Goal: Task Accomplishment & Management: Manage account settings

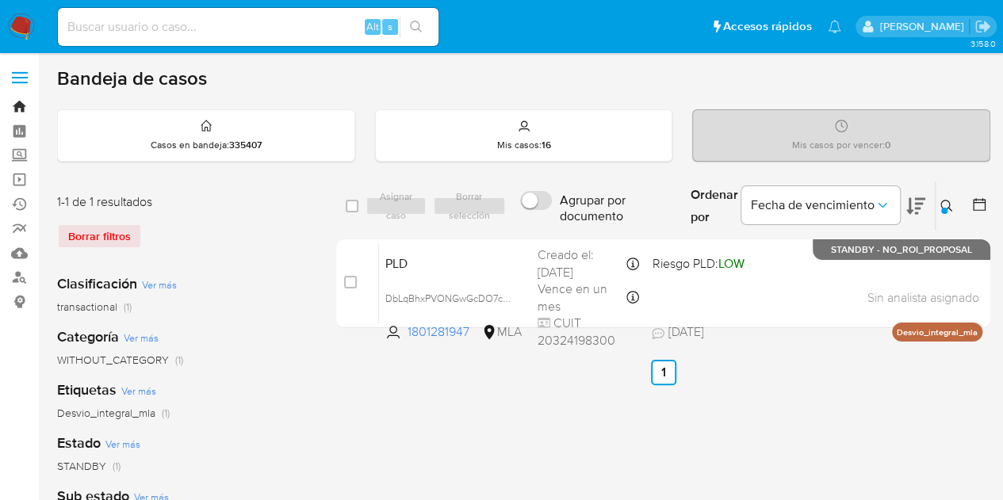
click at [23, 109] on link "Bandeja" at bounding box center [94, 106] width 189 height 25
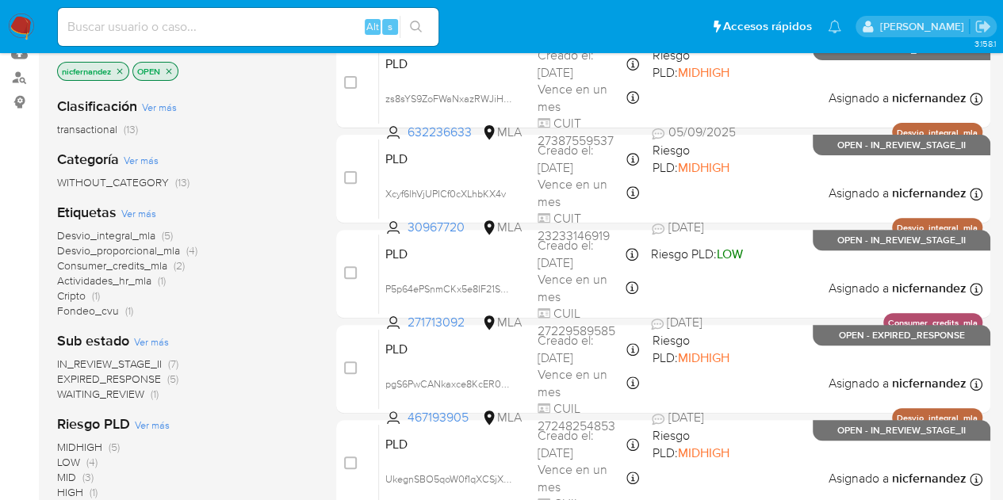
scroll to position [230, 0]
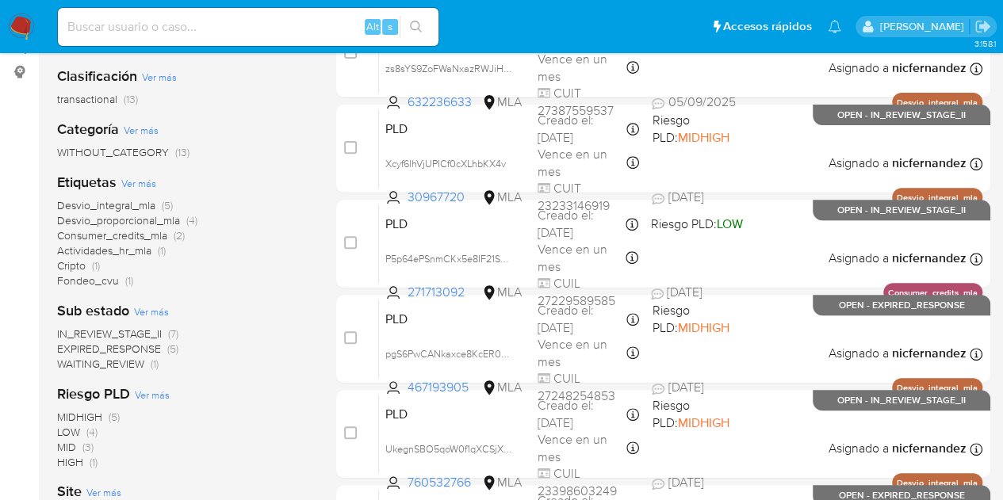
click at [140, 363] on span "WAITING_REVIEW" at bounding box center [100, 364] width 87 height 16
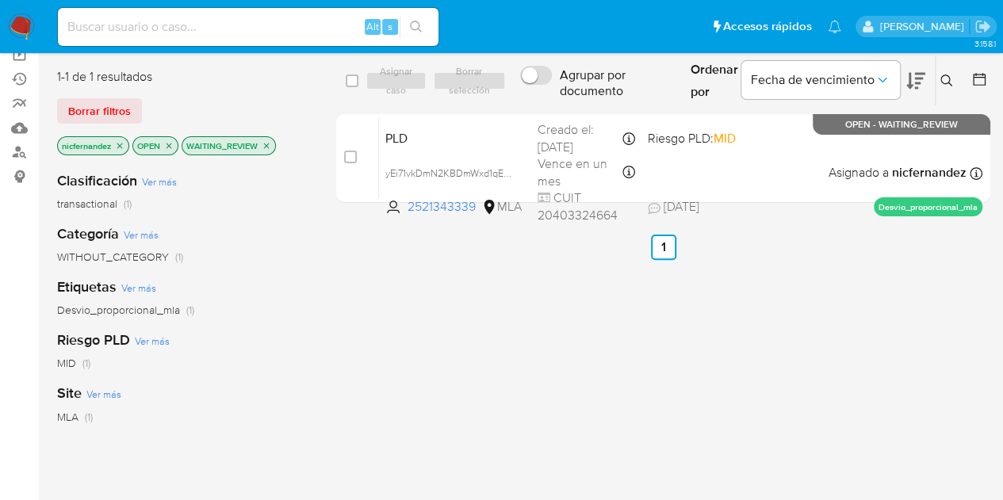
scroll to position [98, 0]
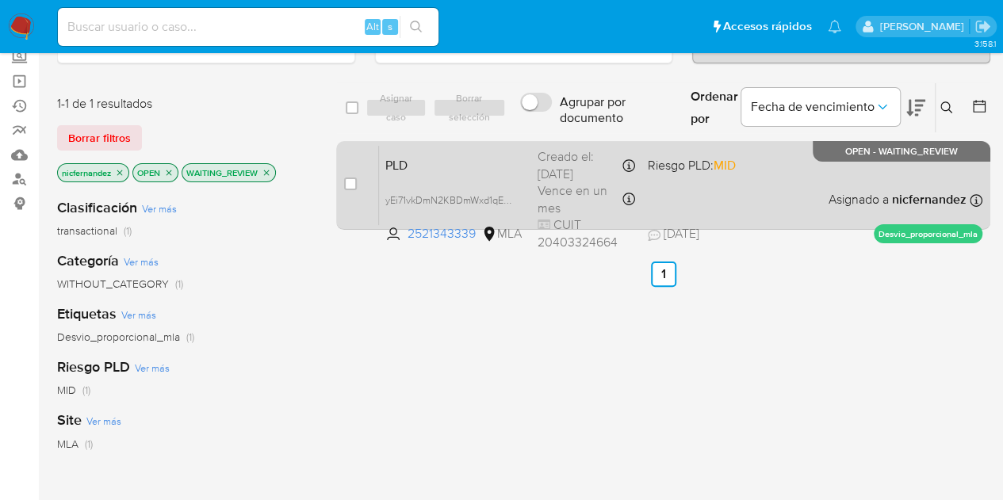
click at [455, 164] on span "PLD" at bounding box center [455, 164] width 140 height 21
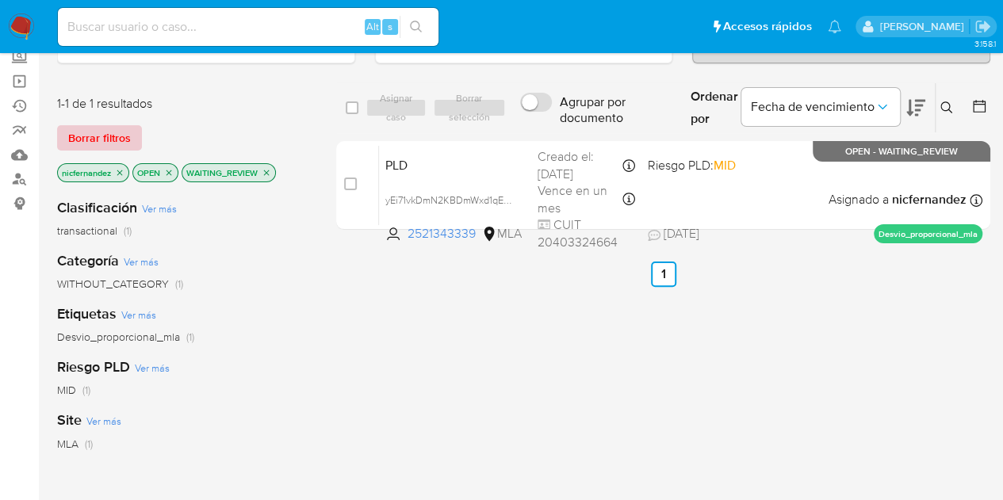
drag, startPoint x: 82, startPoint y: 134, endPoint x: 618, endPoint y: 107, distance: 536.0
click at [86, 136] on span "Borrar filtros" at bounding box center [99, 138] width 63 height 22
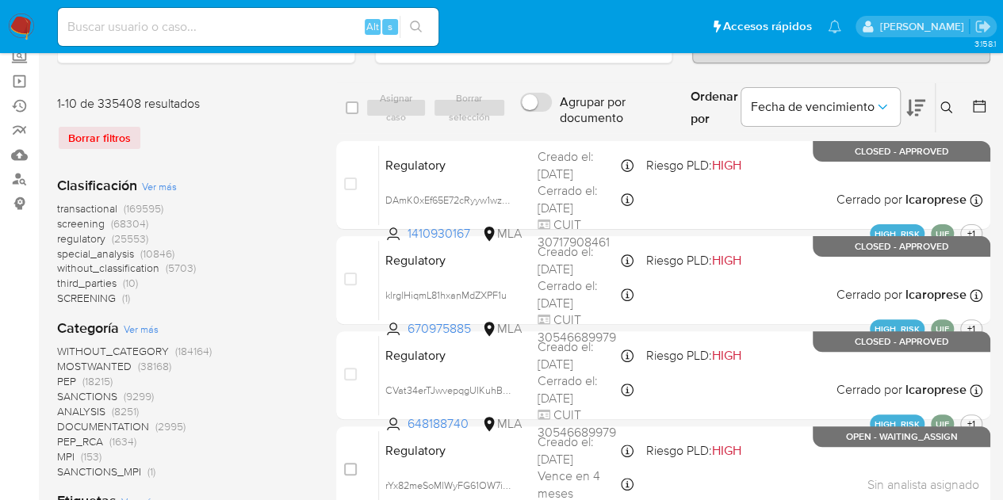
click at [948, 112] on icon at bounding box center [947, 108] width 13 height 13
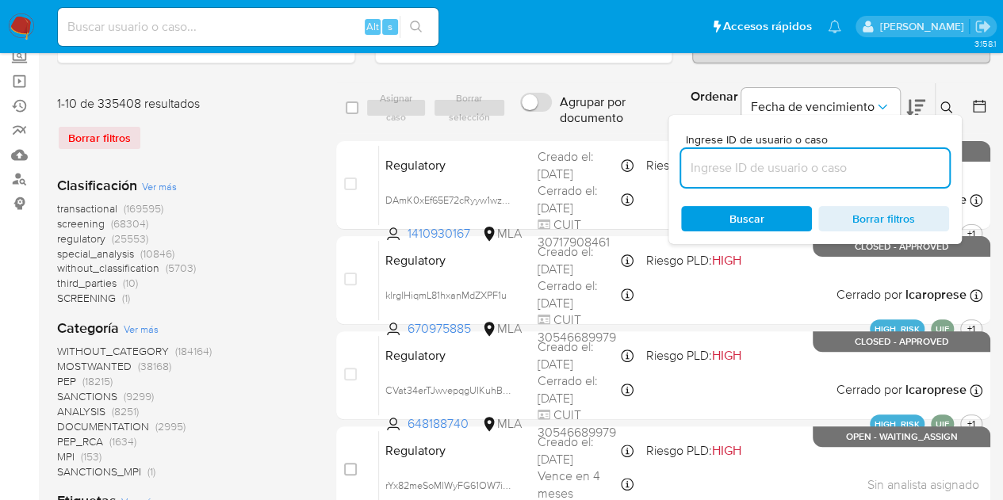
click at [801, 171] on input at bounding box center [815, 168] width 268 height 21
type input "2521343339"
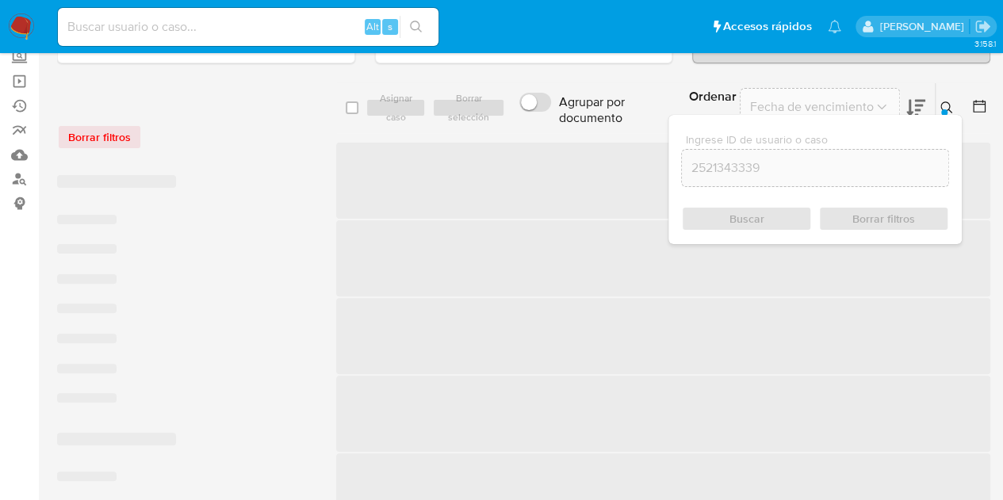
click at [941, 105] on icon at bounding box center [947, 108] width 13 height 13
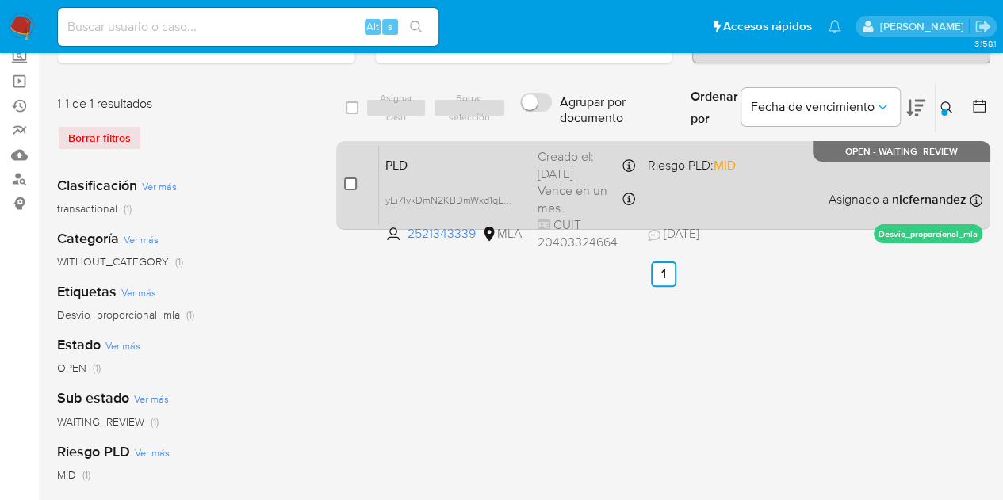
click at [353, 186] on input "checkbox" at bounding box center [350, 184] width 13 height 13
checkbox input "true"
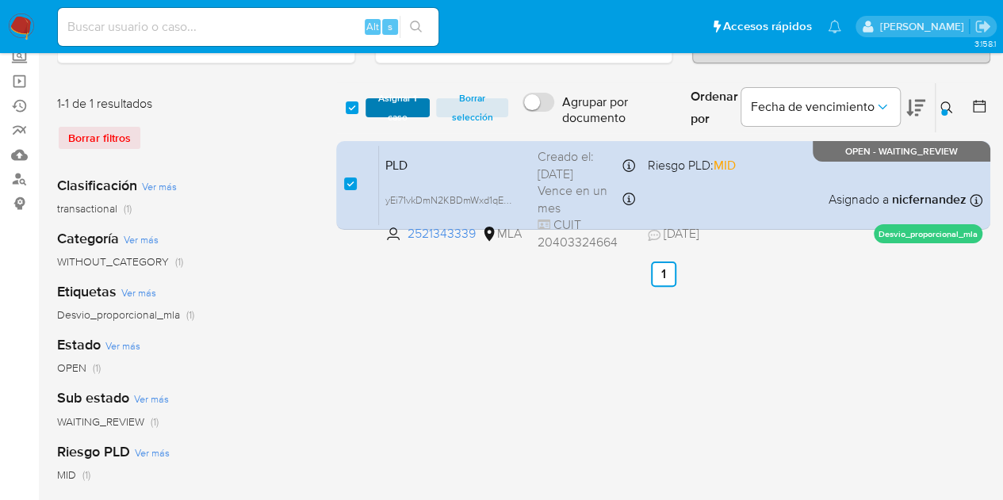
click at [381, 112] on span "Asignar 1 caso" at bounding box center [398, 108] width 49 height 16
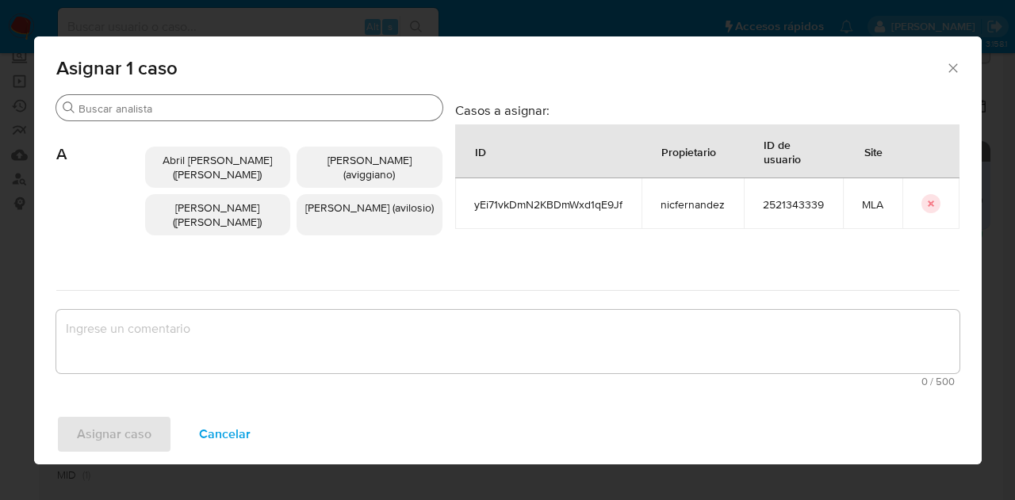
click at [201, 112] on input "Buscar" at bounding box center [258, 109] width 358 height 14
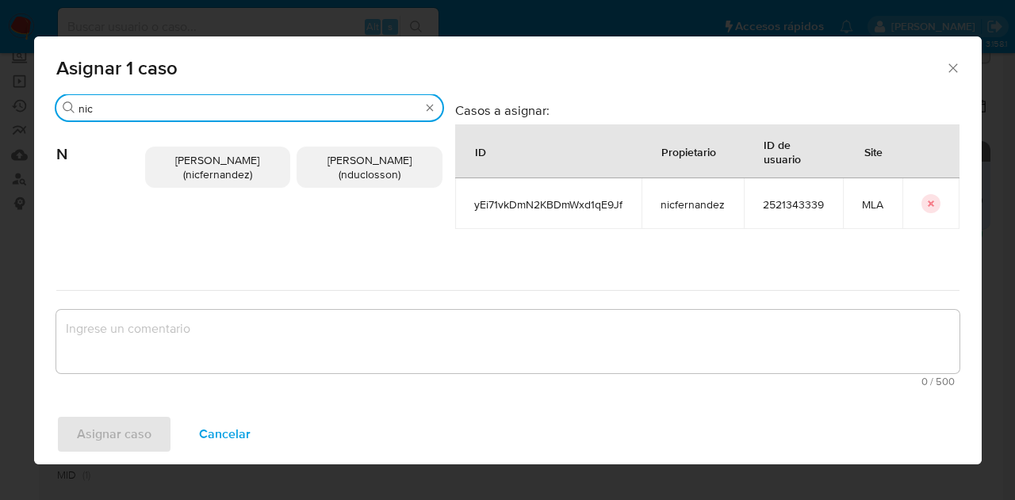
type input "nic"
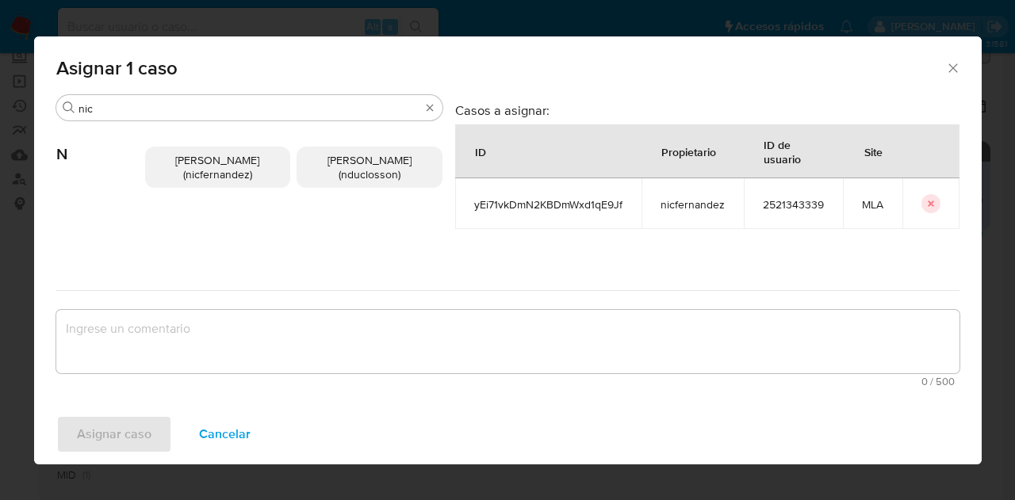
click at [193, 166] on span "Nicolas Fernandez Allen (nicfernandez)" at bounding box center [217, 167] width 84 height 30
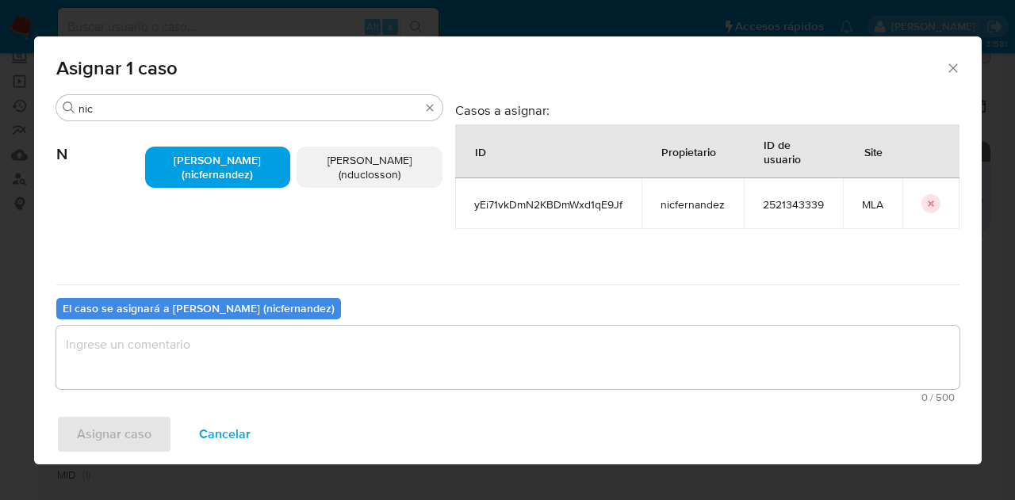
click at [244, 384] on textarea "assign-modal" at bounding box center [507, 357] width 903 height 63
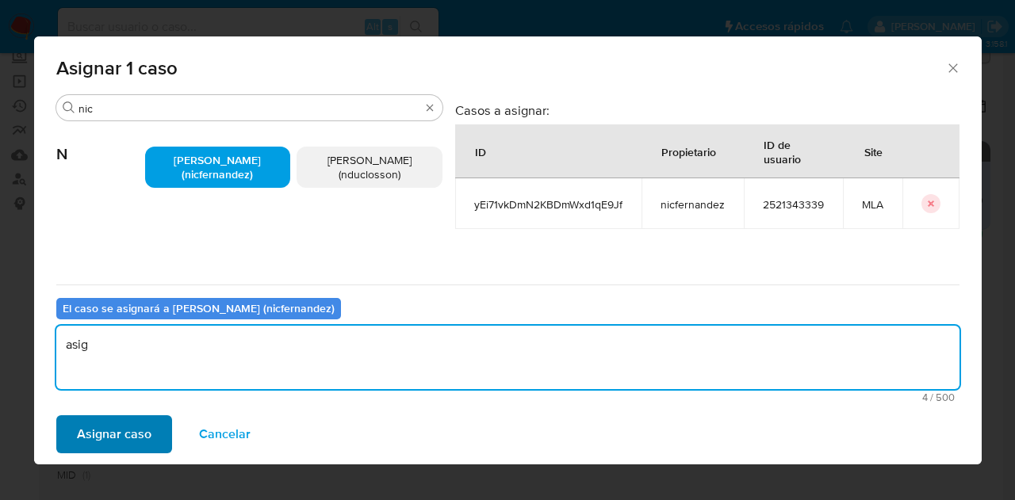
type textarea "asig"
click at [140, 427] on span "Asignar caso" at bounding box center [114, 434] width 75 height 35
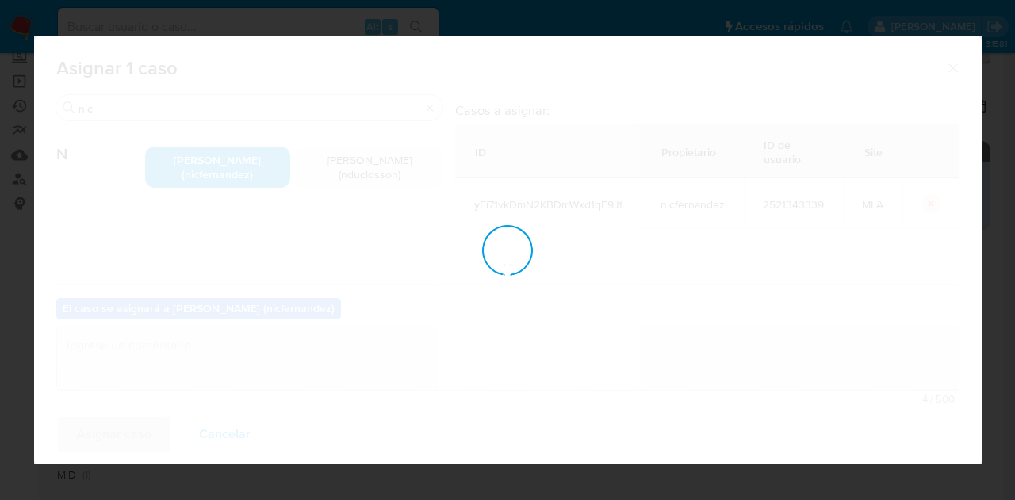
checkbox input "false"
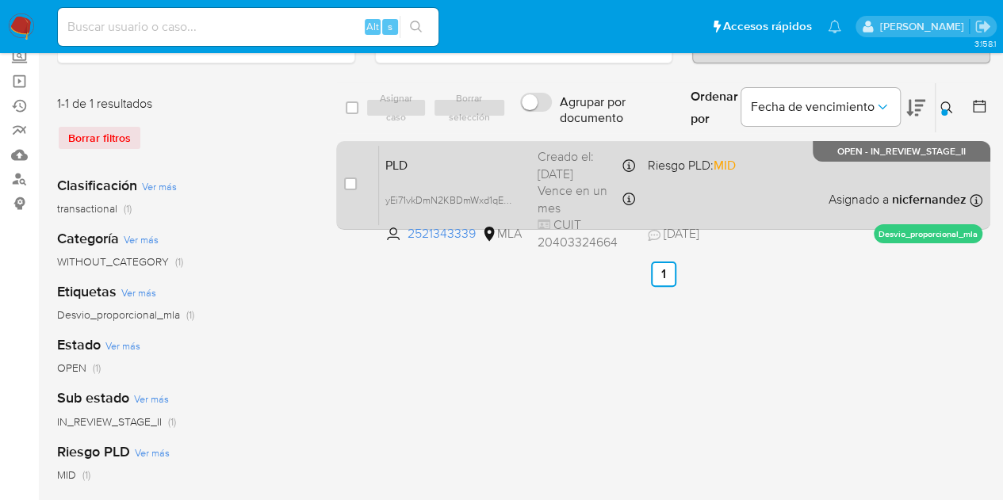
click at [397, 154] on span "PLD" at bounding box center [455, 164] width 140 height 21
click at [465, 172] on span "PLD" at bounding box center [455, 164] width 140 height 21
click at [503, 199] on span "yEi71vkDmN2KBDmWxd1qE9Jf" at bounding box center [450, 198] width 131 height 17
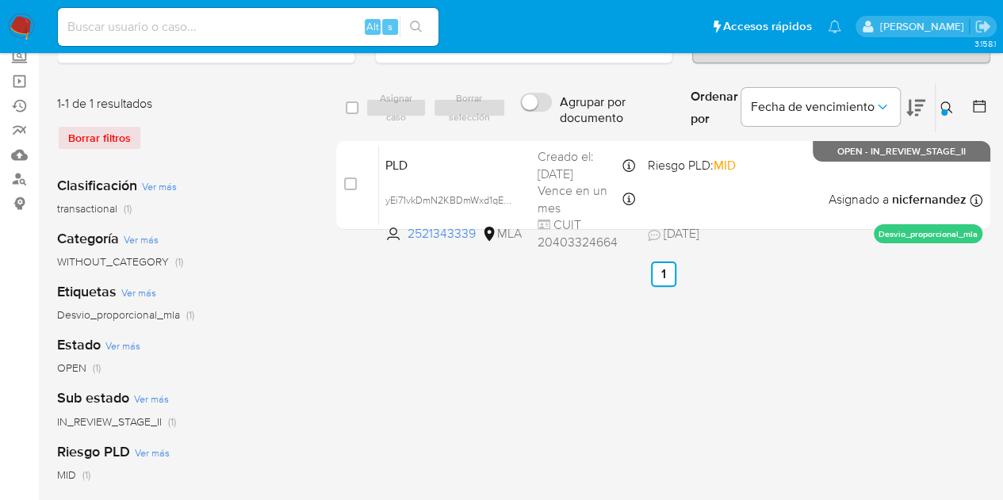
click at [942, 109] on div at bounding box center [944, 112] width 6 height 6
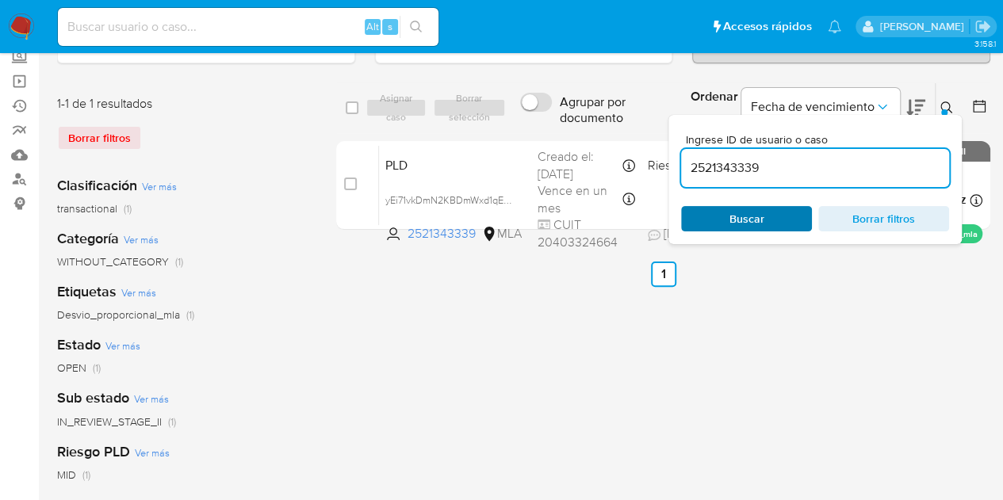
click at [790, 216] on span "Buscar" at bounding box center [746, 219] width 109 height 22
click at [944, 102] on icon at bounding box center [947, 108] width 13 height 13
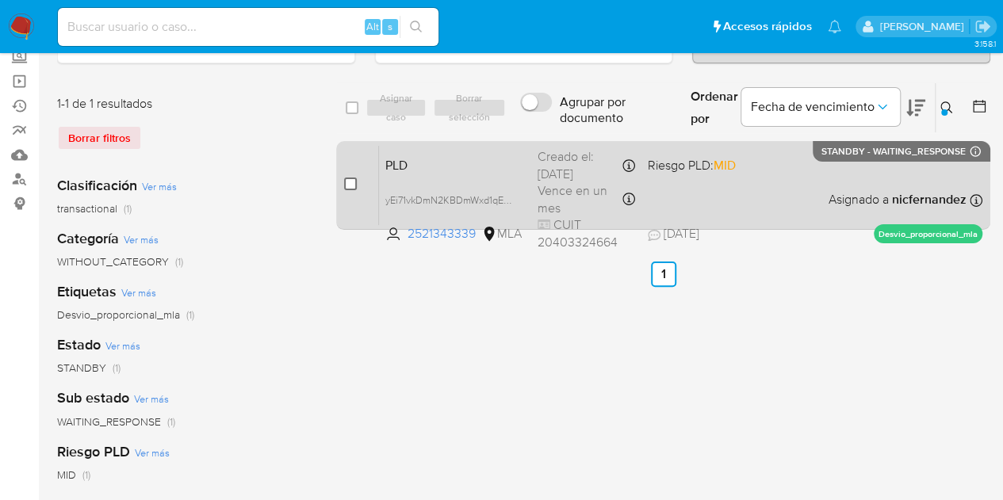
click at [349, 183] on input "checkbox" at bounding box center [350, 184] width 13 height 13
checkbox input "true"
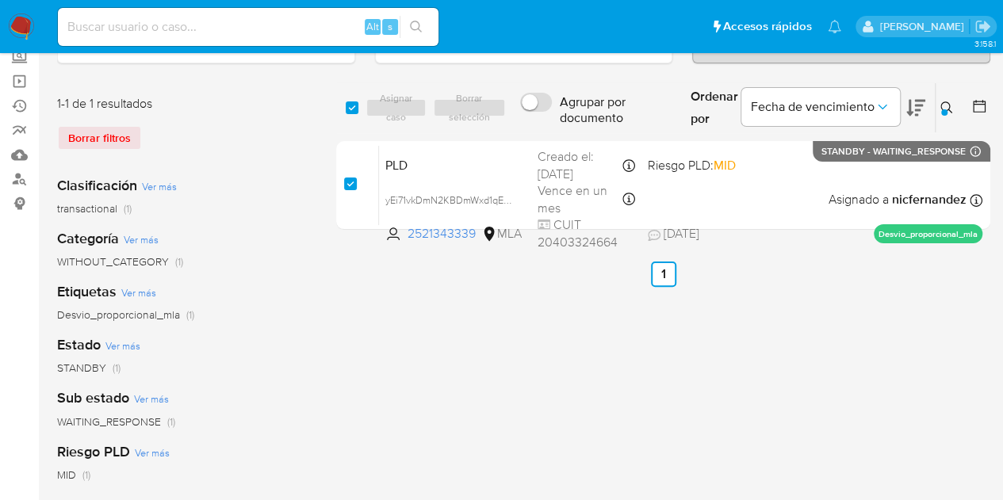
checkbox input "true"
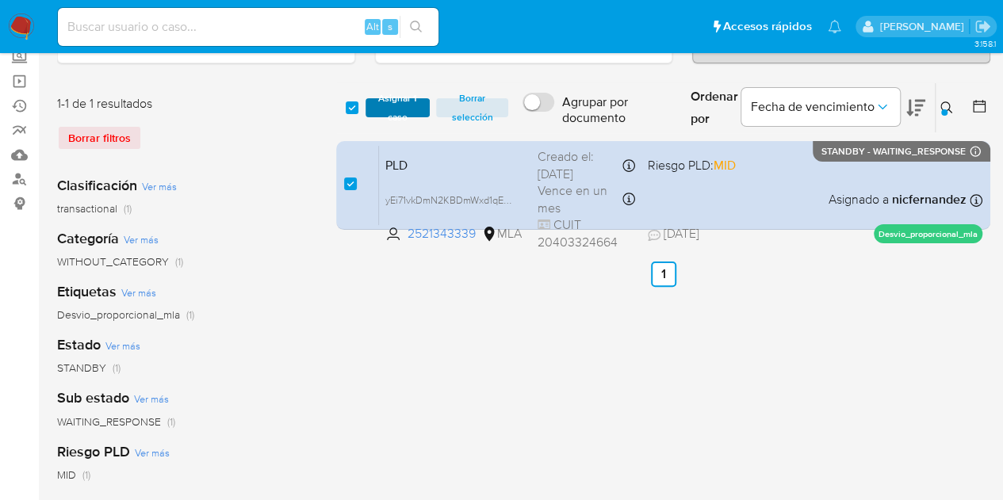
click at [404, 107] on span "Asignar 1 caso" at bounding box center [398, 108] width 49 height 16
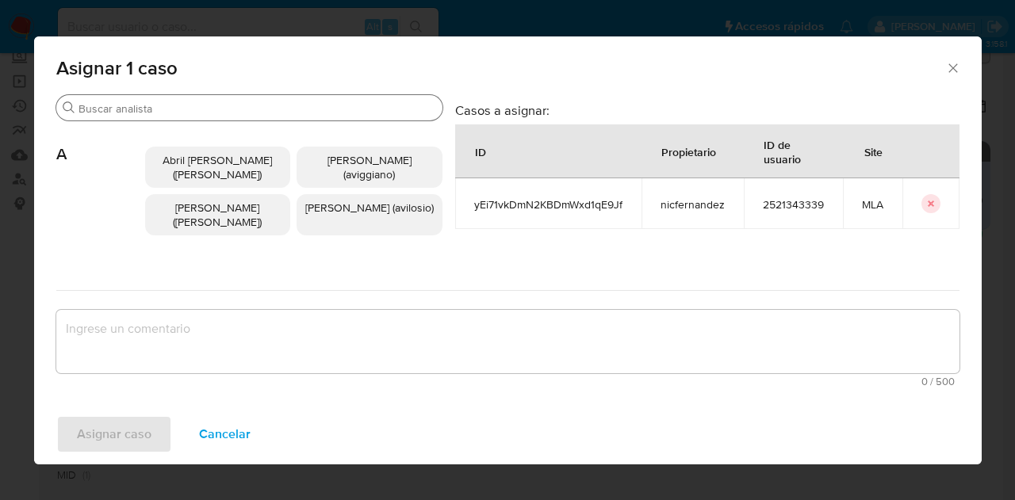
click at [121, 110] on input "Buscar" at bounding box center [258, 109] width 358 height 14
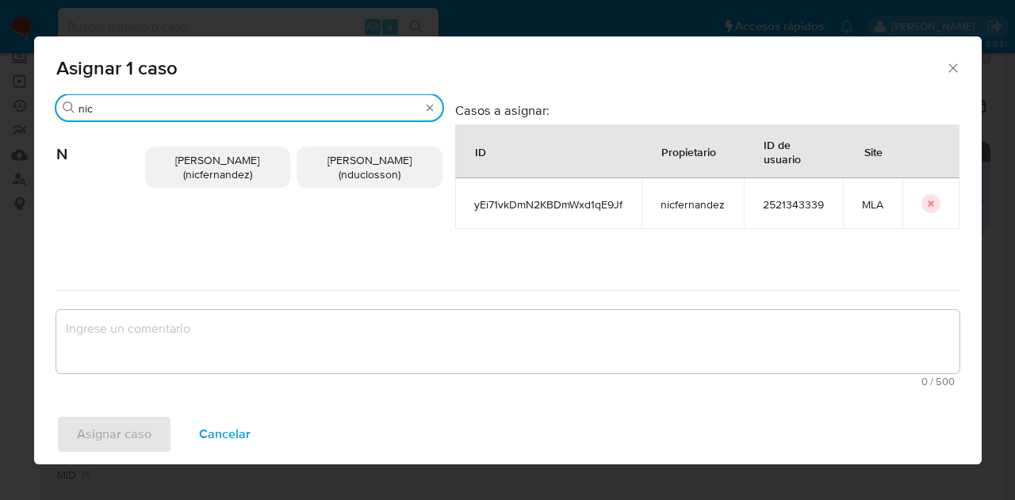
type input "nic"
click at [178, 156] on span "Nicolas Fernandez Allen (nicfernandez)" at bounding box center [217, 167] width 84 height 30
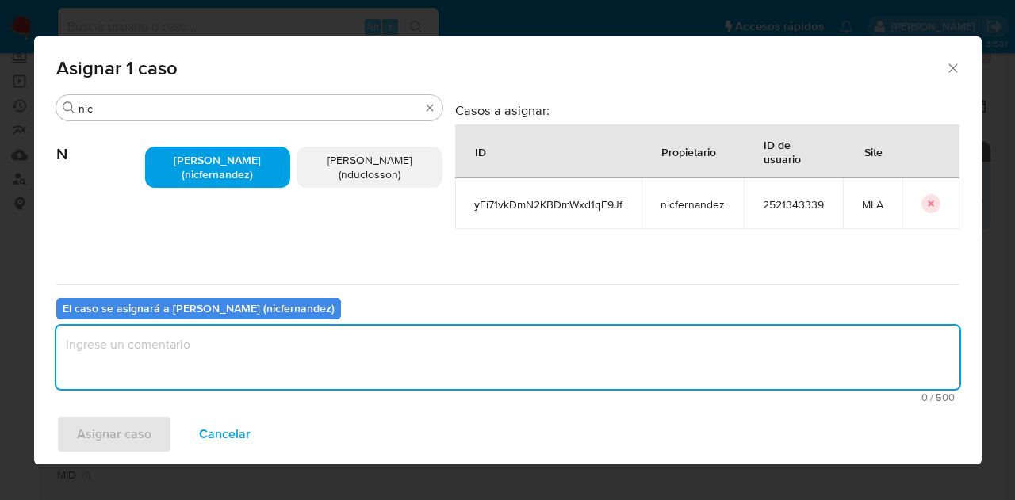
click at [285, 362] on textarea "assign-modal" at bounding box center [507, 357] width 903 height 63
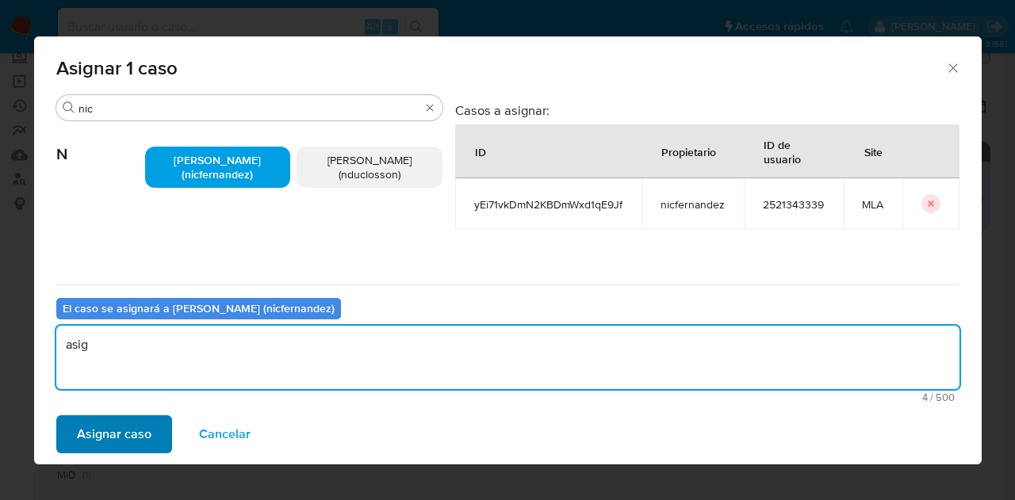
type textarea "asig"
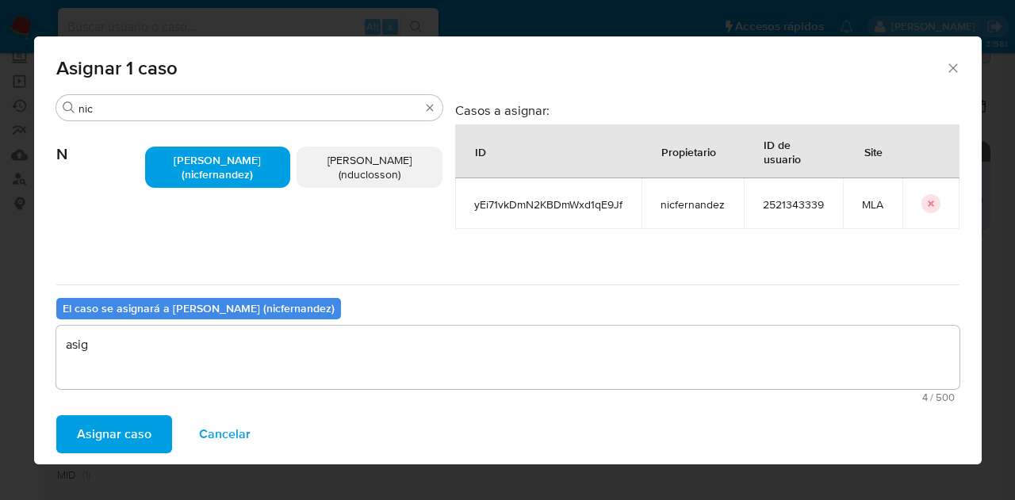
click at [116, 423] on span "Asignar caso" at bounding box center [114, 434] width 75 height 35
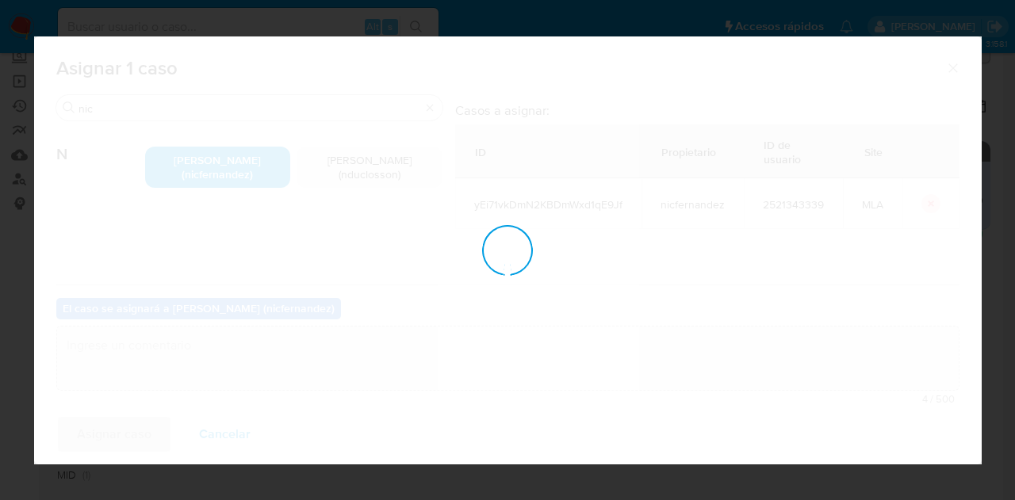
checkbox input "false"
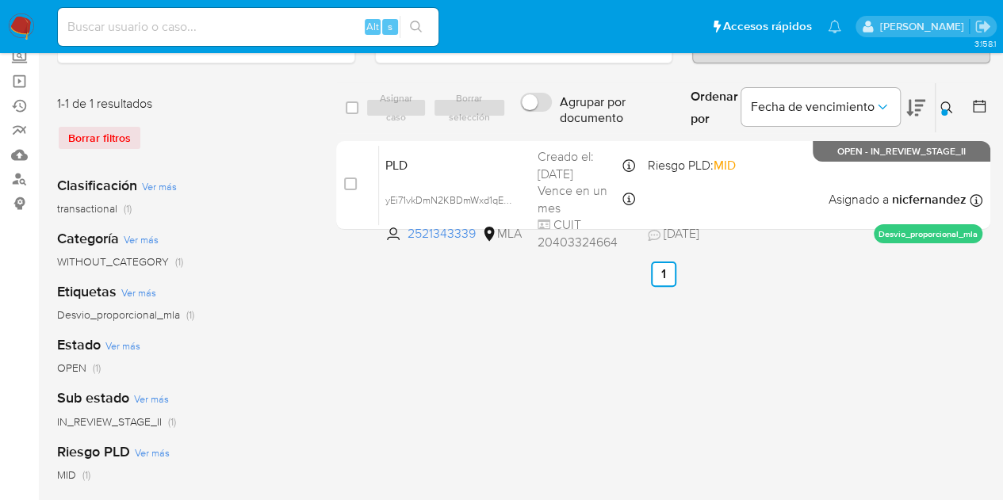
click at [944, 98] on button at bounding box center [949, 107] width 26 height 19
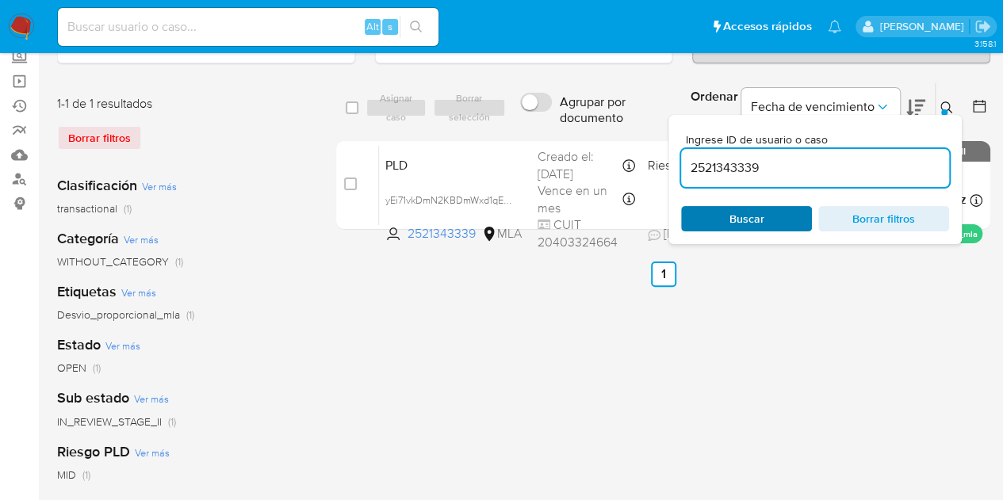
click at [761, 208] on span "Buscar" at bounding box center [747, 218] width 35 height 25
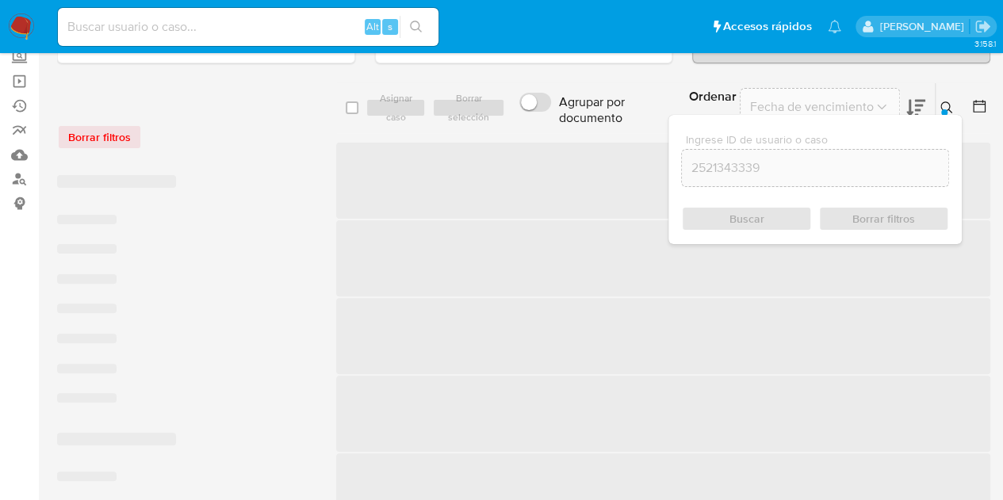
click at [945, 103] on icon at bounding box center [947, 108] width 13 height 13
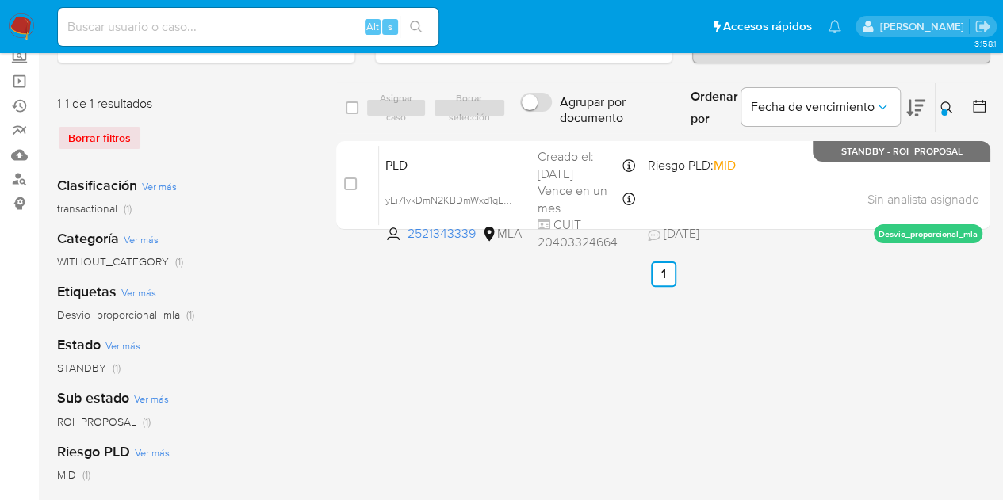
click at [954, 99] on button at bounding box center [949, 107] width 26 height 19
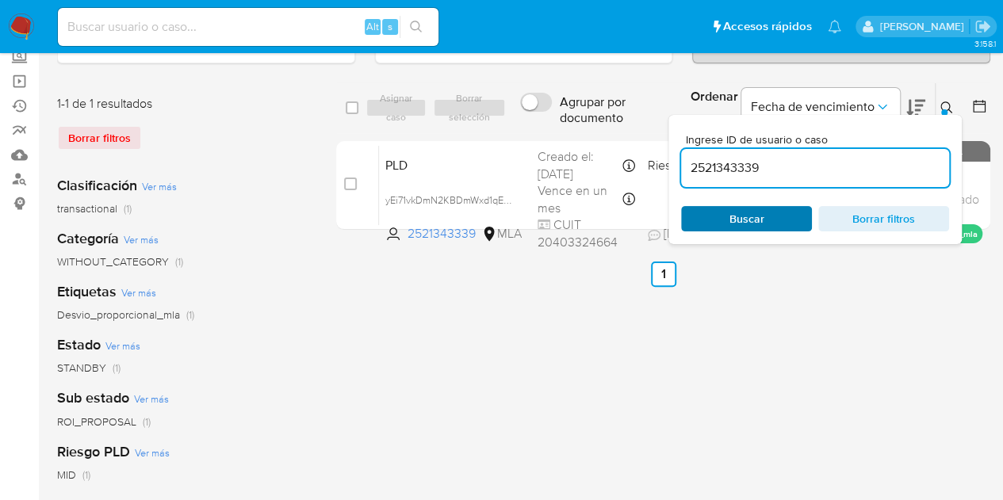
click at [782, 216] on span "Buscar" at bounding box center [746, 219] width 109 height 22
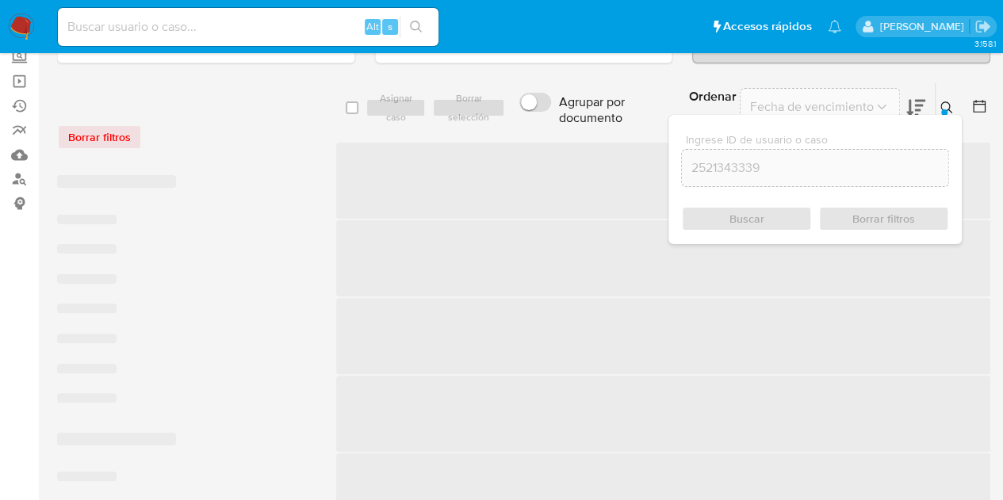
click at [944, 105] on icon at bounding box center [947, 108] width 13 height 13
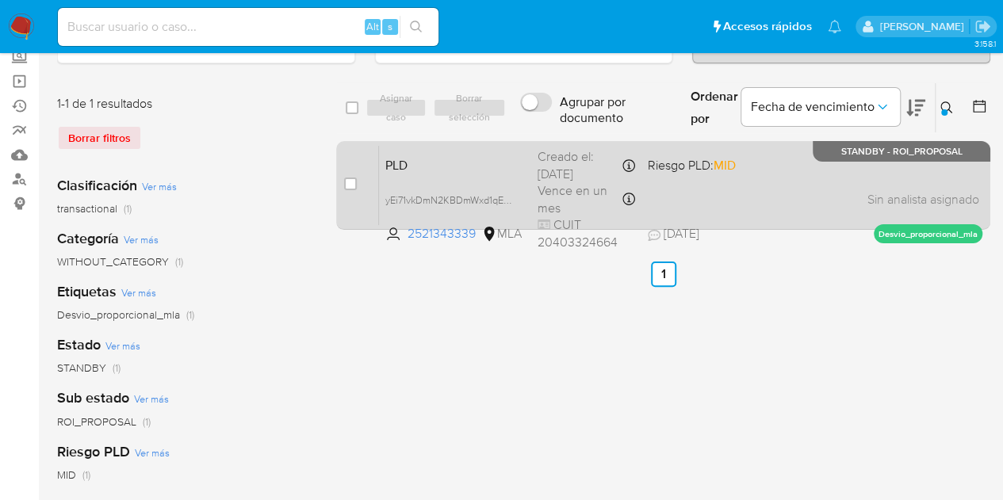
click at [469, 166] on span "PLD" at bounding box center [455, 164] width 140 height 21
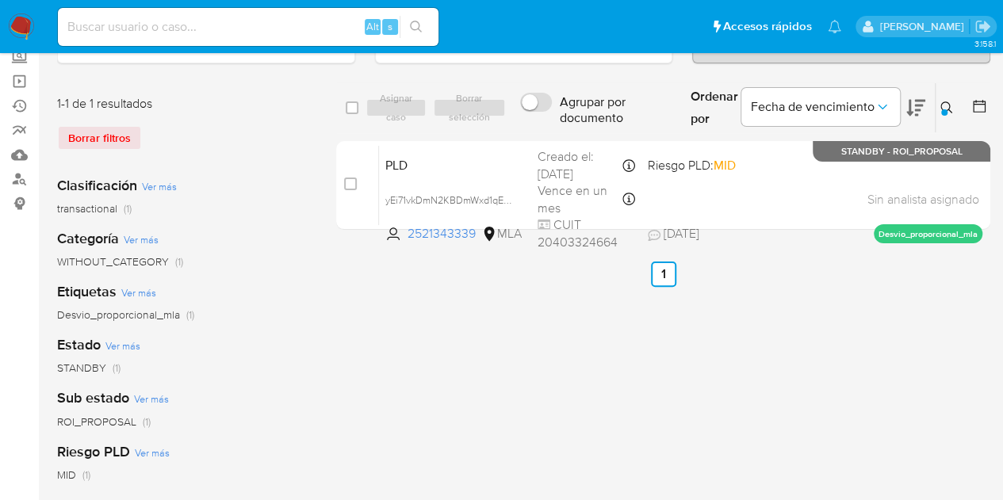
click at [952, 104] on icon at bounding box center [947, 108] width 13 height 13
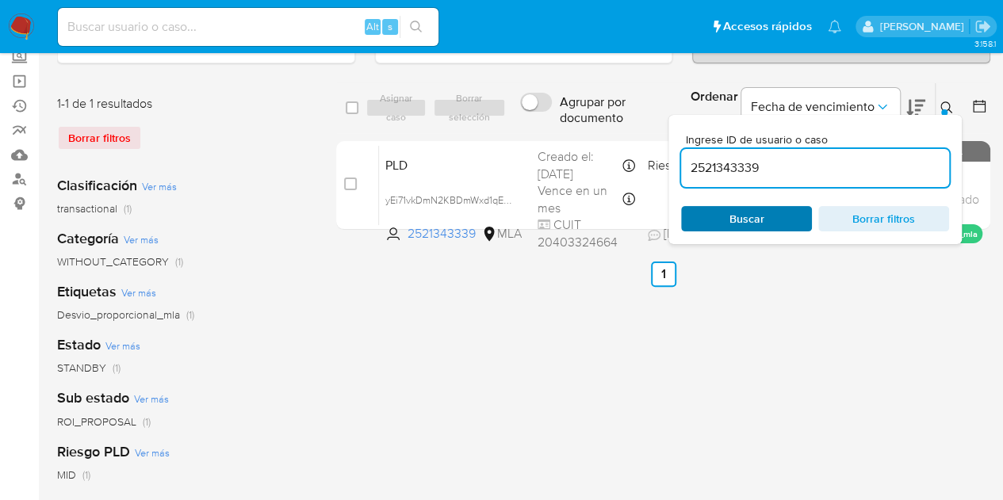
click at [781, 220] on span "Buscar" at bounding box center [746, 219] width 109 height 22
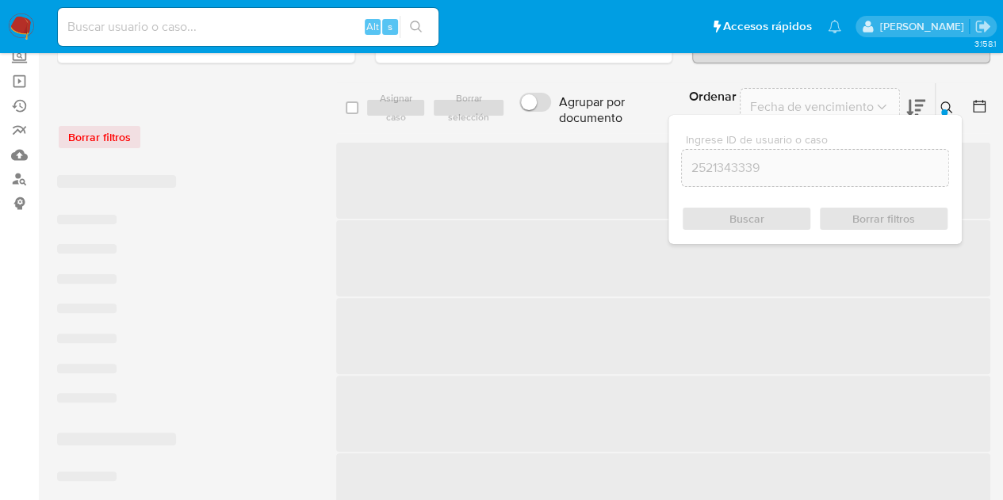
drag, startPoint x: 944, startPoint y: 105, endPoint x: 876, endPoint y: 139, distance: 75.9
click at [944, 105] on icon at bounding box center [947, 108] width 13 height 13
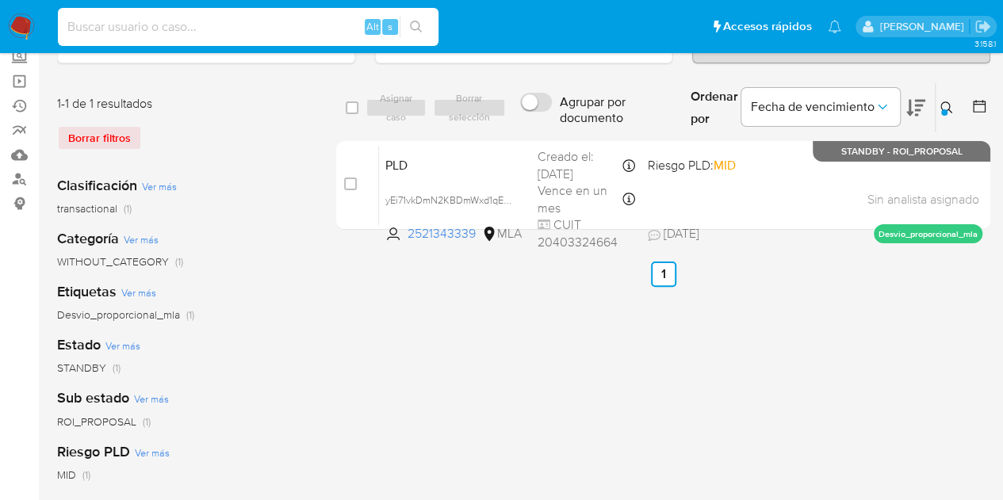
click at [239, 21] on input at bounding box center [248, 27] width 381 height 21
paste input "9MV50r6Ug6nxwCHW5nYPsGbG"
type input "9MV50r6Ug6nxwCHW5nYPsGbG"
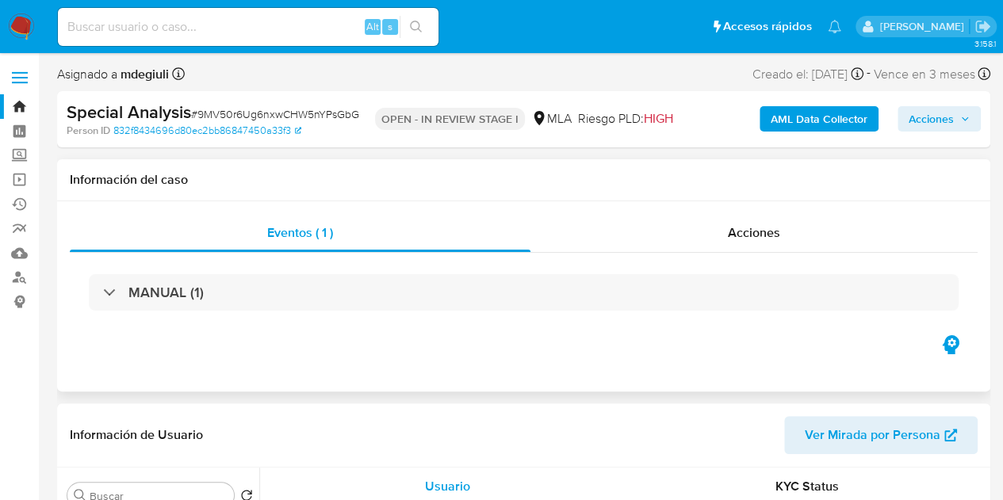
select select "10"
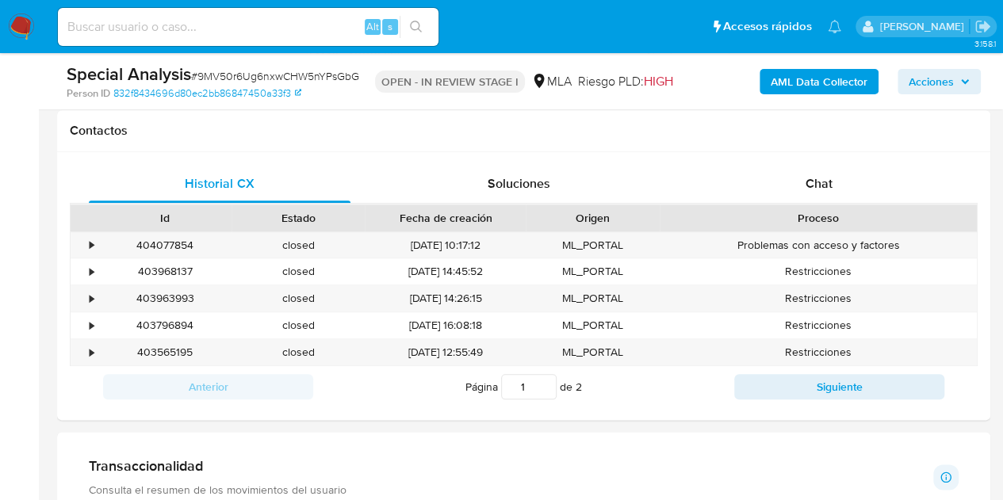
scroll to position [722, 0]
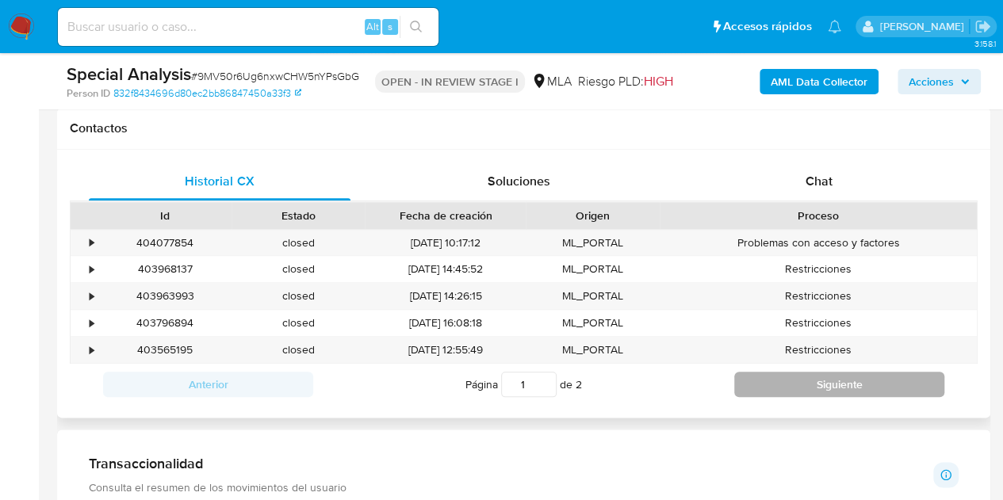
click at [799, 384] on button "Siguiente" at bounding box center [839, 384] width 210 height 25
type input "2"
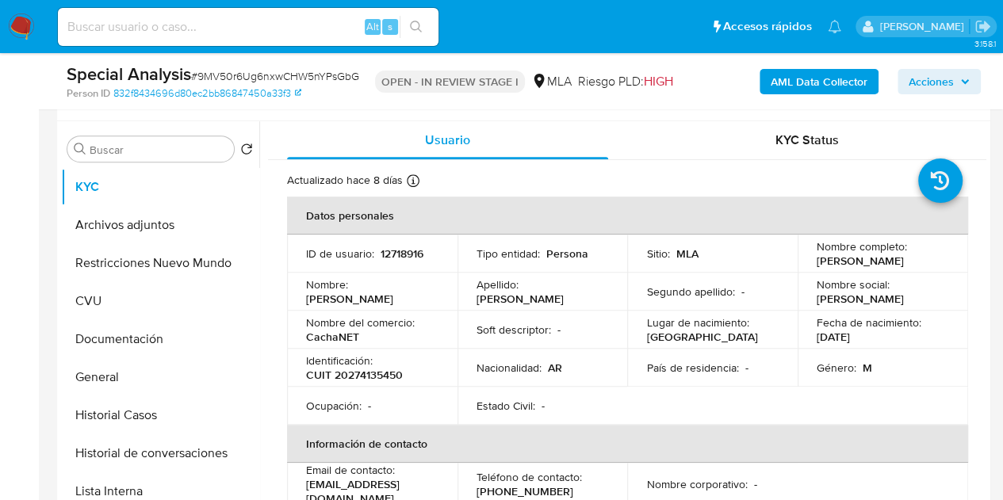
scroll to position [0, 0]
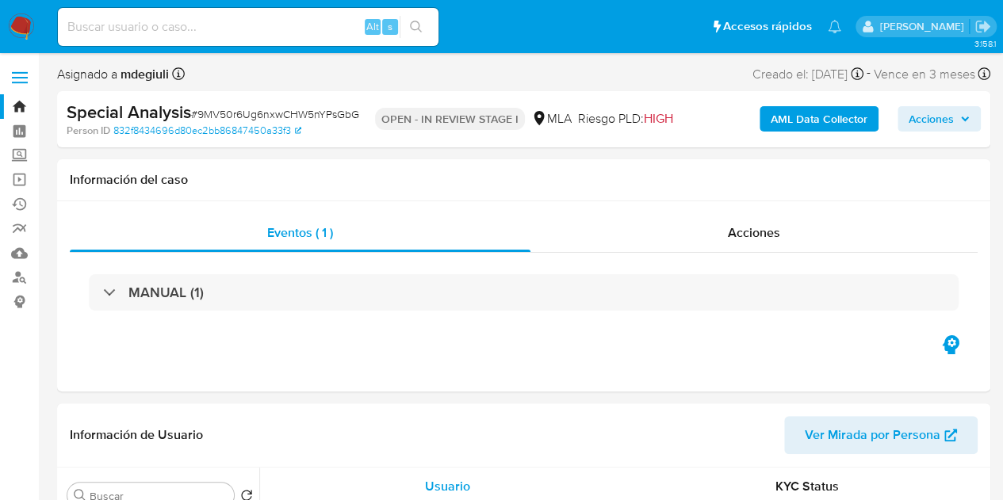
click at [22, 104] on link "Bandeja" at bounding box center [94, 106] width 189 height 25
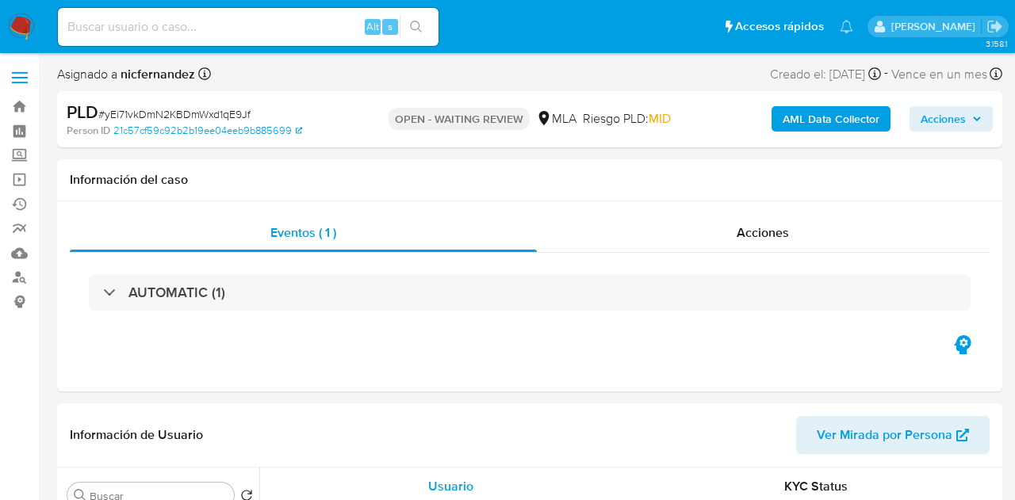
select select "10"
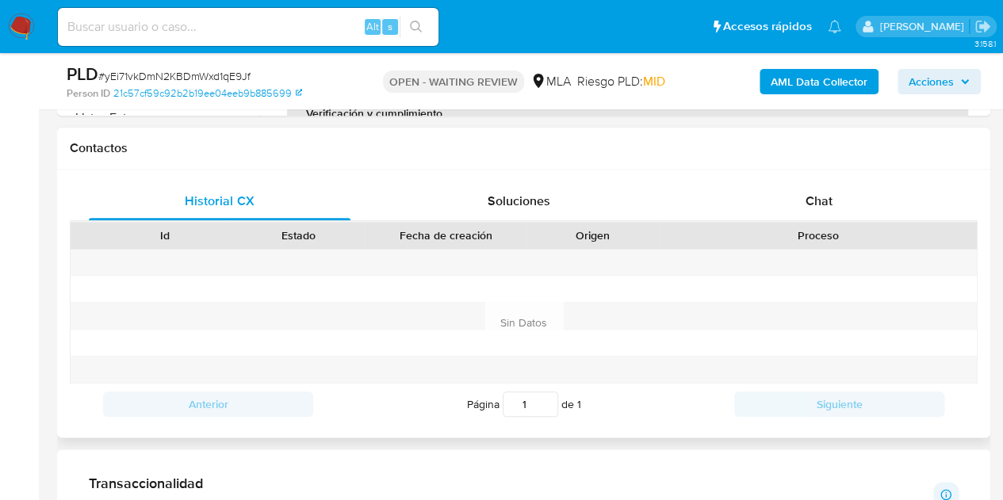
scroll to position [707, 0]
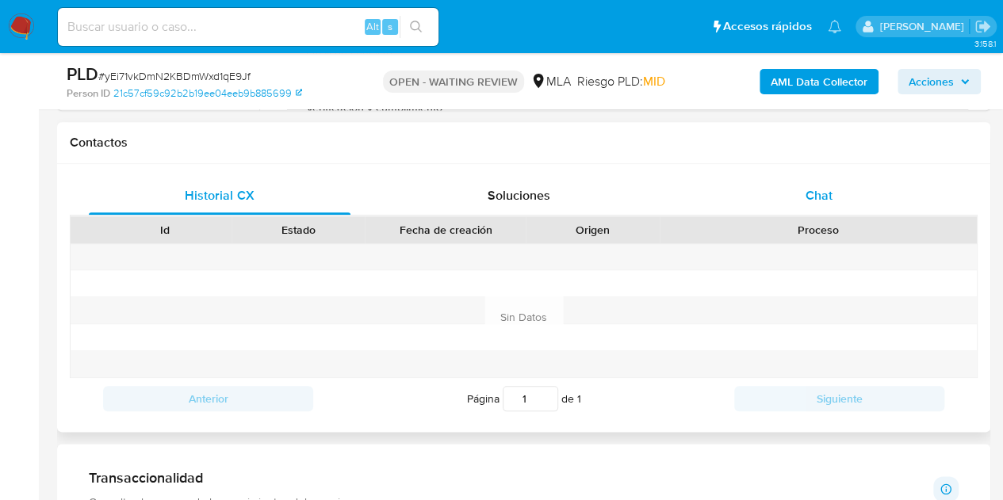
click at [784, 204] on div "Chat" at bounding box center [819, 196] width 262 height 38
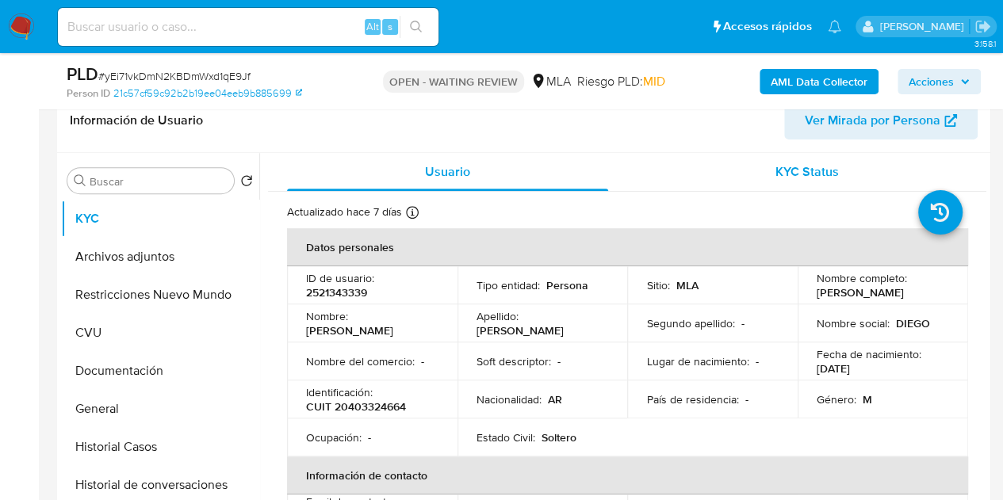
scroll to position [266, 0]
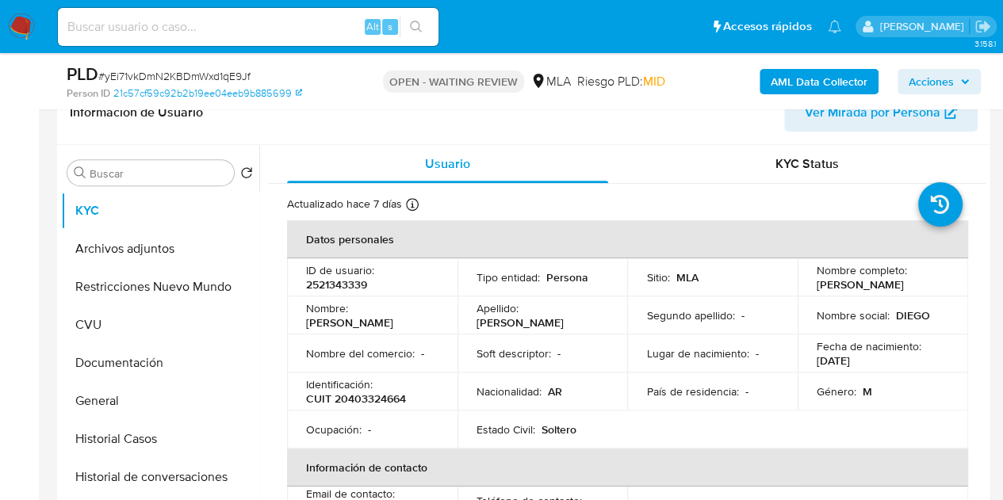
click at [344, 289] on p "2521343339" at bounding box center [336, 285] width 61 height 14
copy p "2521343339"
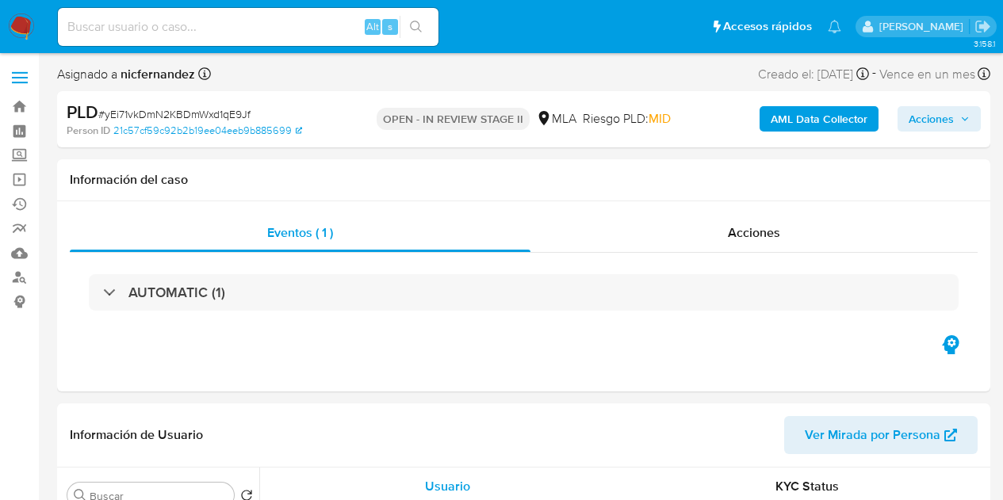
select select "10"
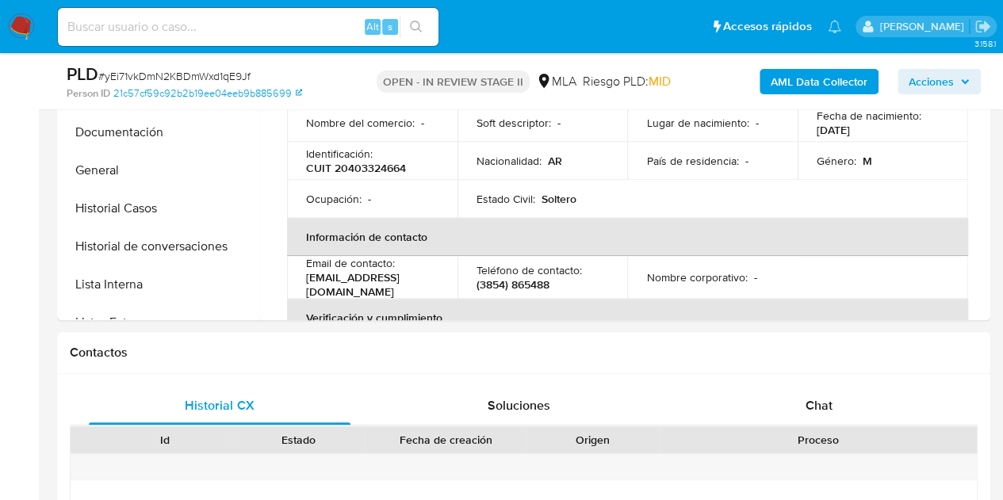
scroll to position [485, 0]
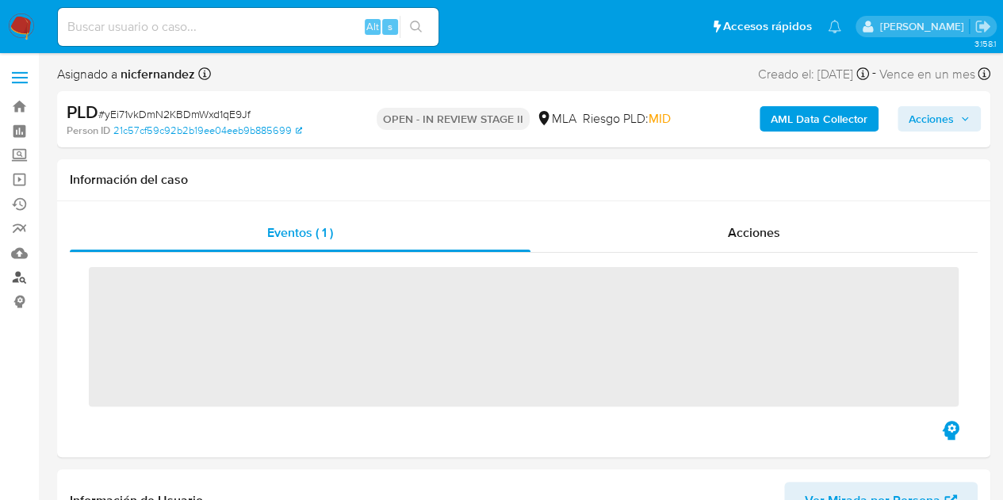
click at [24, 280] on link "Buscador de personas" at bounding box center [94, 278] width 189 height 25
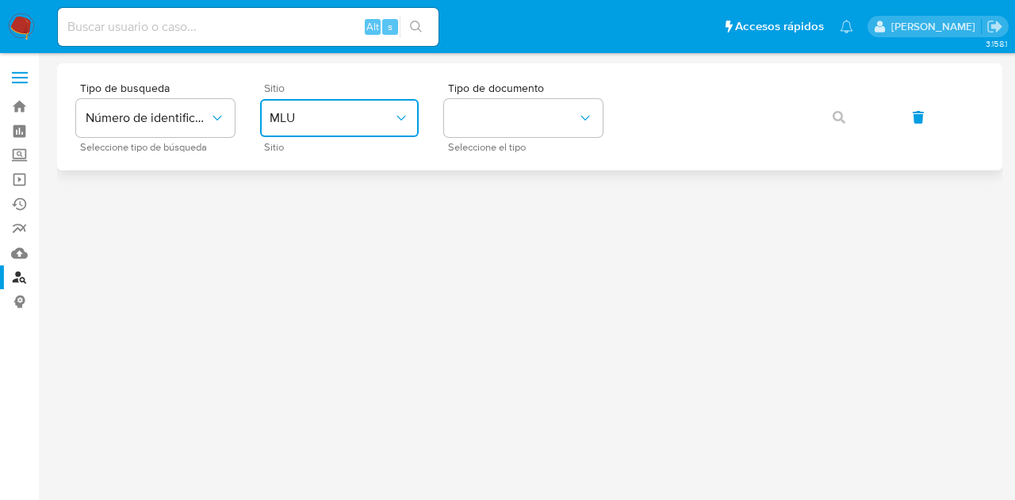
click at [357, 121] on span "MLU" at bounding box center [332, 118] width 124 height 16
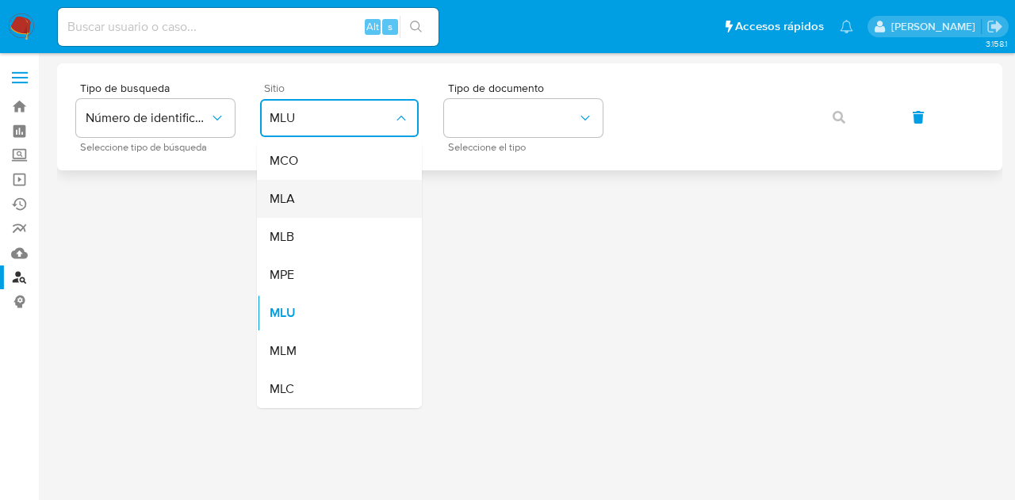
click at [333, 199] on div "MLA" at bounding box center [335, 199] width 130 height 38
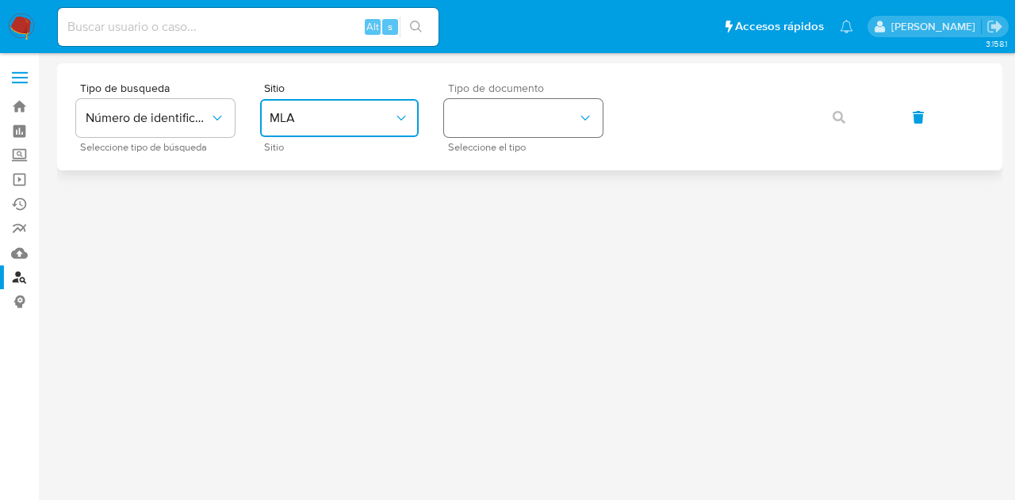
click at [506, 132] on button "identificationType" at bounding box center [523, 118] width 159 height 38
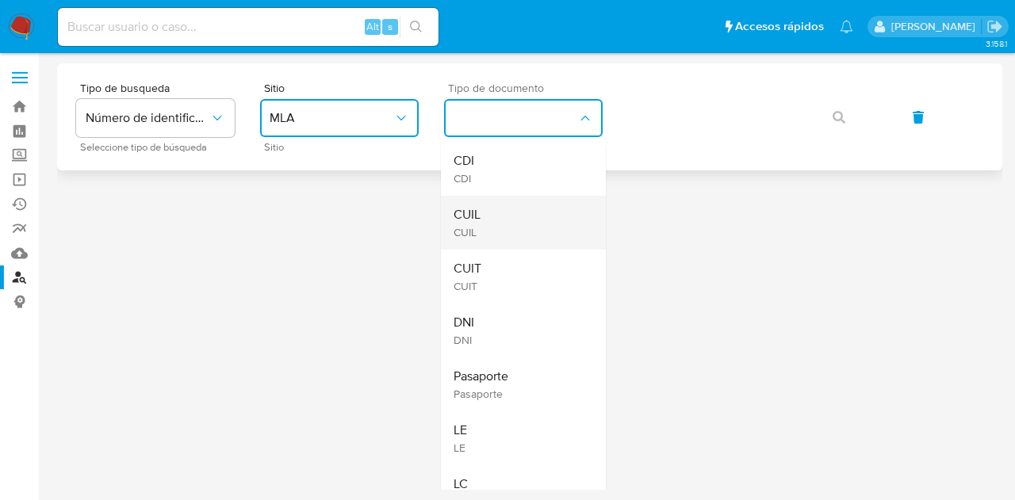
click at [509, 204] on div "CUIL CUIL" at bounding box center [519, 223] width 130 height 54
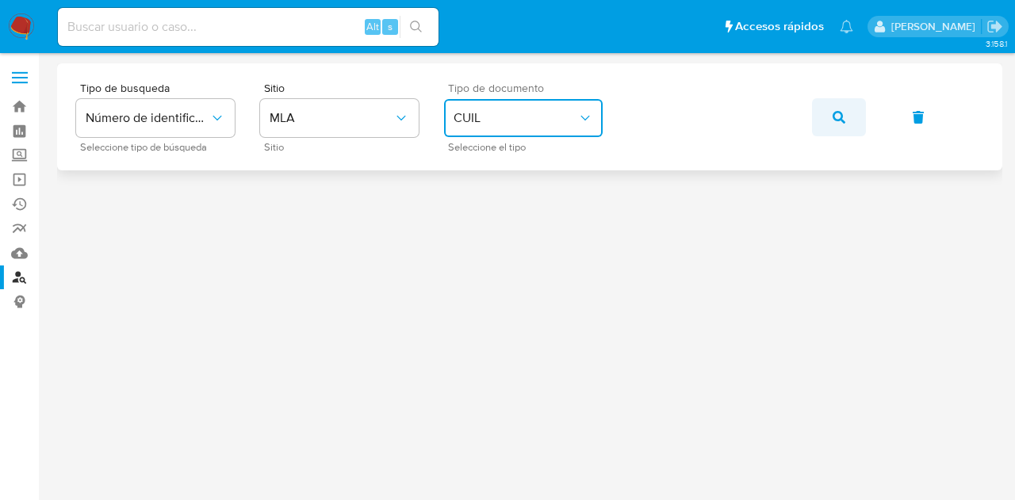
click at [823, 122] on button "button" at bounding box center [839, 117] width 54 height 38
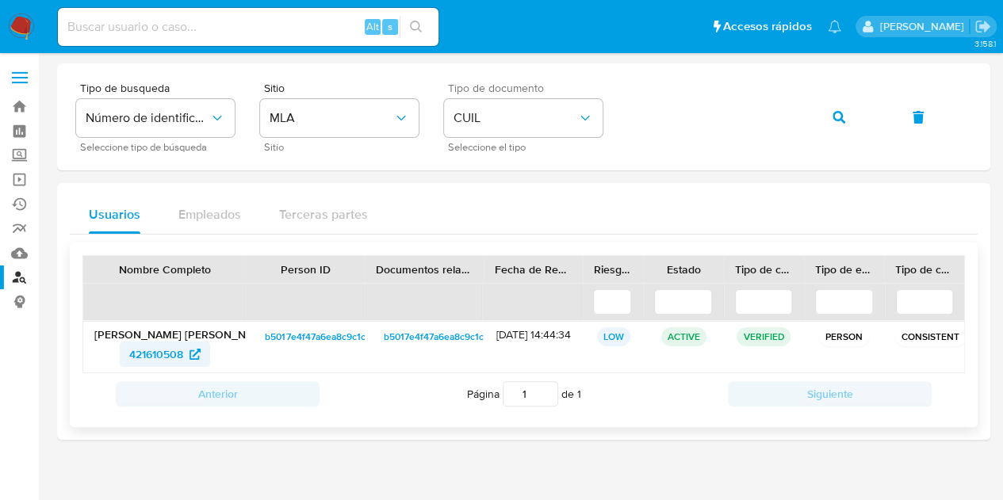
click at [168, 349] on span "421610508" at bounding box center [156, 354] width 54 height 25
drag, startPoint x: 837, startPoint y: 113, endPoint x: 816, endPoint y: 123, distance: 23.8
click at [837, 112] on icon "button" at bounding box center [839, 117] width 13 height 13
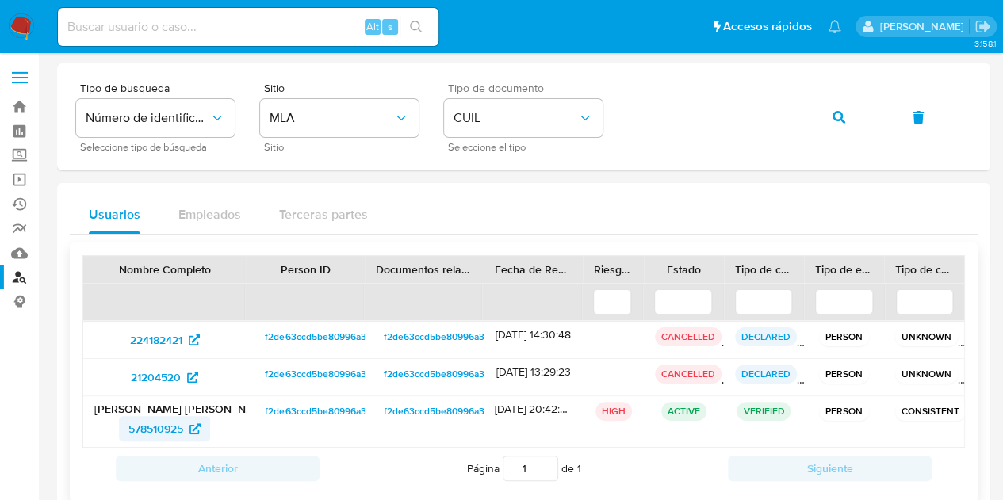
click at [154, 424] on span "578510925" at bounding box center [155, 428] width 55 height 25
click at [828, 114] on button "button" at bounding box center [839, 117] width 54 height 38
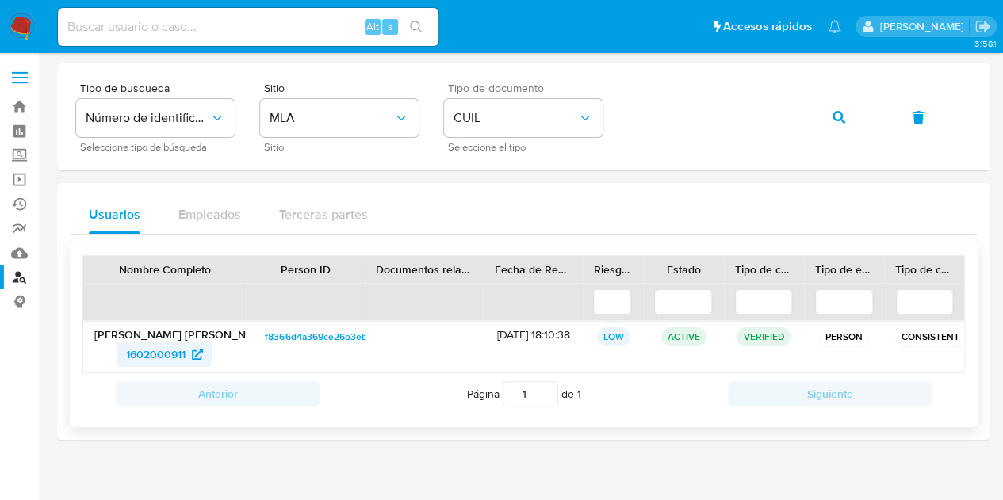
click at [152, 348] on span "1602000911" at bounding box center [155, 354] width 59 height 25
click at [863, 125] on button "button" at bounding box center [839, 117] width 54 height 38
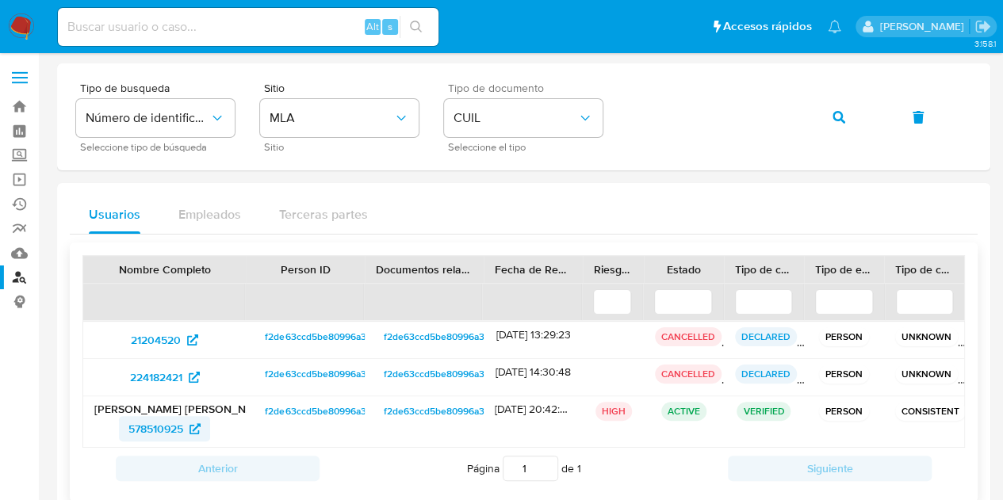
click at [167, 424] on span "578510925" at bounding box center [155, 428] width 55 height 25
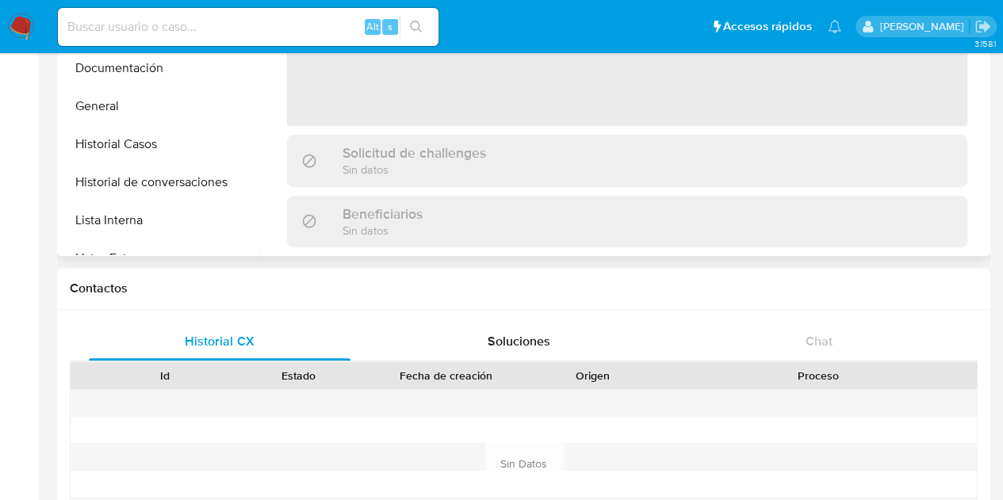
scroll to position [282, 0]
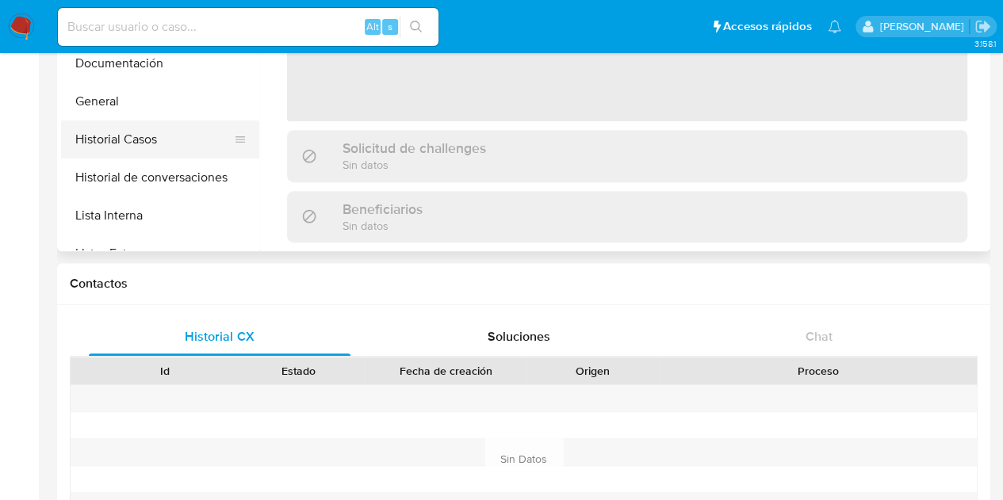
select select "10"
click at [147, 147] on button "Historial Casos" at bounding box center [154, 140] width 186 height 38
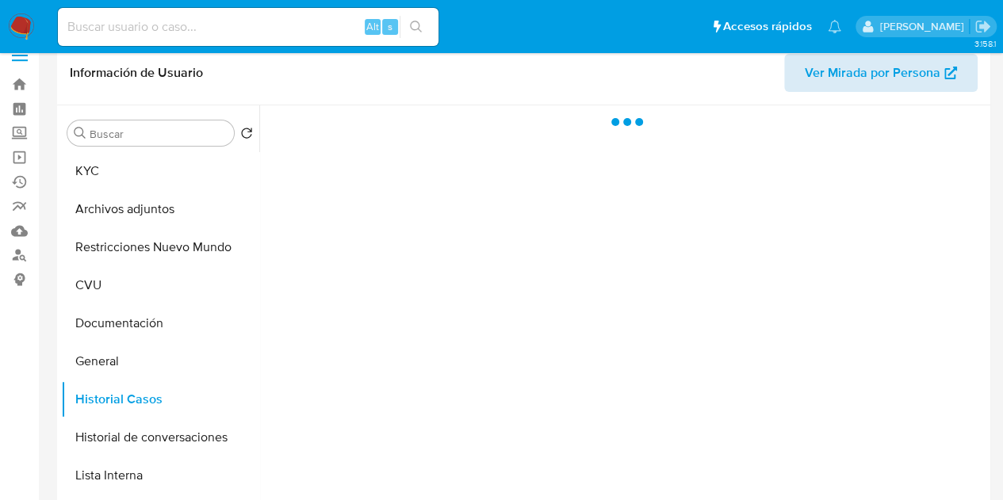
scroll to position [0, 0]
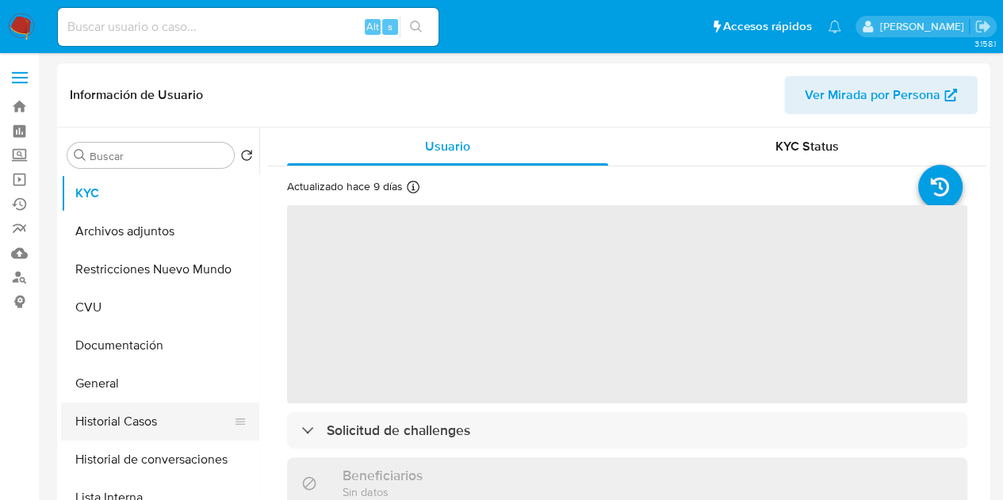
click at [114, 429] on button "Historial Casos" at bounding box center [154, 422] width 186 height 38
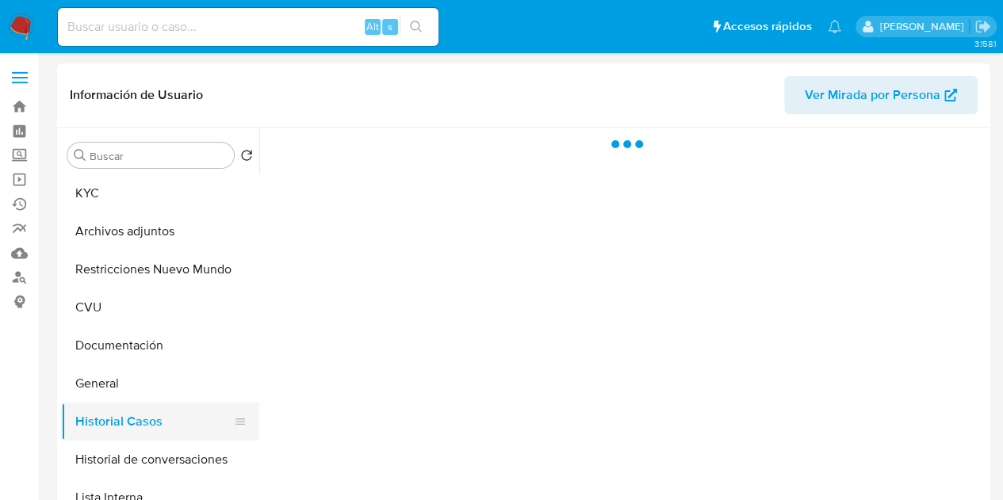
select select "10"
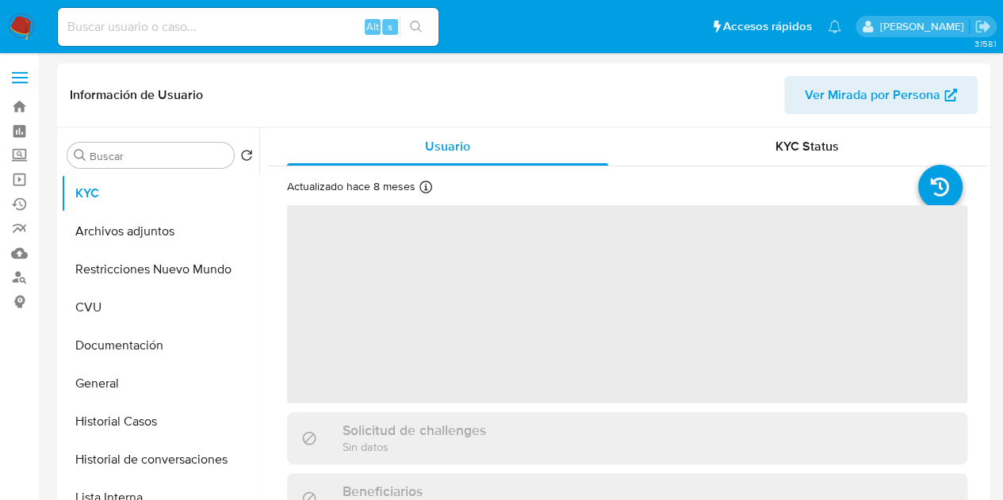
select select "10"
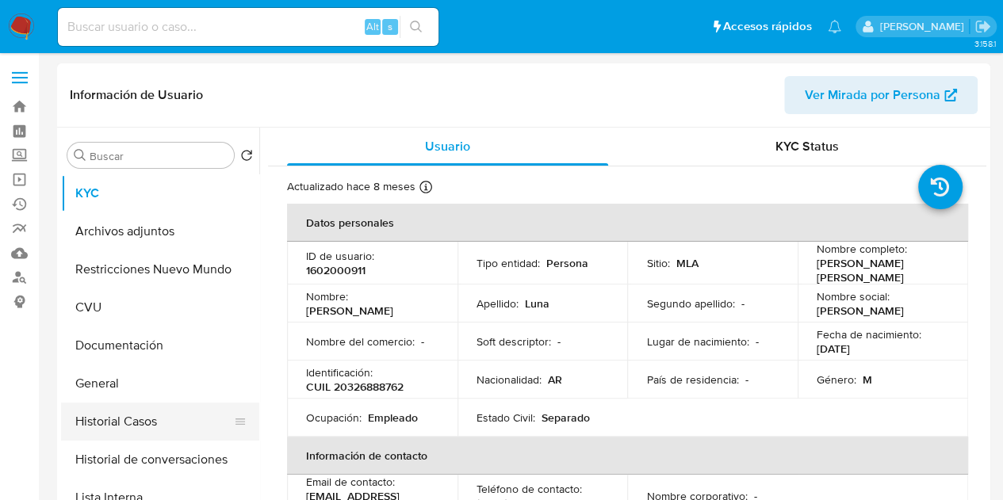
click at [132, 421] on button "Historial Casos" at bounding box center [154, 422] width 186 height 38
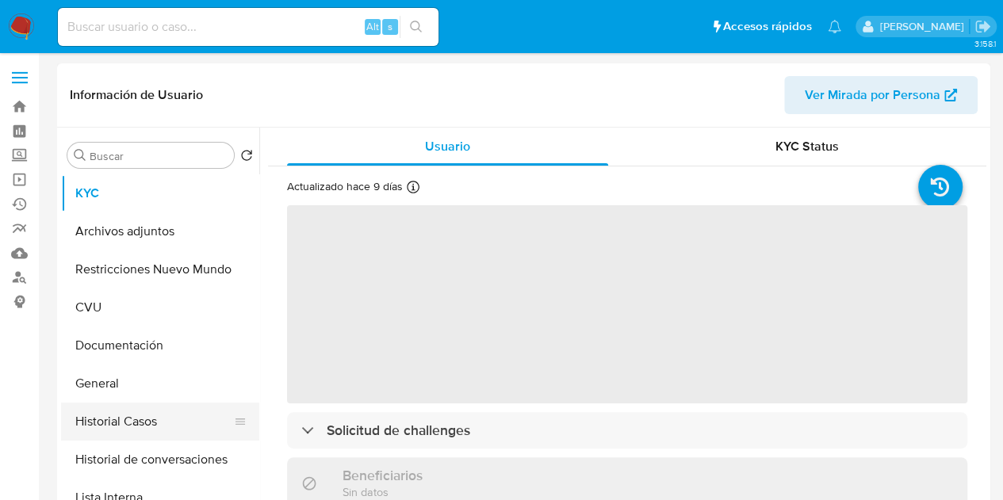
click at [136, 416] on button "Historial Casos" at bounding box center [154, 422] width 186 height 38
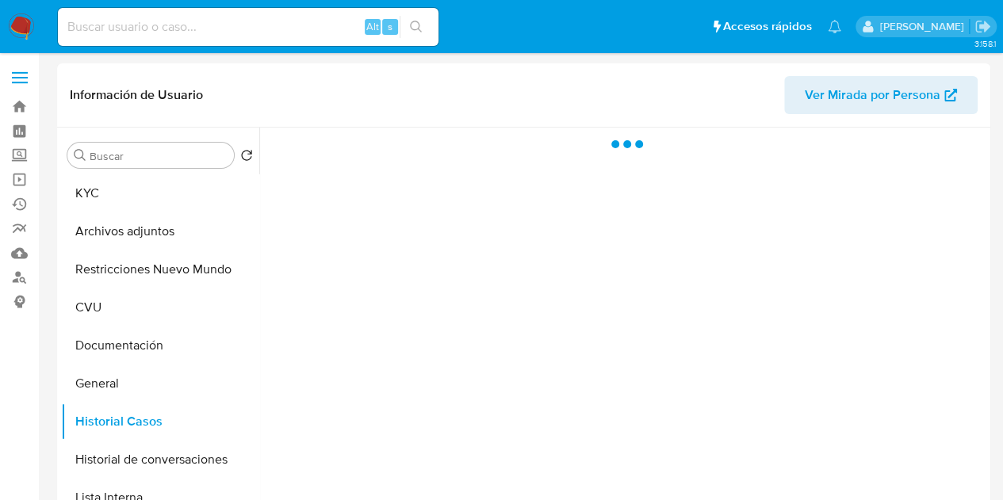
select select "10"
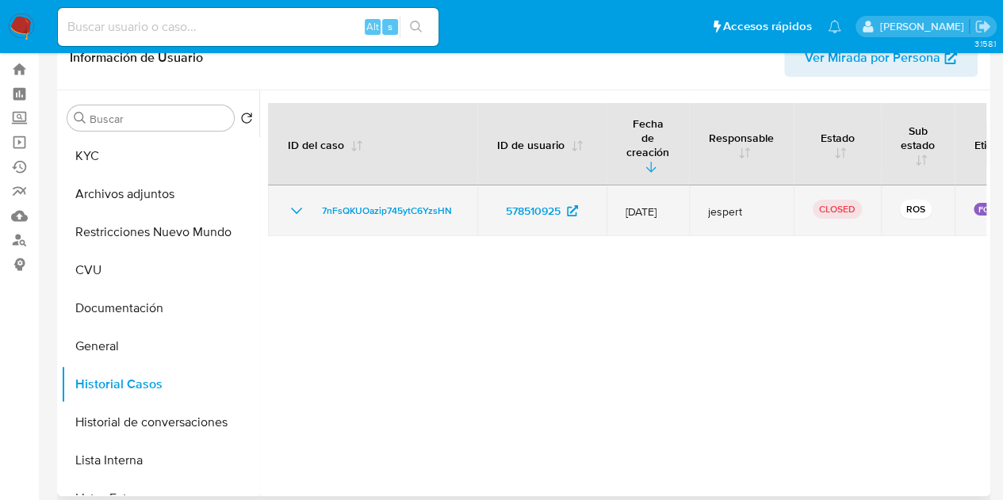
click at [297, 201] on icon "Mostrar/Ocultar" at bounding box center [296, 210] width 19 height 19
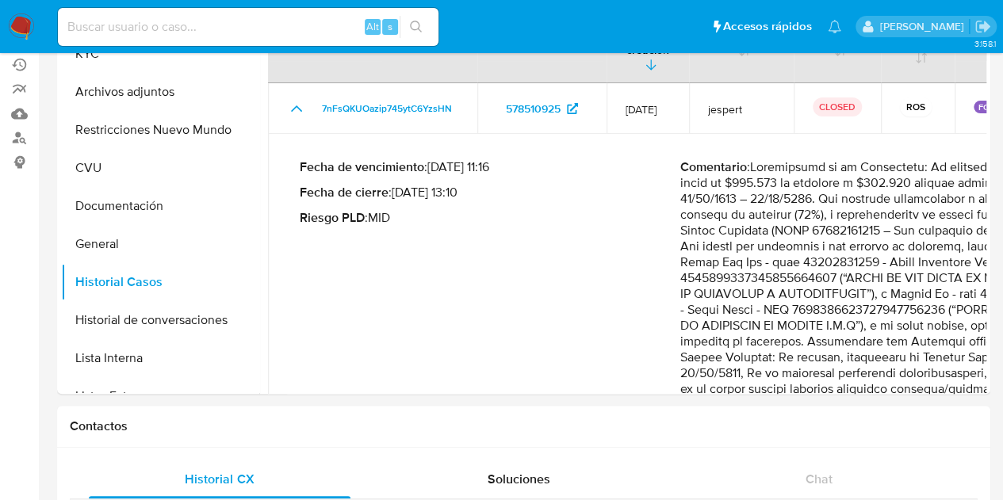
scroll to position [0, 0]
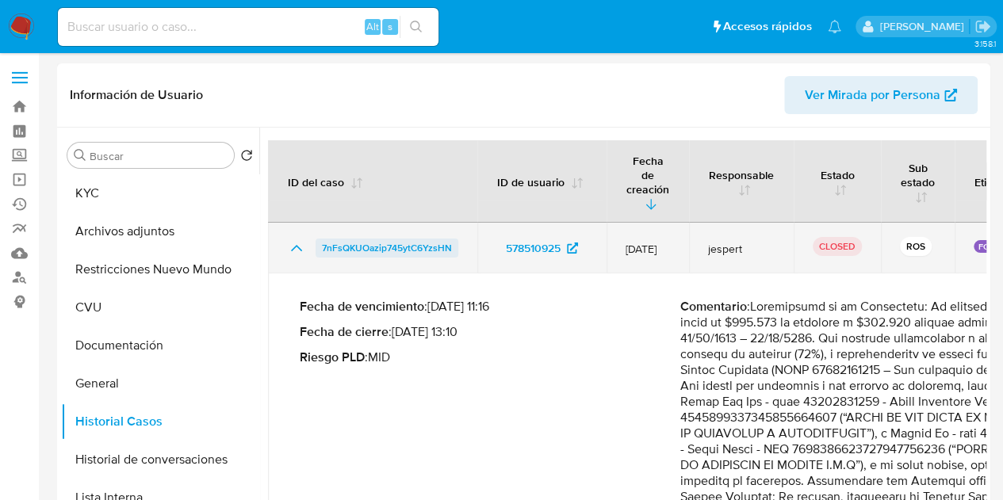
click at [364, 239] on span "7nFsQKUOazip745ytC6YzsHN" at bounding box center [387, 248] width 130 height 19
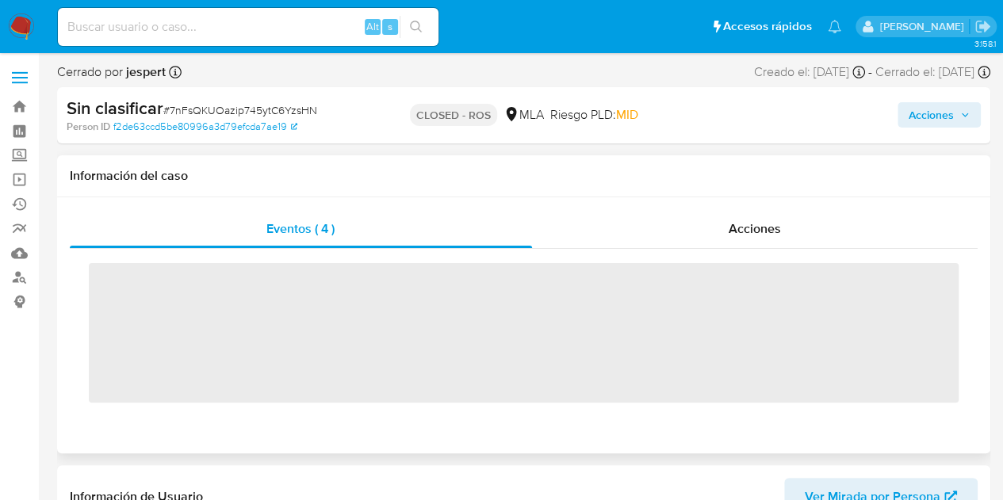
click at [769, 261] on span "‌" at bounding box center [524, 269] width 870 height 17
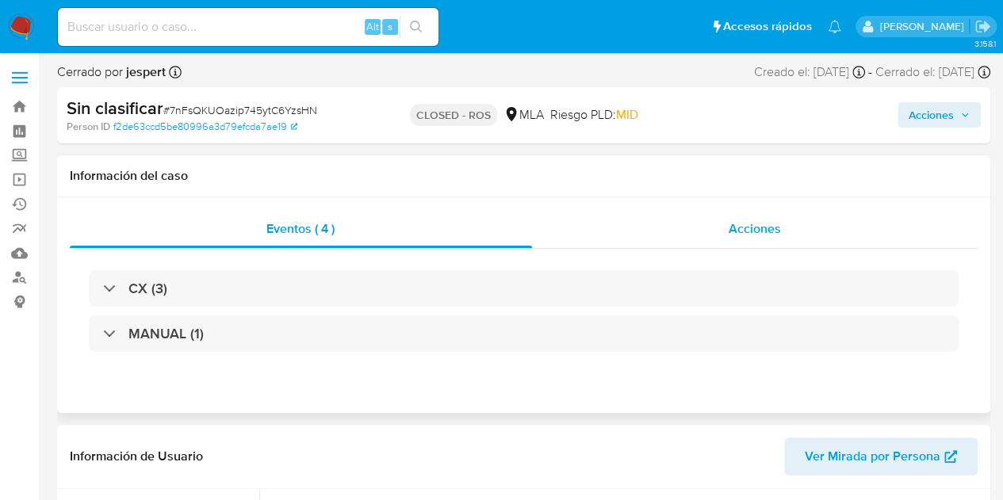
click at [772, 242] on div "Acciones" at bounding box center [755, 229] width 446 height 38
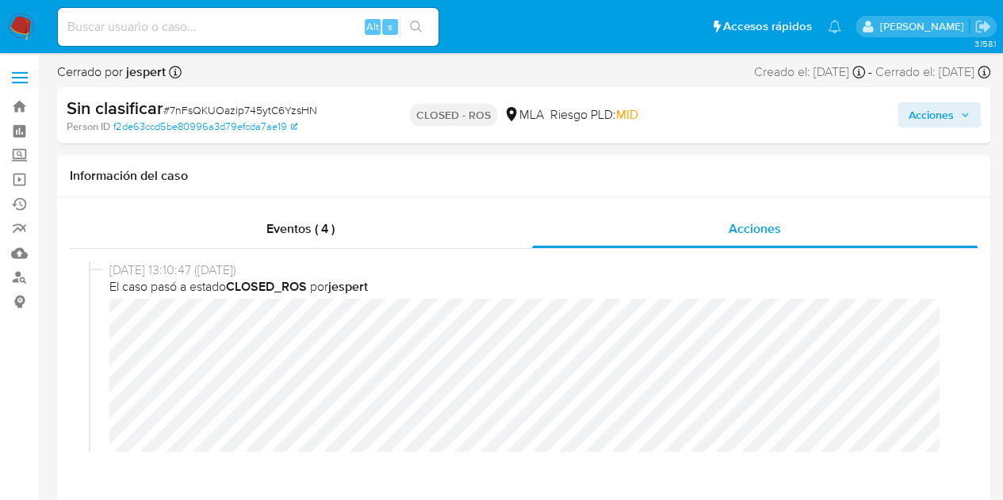
select select "10"
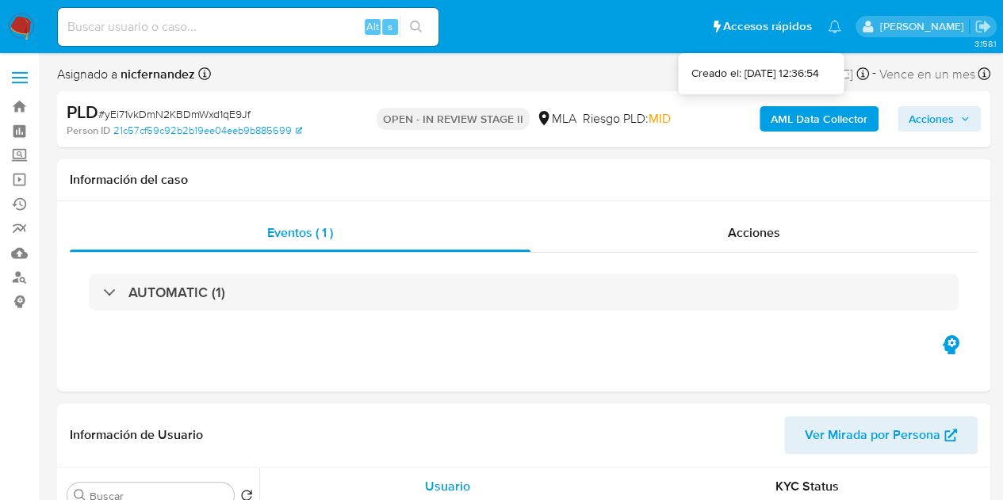
select select "10"
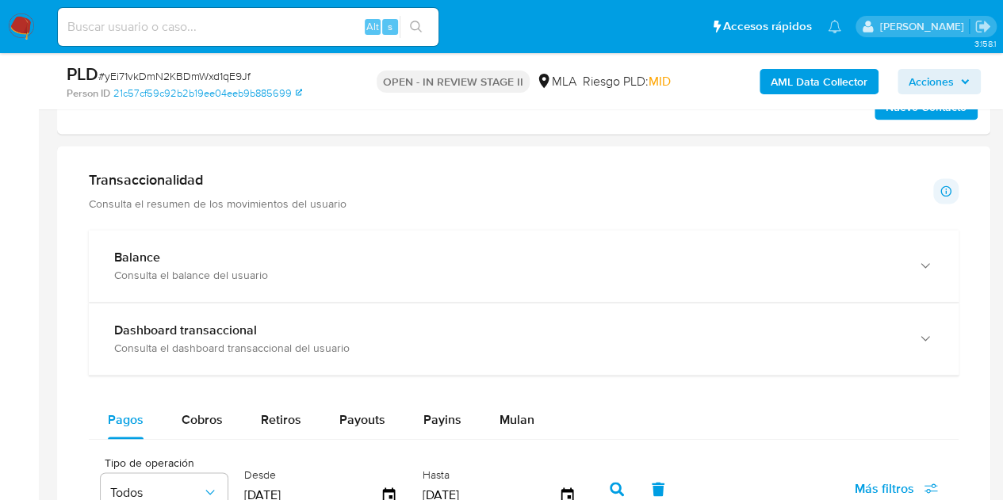
scroll to position [1063, 0]
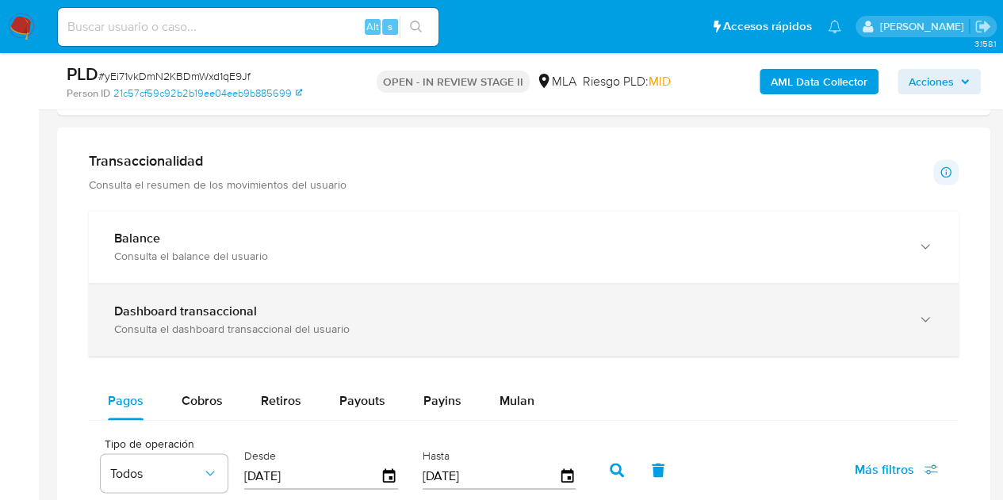
click at [828, 341] on div "Dashboard transaccional Consulta el dashboard transaccional del usuario" at bounding box center [524, 320] width 870 height 72
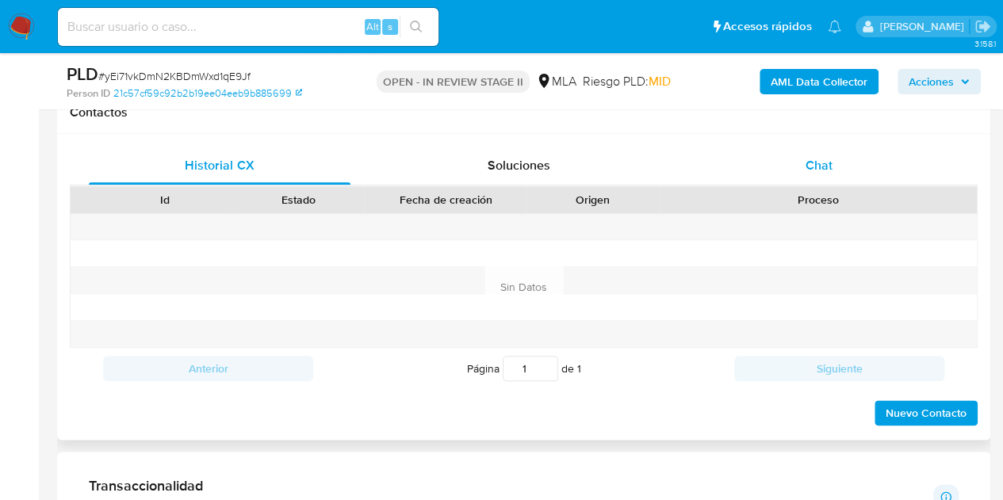
scroll to position [758, 0]
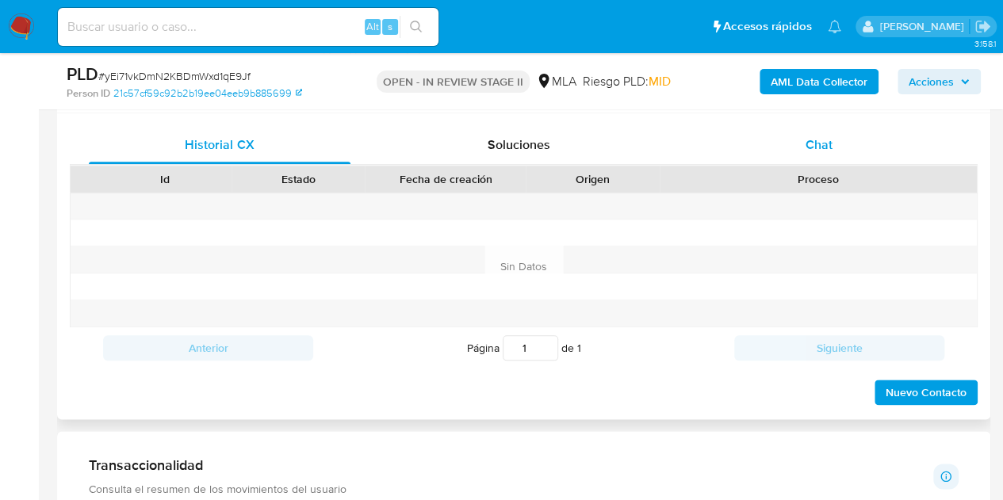
click at [856, 144] on div "Chat" at bounding box center [819, 145] width 262 height 38
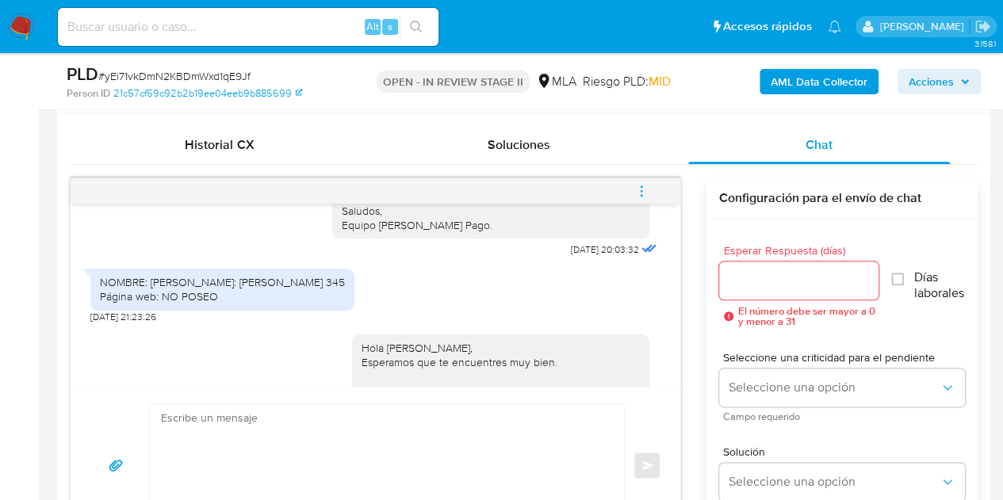
scroll to position [1277, 0]
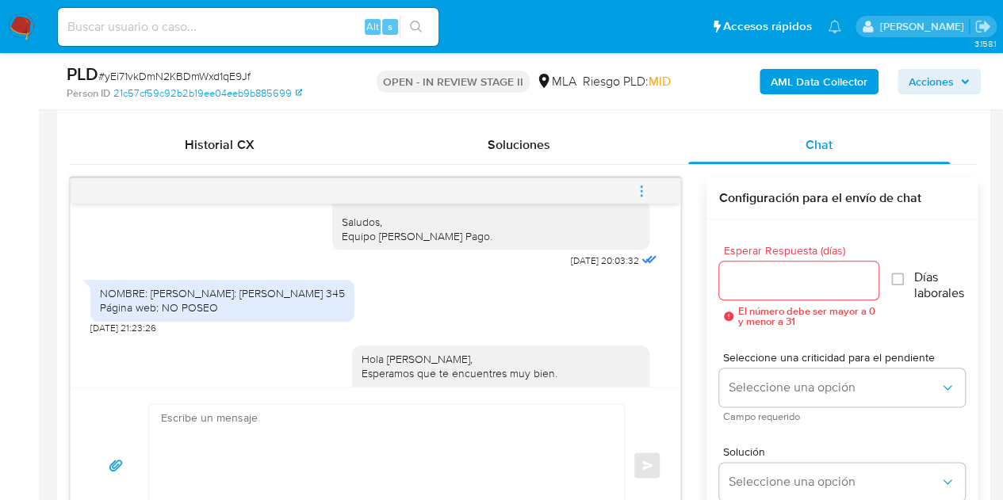
drag, startPoint x: 121, startPoint y: 366, endPoint x: 144, endPoint y: 364, distance: 23.8
click at [121, 335] on span "21/08/2025 21:23:26" at bounding box center [123, 328] width 66 height 13
drag, startPoint x: 219, startPoint y: 347, endPoint x: 97, endPoint y: 324, distance: 124.4
click at [97, 321] on div "NOMBRE: Diego Exequiel Gonzalez Domicilio: borges 345 Página web: NO POSEO" at bounding box center [222, 300] width 264 height 41
copy div "NOMBRE: Diego Exequiel Gonzalez Domicilio: borges 345 Página web: NO POSEO"
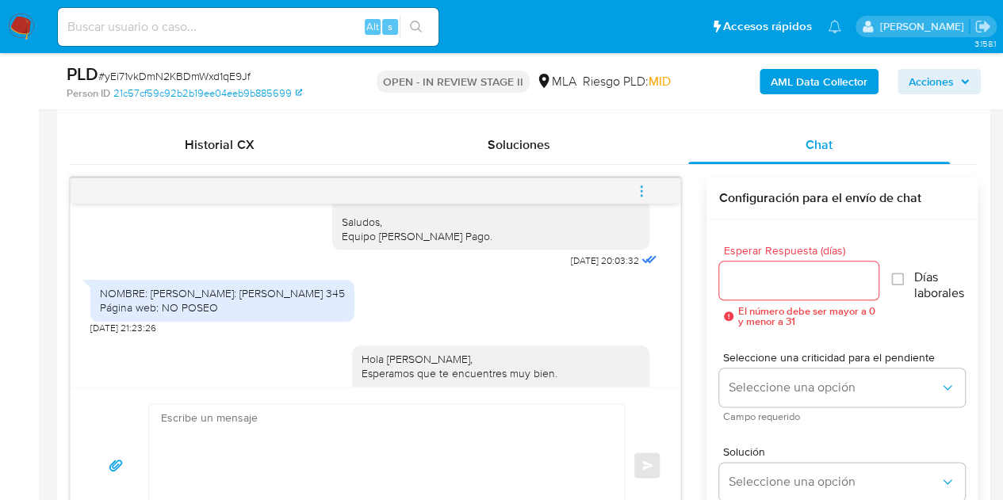
click at [463, 331] on div "NOMBRE: Diego Exequiel Gonzalez Domicilio: borges 345 Página web: NO POSEO 21/0…" at bounding box center [375, 303] width 570 height 63
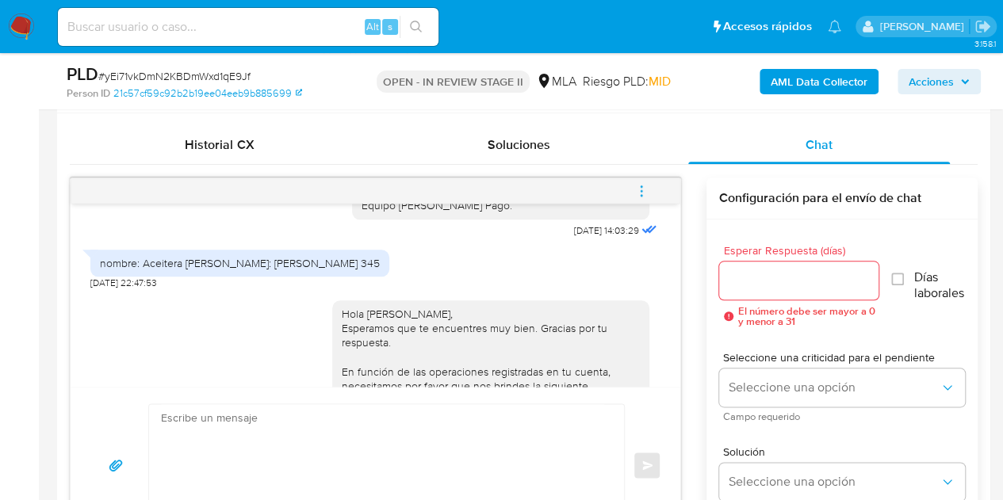
scroll to position [1523, 0]
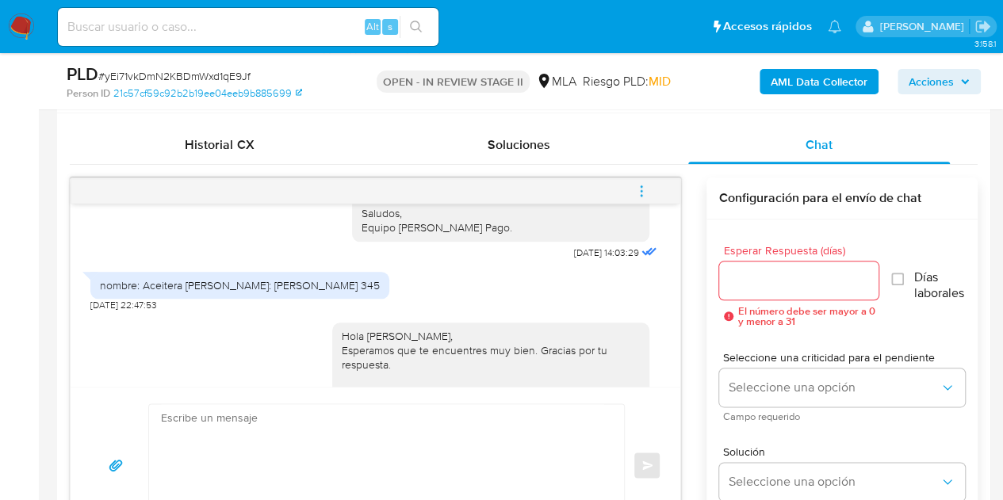
click at [152, 293] on div "nombre: Aceitera EYM Domicilio: borges 345" at bounding box center [240, 285] width 280 height 14
drag, startPoint x: 141, startPoint y: 328, endPoint x: 439, endPoint y: 431, distance: 315.2
click at [224, 312] on div "nombre: Aceitera EYM Domicilio: borges 345 22/08/2025 22:47:53" at bounding box center [375, 288] width 570 height 48
copy div "Aceitera EYM"
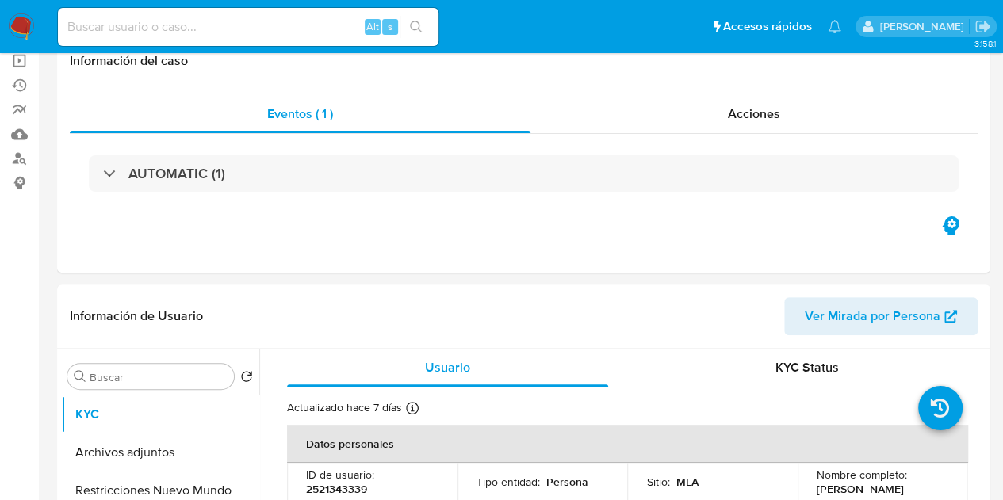
scroll to position [0, 0]
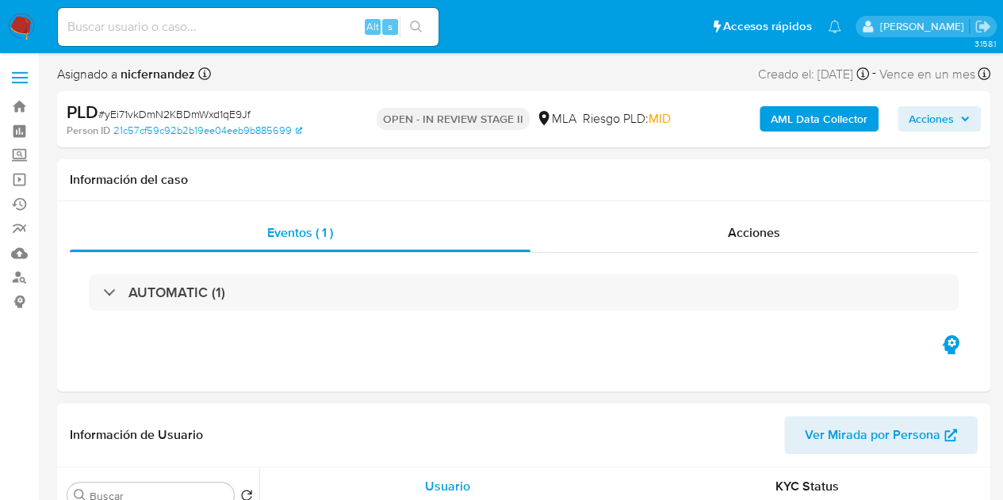
click at [852, 427] on span "Ver Mirada por Persona" at bounding box center [873, 435] width 136 height 38
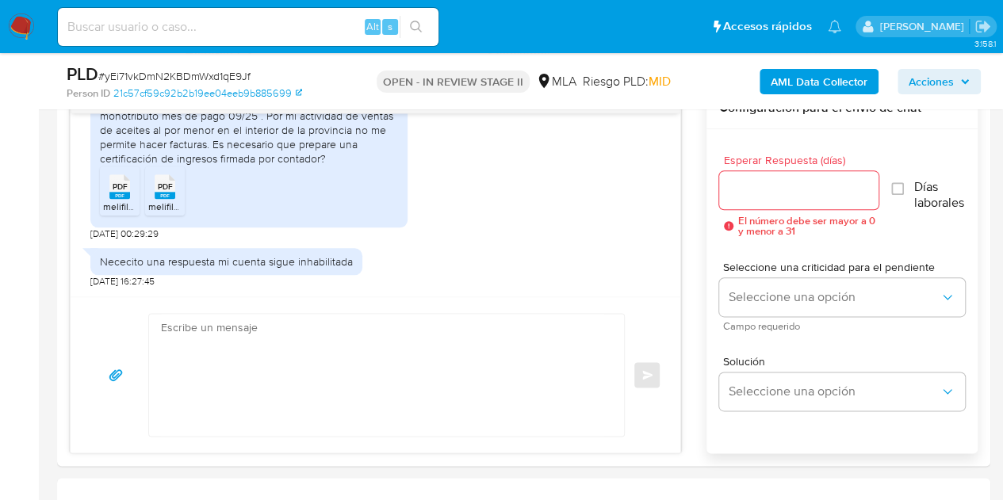
scroll to position [806, 0]
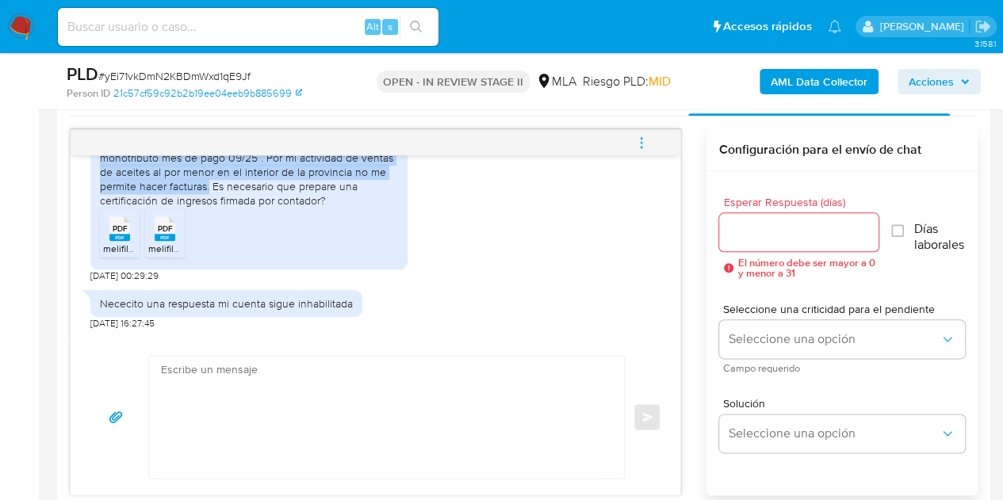
drag, startPoint x: 124, startPoint y: 204, endPoint x: 210, endPoint y: 237, distance: 92.6
click at [210, 237] on div "Buenas noche adjunto constancia de inscripción ARCA monotributo mes de pago 09/…" at bounding box center [248, 200] width 317 height 140
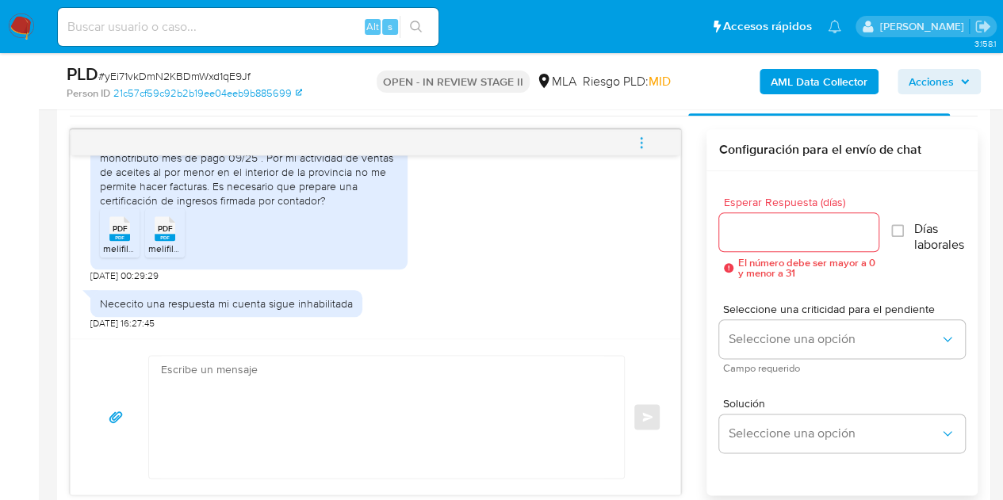
click at [300, 263] on ul "PDF PDF melifile7182157144289438283.pdf PDF PDF melifile3535909658065400807.pdf" at bounding box center [249, 236] width 298 height 55
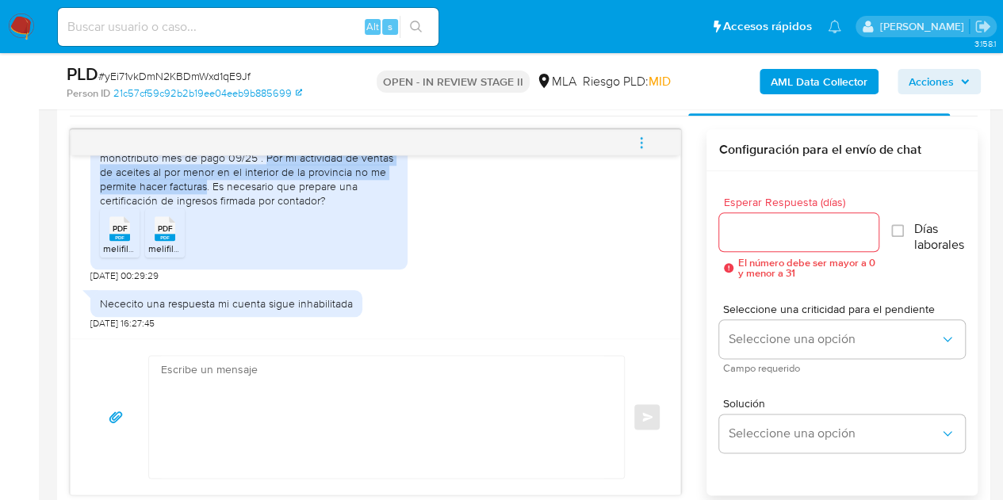
drag, startPoint x: 263, startPoint y: 213, endPoint x: 205, endPoint y: 245, distance: 66.7
click at [205, 209] on div "Buenas noche adjunto constancia de inscripción ARCA monotributo mes de pago 09/…" at bounding box center [249, 172] width 298 height 72
copy div "Por mi actividad de ventas de aceites al por menor en el interior de la provinc…"
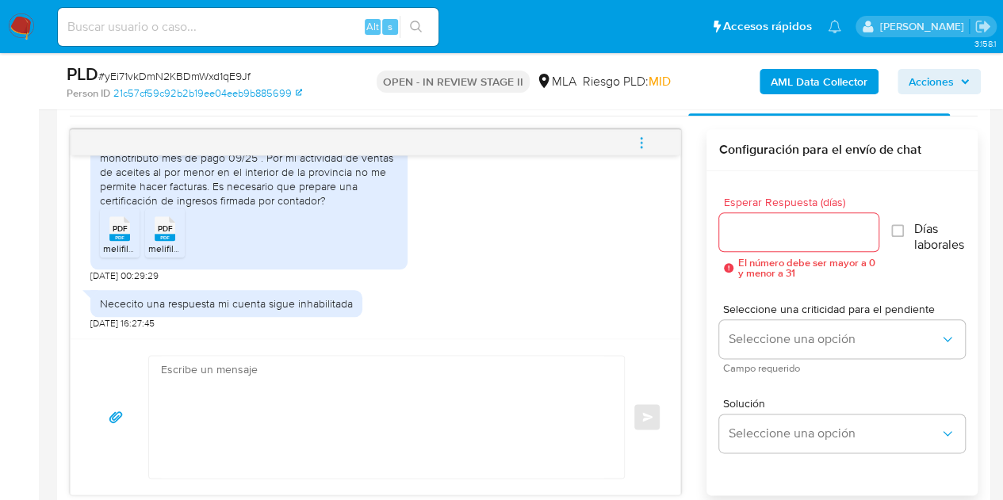
click at [443, 282] on div "Buenas noche adjunto constancia de inscripción ARCA monotributo mes de pago 09/…" at bounding box center [375, 202] width 570 height 160
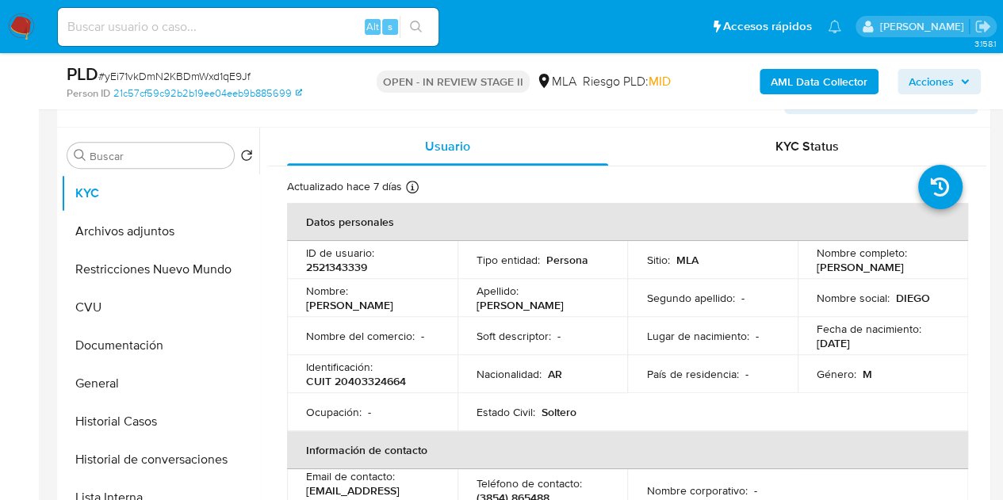
scroll to position [205, 0]
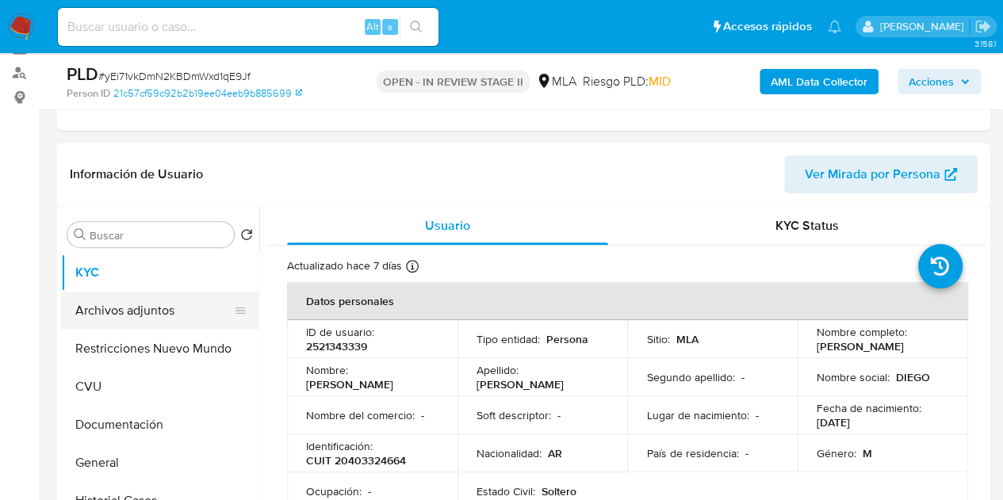
click at [137, 307] on button "Archivos adjuntos" at bounding box center [154, 311] width 186 height 38
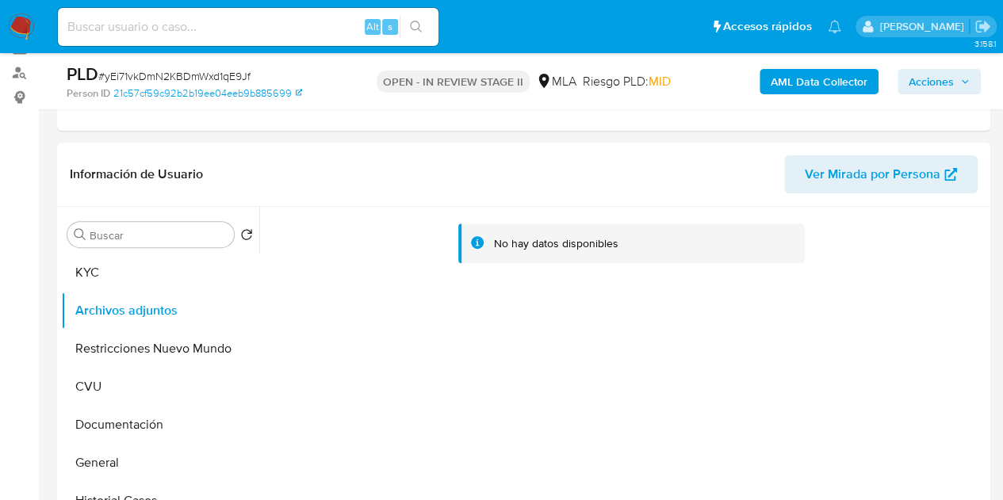
click at [809, 79] on b "AML Data Collector" at bounding box center [819, 81] width 97 height 25
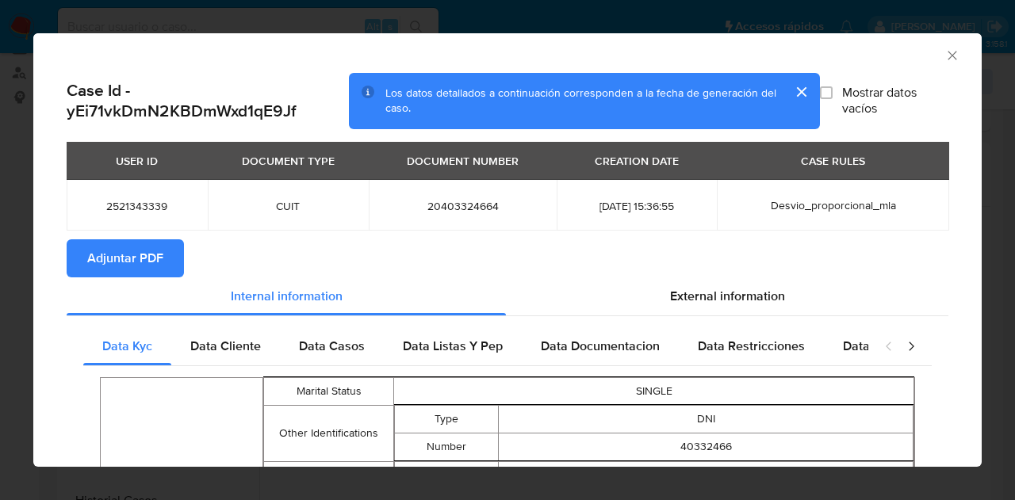
click at [153, 250] on span "Adjuntar PDF" at bounding box center [125, 258] width 76 height 35
click at [944, 53] on icon "Cerrar ventana" at bounding box center [952, 56] width 16 height 16
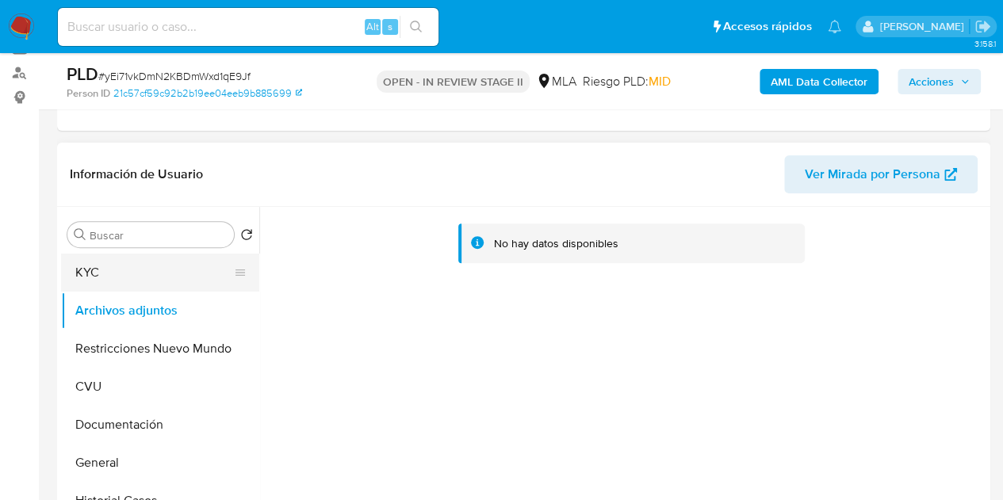
click at [105, 270] on button "KYC" at bounding box center [154, 273] width 186 height 38
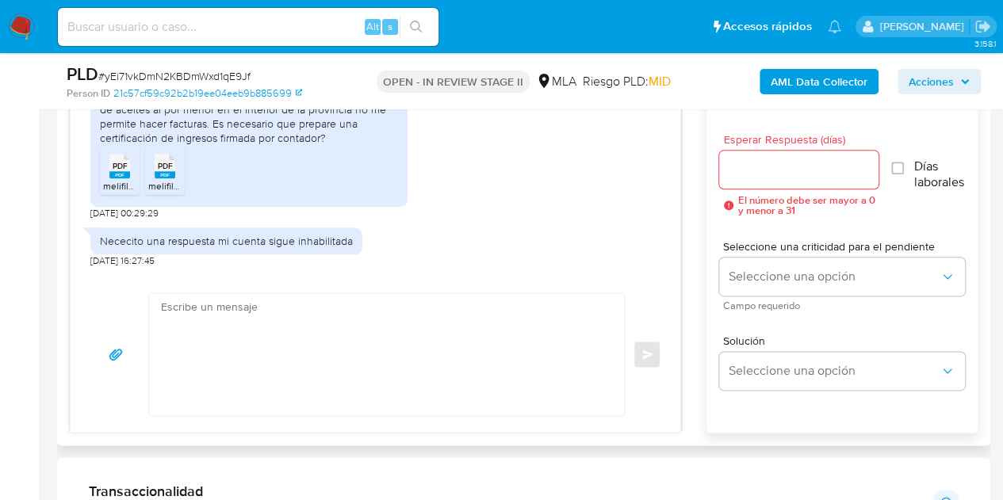
scroll to position [873, 0]
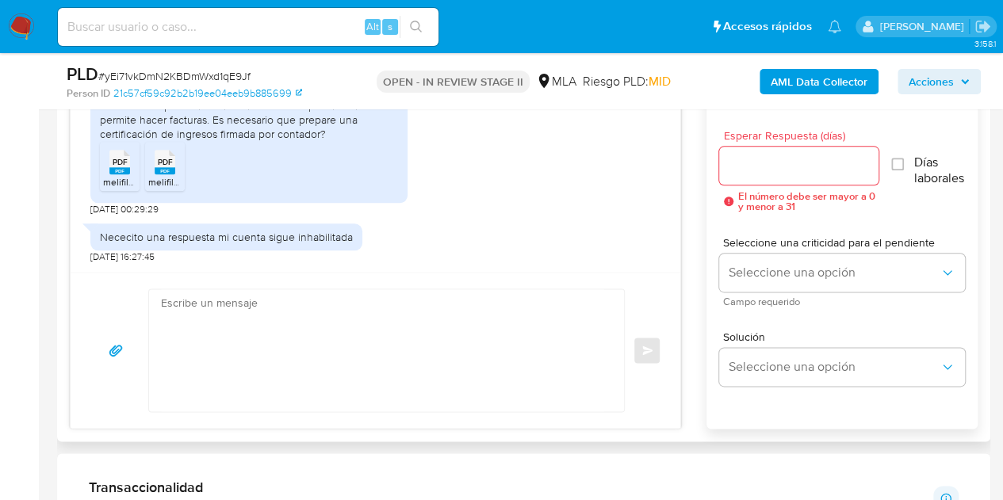
click at [485, 314] on textarea at bounding box center [382, 350] width 443 height 122
paste textarea "Hola, Muchas gracias por la respuesta. Analizamos tu caso y notamos que la info…"
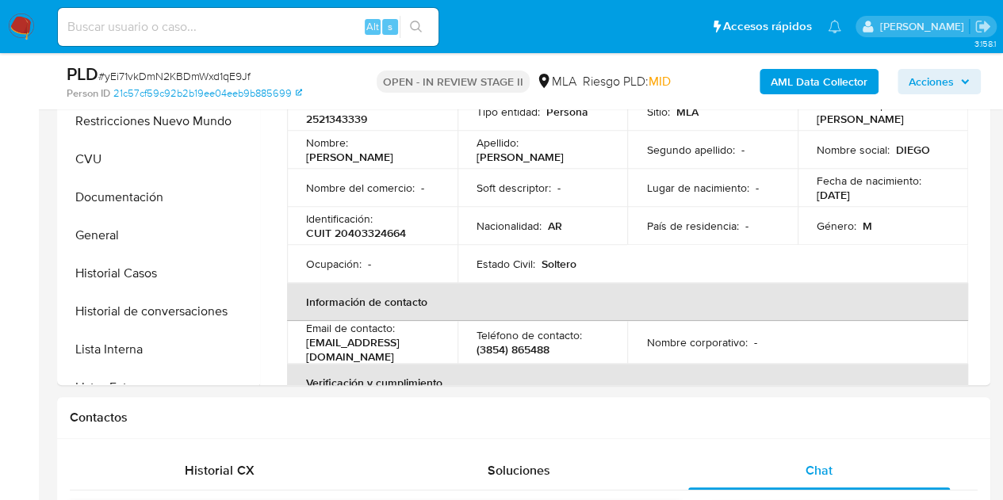
scroll to position [324, 0]
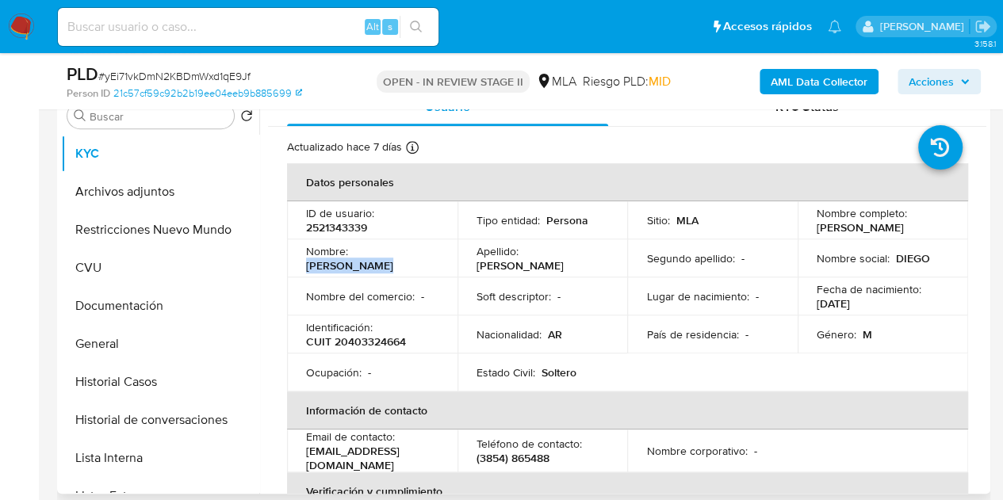
drag, startPoint x: 355, startPoint y: 259, endPoint x: 461, endPoint y: 263, distance: 105.5
click at [458, 263] on tr "Nombre : Diego Exequiel Apellido : Gonzalez Segundo apellido : - Nombre social …" at bounding box center [627, 258] width 681 height 38
copy p "Diego Exequiel"
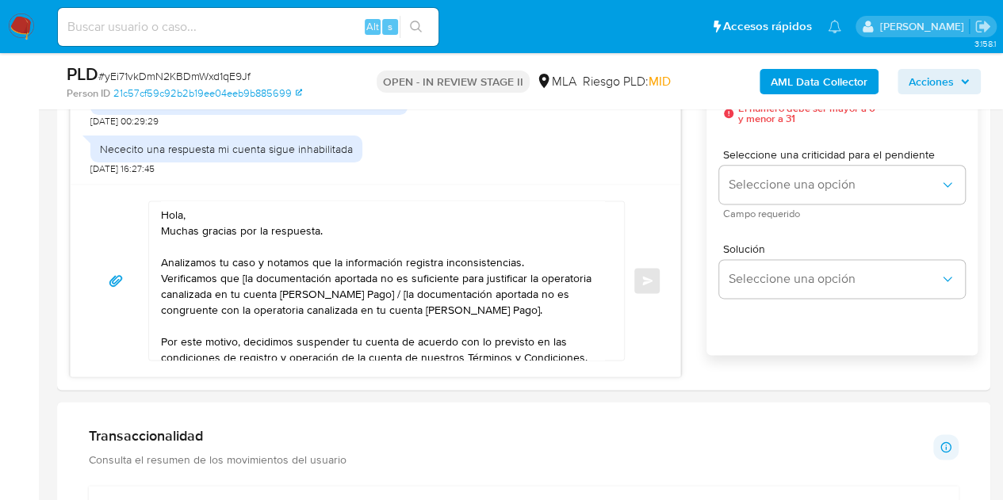
scroll to position [902, 0]
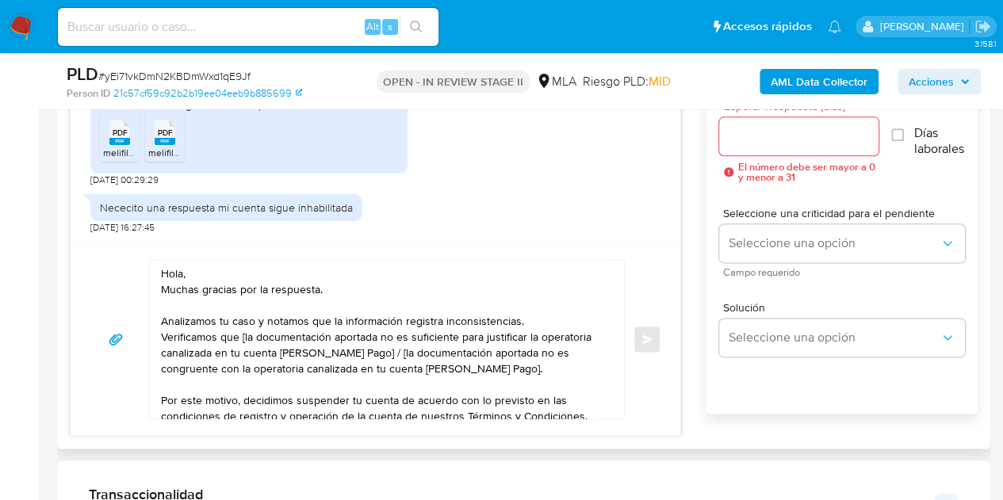
click at [182, 272] on textarea "Hola, Muchas gracias por la respuesta. Analizamos tu caso y notamos que la info…" at bounding box center [382, 339] width 443 height 159
paste textarea "Diego Exequiel"
click at [246, 334] on textarea "Hola Diego Exequiel, Muchas gracias por la respuesta. Analizamos tu caso y nota…" at bounding box center [382, 339] width 443 height 159
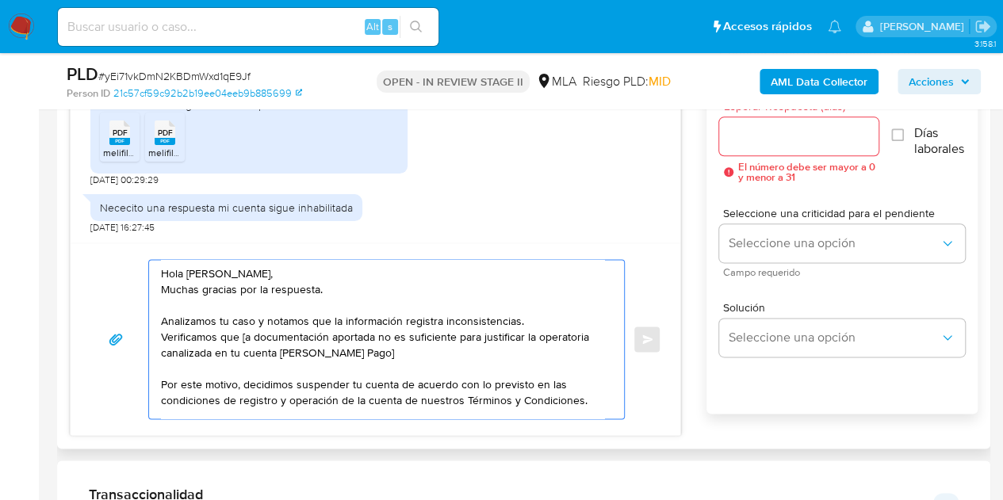
drag, startPoint x: 520, startPoint y: 366, endPoint x: 367, endPoint y: 351, distance: 153.7
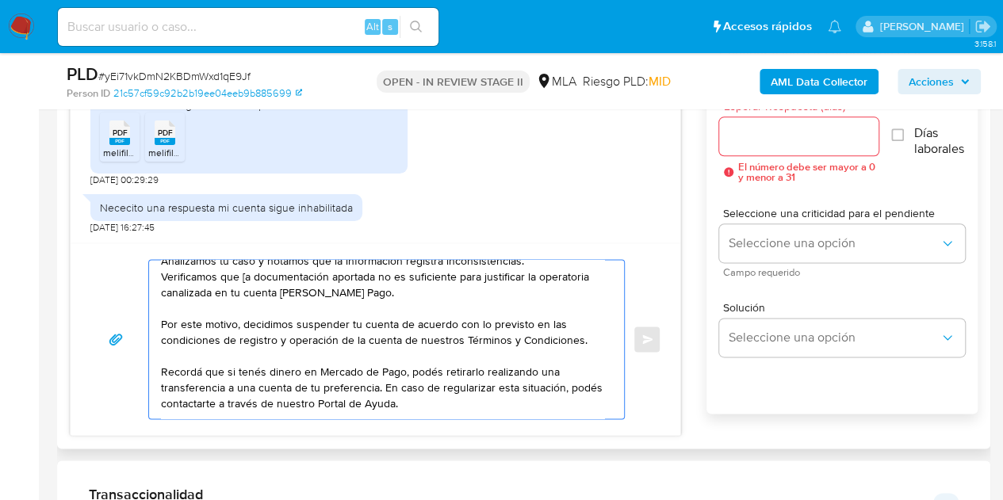
scroll to position [90, 0]
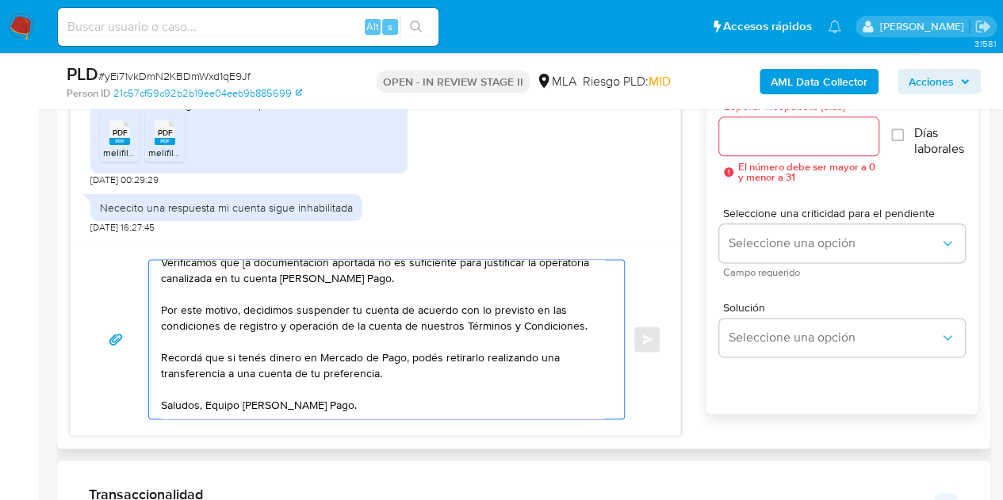
drag, startPoint x: 431, startPoint y: 370, endPoint x: 381, endPoint y: 353, distance: 52.9
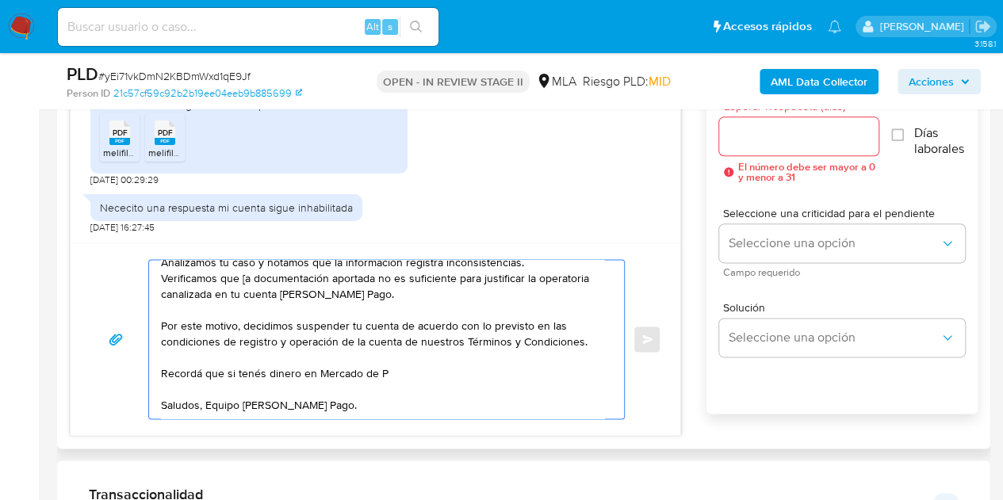
scroll to position [59, 0]
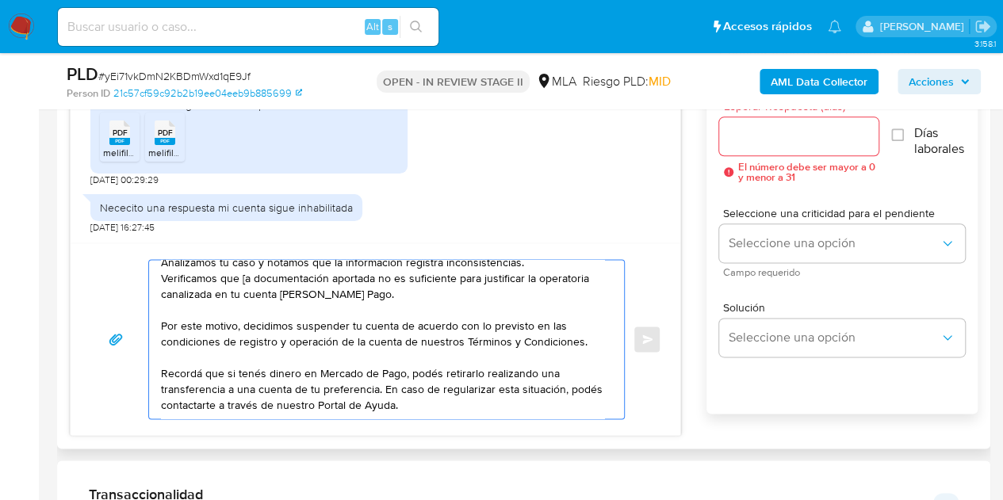
click at [418, 390] on textarea "Hola Diego Exequiel, Muchas gracias por la respuesta. Analizamos tu caso y nota…" at bounding box center [382, 339] width 443 height 159
drag, startPoint x: 434, startPoint y: 402, endPoint x: 383, endPoint y: 388, distance: 52.7
click at [383, 388] on textarea "Hola Diego Exequiel, Muchas gracias por la respuesta. Analizamos tu caso y nota…" at bounding box center [382, 339] width 443 height 159
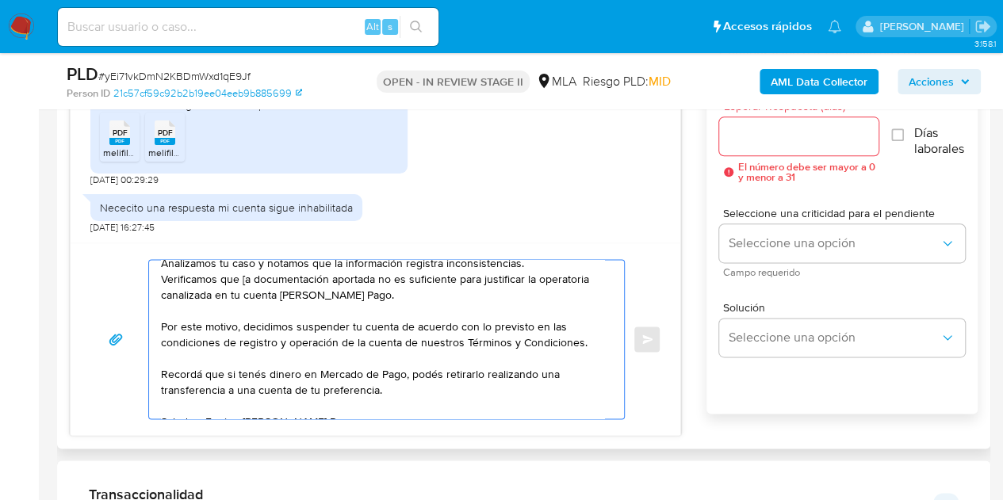
scroll to position [75, 0]
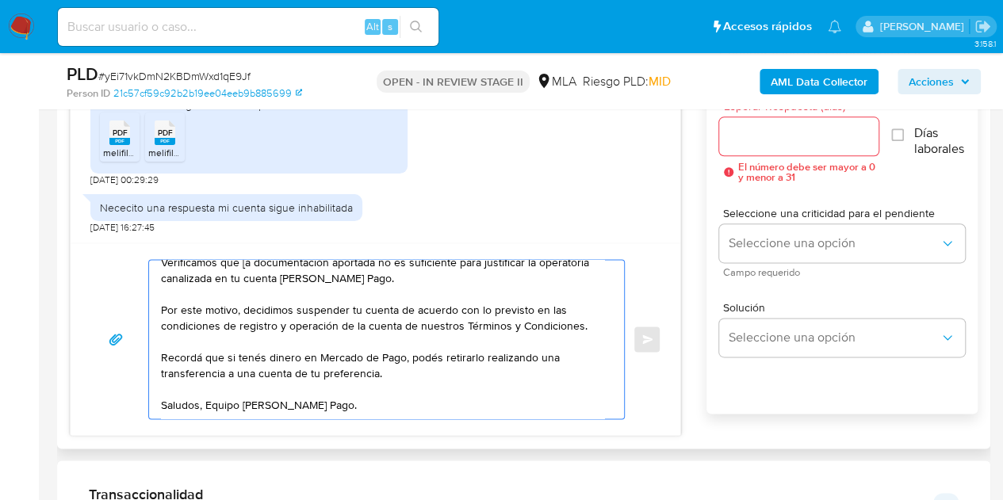
click at [516, 402] on textarea "Hola Diego Exequiel, Muchas gracias por la respuesta. Analizamos tu caso y nota…" at bounding box center [382, 339] width 443 height 159
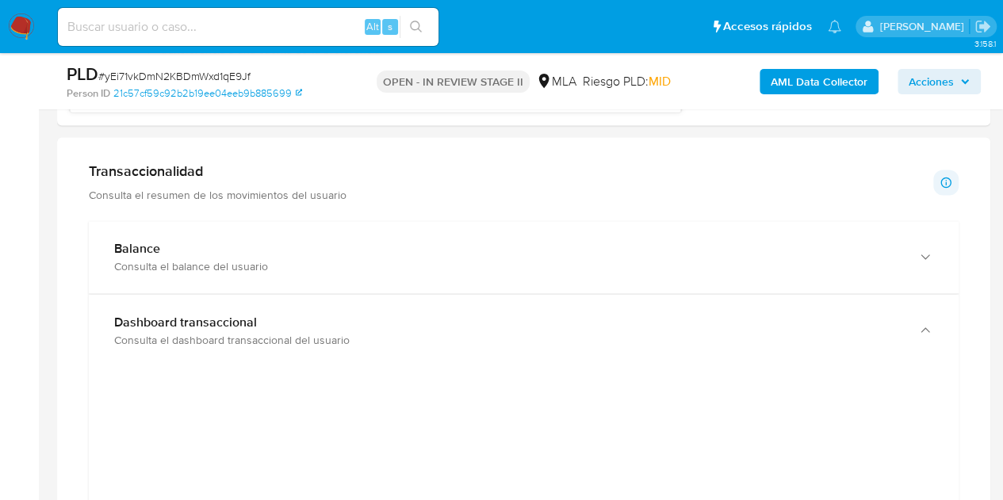
scroll to position [1264, 0]
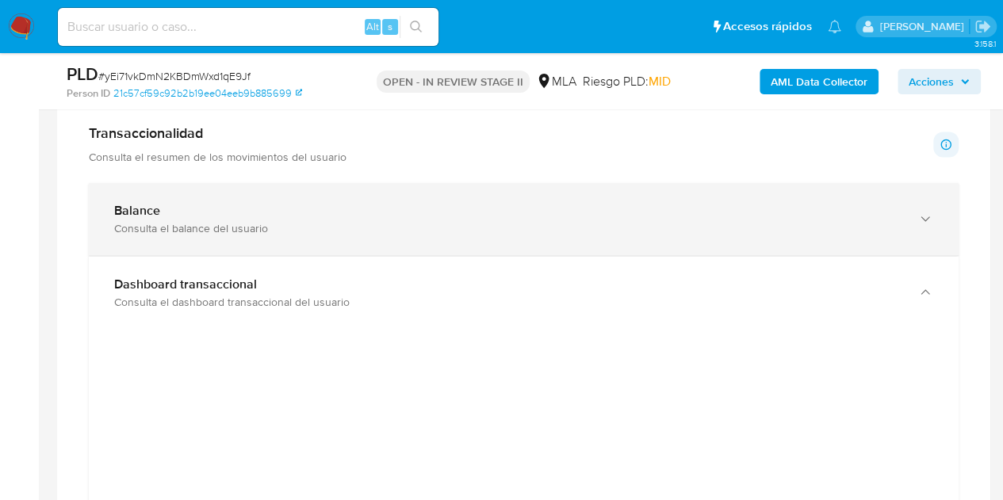
click at [863, 224] on div "Consulta el balance del usuario" at bounding box center [507, 228] width 787 height 14
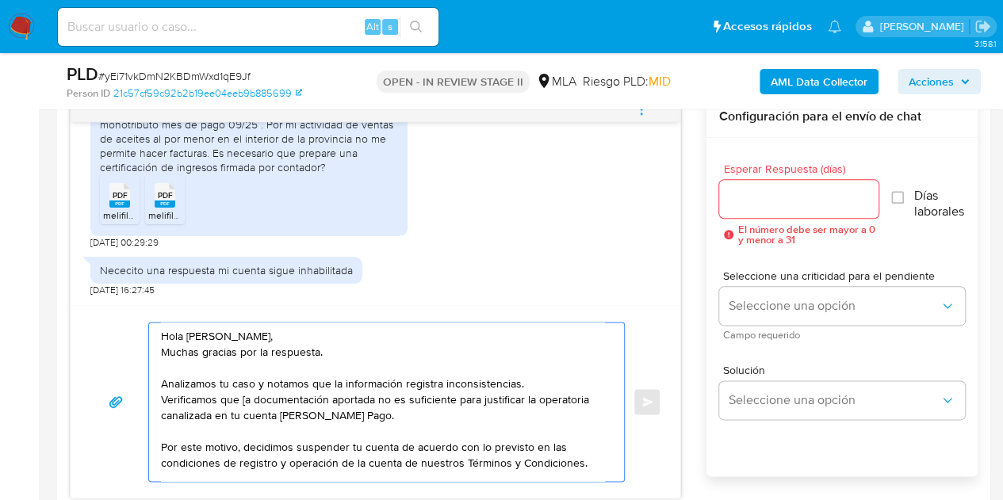
scroll to position [892, 0]
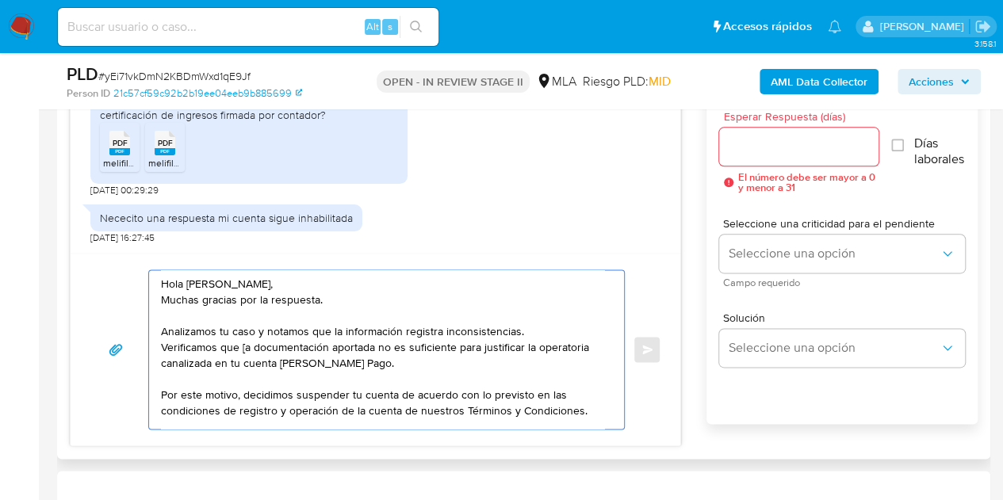
click at [243, 350] on textarea "Hola Diego Exequiel, Muchas gracias por la respuesta. Analizamos tu caso y nota…" at bounding box center [382, 349] width 443 height 159
click at [386, 364] on textarea "Hola Diego Exequiel, Muchas gracias por la respuesta. Analizamos tu caso y nota…" at bounding box center [382, 349] width 443 height 159
click at [328, 278] on textarea "Hola Diego Exequiel, Muchas gracias por la respuesta. Analizamos tu caso y nota…" at bounding box center [382, 349] width 443 height 159
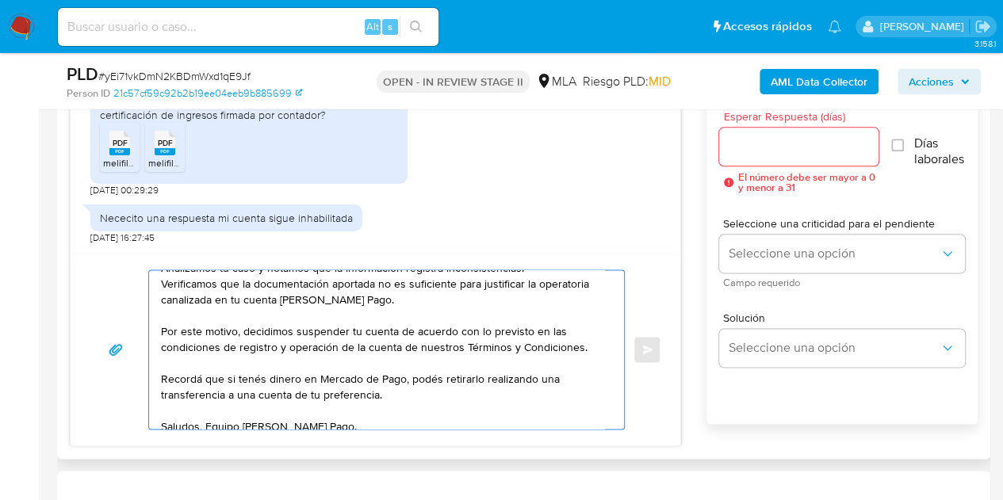
scroll to position [75, 0]
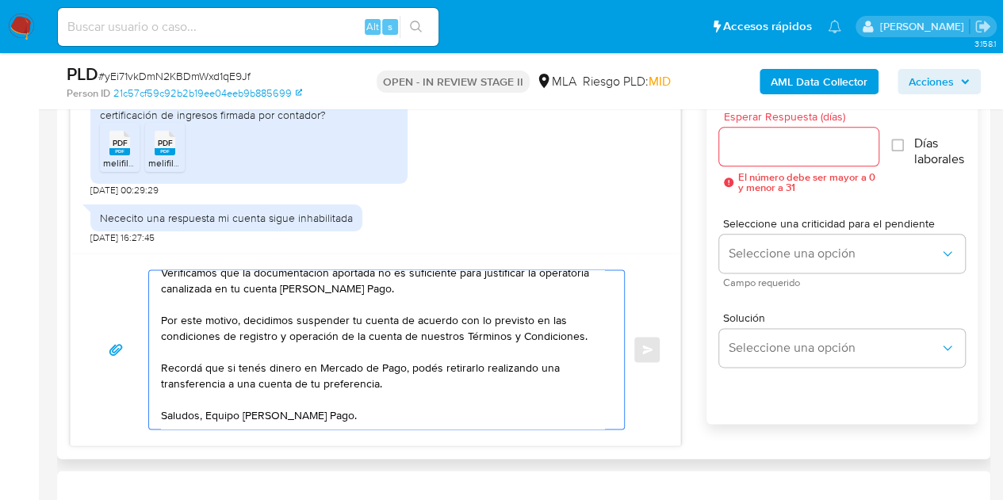
click at [542, 416] on textarea "Hola Diego Exequiel, Muchas gracias por la respuesta. Analizamos tu caso y nota…" at bounding box center [382, 349] width 443 height 159
type textarea "Hola Diego Exequiel, Muchas gracias por la respuesta. Analizamos tu caso y nota…"
click at [746, 142] on input "Esperar Respuesta (días)" at bounding box center [799, 146] width 160 height 21
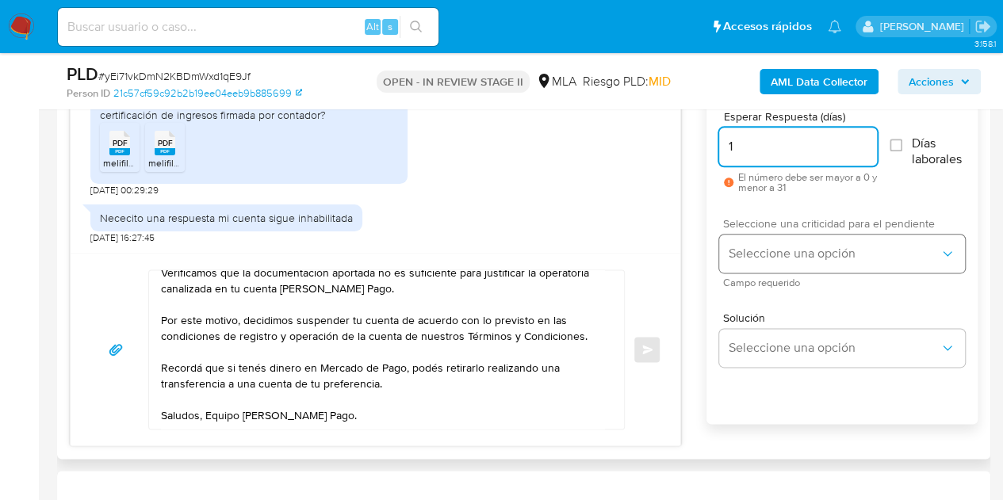
type input "1"
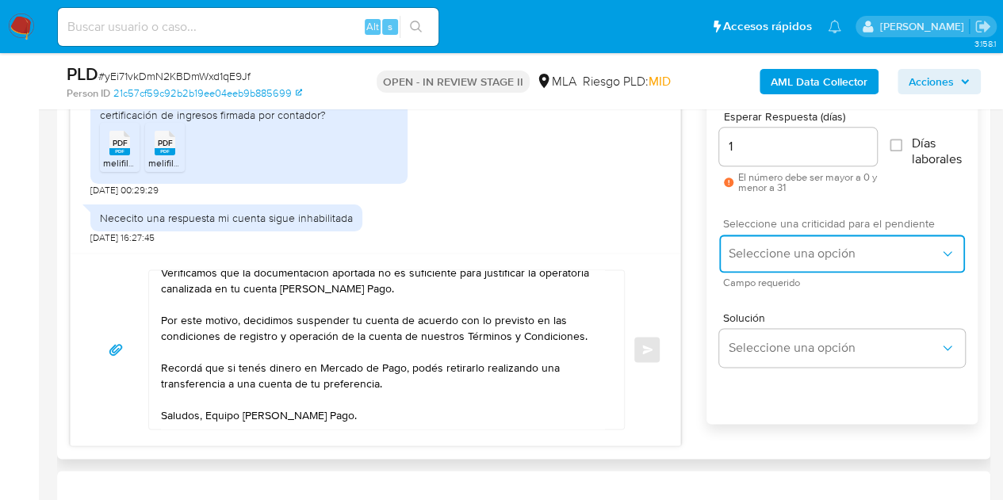
click at [779, 255] on span "Seleccione una opción" at bounding box center [834, 254] width 211 height 16
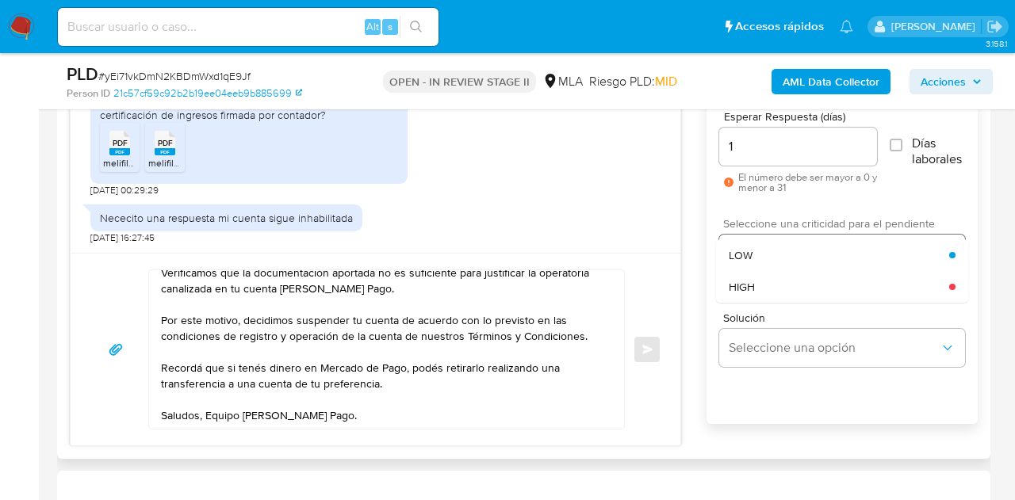
click at [771, 284] on div "HIGH" at bounding box center [839, 287] width 220 height 32
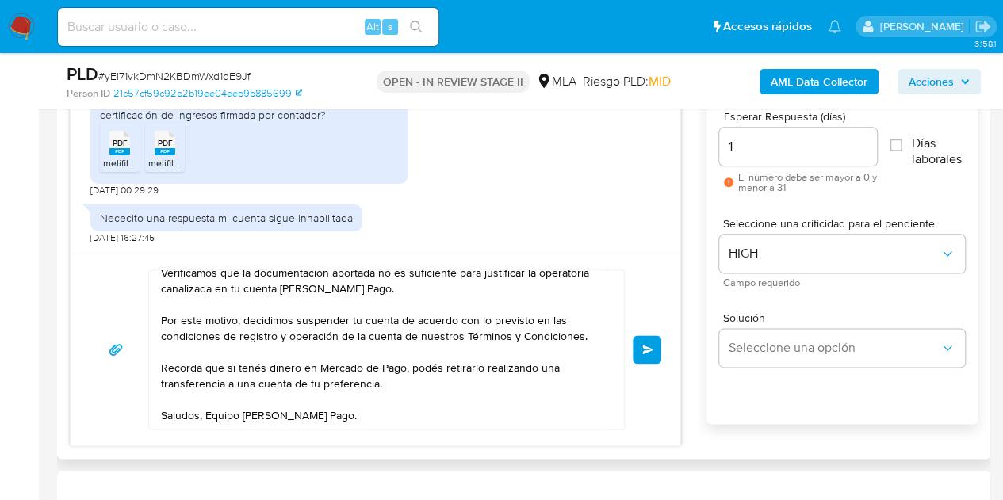
click at [647, 345] on span "Enviar" at bounding box center [647, 350] width 11 height 10
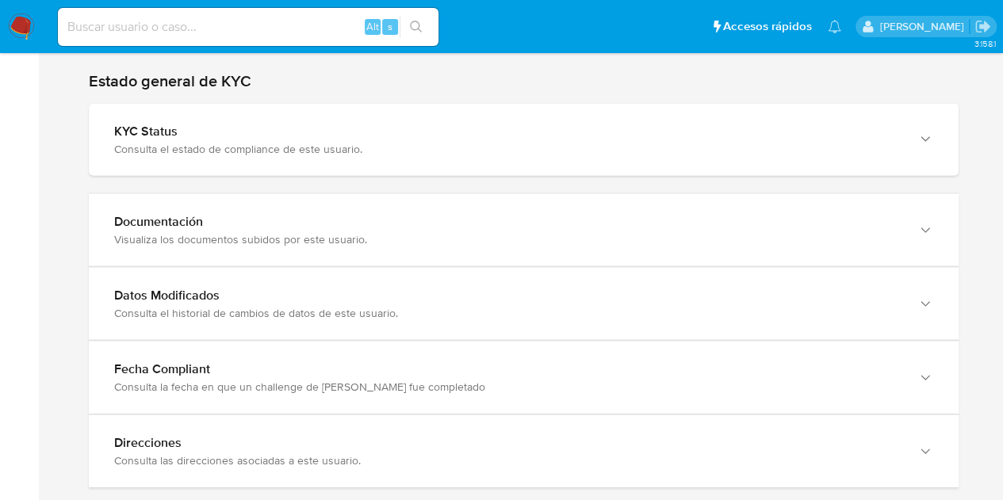
scroll to position [1607, 0]
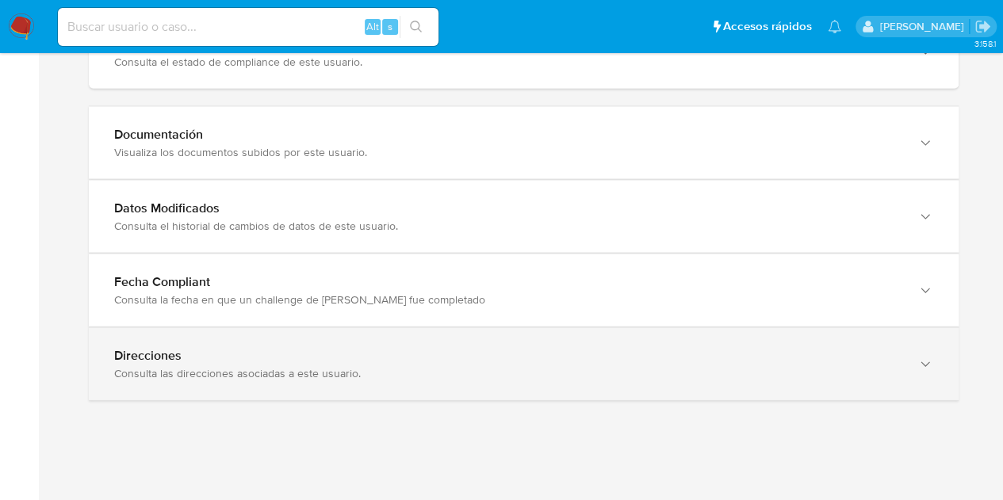
click at [891, 359] on div "Direcciones Consulta las direcciones asociadas a este usuario." at bounding box center [507, 364] width 787 height 33
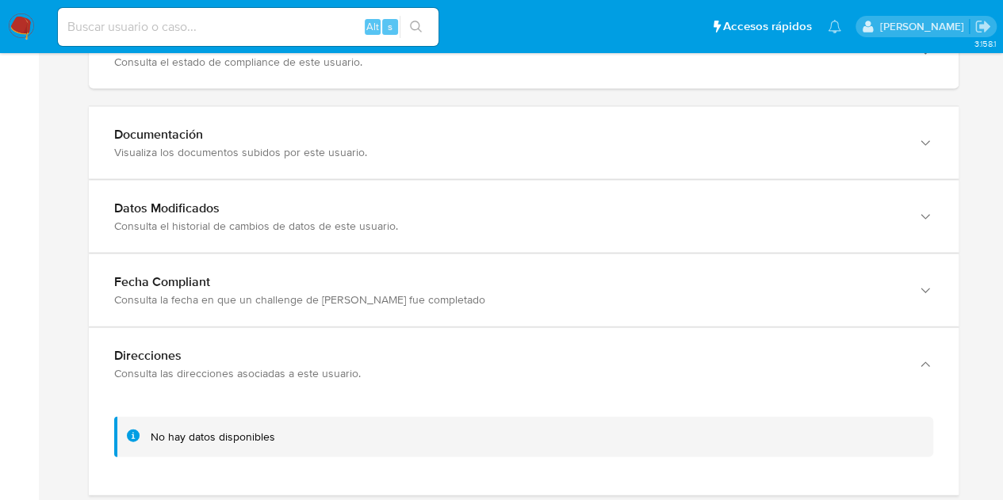
scroll to position [1703, 0]
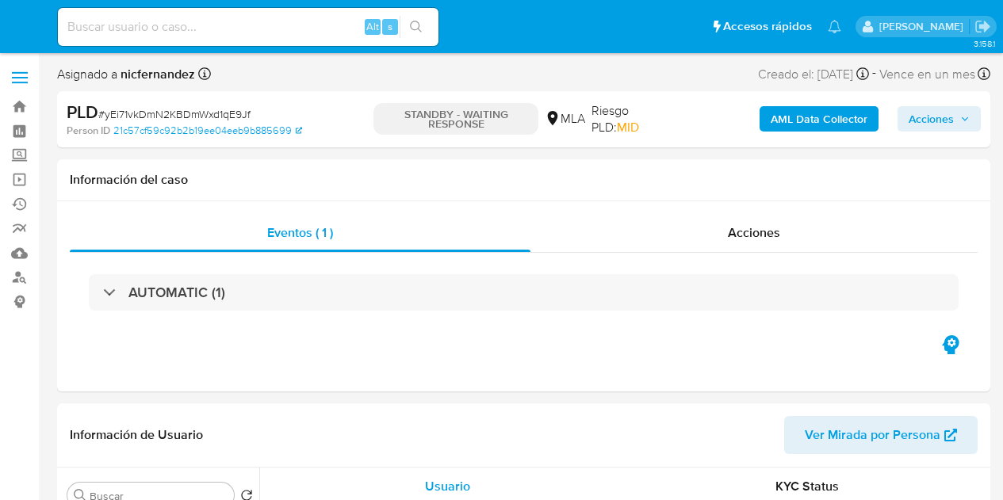
select select "10"
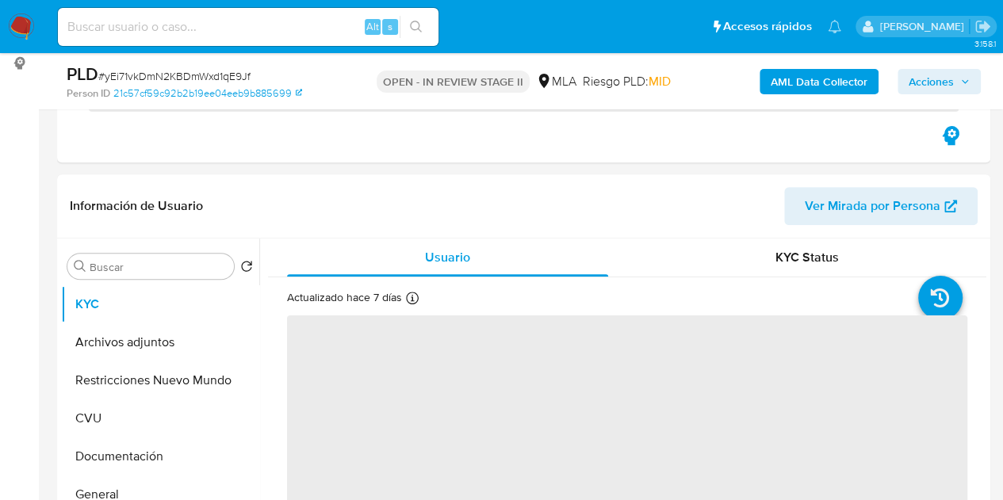
scroll to position [352, 0]
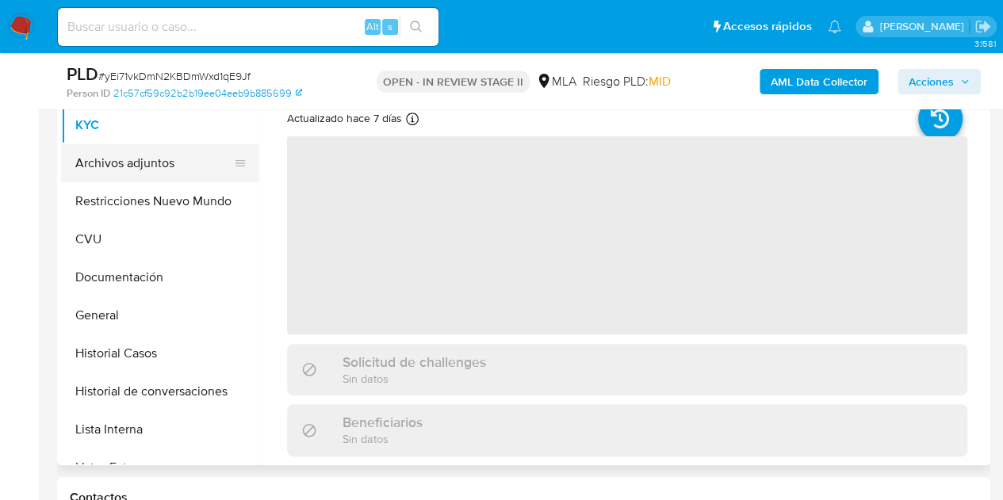
select select "10"
click at [98, 159] on button "Archivos adjuntos" at bounding box center [154, 163] width 186 height 38
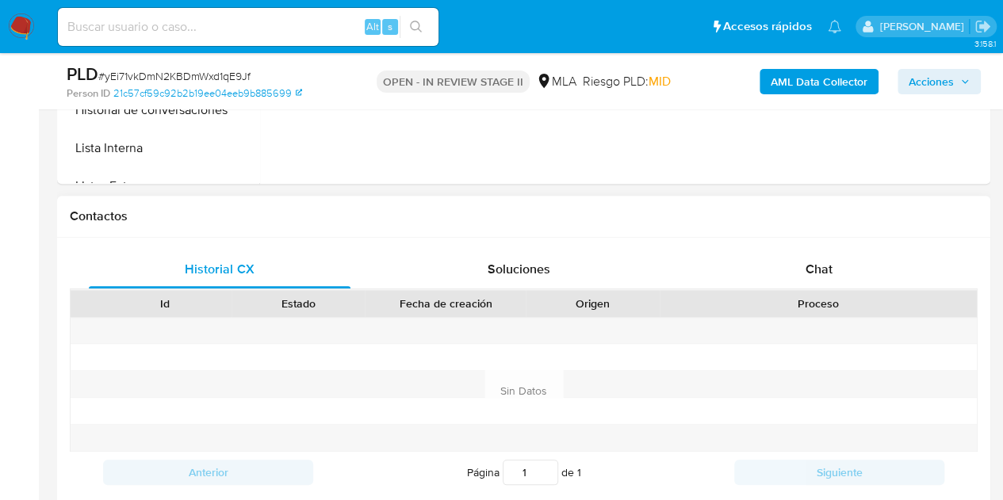
scroll to position [659, 0]
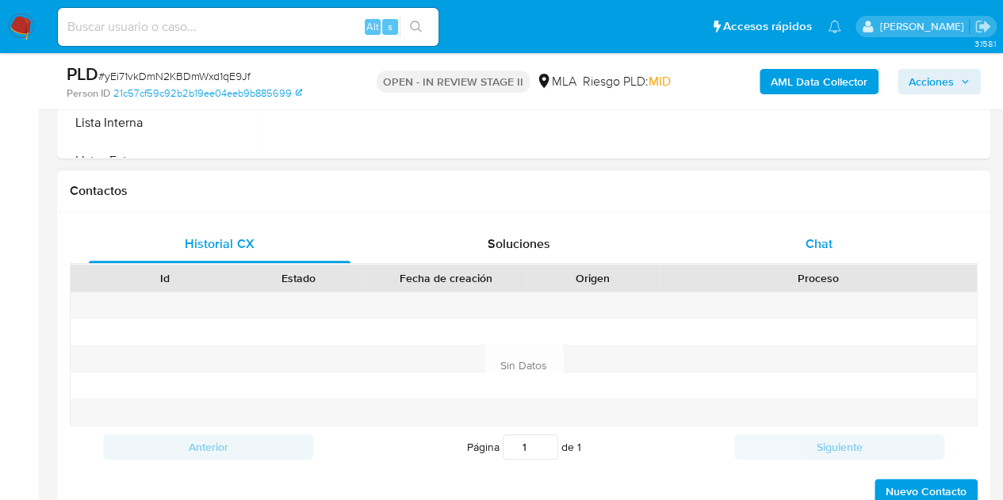
click at [803, 243] on div "Chat" at bounding box center [819, 244] width 262 height 38
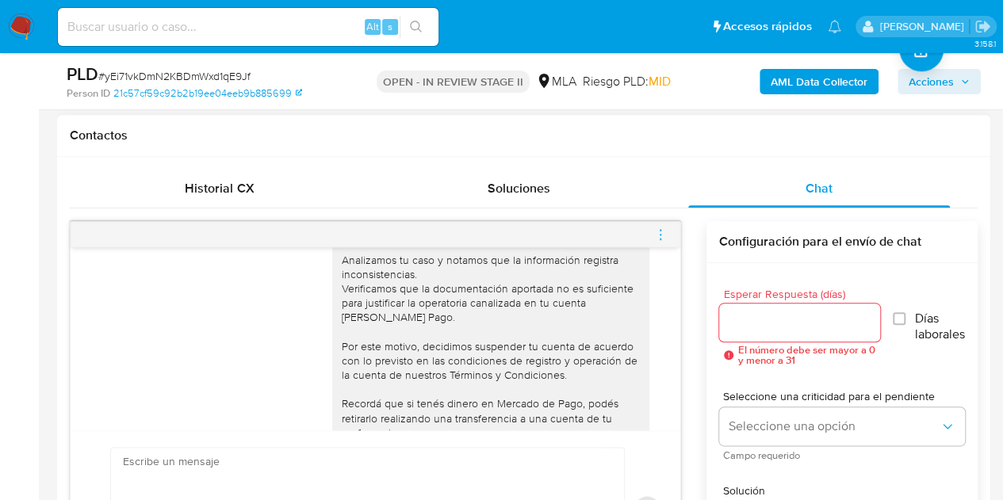
scroll to position [1205, 0]
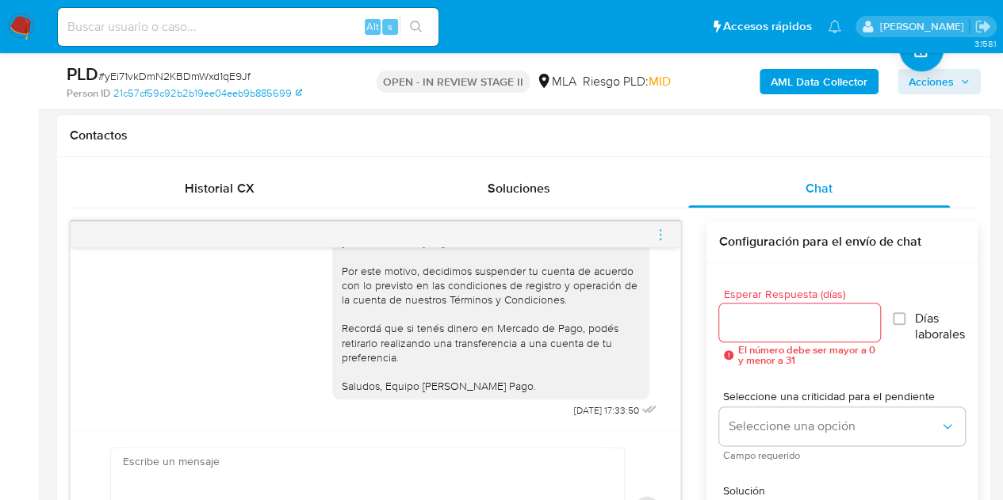
click at [658, 232] on icon "menu-action" at bounding box center [660, 235] width 14 height 14
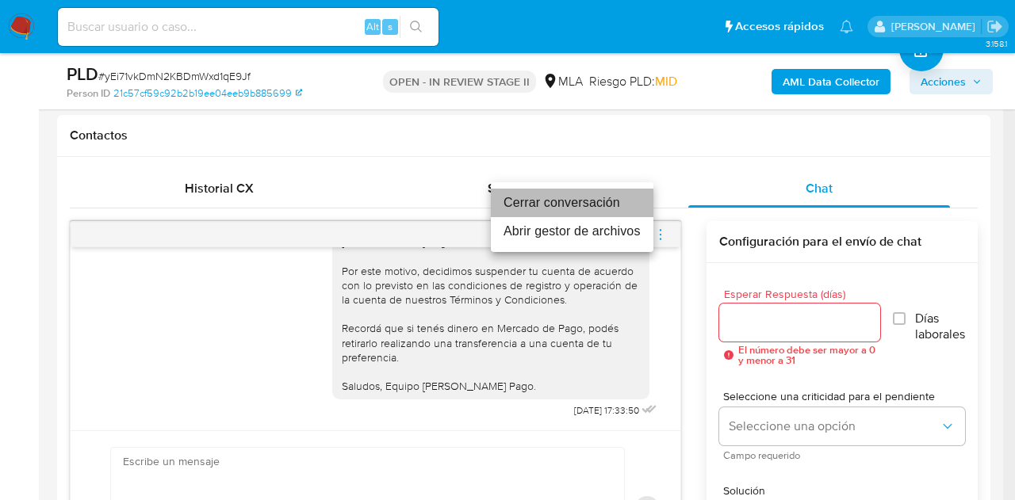
click at [600, 199] on li "Cerrar conversación" at bounding box center [572, 203] width 163 height 29
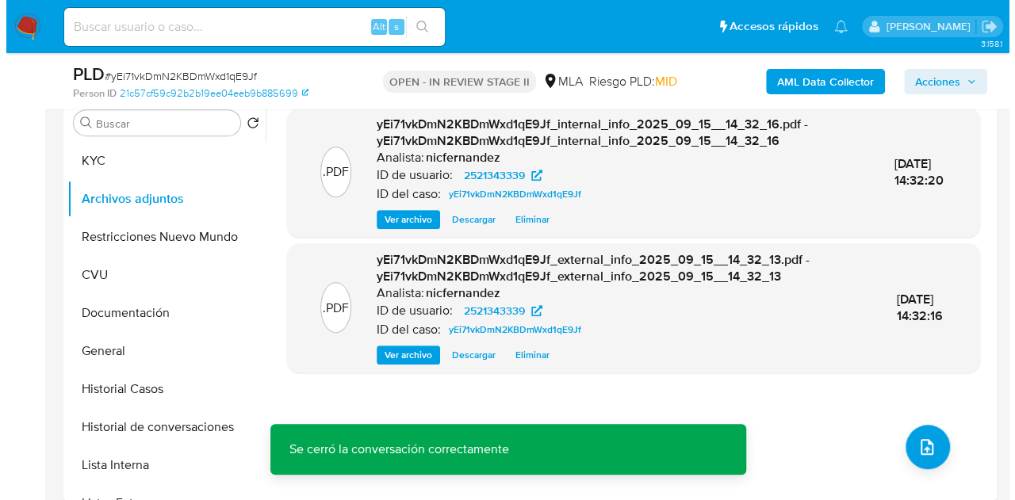
scroll to position [336, 0]
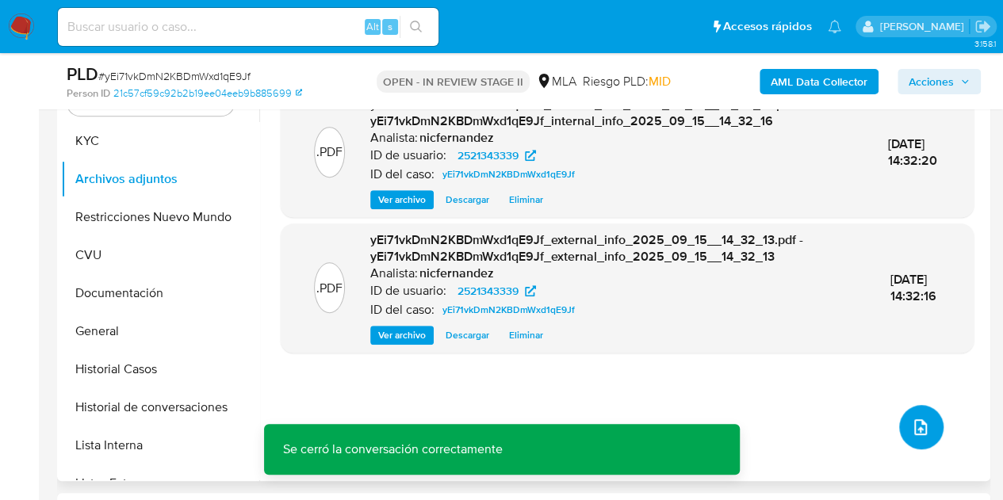
click at [923, 426] on icon "upload-file" at bounding box center [920, 427] width 19 height 19
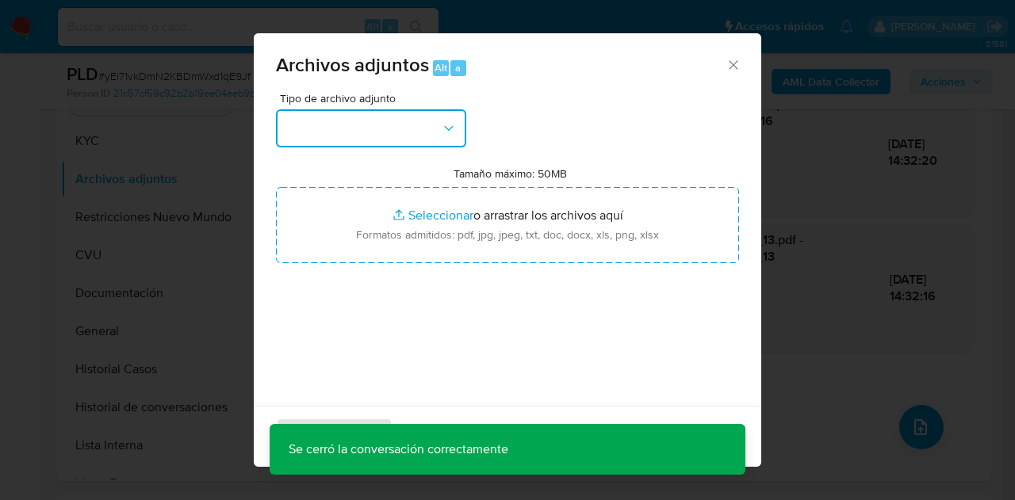
click at [431, 138] on button "button" at bounding box center [371, 128] width 190 height 38
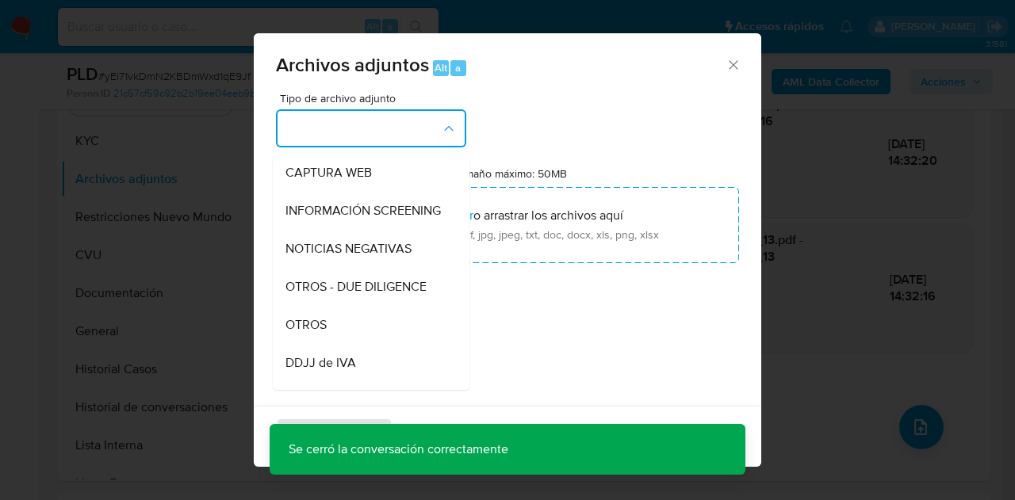
scroll to position [192, 0]
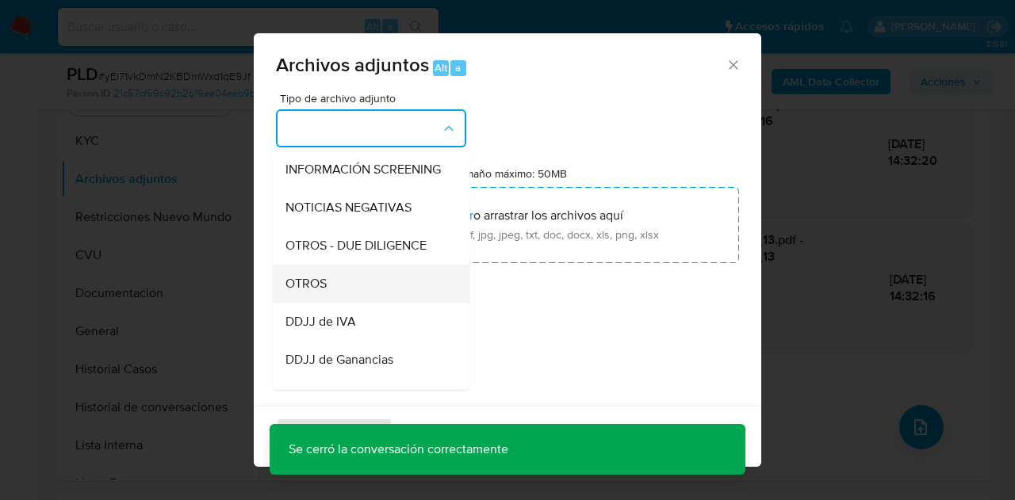
click at [355, 303] on div "OTROS" at bounding box center [366, 284] width 162 height 38
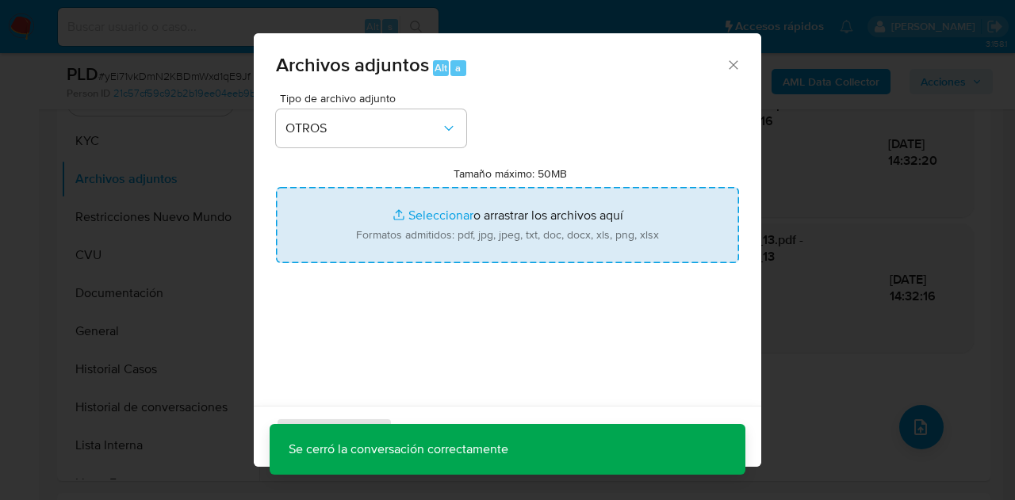
click at [408, 216] on input "Tamaño máximo: 50MB Seleccionar archivos" at bounding box center [507, 225] width 463 height 76
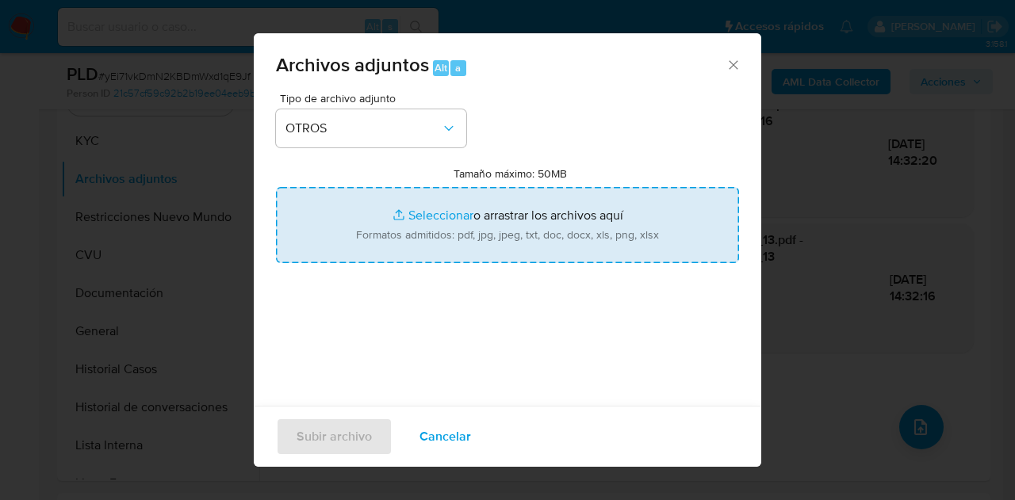
type input "C:\fakepath\Constancia de monotributo.pdf"
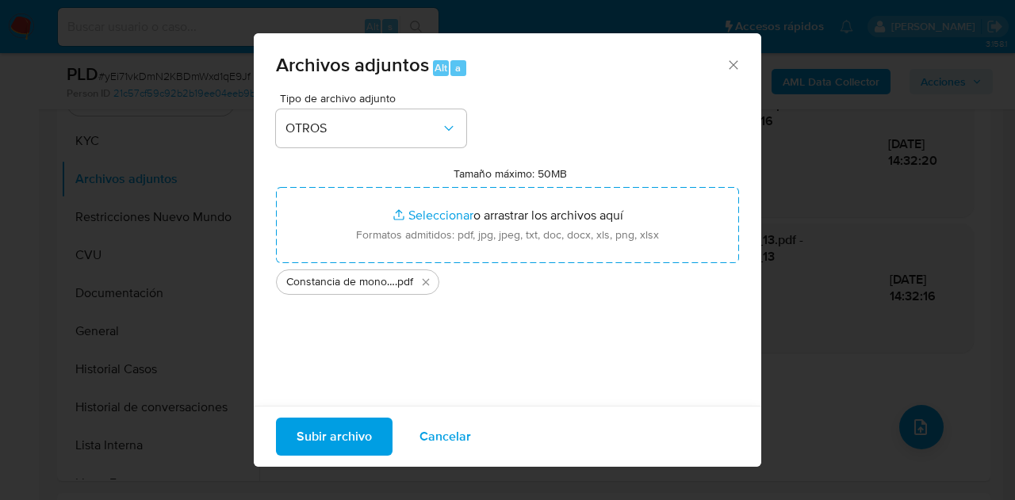
click at [316, 428] on span "Subir archivo" at bounding box center [334, 436] width 75 height 35
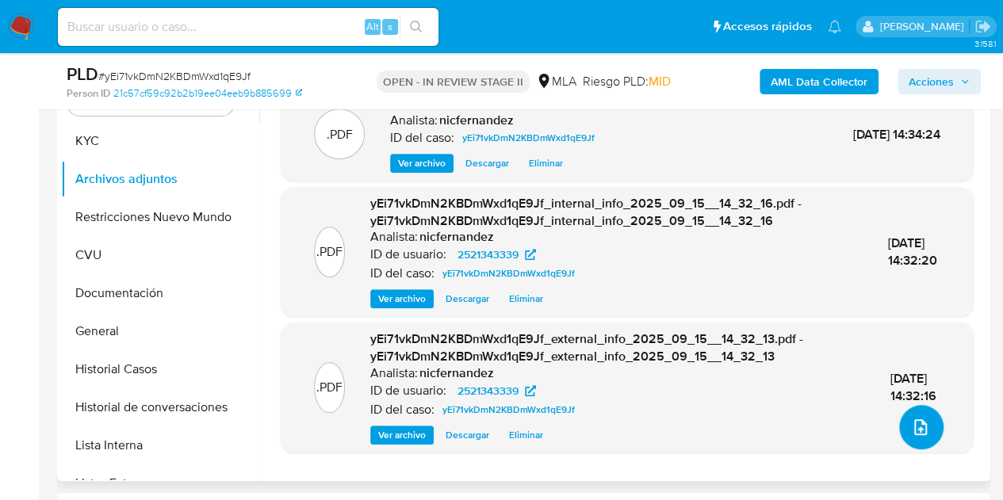
click at [911, 418] on icon "upload-file" at bounding box center [920, 427] width 19 height 19
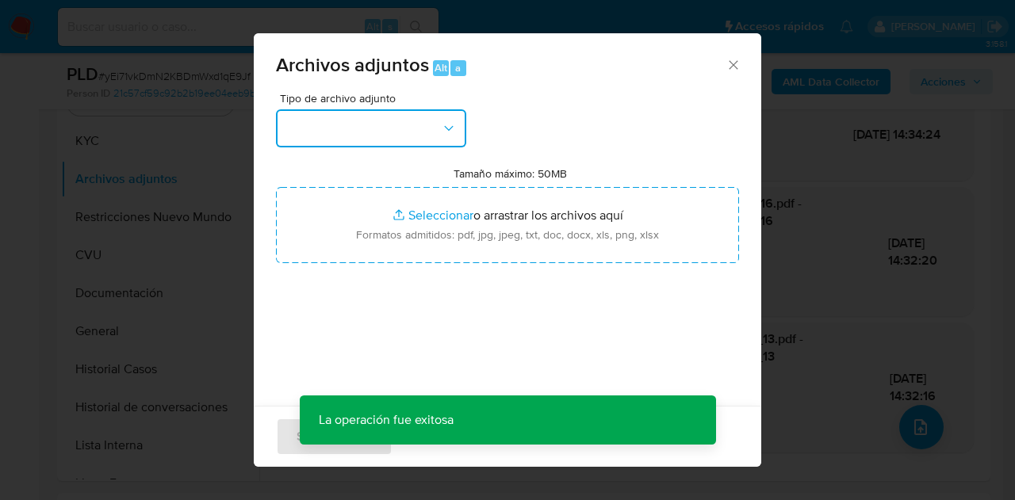
click at [402, 127] on button "button" at bounding box center [371, 128] width 190 height 38
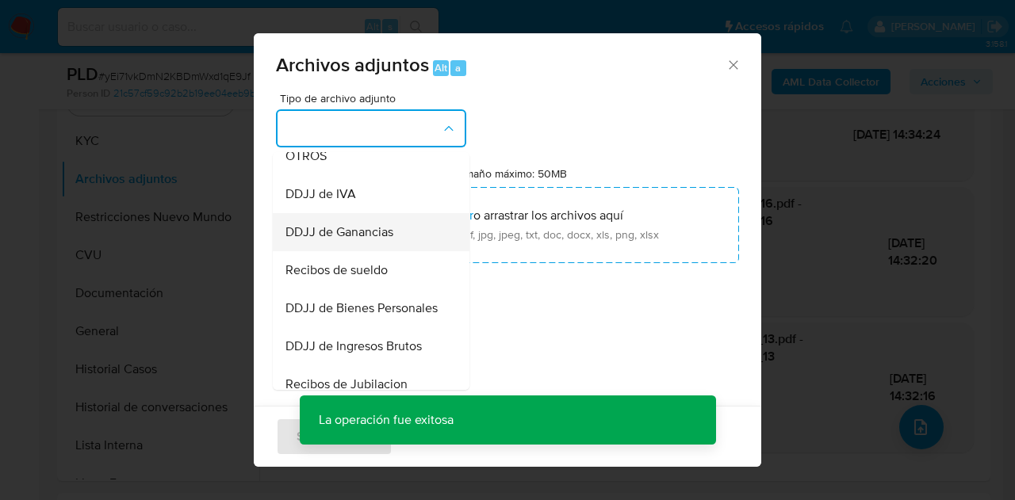
scroll to position [324, 0]
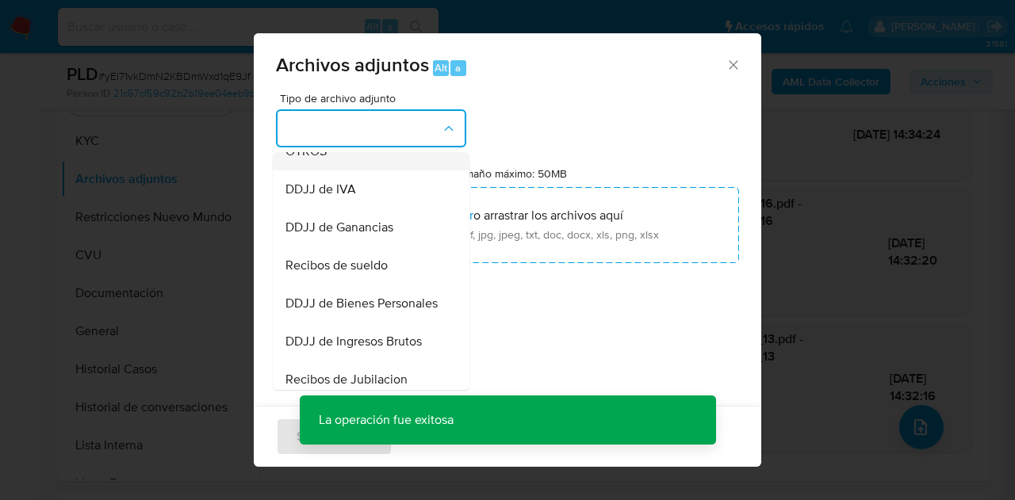
click at [364, 170] on div "OTROS" at bounding box center [366, 151] width 162 height 38
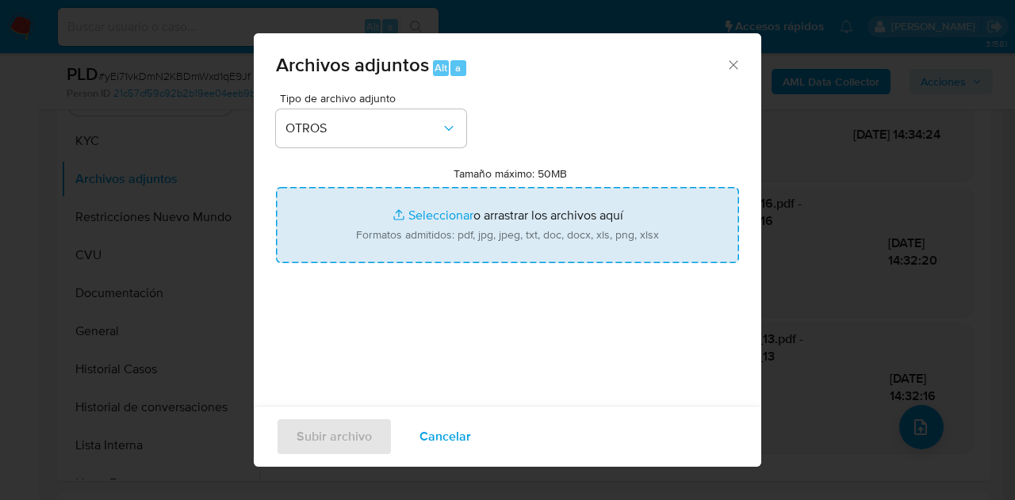
click at [430, 215] on input "Tamaño máximo: 50MB Seleccionar archivos" at bounding box center [507, 225] width 463 height 76
type input "C:\fakepath\Caselog yEi71vkDmN2KBDmWxd1qE9Jf_2025_08_18_22_07_32.docx"
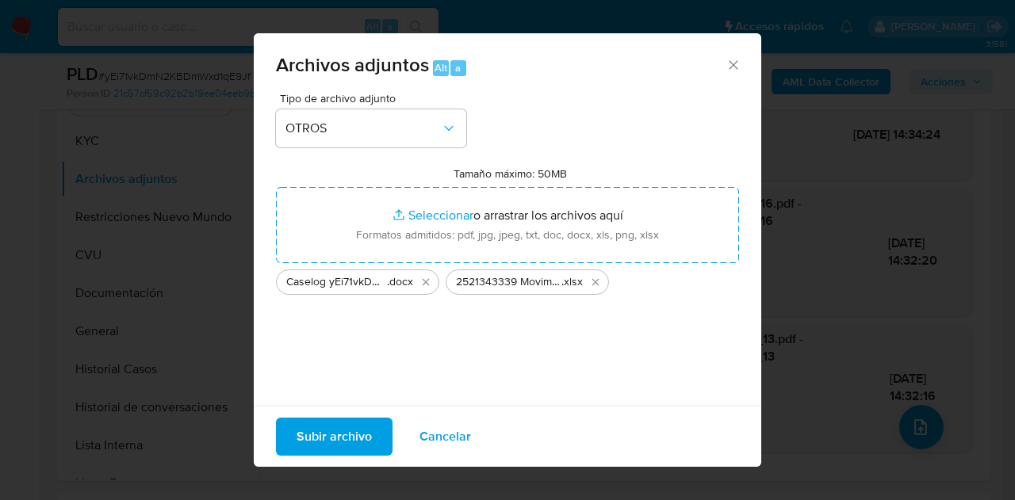
click at [351, 440] on span "Subir archivo" at bounding box center [334, 436] width 75 height 35
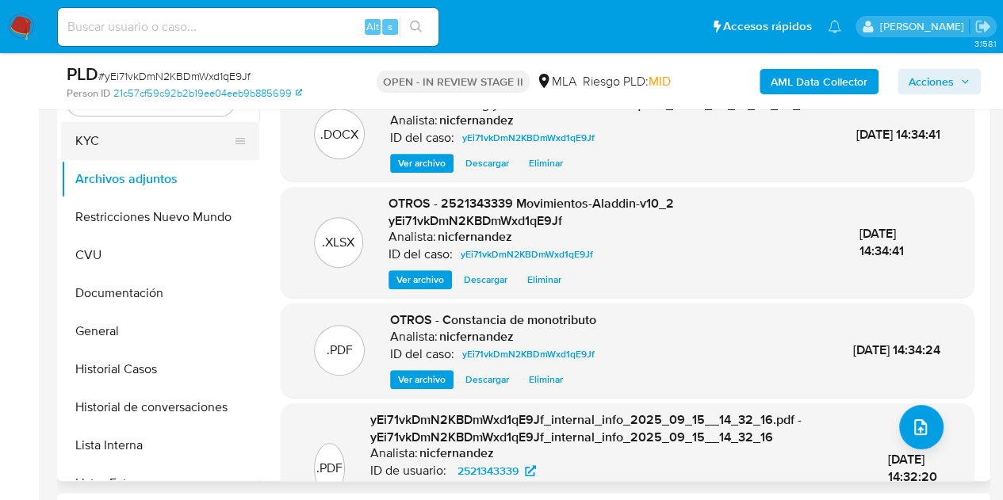
click at [136, 139] on button "KYC" at bounding box center [154, 141] width 186 height 38
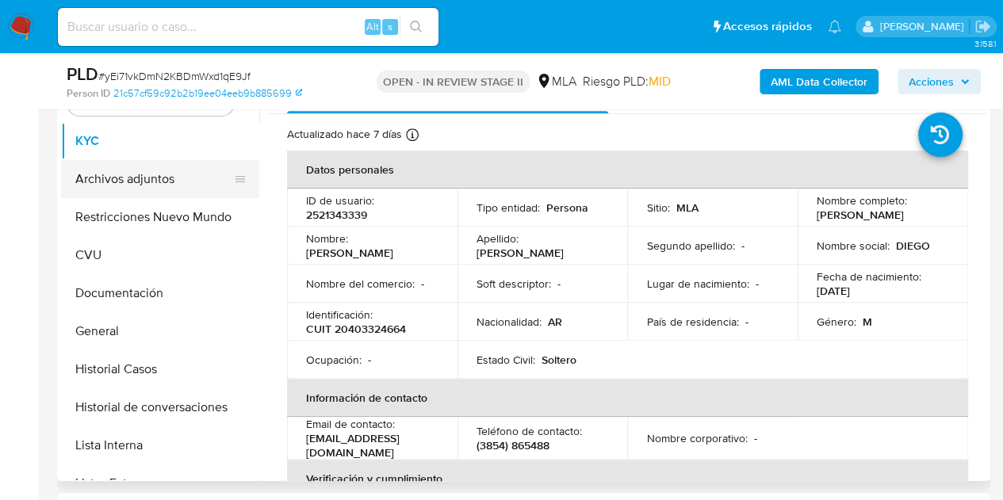
click at [109, 181] on button "Archivos adjuntos" at bounding box center [154, 179] width 186 height 38
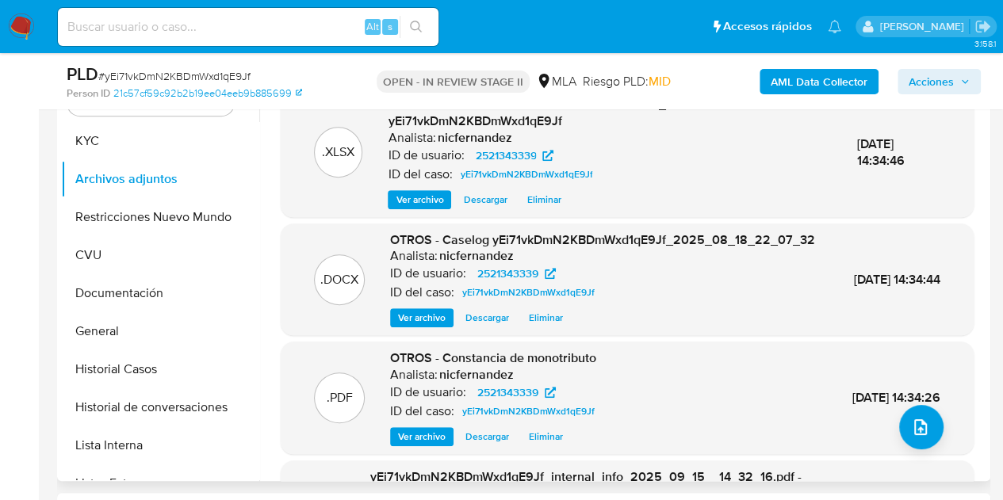
click at [418, 445] on span "Ver archivo" at bounding box center [422, 437] width 48 height 16
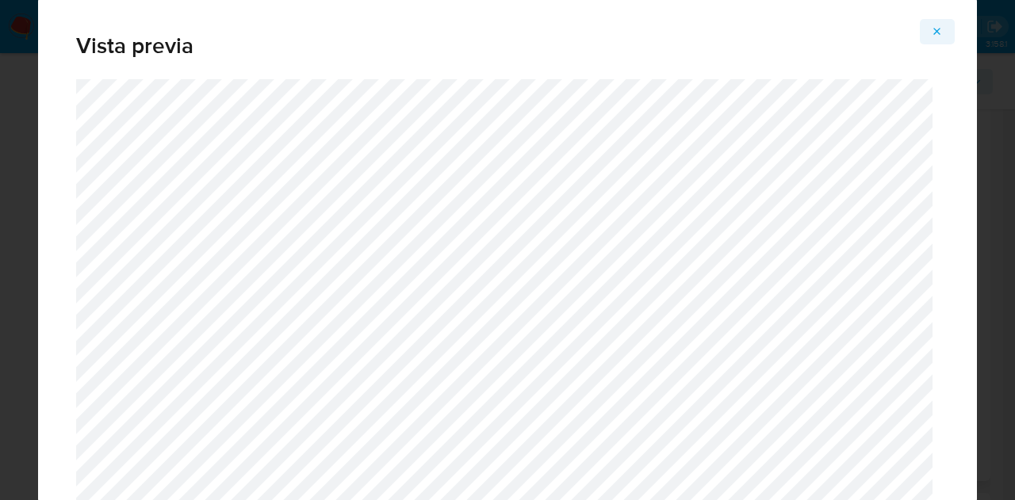
drag, startPoint x: 937, startPoint y: 27, endPoint x: 930, endPoint y: 36, distance: 11.3
click at [937, 27] on icon "Attachment preview" at bounding box center [937, 31] width 13 height 13
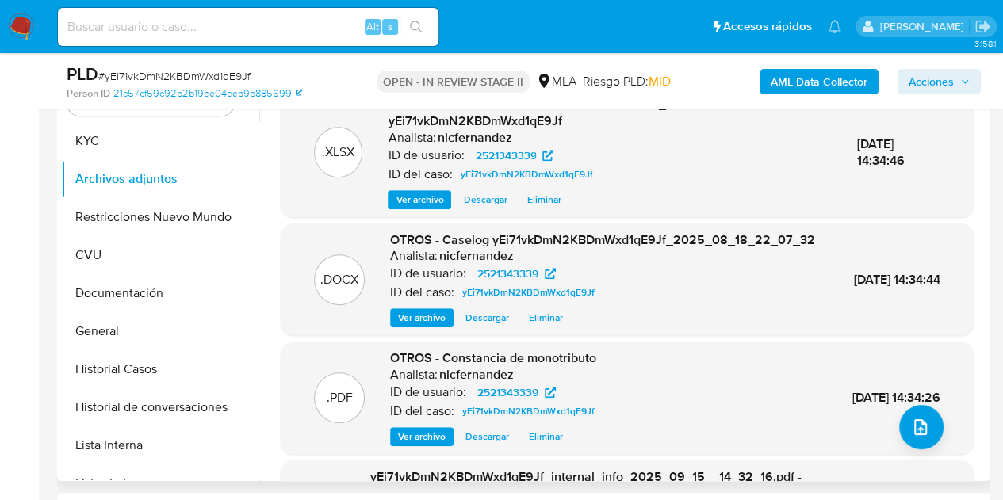
click at [427, 326] on span "Ver archivo" at bounding box center [422, 318] width 48 height 16
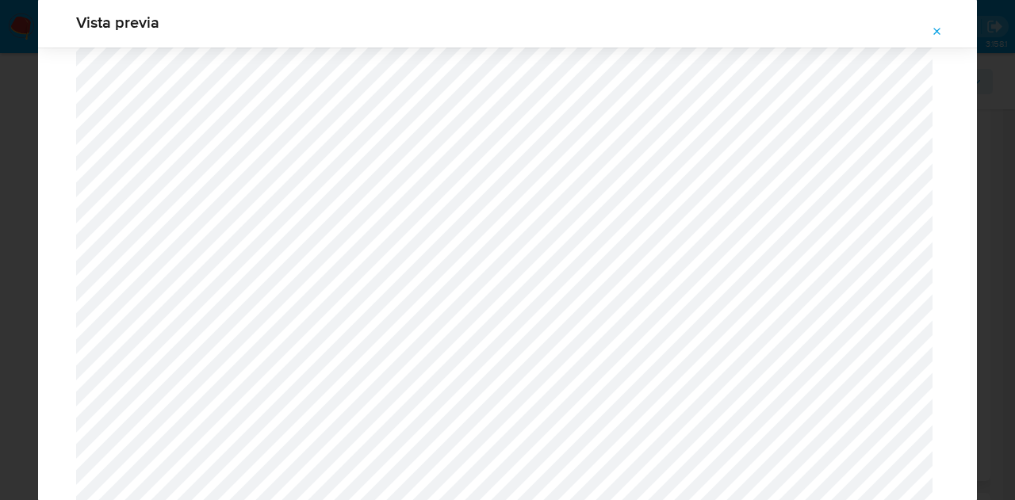
scroll to position [1413, 0]
drag, startPoint x: 936, startPoint y: 31, endPoint x: 730, endPoint y: 250, distance: 300.7
click at [937, 35] on icon "Attachment preview" at bounding box center [937, 31] width 13 height 13
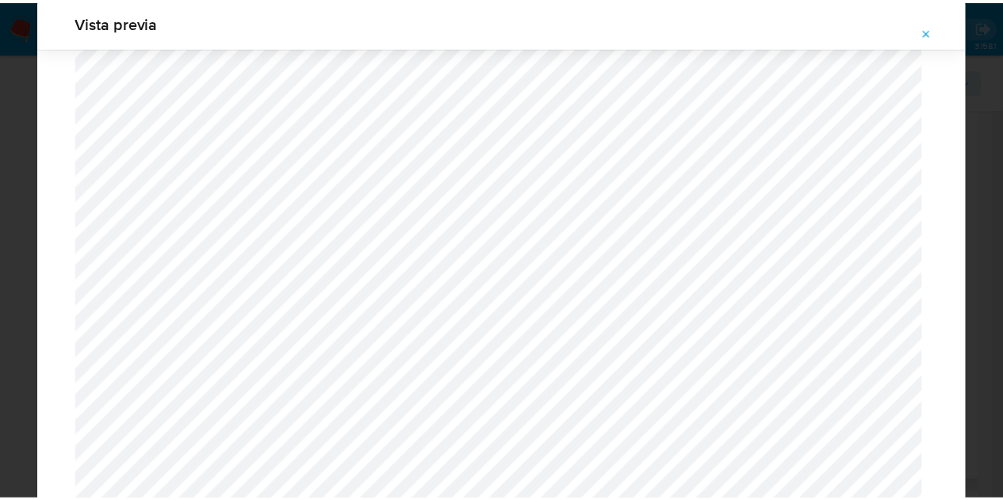
scroll to position [51, 0]
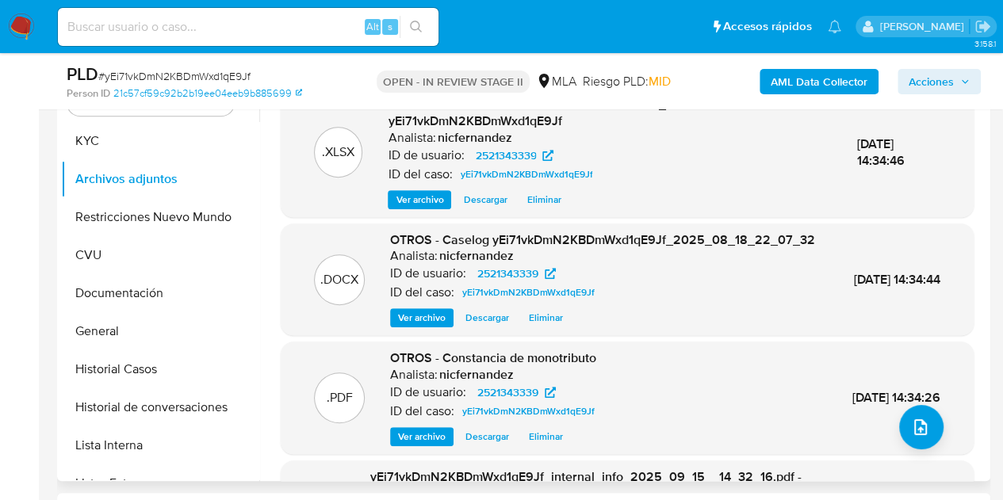
click at [963, 88] on span "Acciones" at bounding box center [939, 82] width 61 height 22
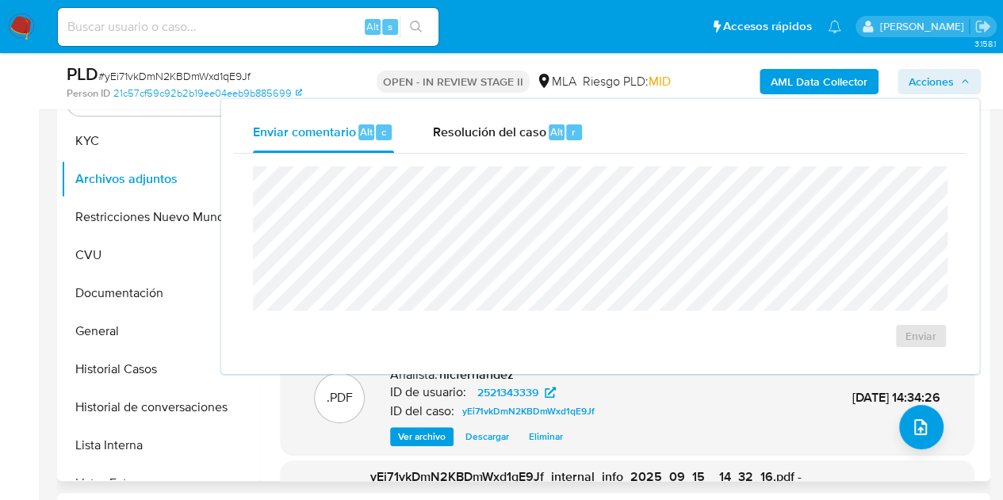
drag, startPoint x: 546, startPoint y: 144, endPoint x: 549, endPoint y: 163, distance: 18.5
click at [546, 144] on div "Resolución del caso Alt r" at bounding box center [507, 132] width 151 height 41
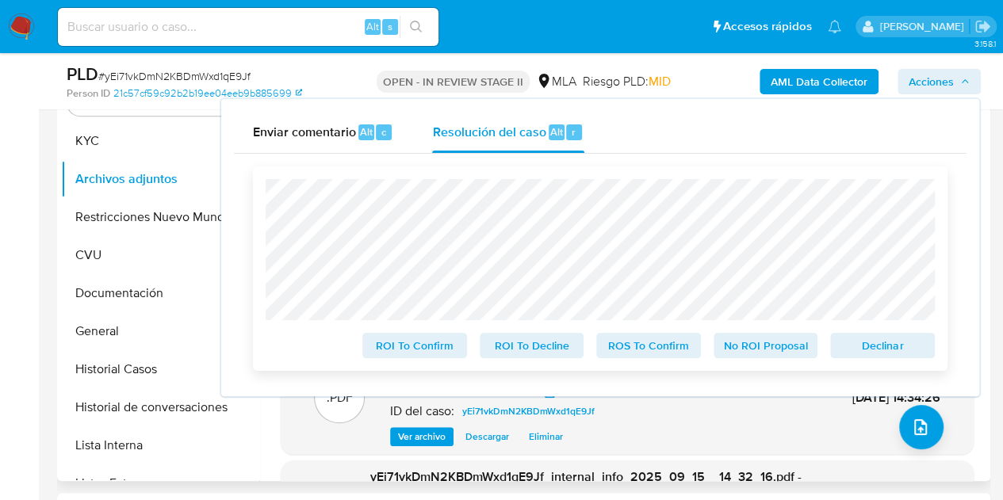
click at [881, 350] on span "Declinar" at bounding box center [882, 346] width 82 height 22
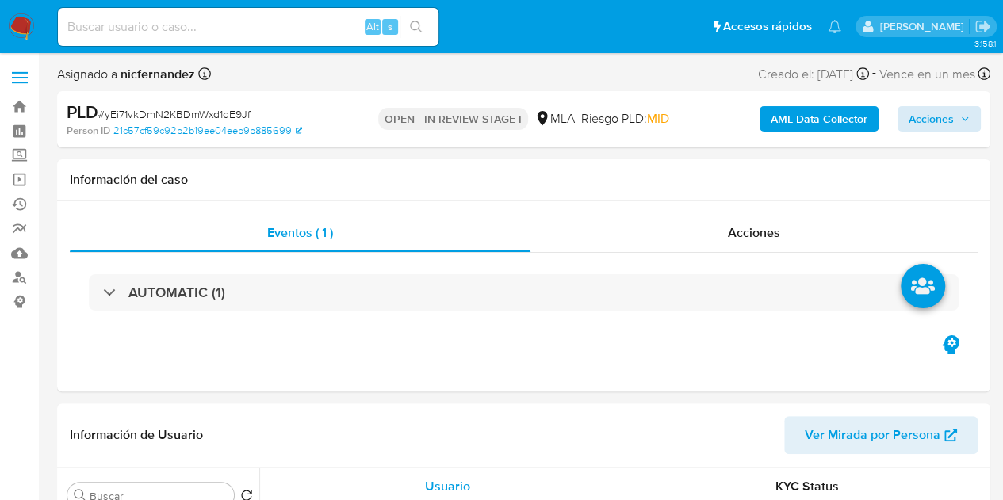
select select "10"
click at [928, 115] on span "Acciones" at bounding box center [931, 118] width 45 height 25
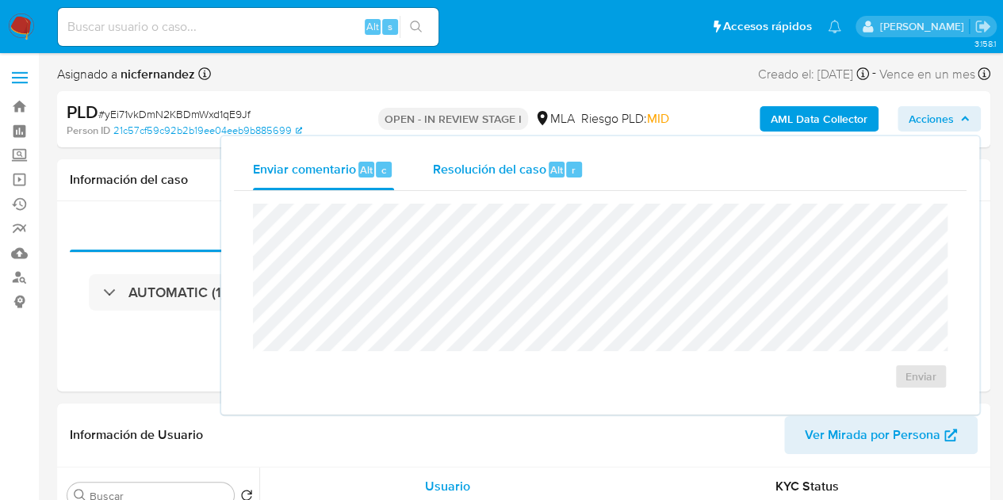
click at [468, 182] on div "Resolución del caso Alt r" at bounding box center [507, 169] width 151 height 41
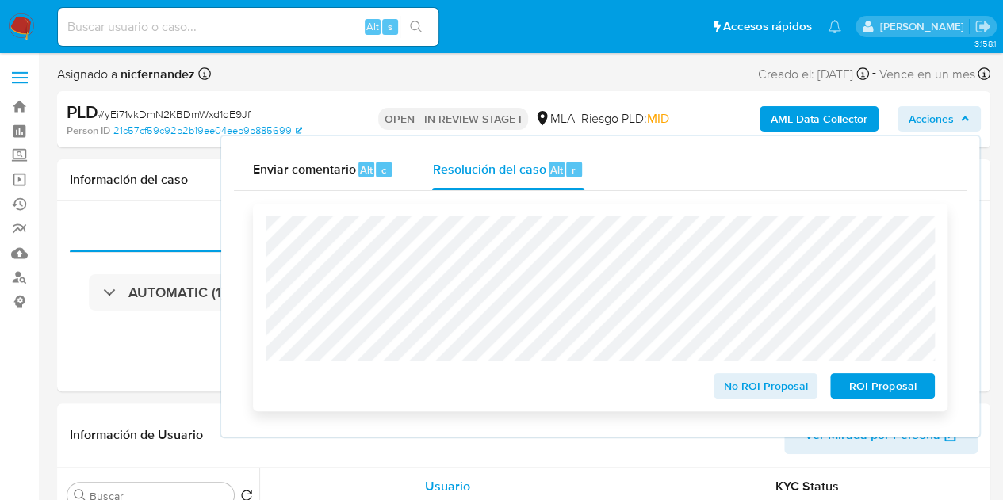
click at [882, 385] on span "ROI Proposal" at bounding box center [882, 386] width 82 height 22
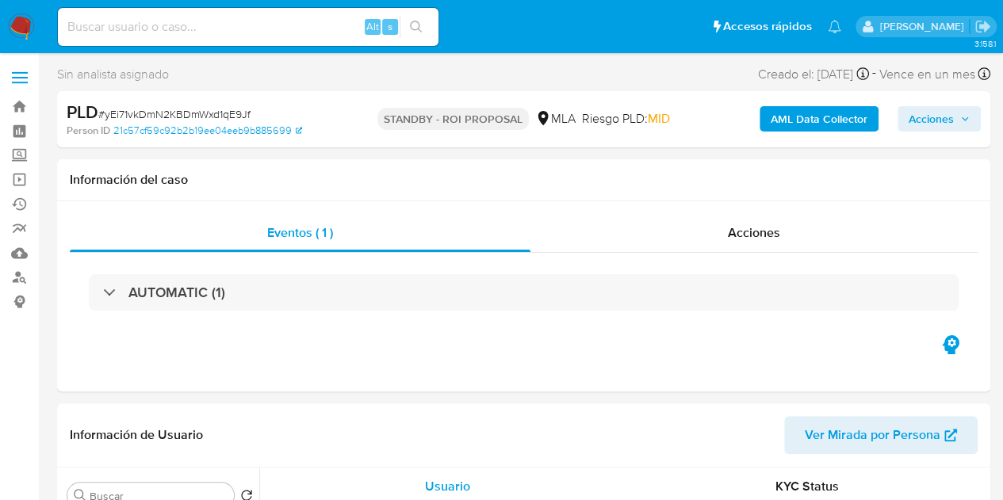
select select "10"
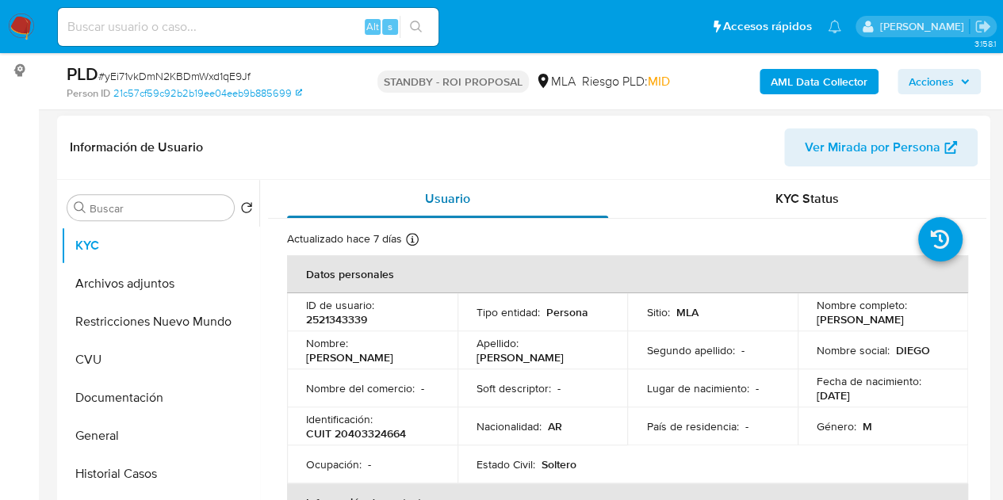
scroll to position [235, 0]
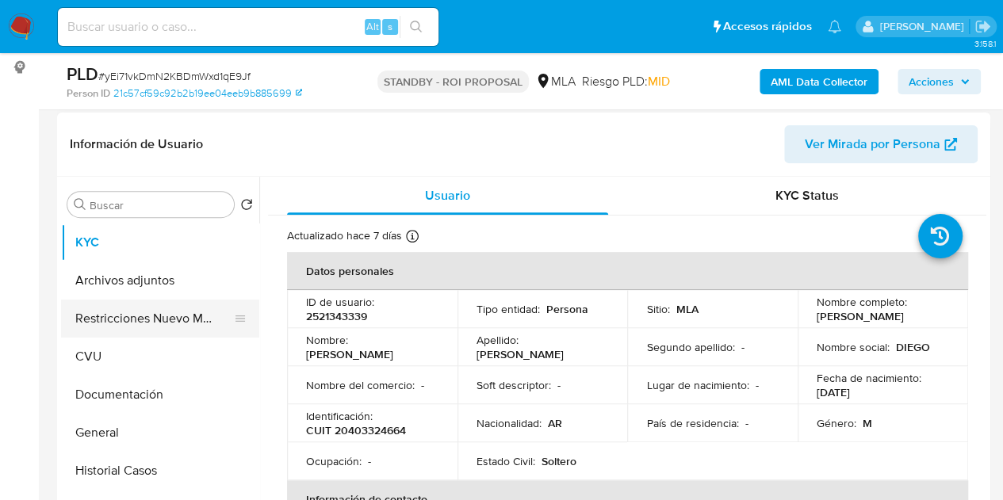
click at [141, 319] on button "Restricciones Nuevo Mundo" at bounding box center [154, 319] width 186 height 38
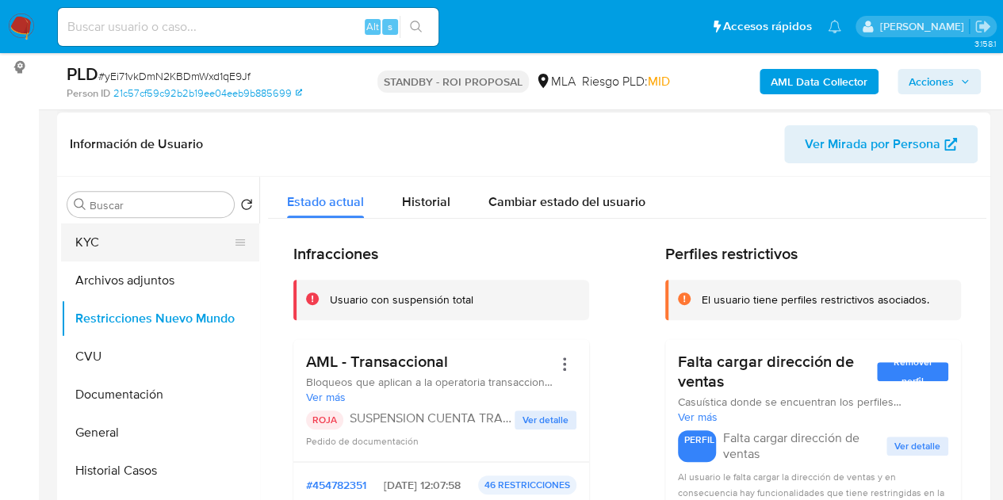
click at [117, 241] on button "KYC" at bounding box center [154, 243] width 186 height 38
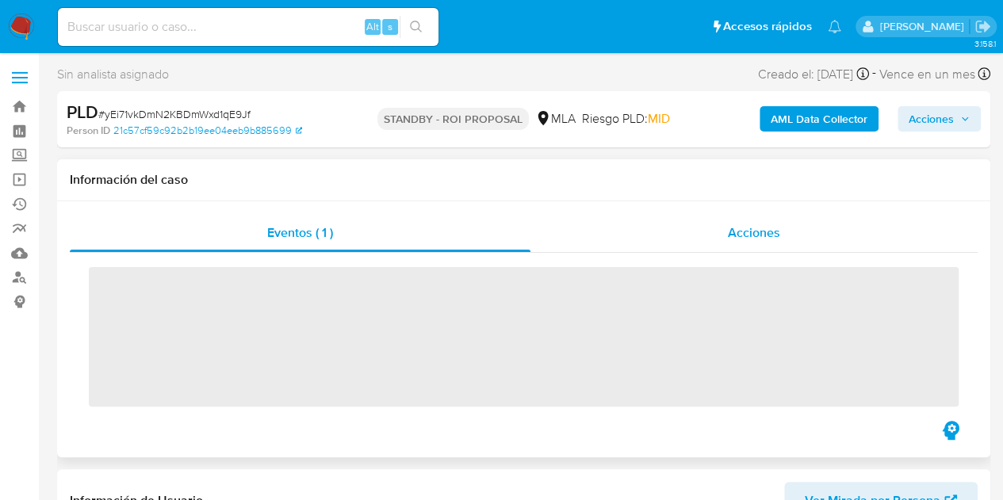
click at [712, 236] on div "Acciones" at bounding box center [754, 233] width 447 height 38
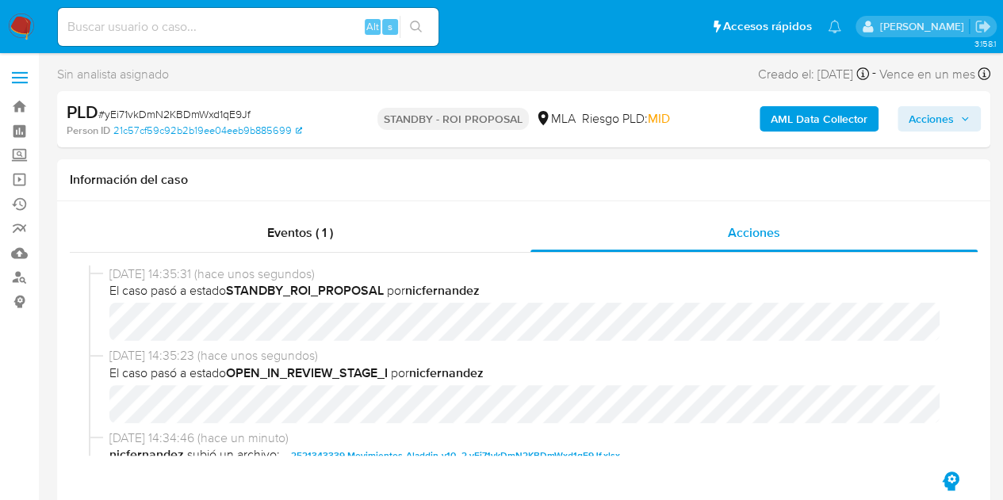
select select "10"
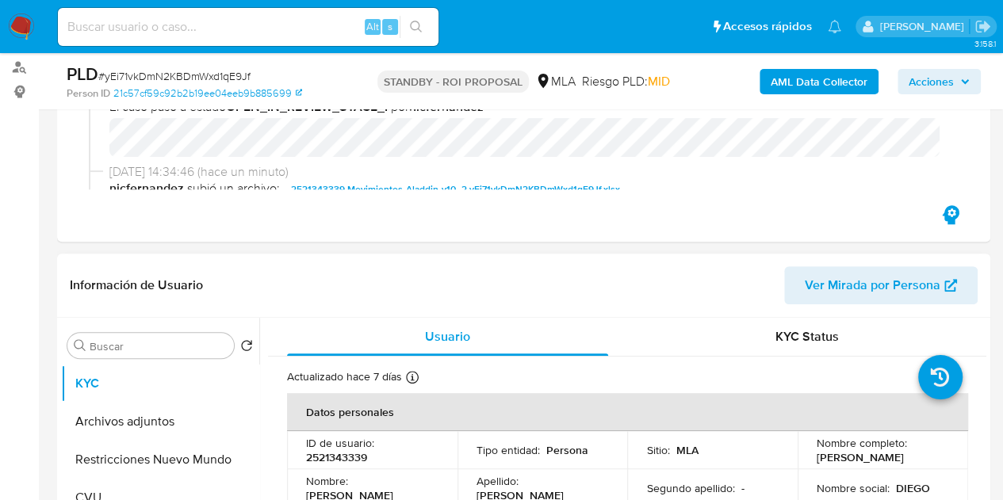
scroll to position [235, 0]
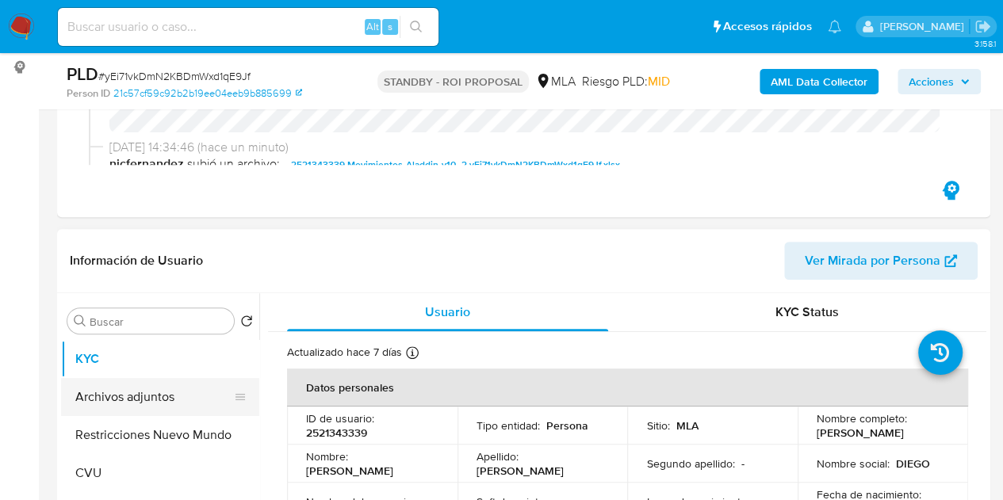
click at [140, 385] on button "Archivos adjuntos" at bounding box center [154, 397] width 186 height 38
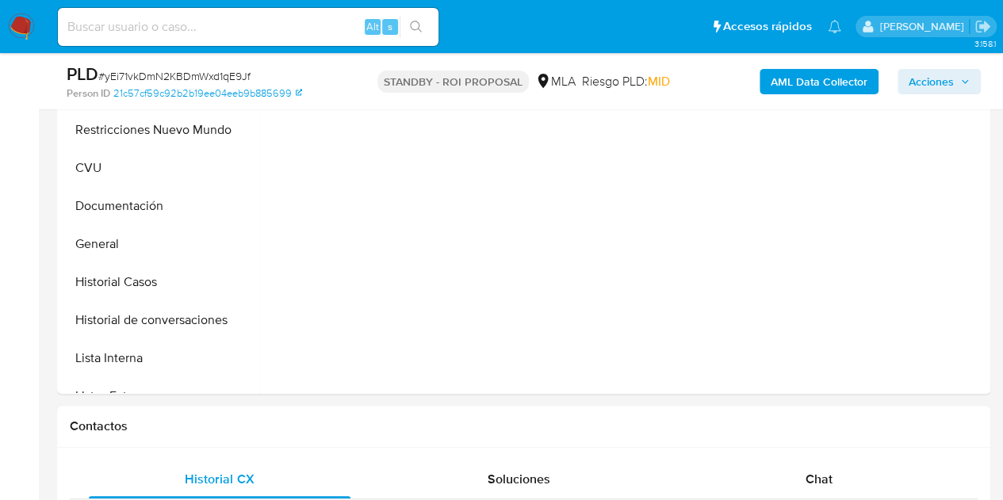
scroll to position [428, 0]
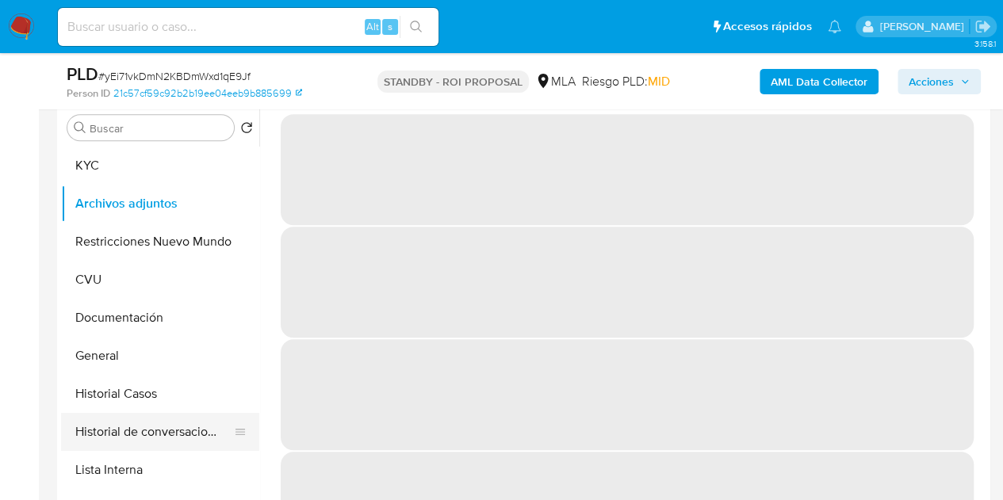
click at [133, 423] on button "Historial de conversaciones" at bounding box center [154, 432] width 186 height 38
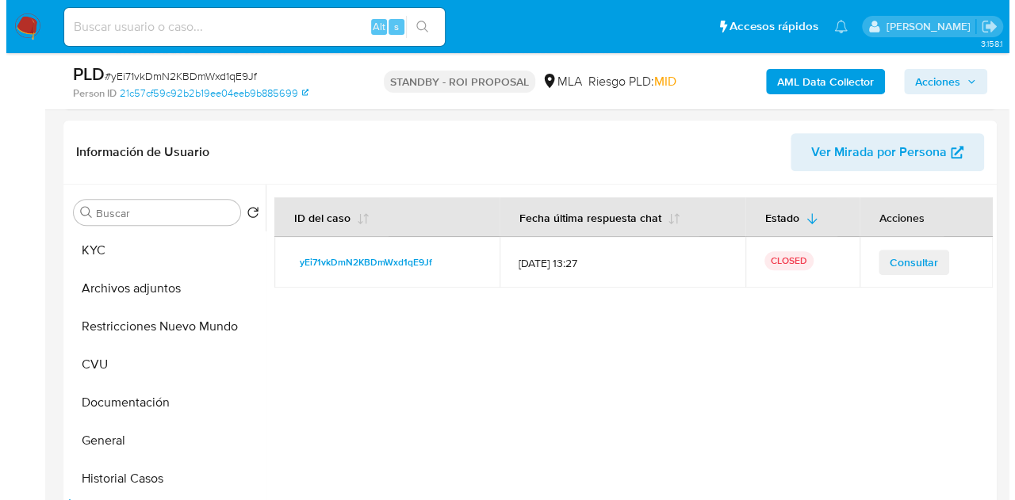
scroll to position [327, 0]
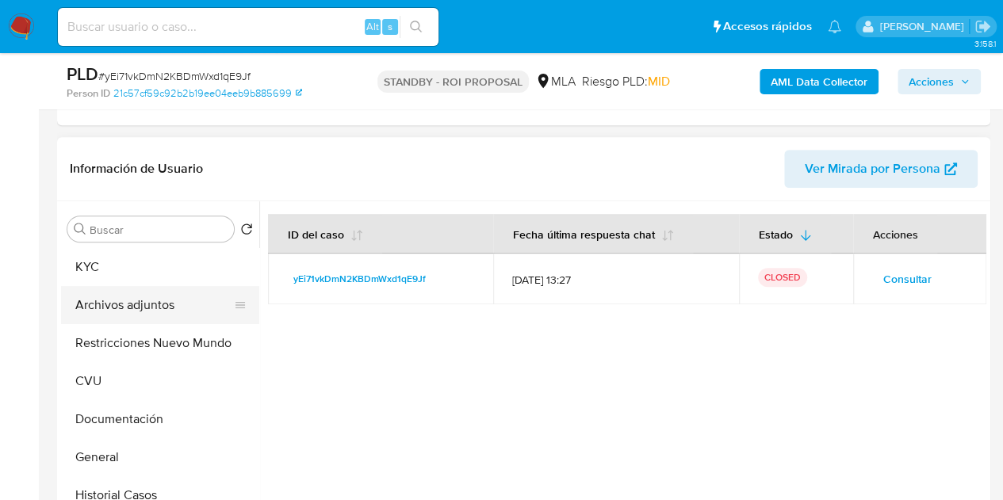
click at [123, 298] on button "Archivos adjuntos" at bounding box center [154, 305] width 186 height 38
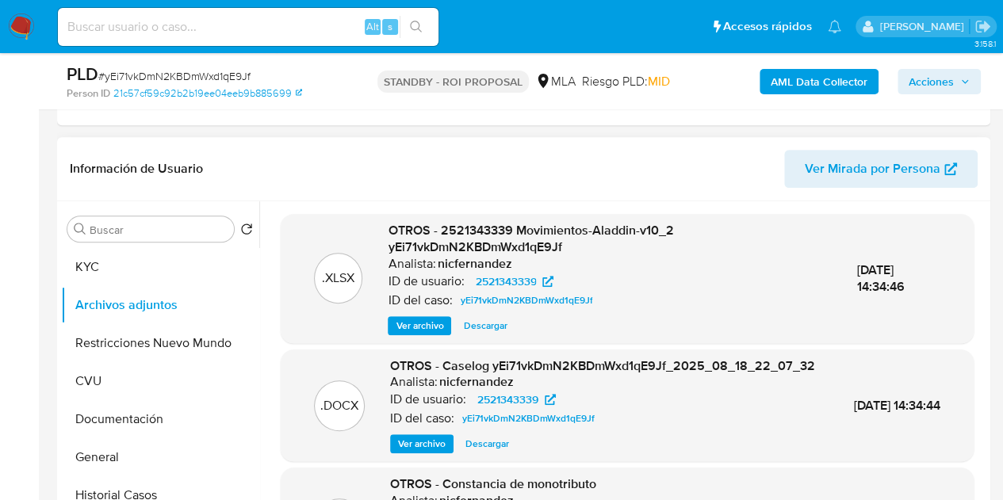
click at [409, 452] on span "Ver archivo" at bounding box center [422, 444] width 48 height 16
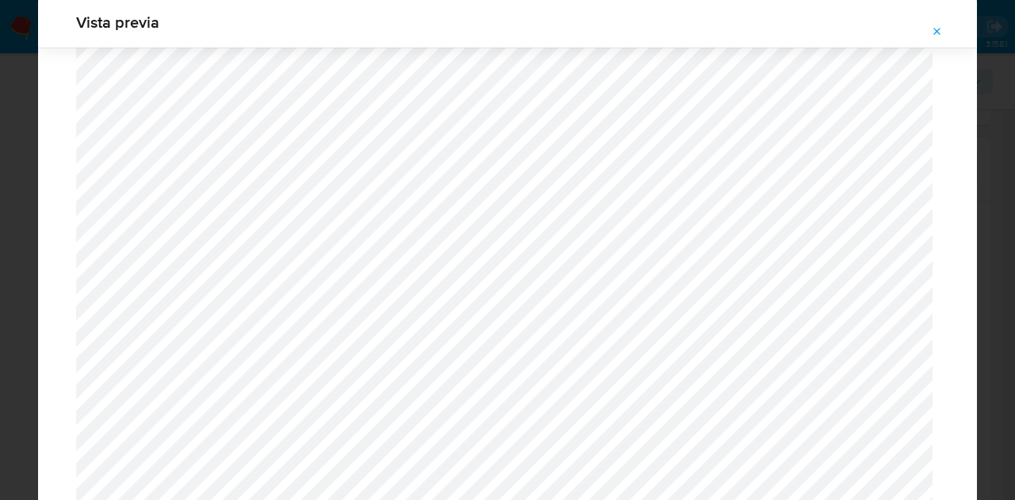
click at [934, 39] on span "Attachment preview" at bounding box center [937, 32] width 13 height 22
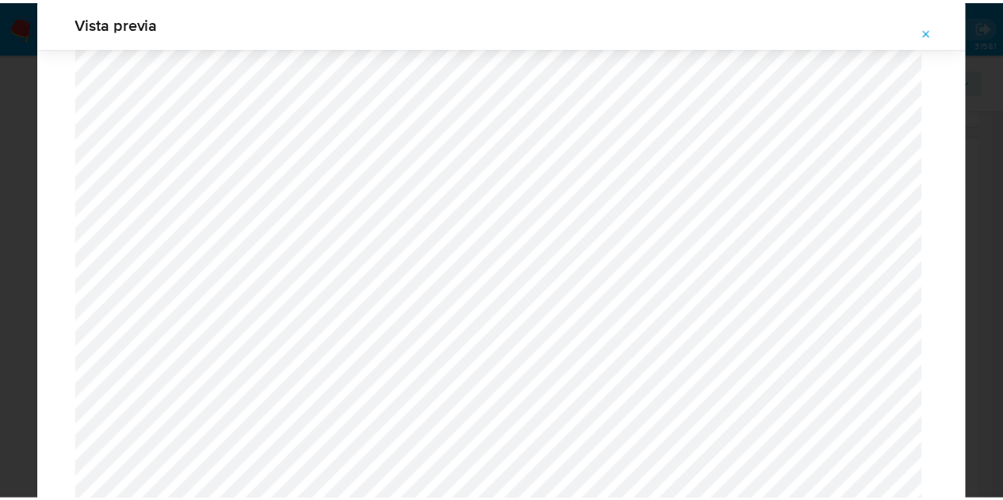
scroll to position [51, 0]
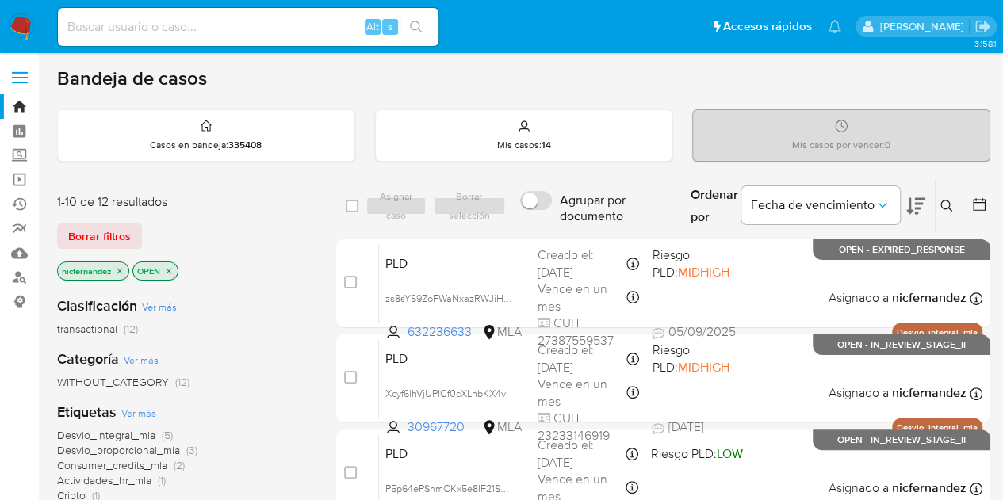
click at [111, 240] on span "Borrar filtros" at bounding box center [99, 236] width 63 height 22
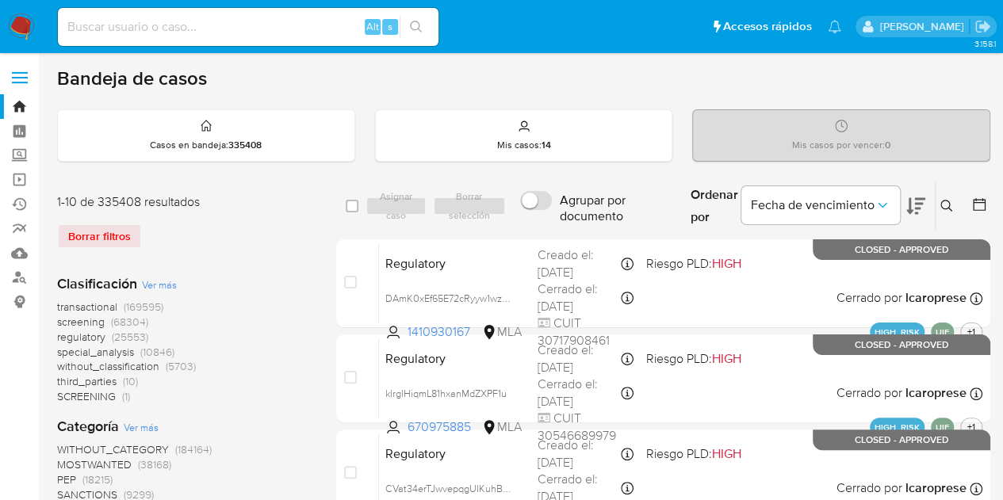
click at [945, 210] on icon at bounding box center [947, 206] width 13 height 13
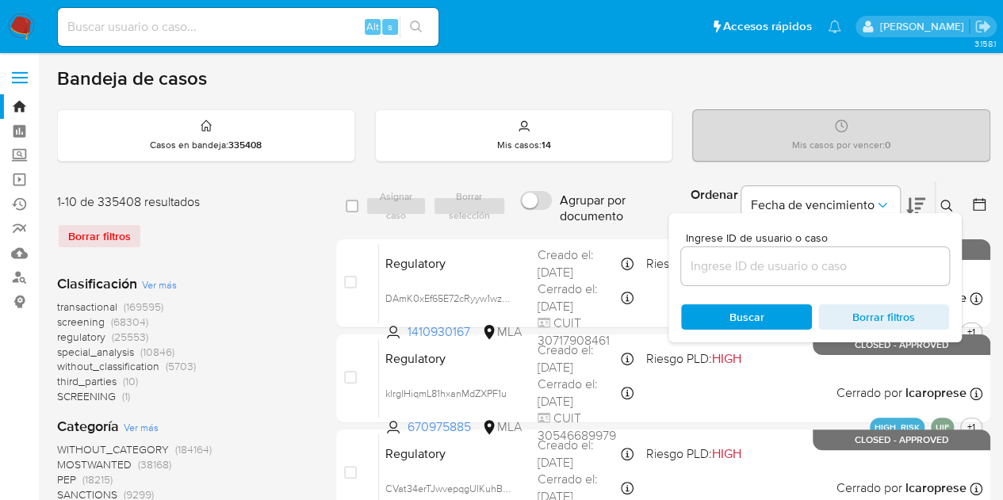
click at [788, 261] on input at bounding box center [815, 266] width 268 height 21
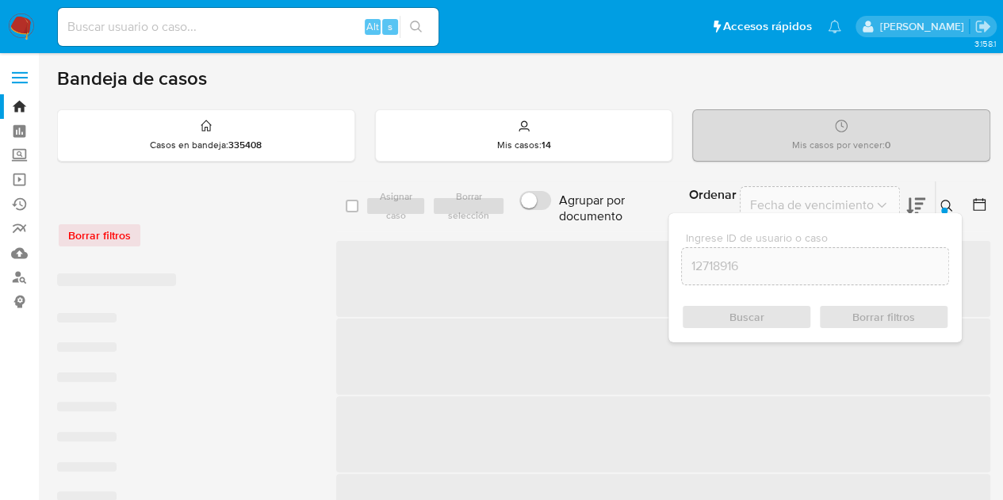
click at [944, 196] on div "Ordenar por Fecha de vencimiento No es posible ordenar los resultados mientras …" at bounding box center [833, 206] width 314 height 49
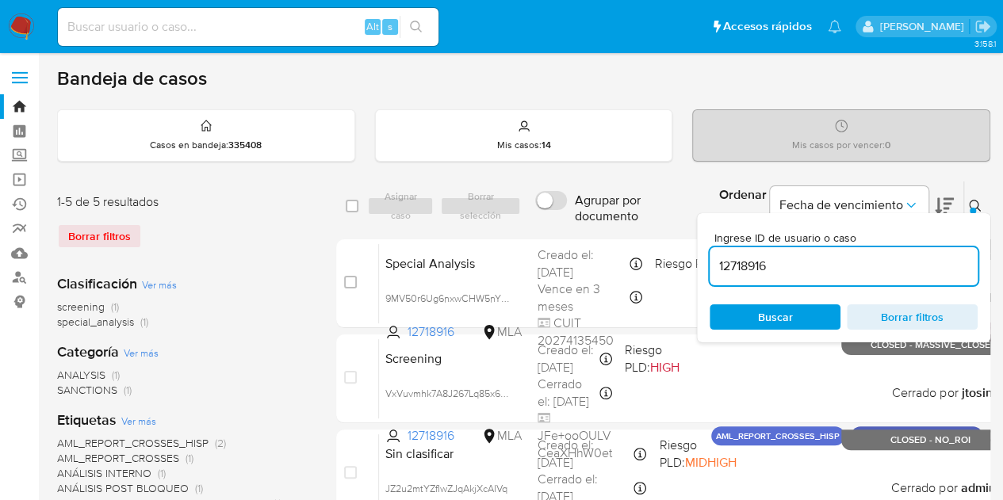
click at [970, 208] on div at bounding box center [973, 211] width 6 height 6
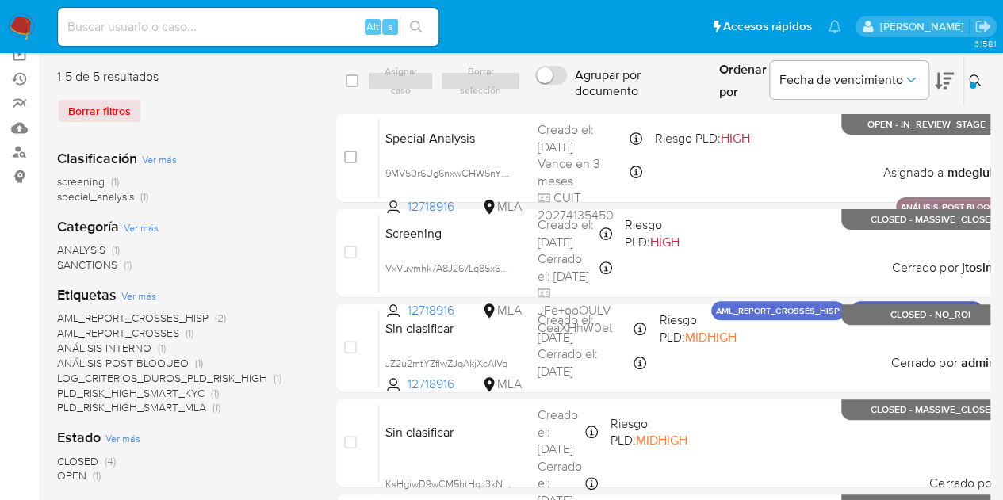
scroll to position [152, 0]
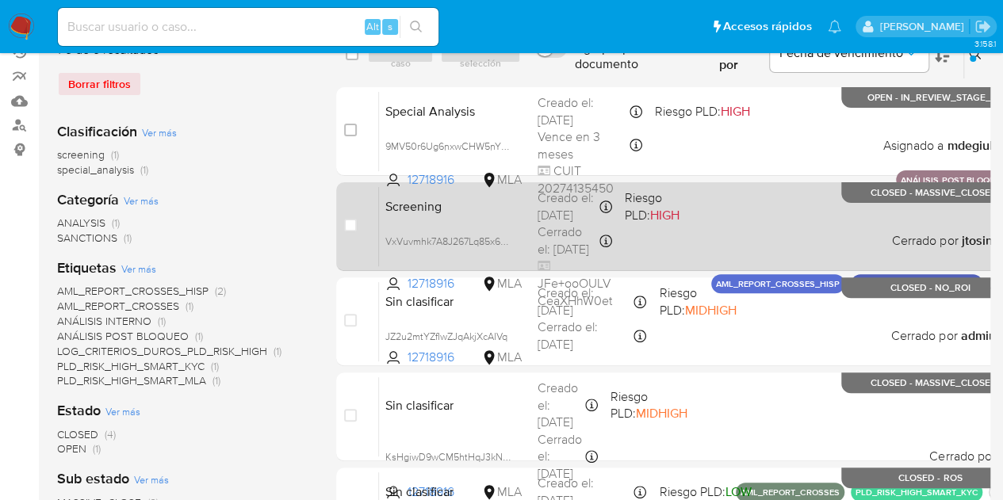
click at [481, 209] on span "Screening" at bounding box center [455, 205] width 140 height 21
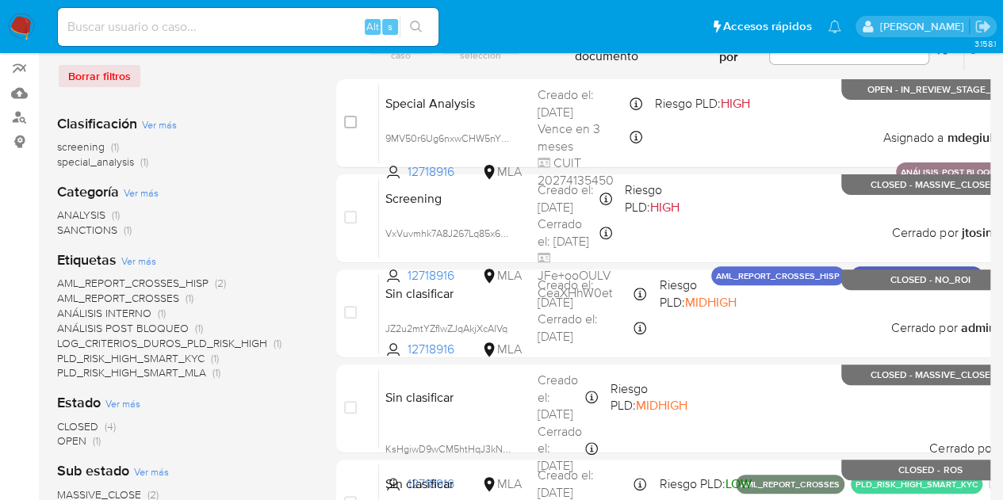
scroll to position [172, 0]
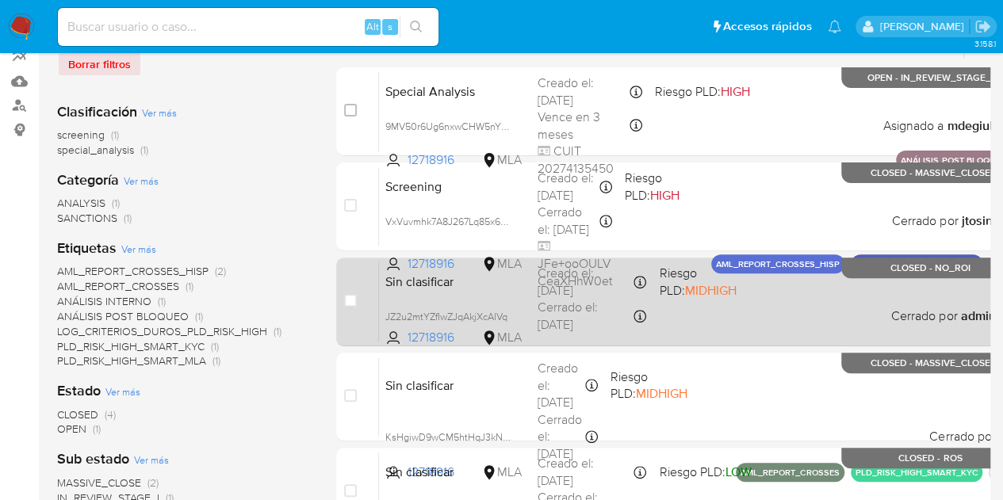
click at [463, 289] on div "Sin clasificar JZ2u2mtYZfIwZJqAkjXcAIVq 12718916 MLA Riesgo PLD: MIDHIGH Creado…" at bounding box center [695, 302] width 632 height 80
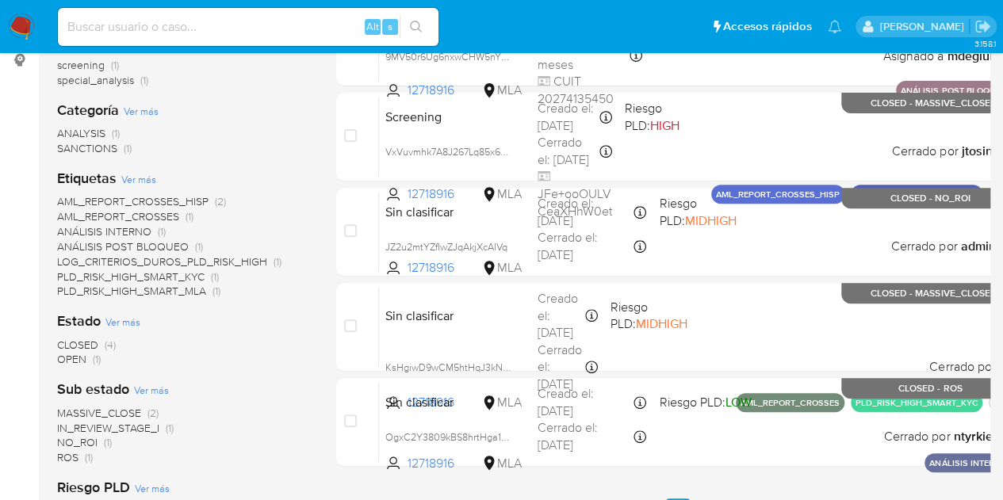
scroll to position [254, 0]
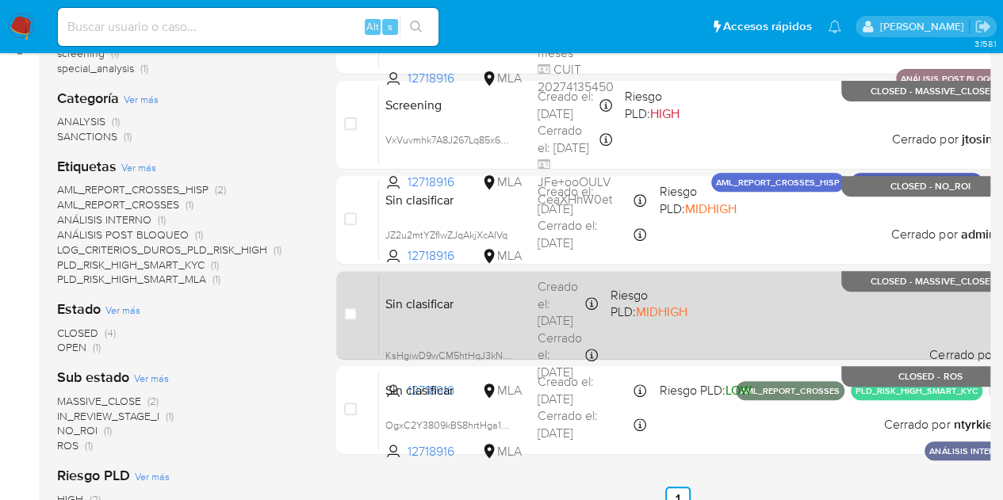
click at [488, 294] on span "Sin clasificar" at bounding box center [455, 303] width 140 height 21
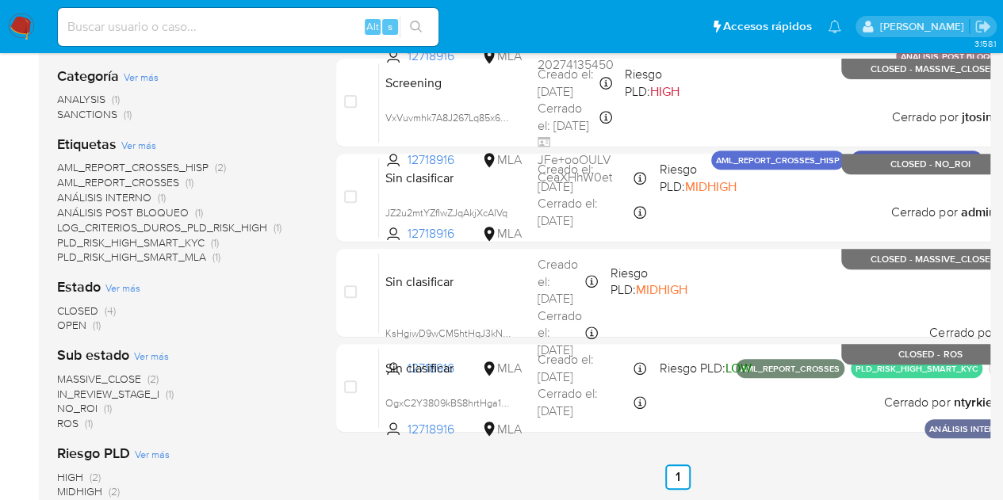
scroll to position [328, 0]
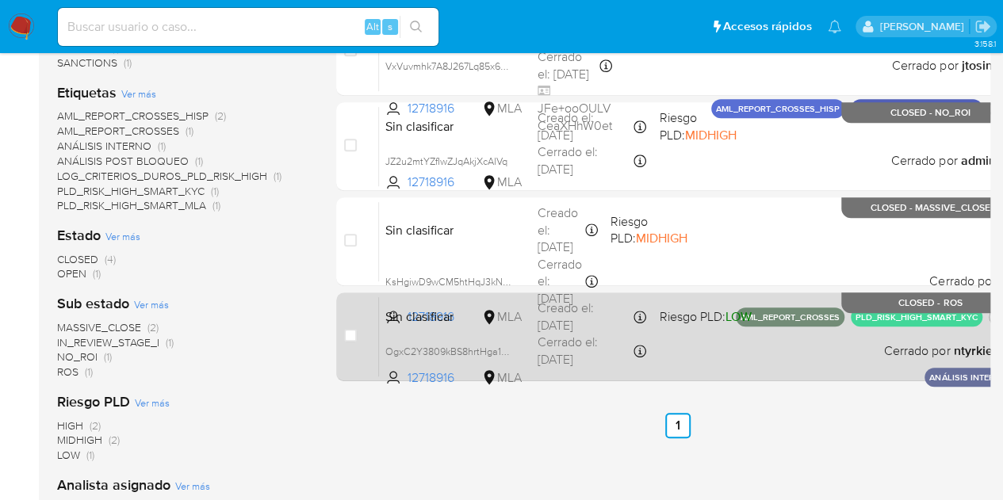
click at [433, 335] on div "Sin clasificar OgxC2Y3809kBS8hrtHga1e2h 12718916 MLA Riesgo PLD: LOW Creado el:…" at bounding box center [695, 337] width 632 height 80
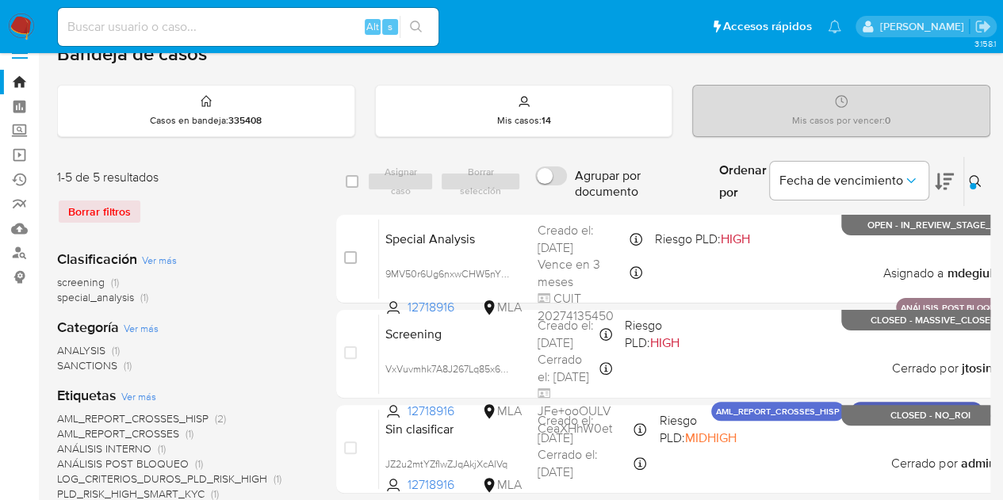
scroll to position [19, 0]
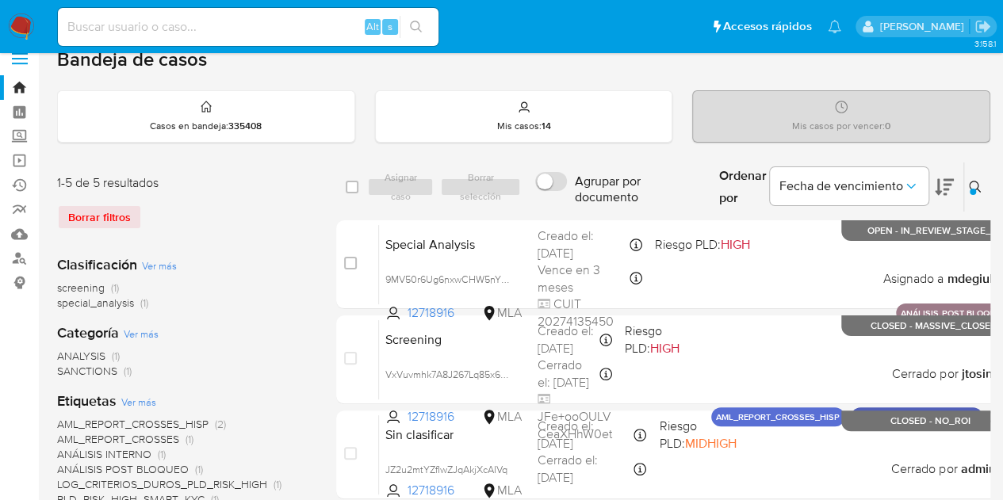
click at [969, 183] on icon at bounding box center [975, 187] width 13 height 13
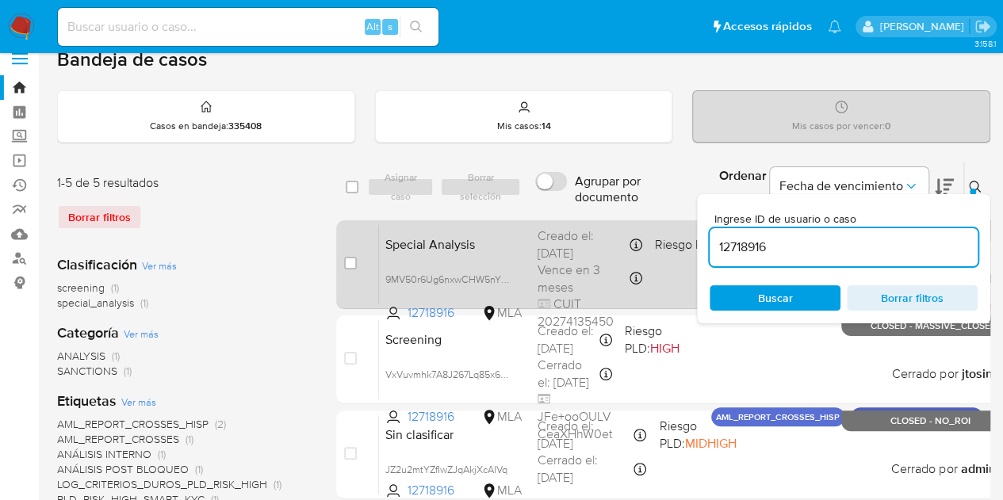
drag, startPoint x: 780, startPoint y: 247, endPoint x: 579, endPoint y: 220, distance: 203.2
click at [579, 220] on div "select-all-cases-checkbox Asignar caso Borrar selección Agrupar por documento O…" at bounding box center [677, 429] width 683 height 534
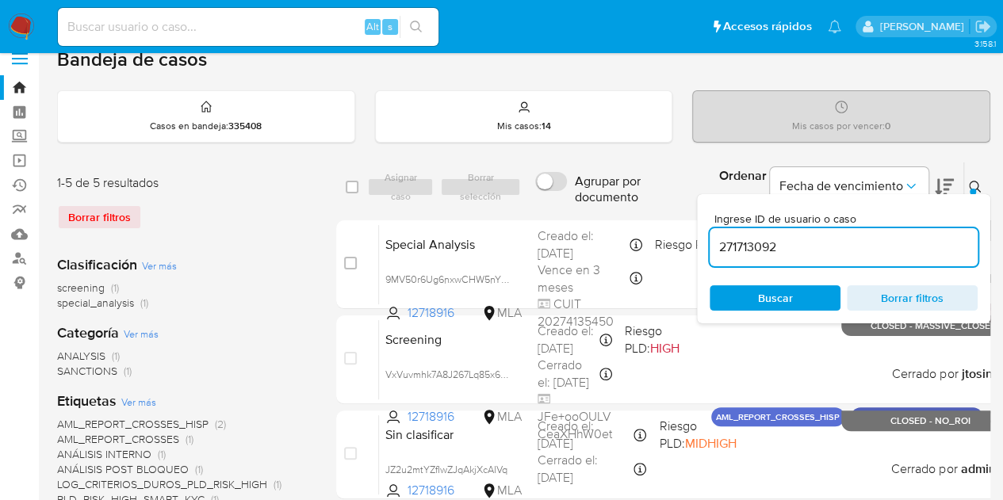
type input "271713092"
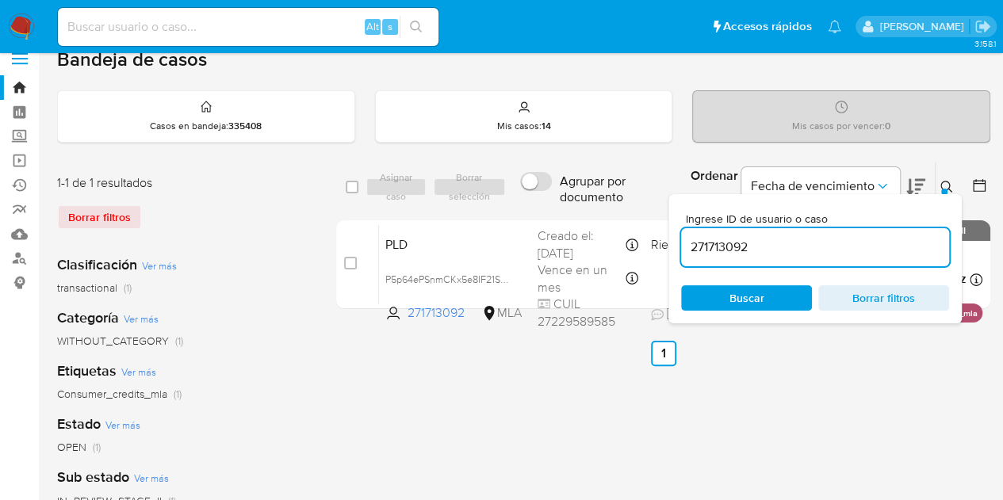
click at [946, 178] on button at bounding box center [949, 187] width 26 height 19
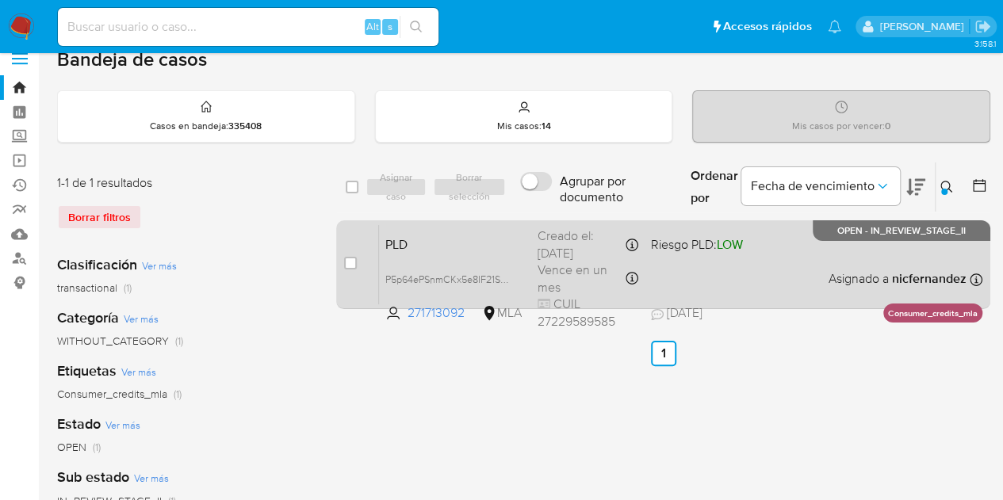
click at [435, 243] on span "PLD" at bounding box center [455, 243] width 140 height 21
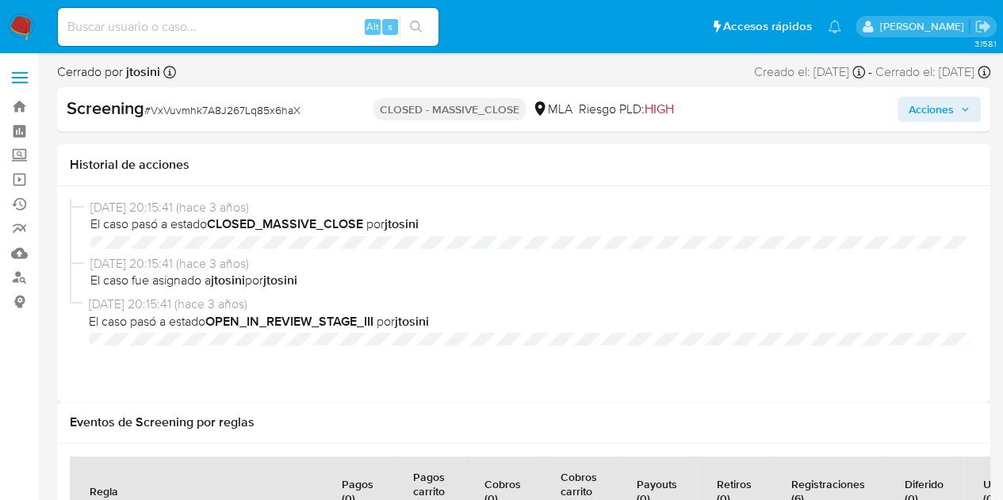
select select "10"
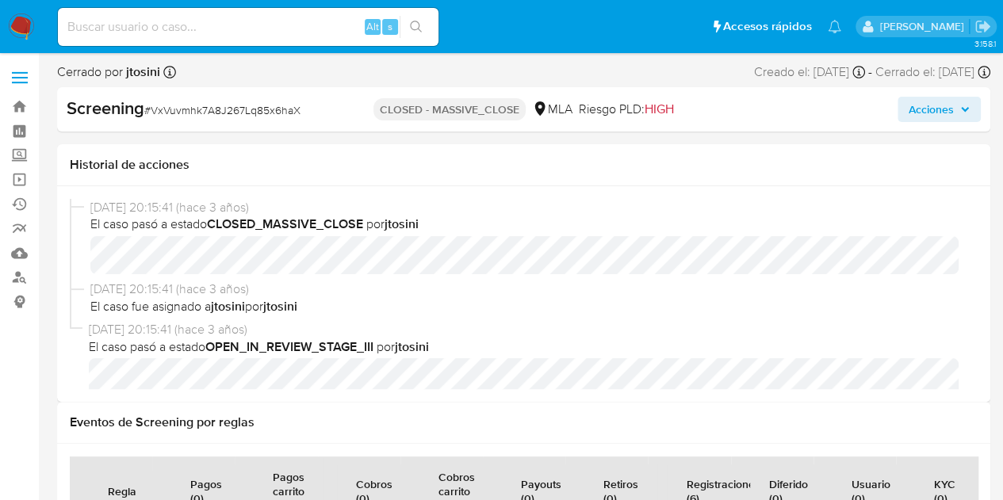
scroll to position [16, 0]
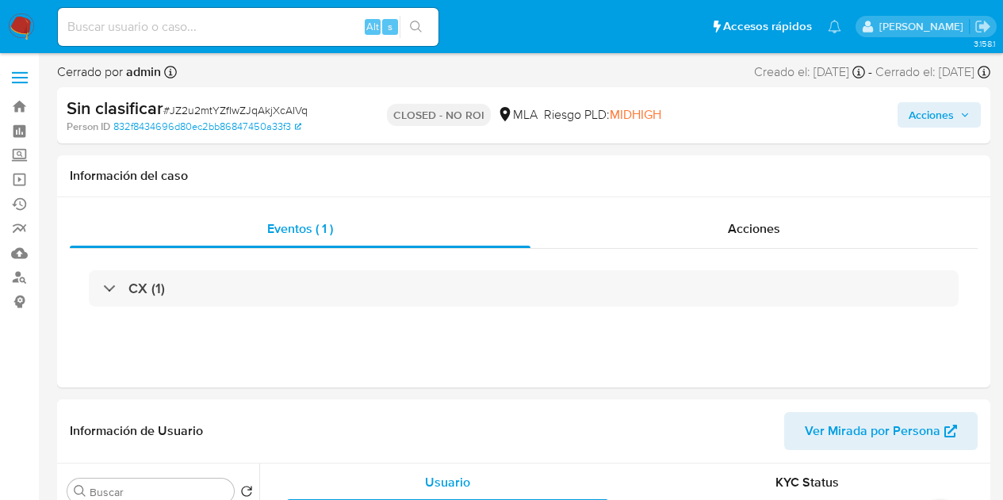
select select "10"
click at [759, 233] on span "Acciones" at bounding box center [754, 229] width 52 height 18
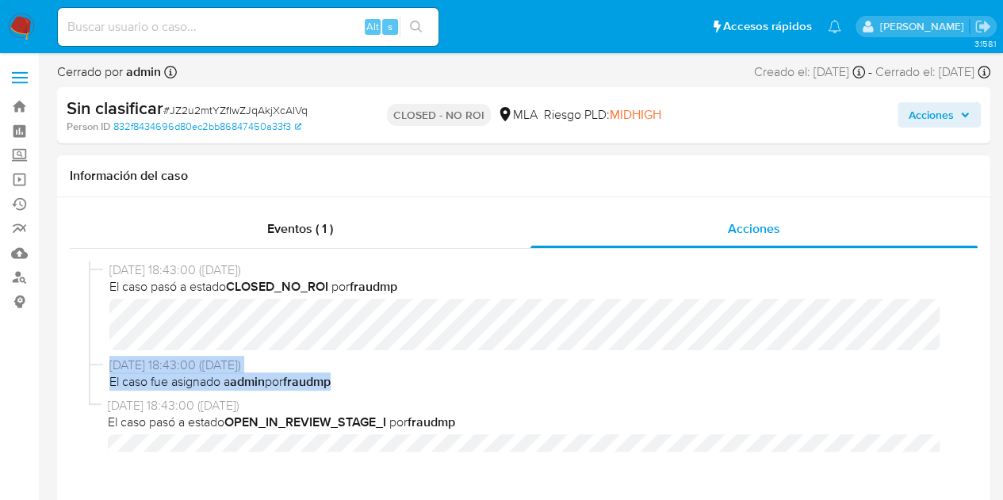
drag, startPoint x: 944, startPoint y: 336, endPoint x: 950, endPoint y: 384, distance: 48.0
click at [950, 384] on div "[DATE] 18:43:00 ([DATE]) El caso pasó a estado CLOSED_NO_ROI por fraudmp [DATE]…" at bounding box center [524, 357] width 870 height 190
click at [939, 376] on span "El caso fue asignado a admin por fraudmp" at bounding box center [530, 382] width 843 height 17
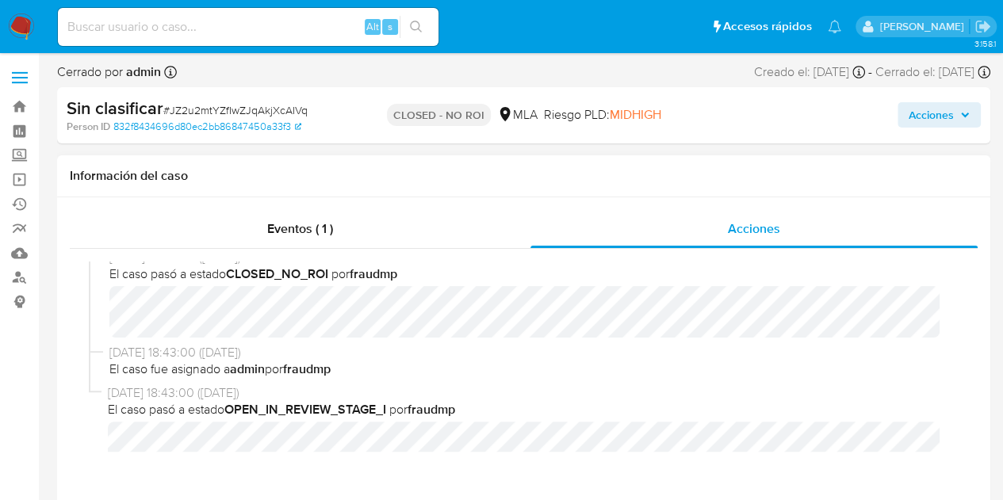
scroll to position [29, 0]
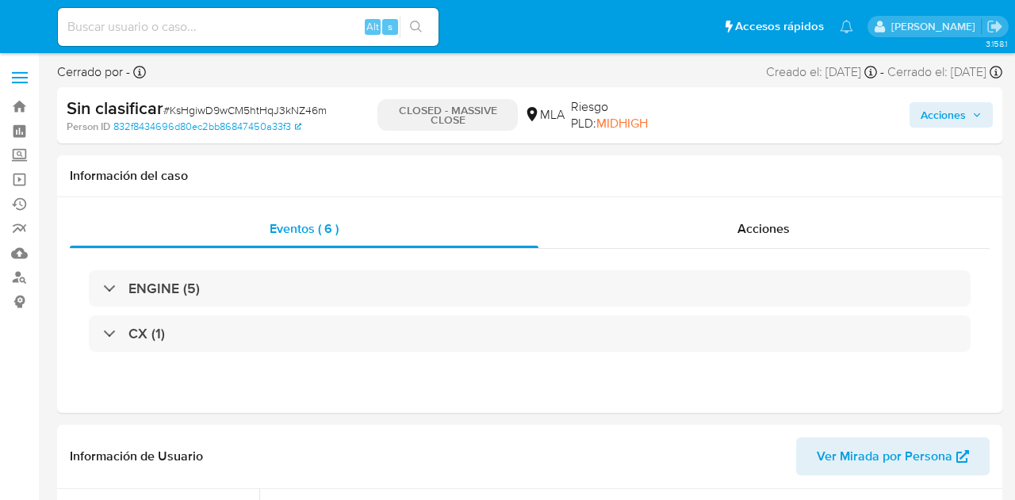
select select "10"
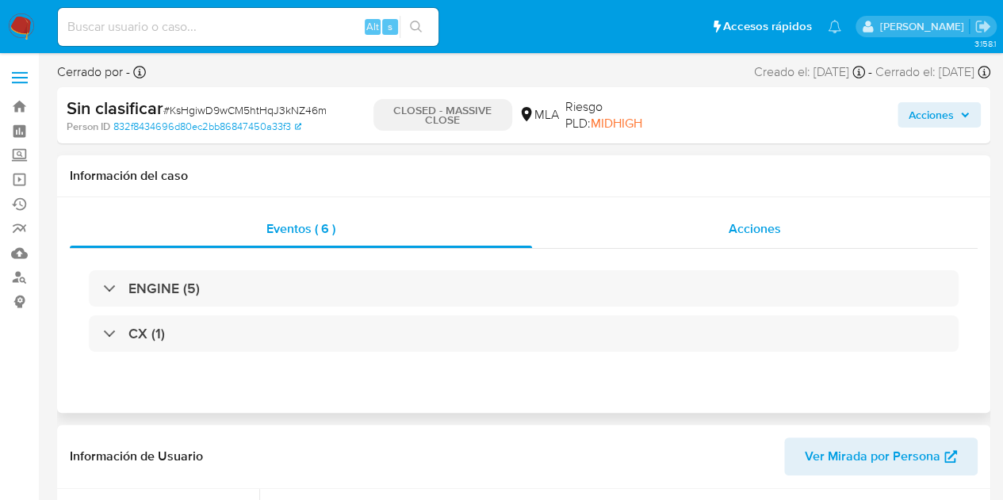
click at [795, 229] on div "Acciones" at bounding box center [755, 229] width 446 height 38
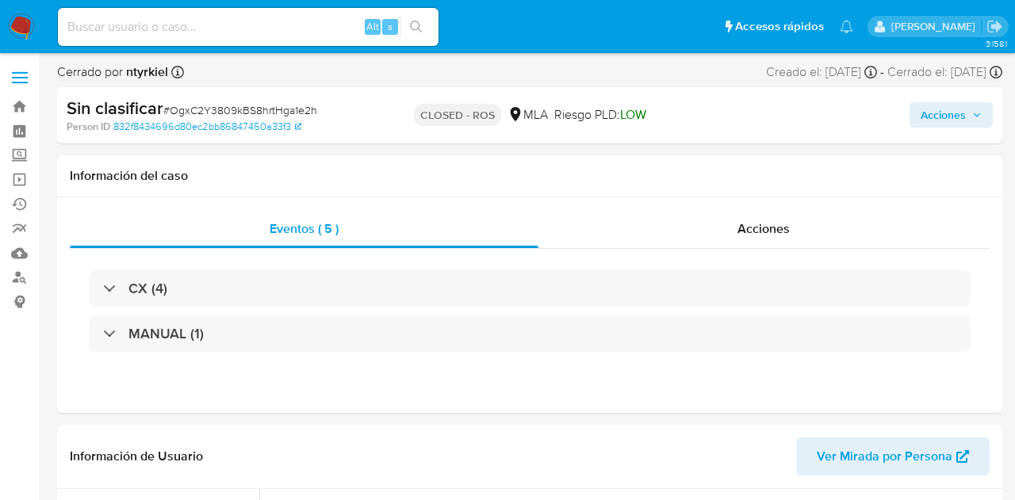
select select "10"
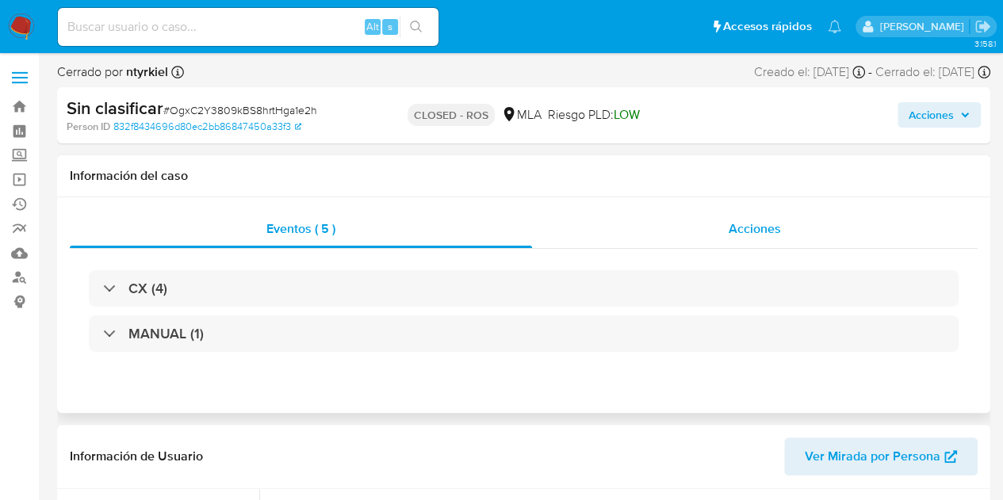
click at [801, 243] on div "Acciones" at bounding box center [755, 229] width 446 height 38
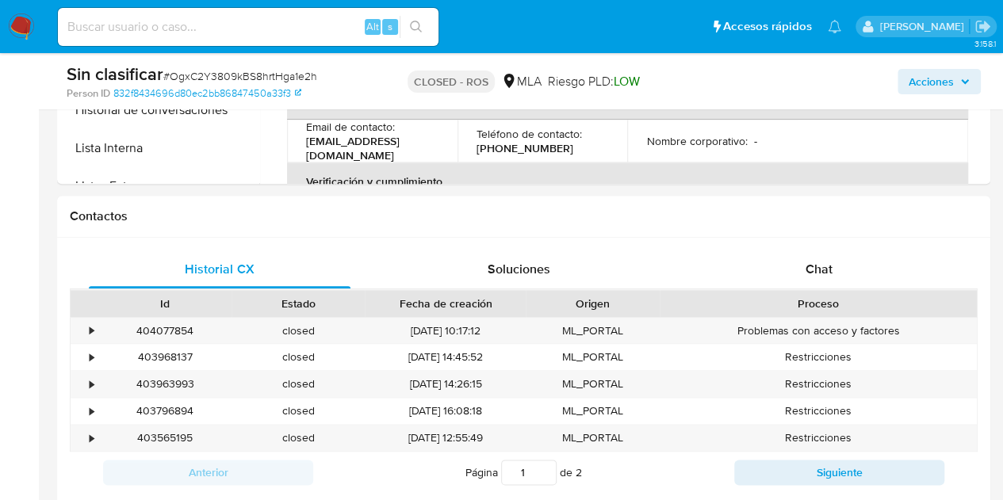
scroll to position [779, 0]
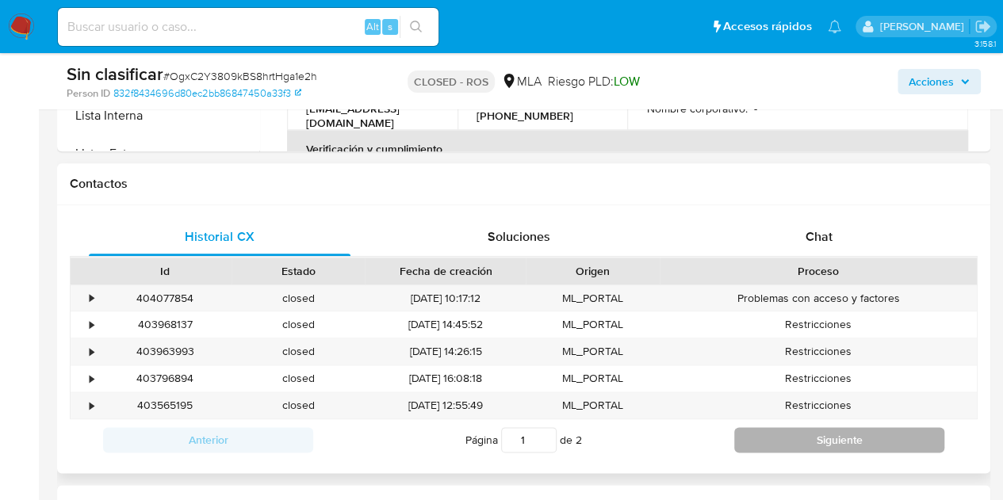
click at [829, 439] on button "Siguiente" at bounding box center [839, 439] width 210 height 25
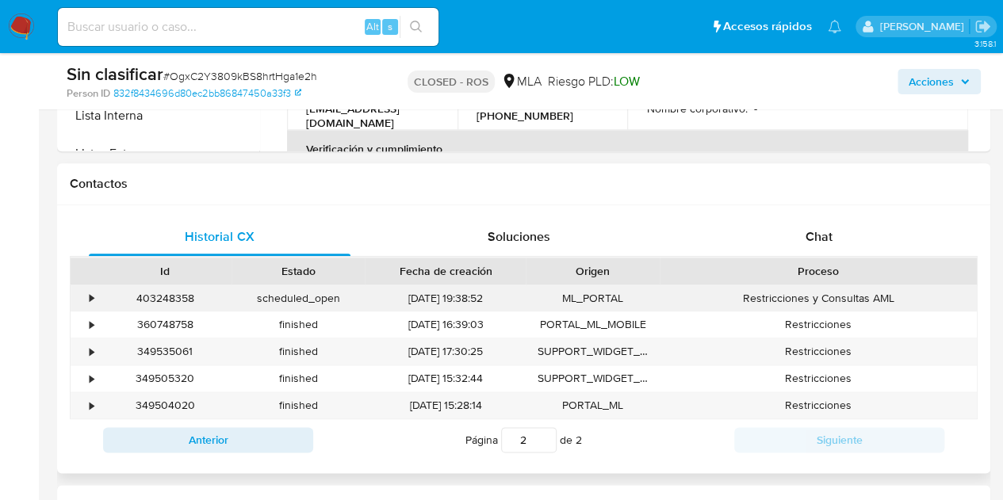
click at [173, 291] on div "403248358" at bounding box center [164, 298] width 133 height 26
copy div "403248358"
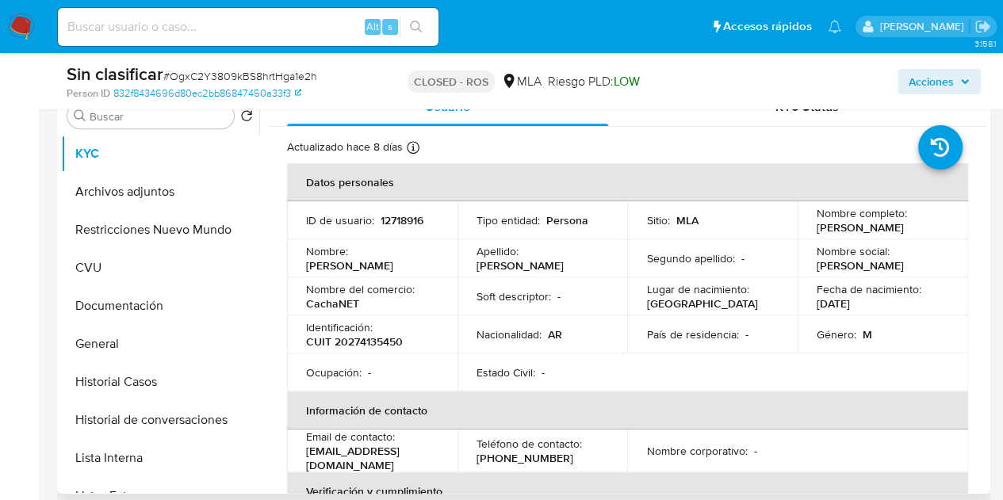
scroll to position [442, 0]
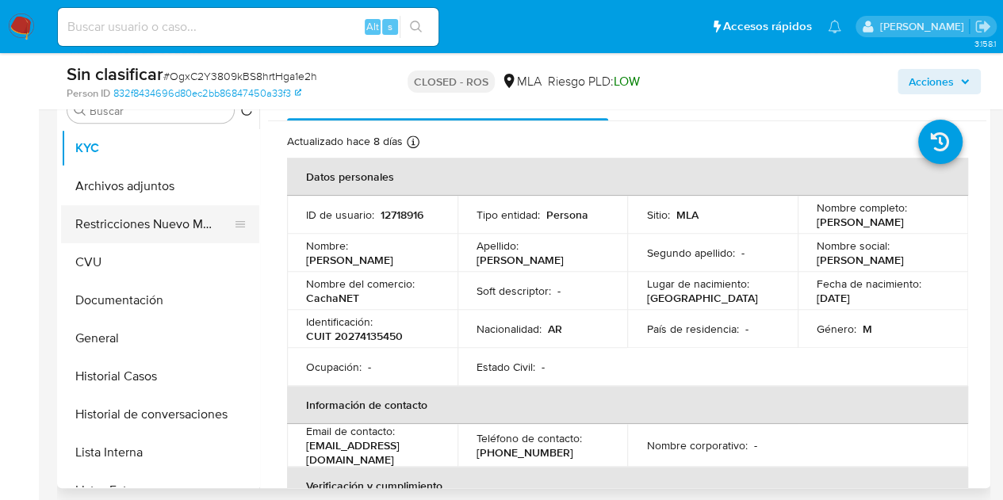
click at [150, 225] on button "Restricciones Nuevo Mundo" at bounding box center [154, 224] width 186 height 38
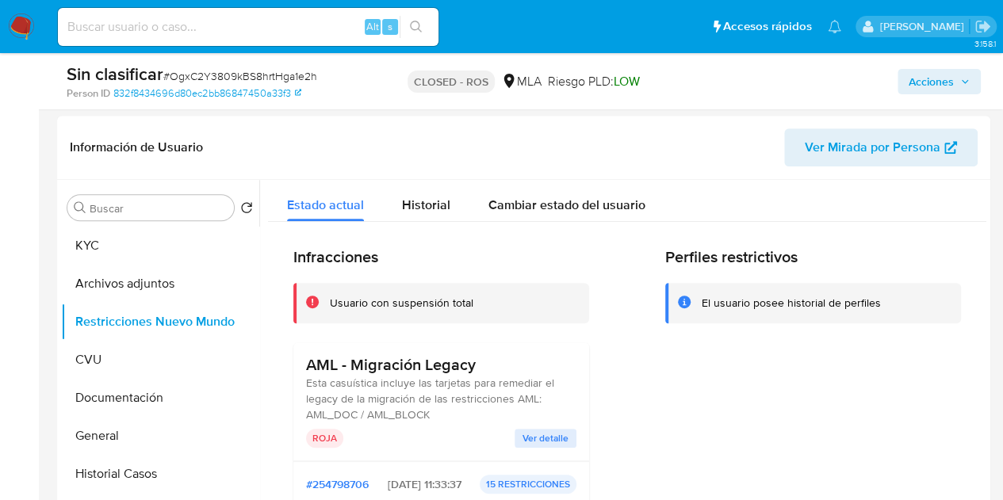
scroll to position [339, 0]
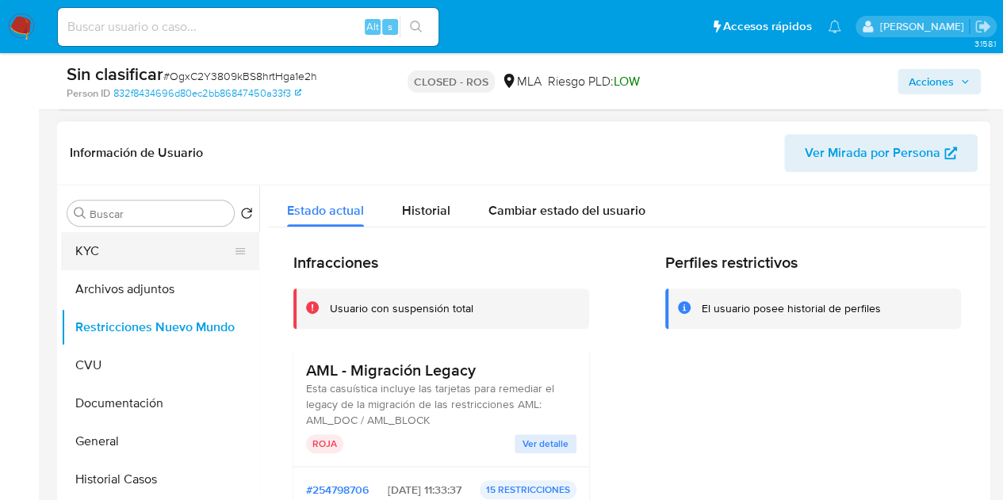
click at [136, 252] on button "KYC" at bounding box center [154, 251] width 186 height 38
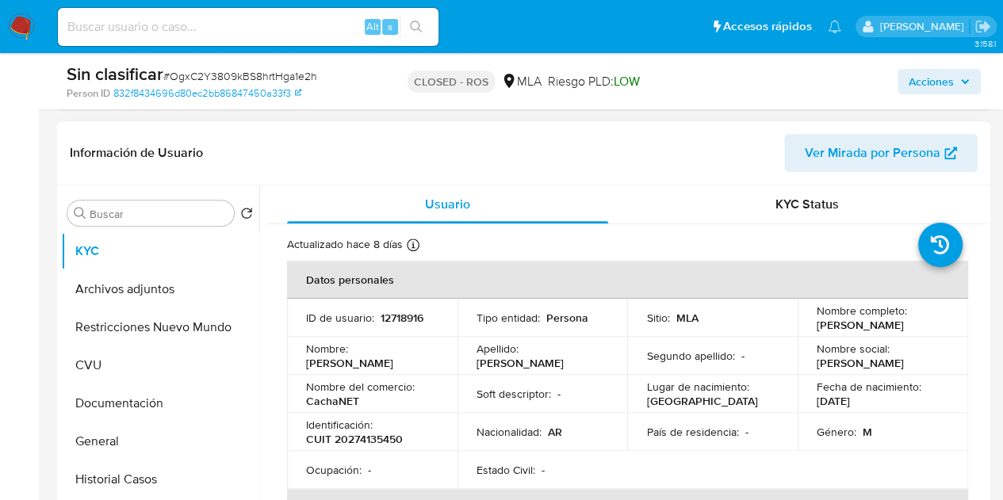
click at [374, 442] on p "CUIT 20274135450" at bounding box center [354, 439] width 97 height 14
copy p "20274135450"
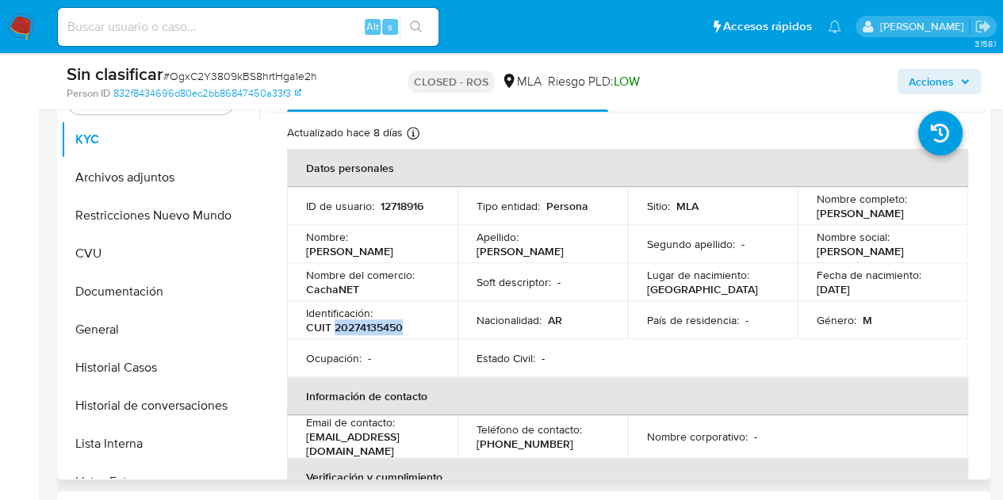
scroll to position [428, 0]
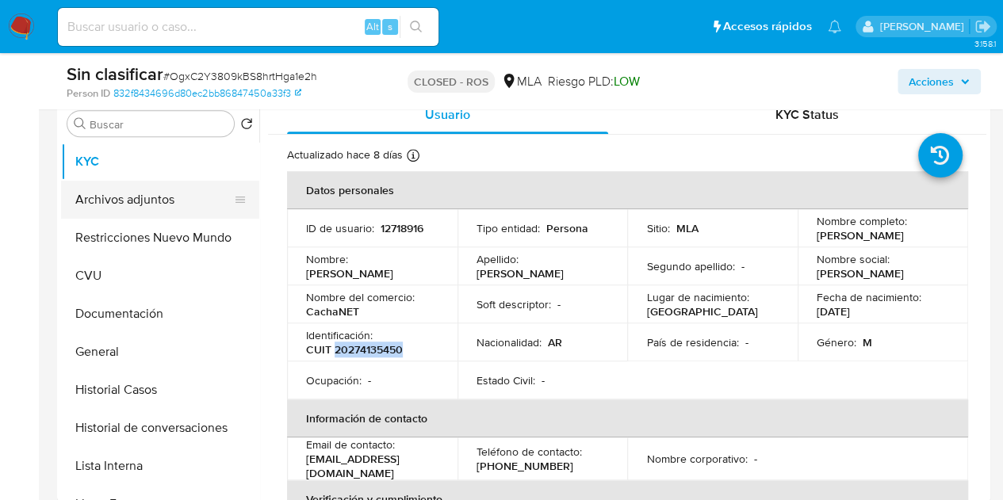
click at [120, 201] on button "Archivos adjuntos" at bounding box center [154, 200] width 186 height 38
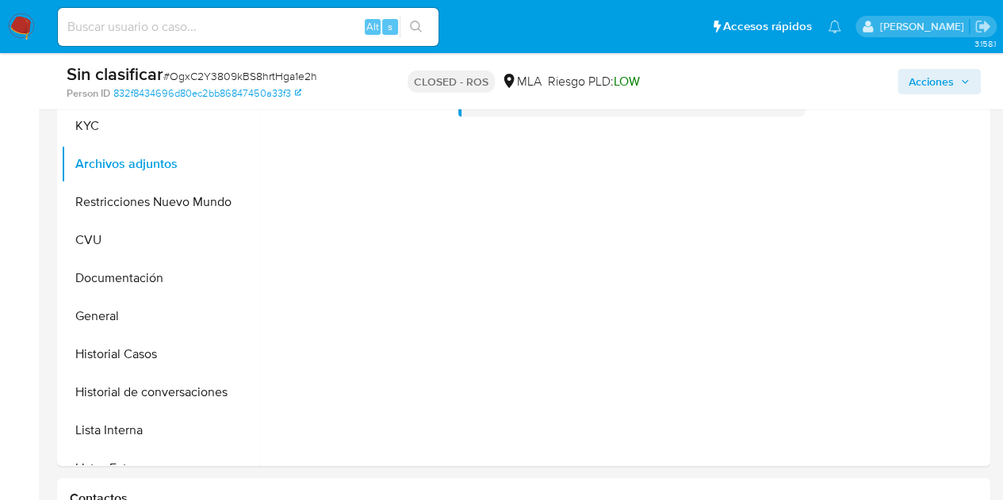
scroll to position [420, 0]
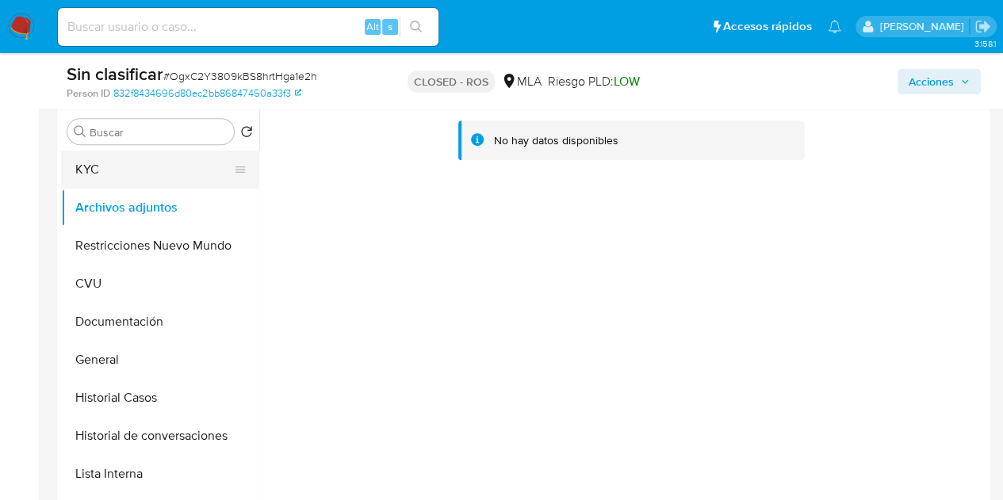
click at [127, 161] on button "KYC" at bounding box center [154, 170] width 186 height 38
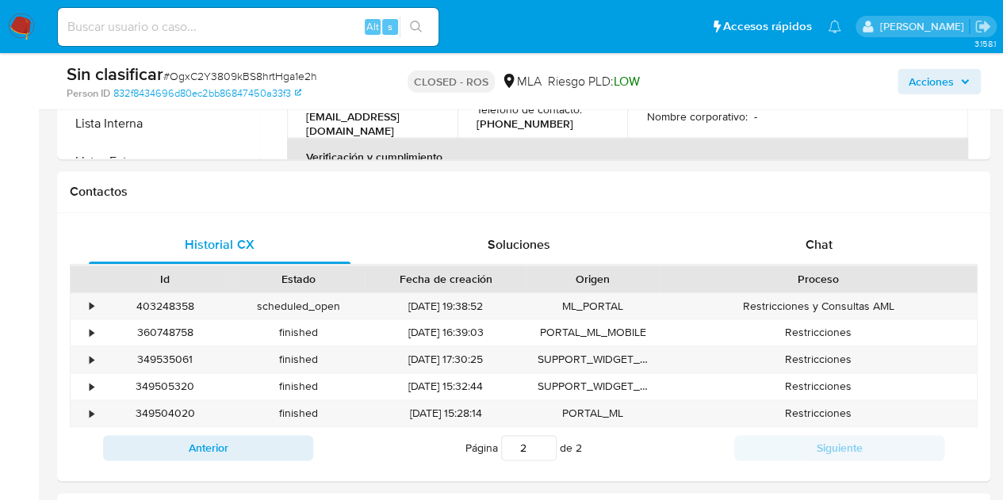
scroll to position [815, 0]
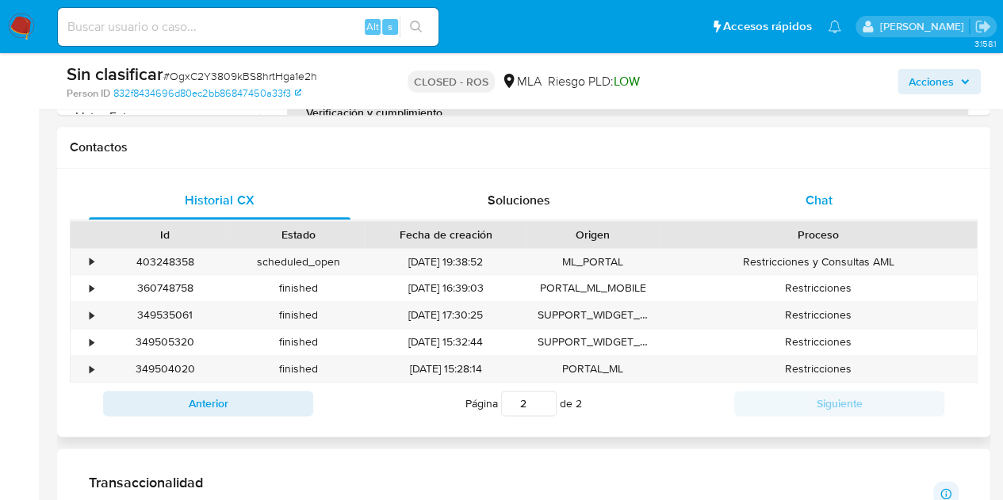
click at [821, 197] on span "Chat" at bounding box center [819, 200] width 27 height 18
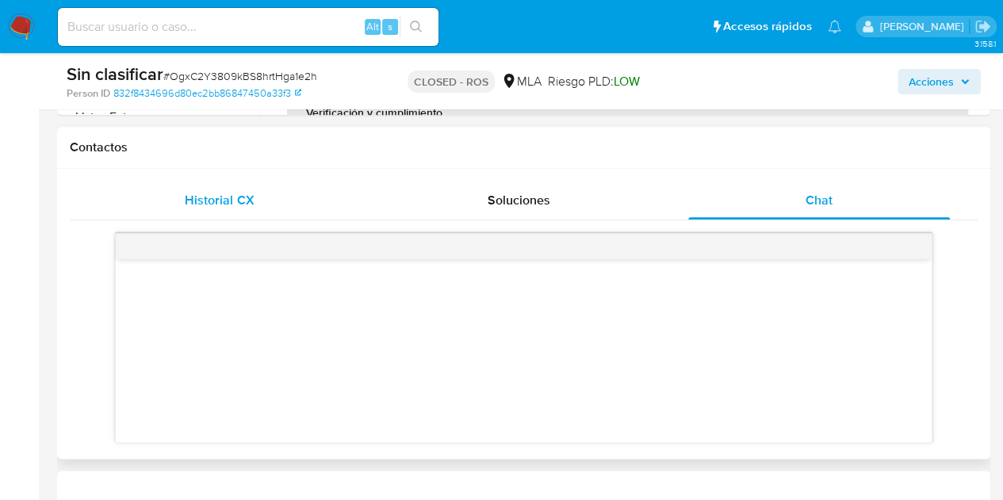
click at [238, 199] on span "Historial CX" at bounding box center [219, 200] width 69 height 18
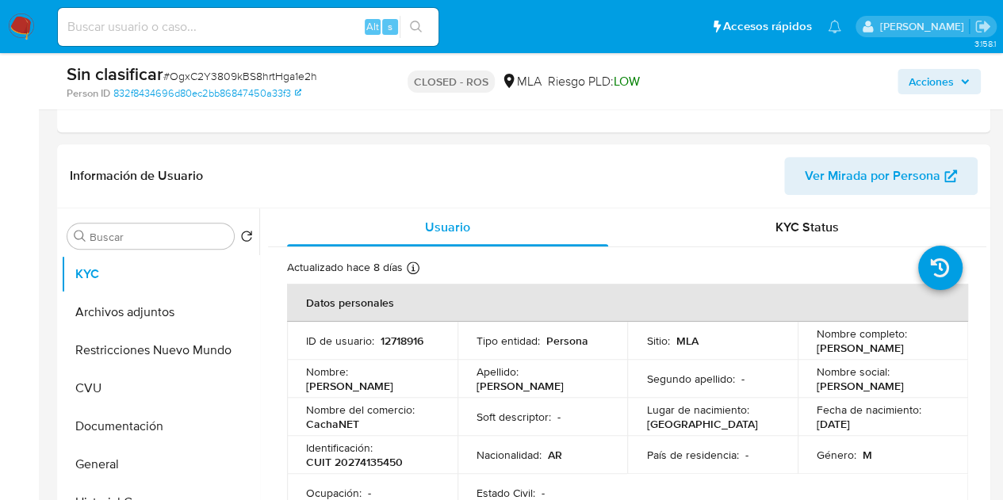
scroll to position [376, 0]
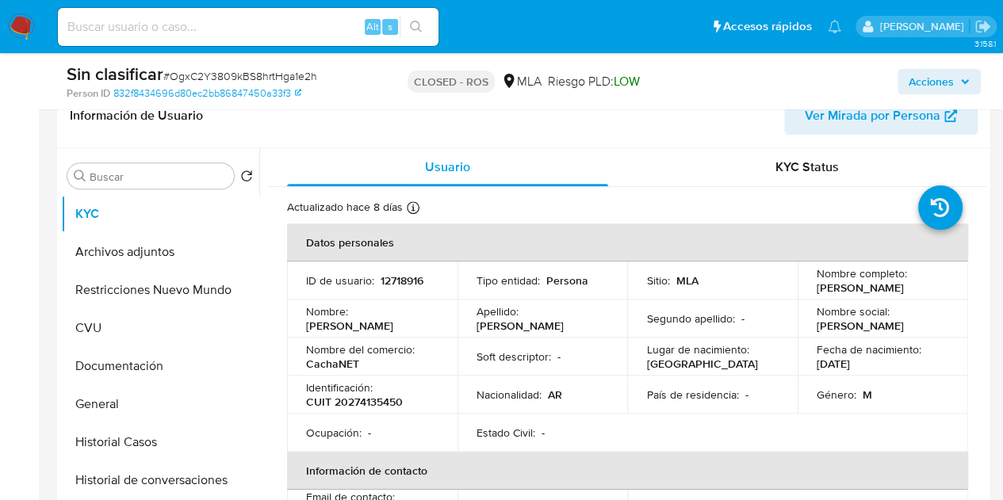
click at [854, 120] on span "Ver Mirada por Persona" at bounding box center [873, 116] width 136 height 38
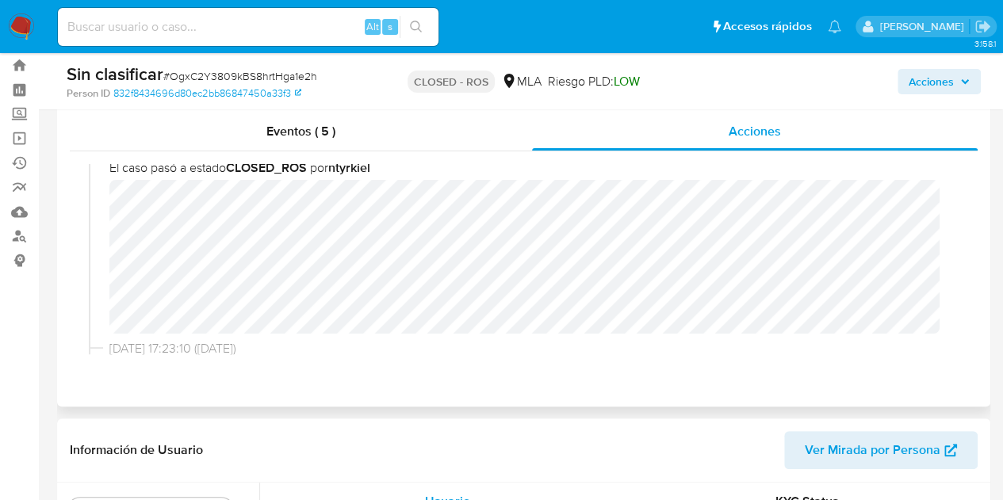
scroll to position [64, 0]
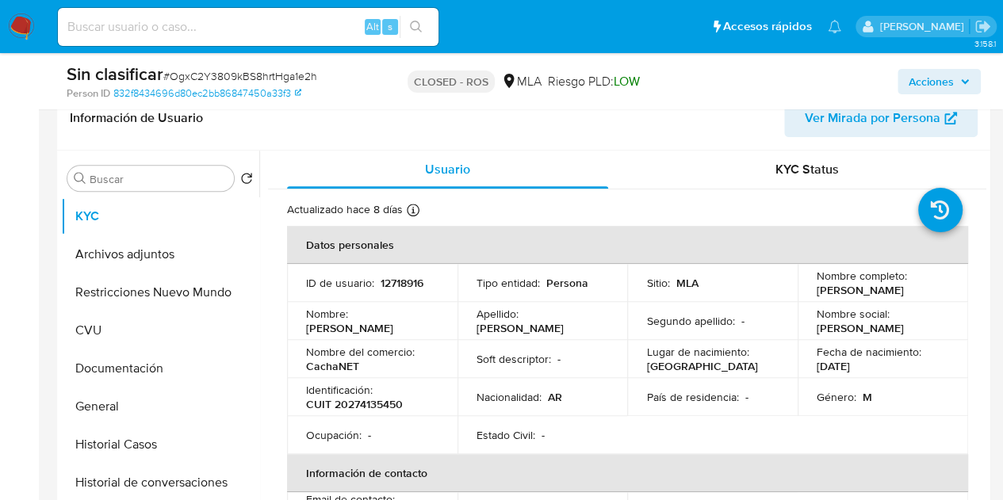
scroll to position [406, 0]
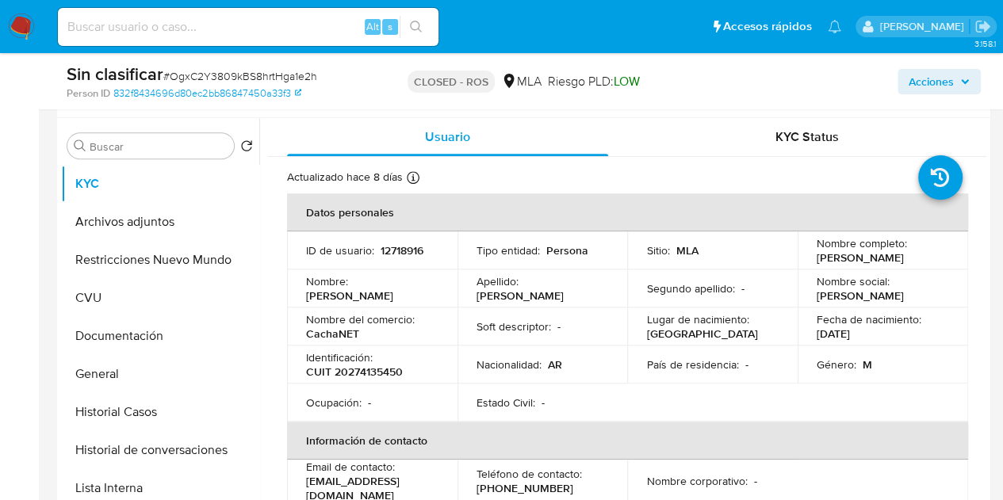
drag, startPoint x: 812, startPoint y: 259, endPoint x: 942, endPoint y: 236, distance: 132.2
click at [933, 262] on div "Nombre completo : Adrian Fernando Bruno" at bounding box center [883, 250] width 132 height 29
copy p "[PERSON_NAME]"
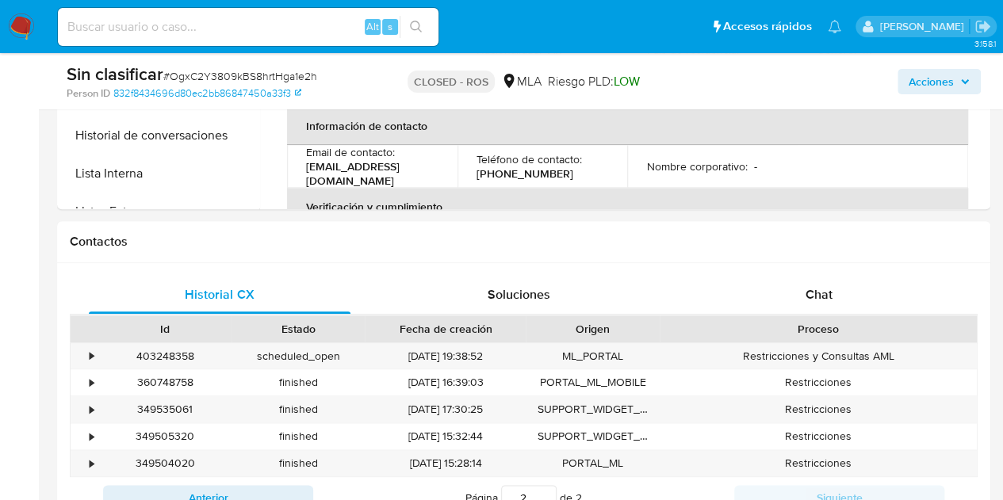
scroll to position [812, 0]
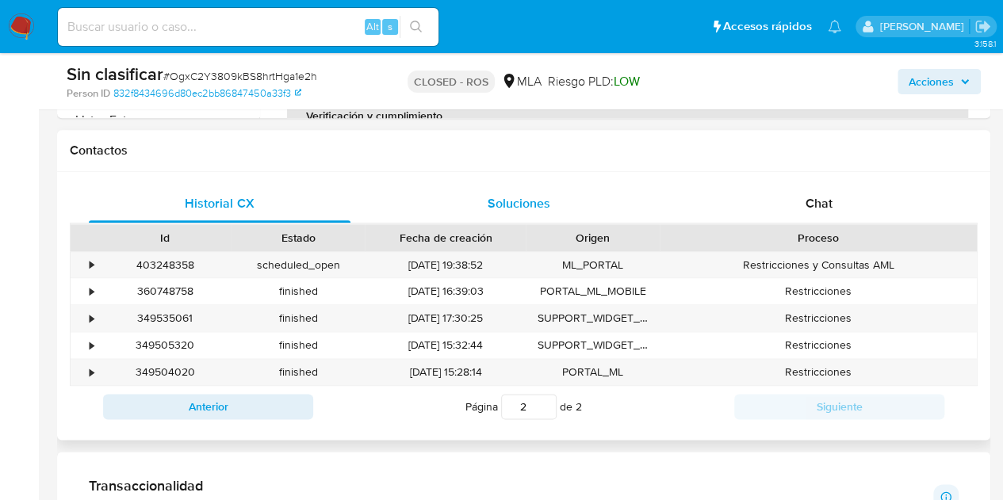
click at [541, 213] on div "Soluciones" at bounding box center [520, 204] width 262 height 38
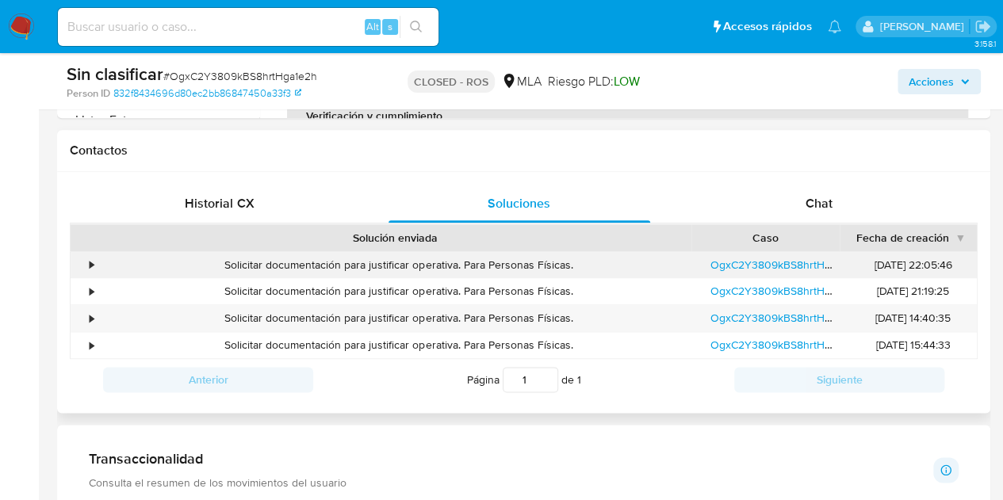
click at [91, 259] on div "•" at bounding box center [92, 265] width 4 height 15
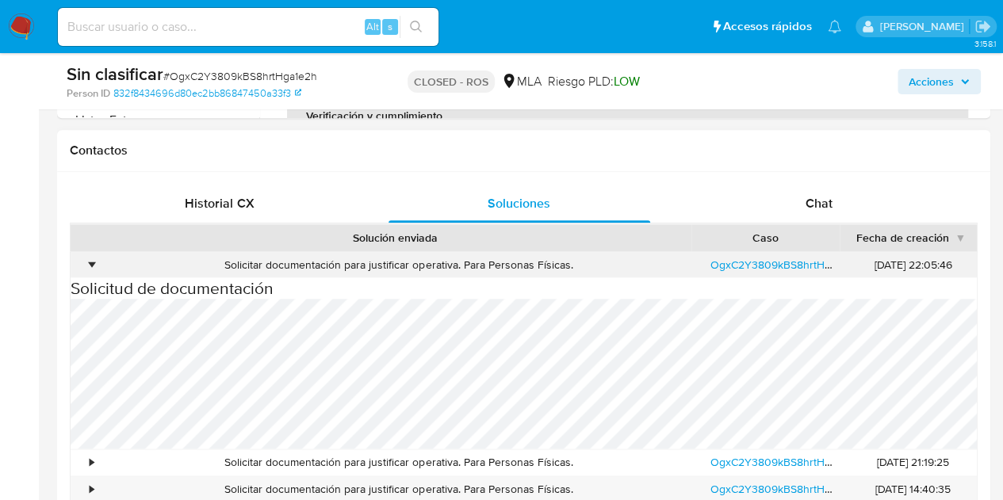
click at [91, 259] on div "•" at bounding box center [92, 265] width 4 height 15
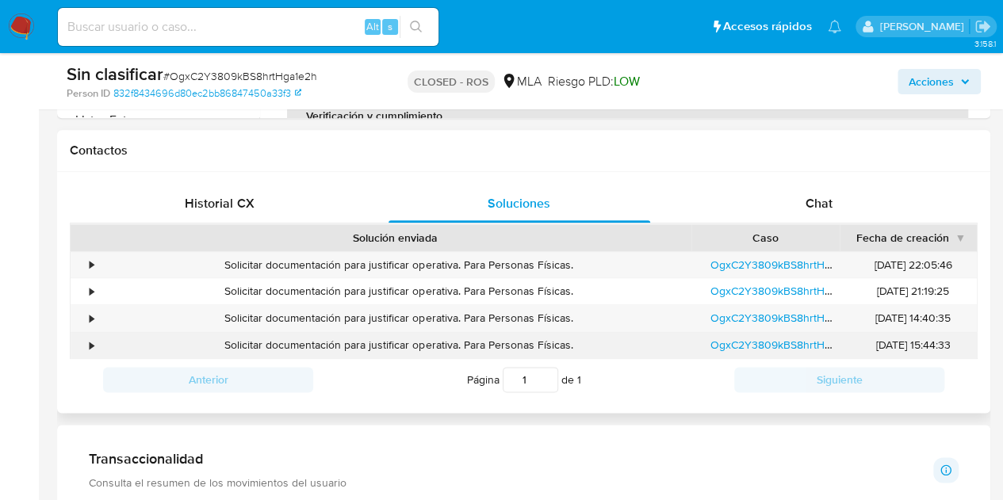
click at [90, 343] on div "•" at bounding box center [92, 345] width 4 height 15
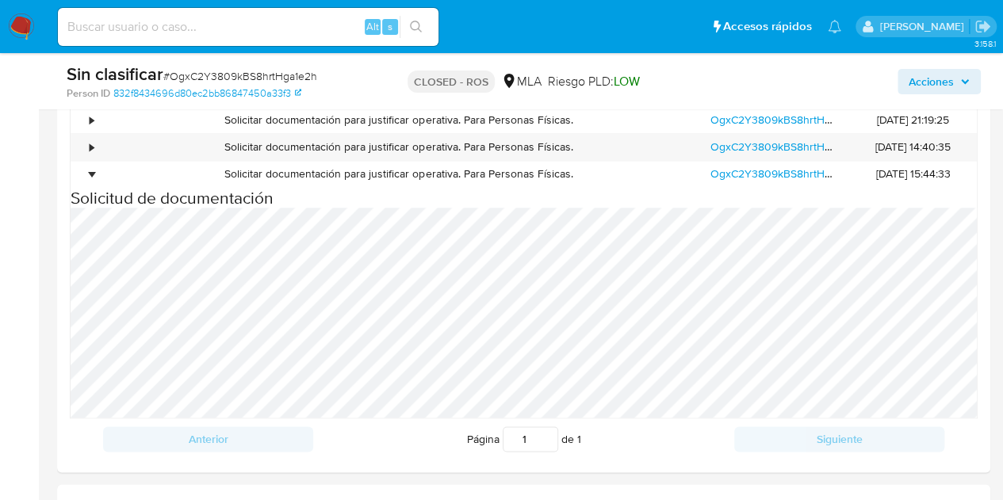
scroll to position [882, 0]
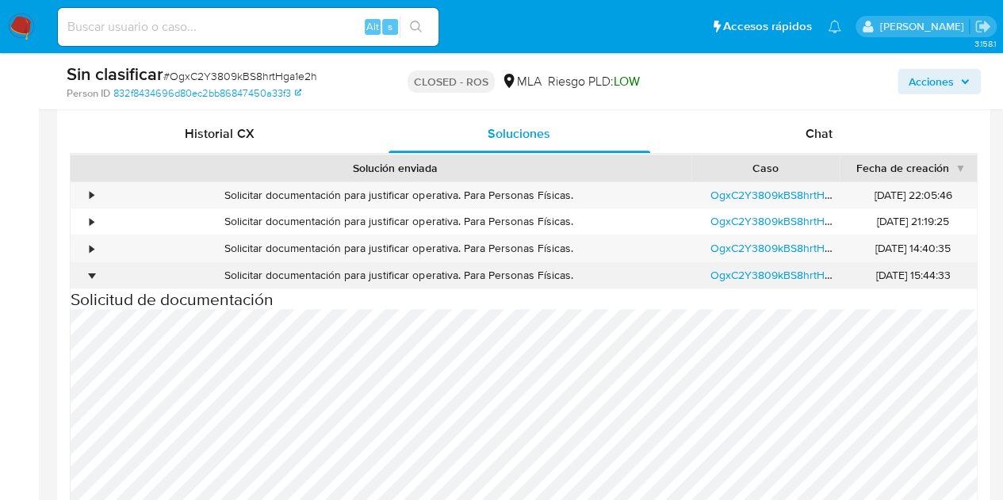
click at [97, 278] on div "•" at bounding box center [85, 275] width 28 height 26
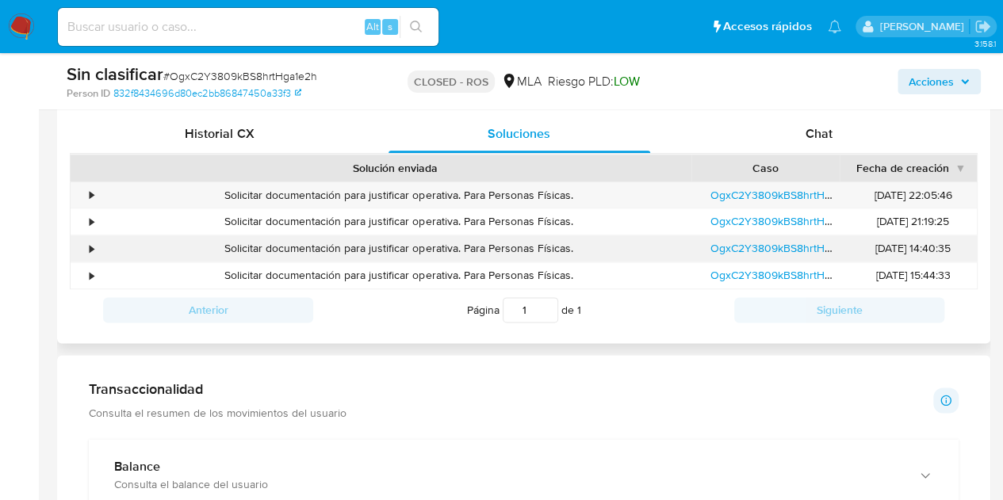
click at [88, 255] on div "•" at bounding box center [85, 249] width 28 height 26
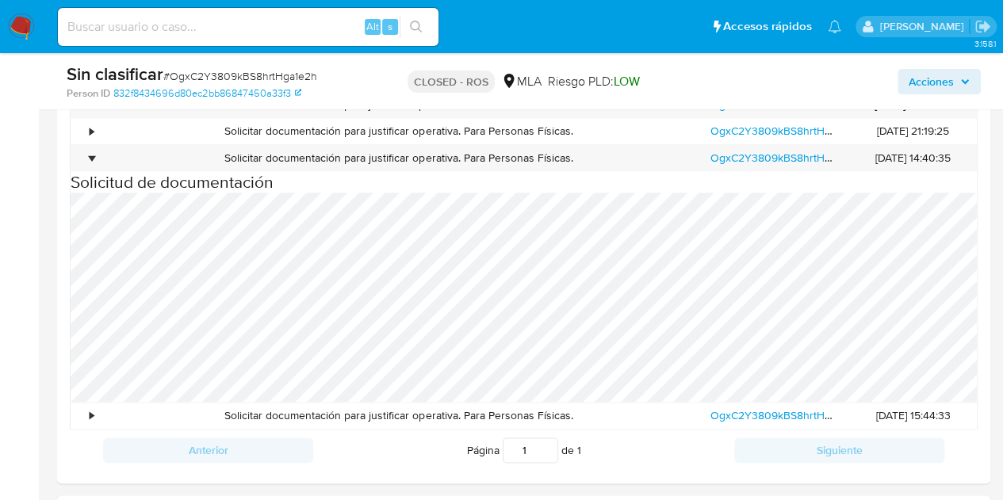
scroll to position [963, 0]
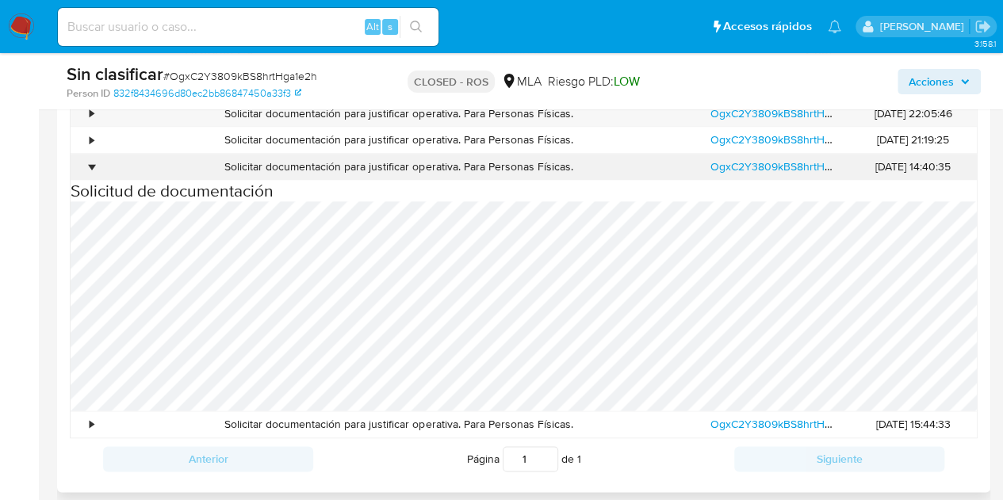
click at [90, 164] on div "•" at bounding box center [92, 166] width 4 height 15
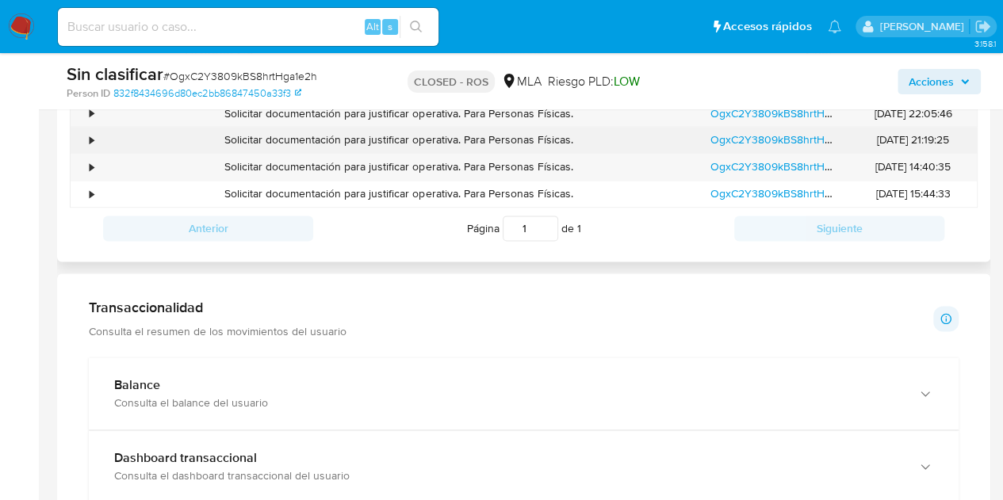
click at [90, 140] on div "•" at bounding box center [92, 139] width 4 height 15
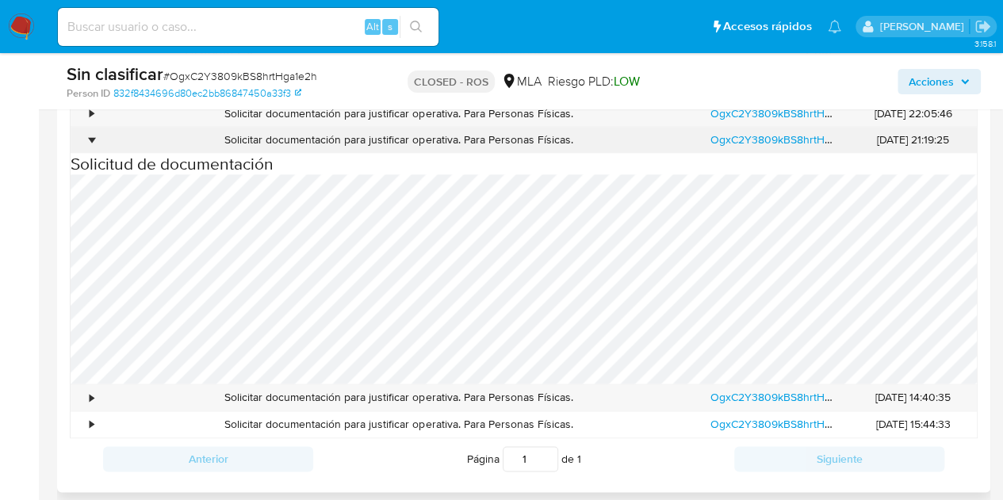
click at [90, 140] on div "•" at bounding box center [92, 139] width 4 height 15
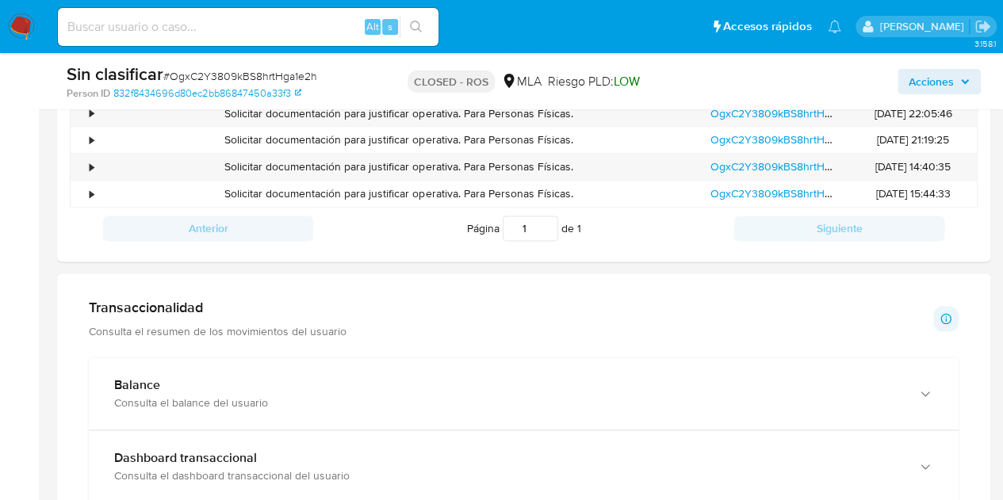
click at [90, 107] on div "Sin clasificar # OgxC2Y3809kBS8hrtHga1e2h Person ID 832f8434696d80ec2bb86847450…" at bounding box center [523, 81] width 933 height 56
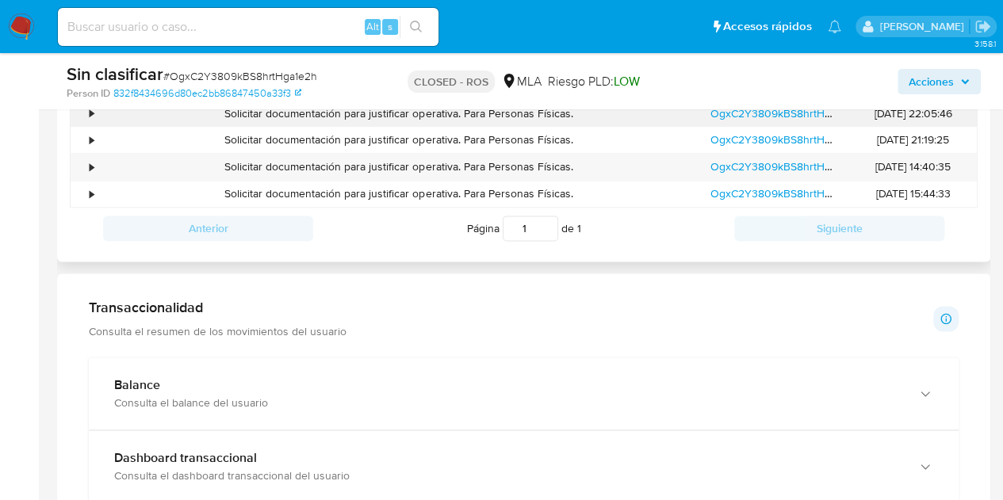
click at [88, 113] on div "•" at bounding box center [85, 114] width 28 height 26
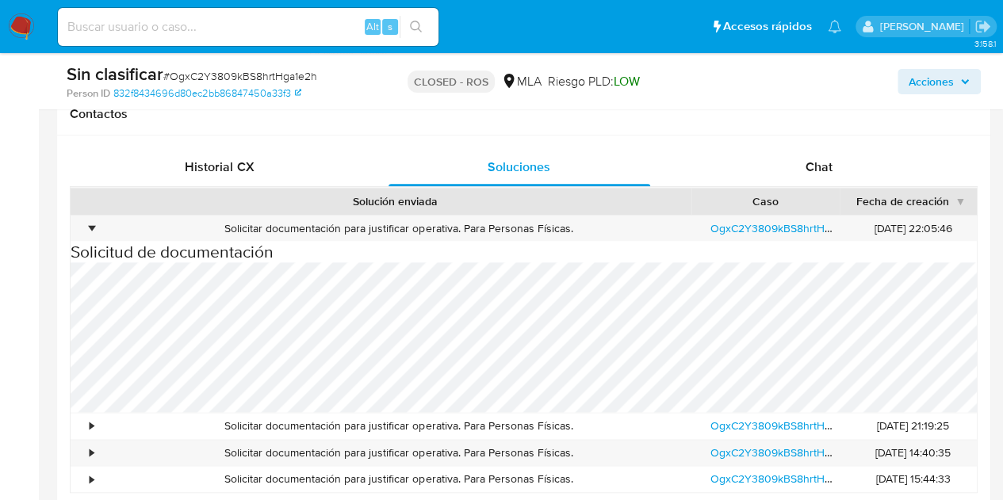
scroll to position [834, 0]
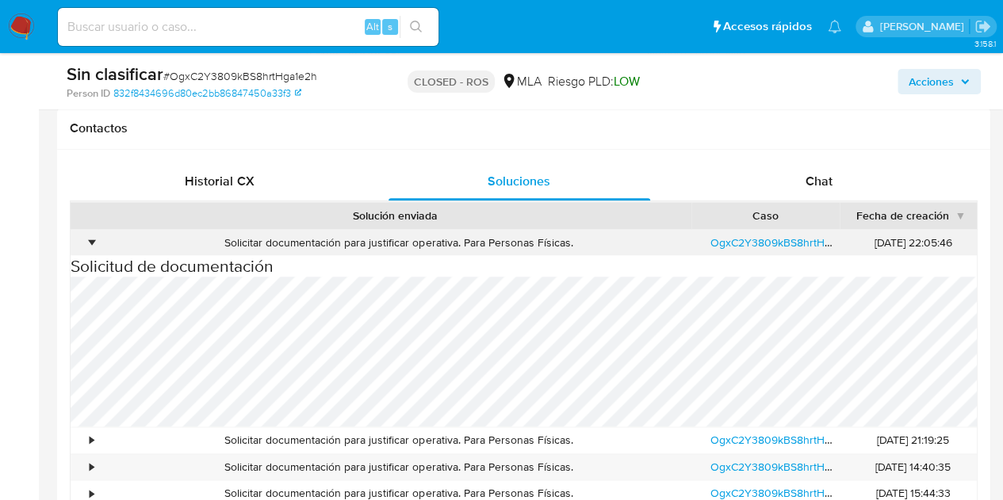
click at [94, 237] on div "•" at bounding box center [85, 243] width 28 height 26
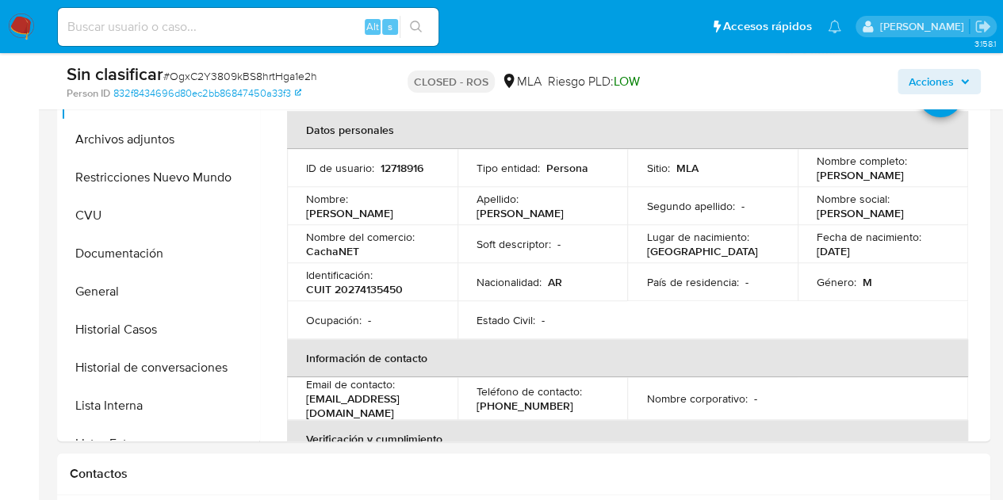
scroll to position [496, 0]
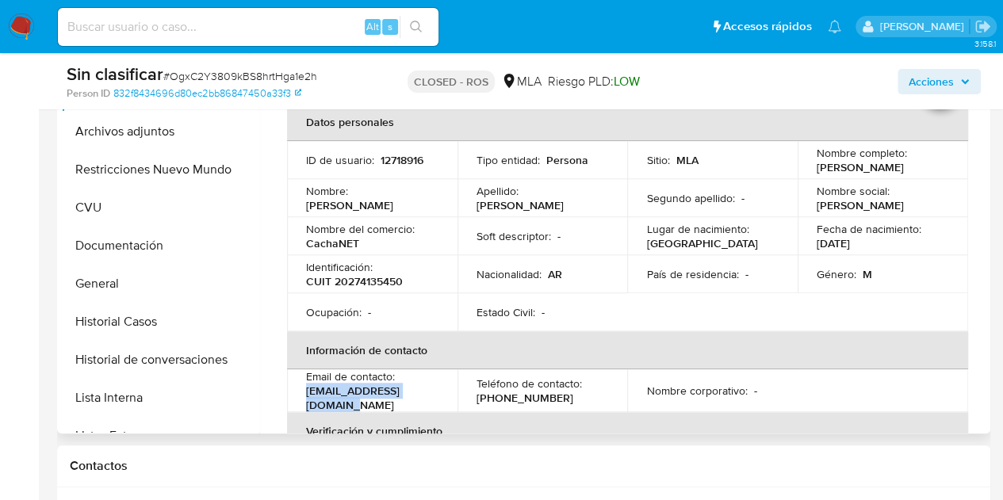
drag, startPoint x: 305, startPoint y: 397, endPoint x: 433, endPoint y: 397, distance: 128.5
click at [433, 397] on td "Email de contacto : adrianbruno@hotmail.com" at bounding box center [372, 391] width 170 height 43
copy p "adrianbruno@hotmail.com"
drag, startPoint x: 480, startPoint y: 240, endPoint x: 845, endPoint y: 205, distance: 367.3
click at [481, 240] on p "Soft descriptor :" at bounding box center [514, 236] width 75 height 14
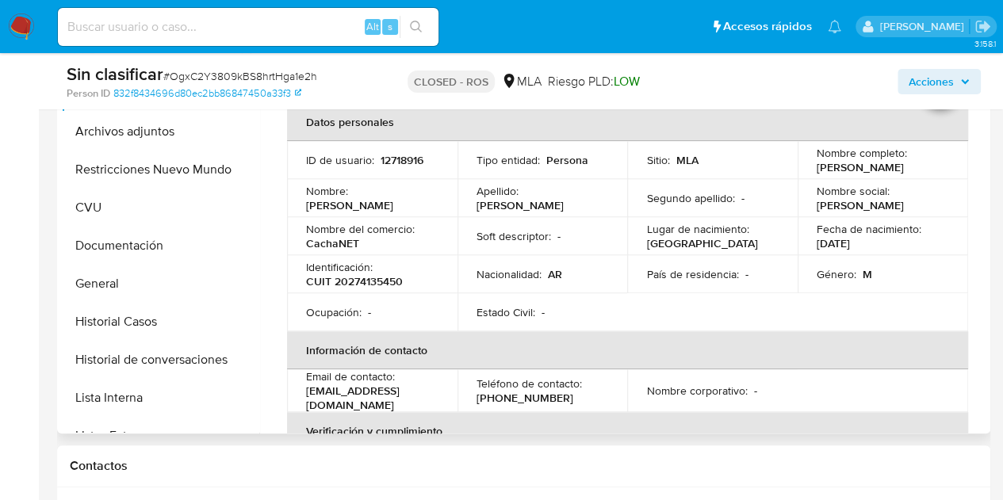
drag, startPoint x: 812, startPoint y: 167, endPoint x: 929, endPoint y: 170, distance: 117.4
click at [929, 170] on div "Nombre completo : Adrian Fernando Bruno" at bounding box center [883, 160] width 132 height 29
copy p "[PERSON_NAME]"
click at [343, 292] on td "Identificación : CUIT 20274135450" at bounding box center [372, 274] width 170 height 38
drag, startPoint x: 308, startPoint y: 281, endPoint x: 409, endPoint y: 274, distance: 101.7
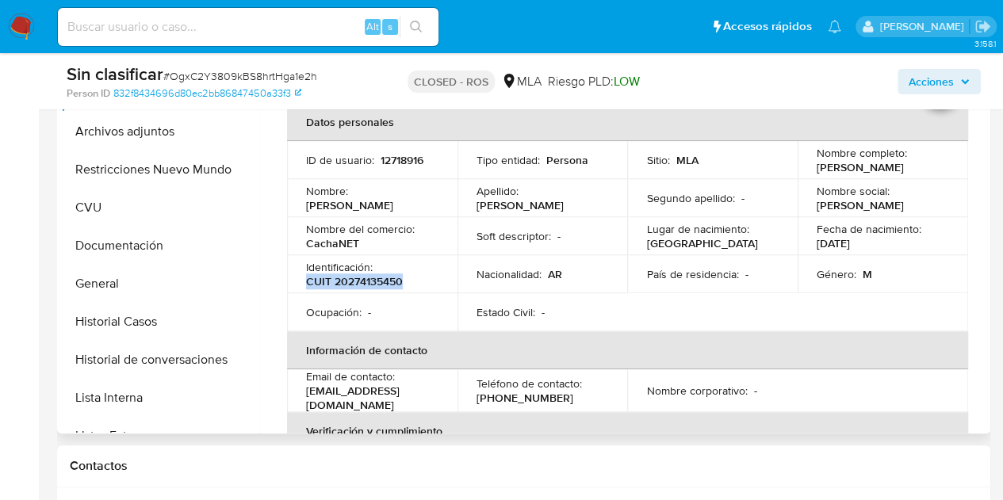
click at [409, 274] on div "Identificación : CUIT 20274135450" at bounding box center [372, 274] width 132 height 29
copy p "CUIT 20274135450"
click at [441, 250] on td "Nombre del comercio : CachaNET" at bounding box center [372, 236] width 170 height 38
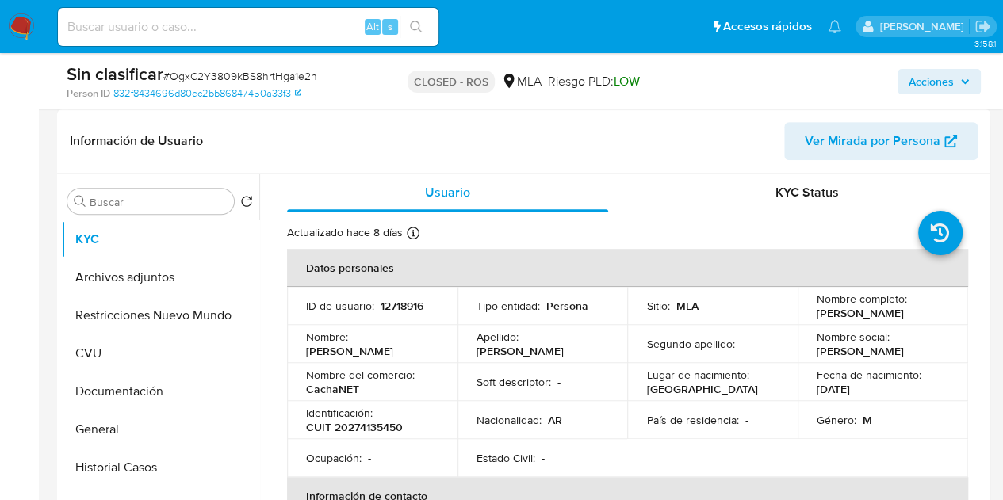
scroll to position [365, 0]
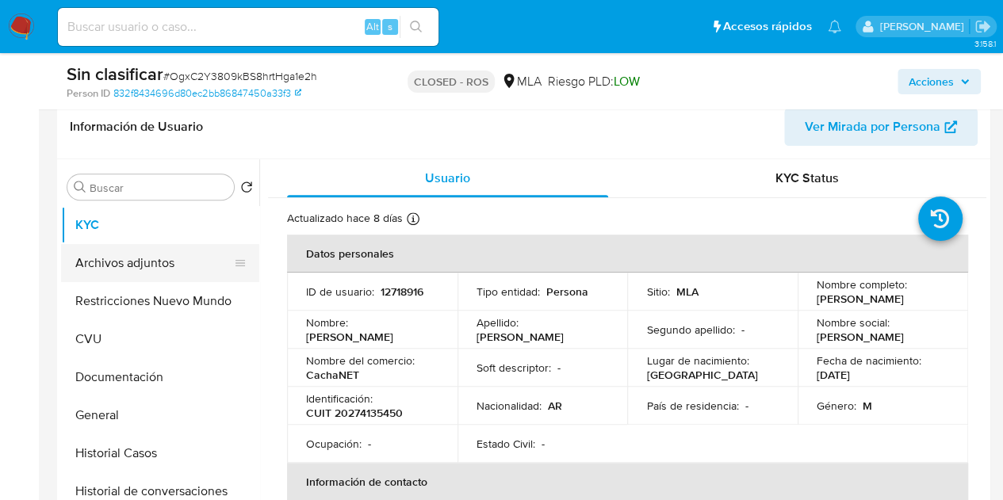
click at [155, 249] on button "Archivos adjuntos" at bounding box center [154, 263] width 186 height 38
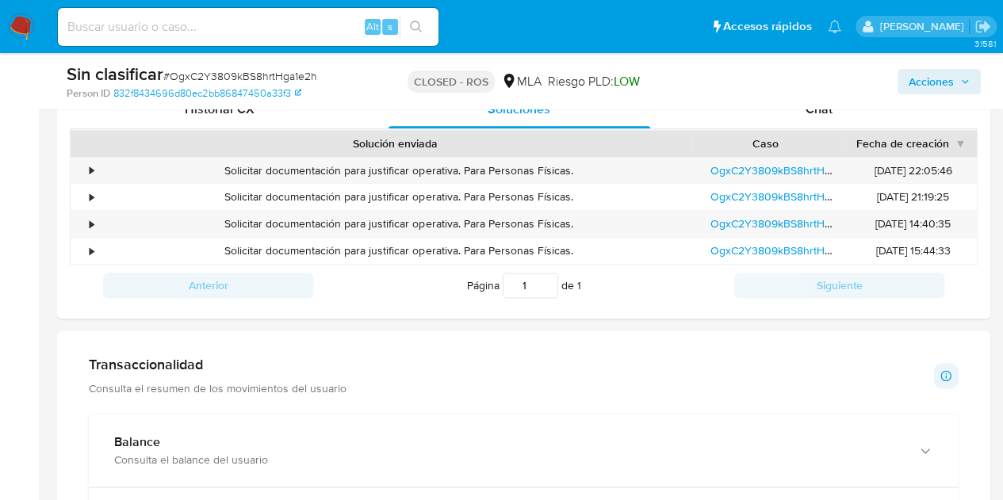
scroll to position [783, 0]
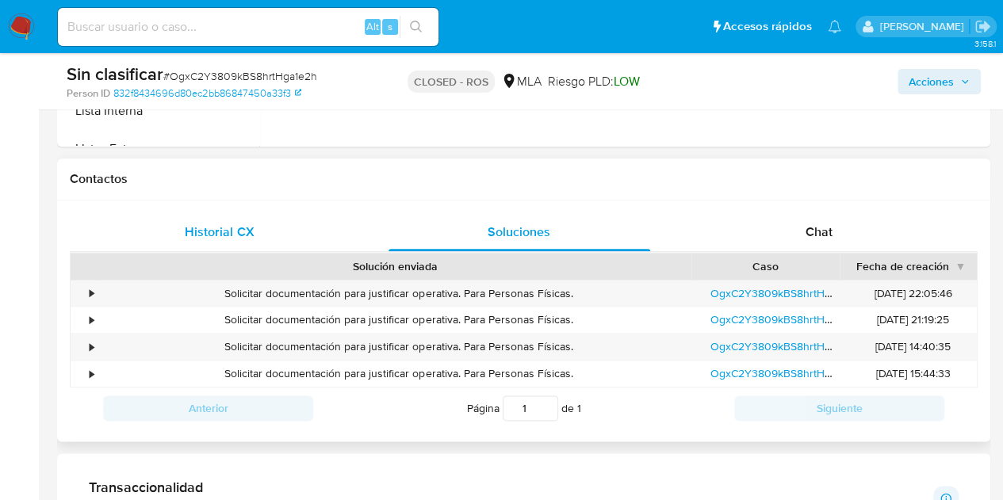
click at [238, 232] on span "Historial CX" at bounding box center [219, 232] width 69 height 18
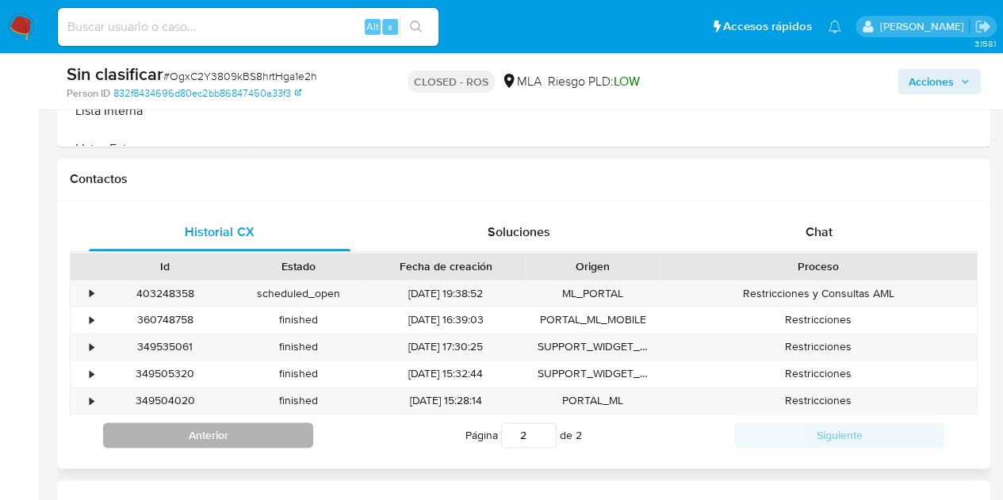
click at [230, 431] on button "Anterior" at bounding box center [208, 435] width 210 height 25
type input "1"
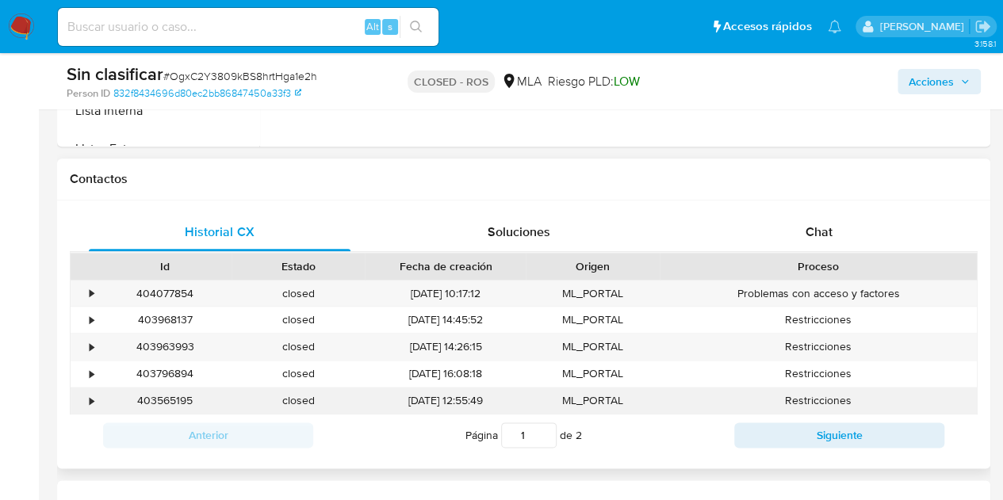
click at [148, 402] on div "403565195" at bounding box center [164, 401] width 133 height 26
copy div "403565195"
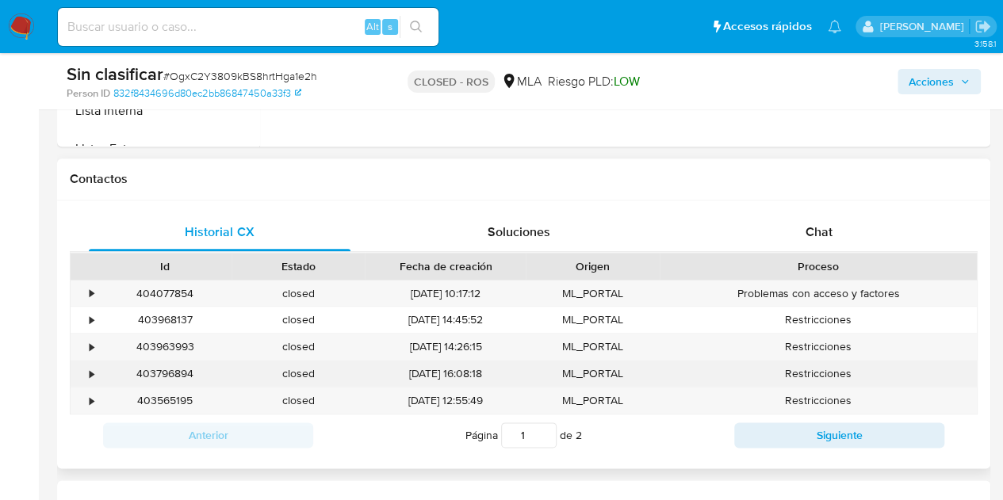
click at [176, 374] on div "403796894" at bounding box center [164, 374] width 133 height 26
copy div "403796894"
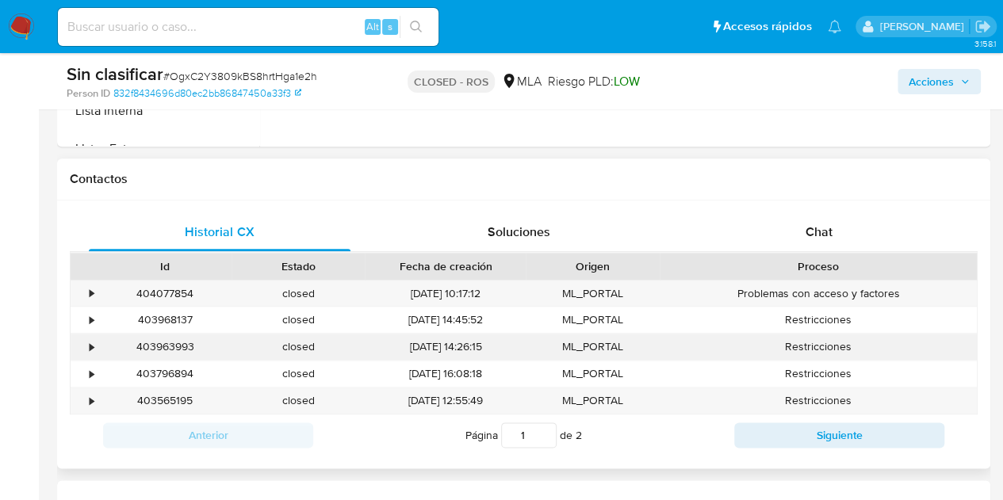
click at [187, 347] on div "403963993" at bounding box center [164, 347] width 133 height 26
copy div "403963993"
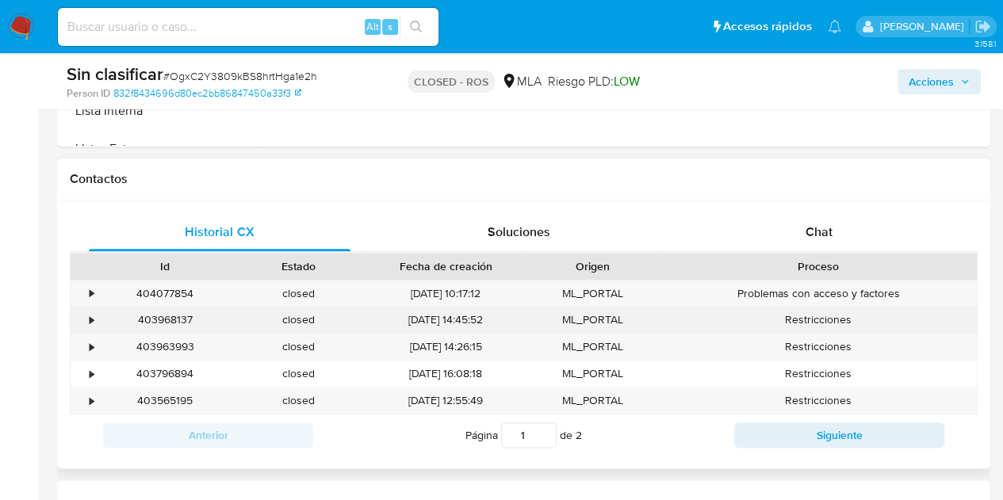
click at [172, 313] on div "403968137" at bounding box center [164, 320] width 133 height 26
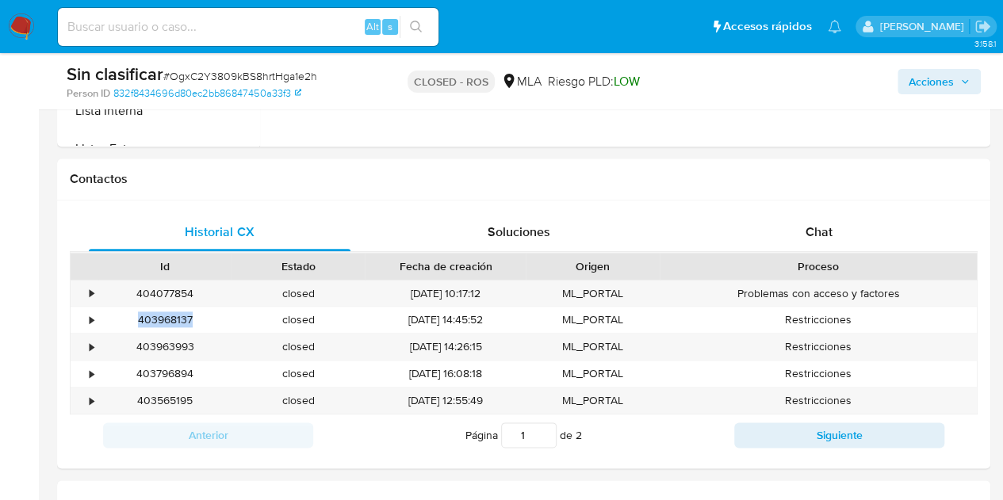
copy div "403968137"
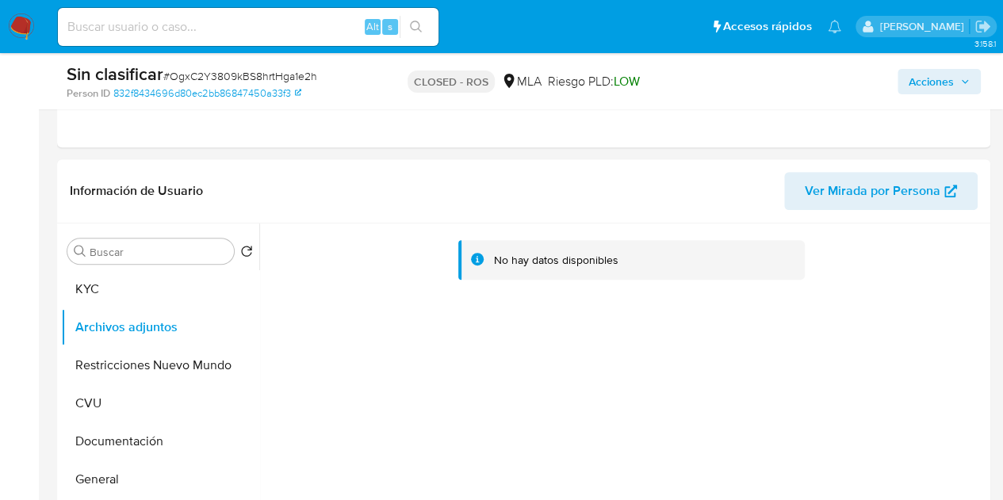
scroll to position [325, 0]
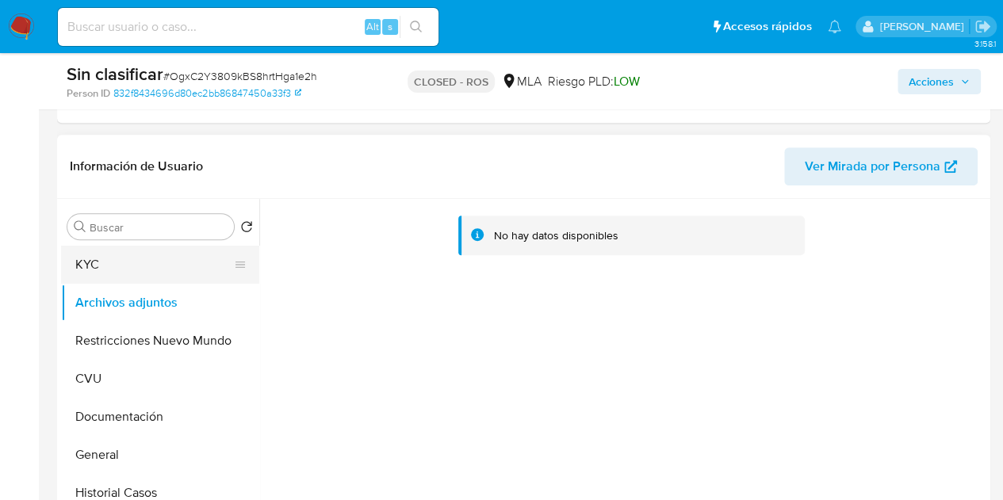
click at [135, 256] on button "KYC" at bounding box center [154, 265] width 186 height 38
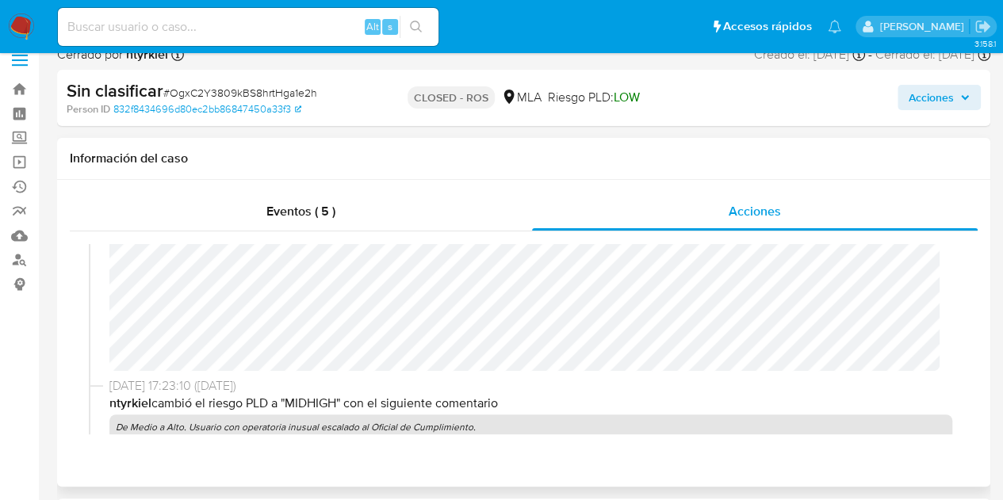
scroll to position [0, 0]
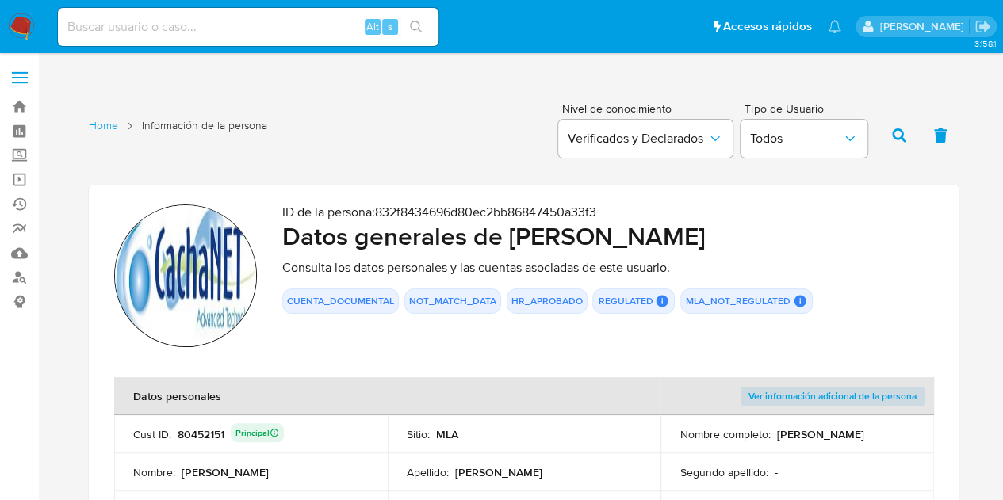
click at [312, 220] on h2 "Datos generales de [PERSON_NAME]" at bounding box center [607, 236] width 651 height 32
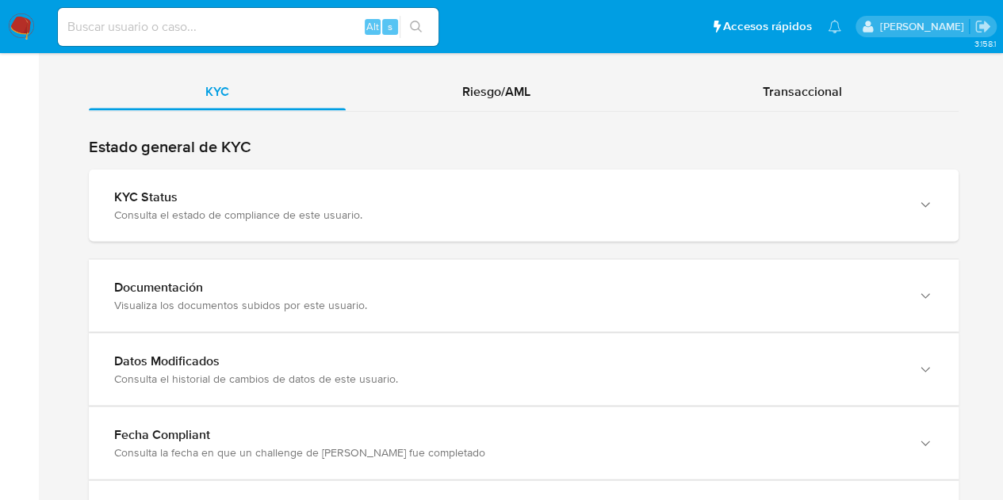
scroll to position [1607, 0]
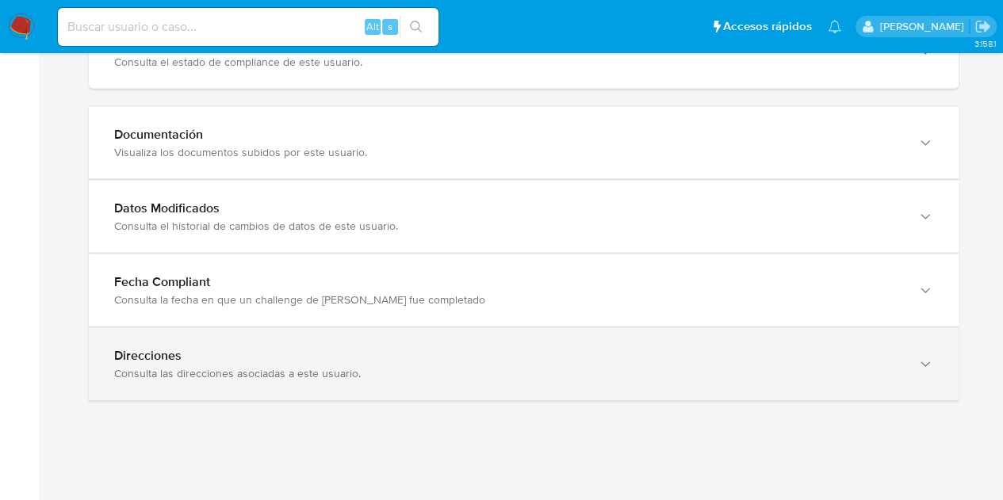
click at [912, 379] on div "Direcciones Consulta las direcciones asociadas a este usuario." at bounding box center [524, 364] width 870 height 72
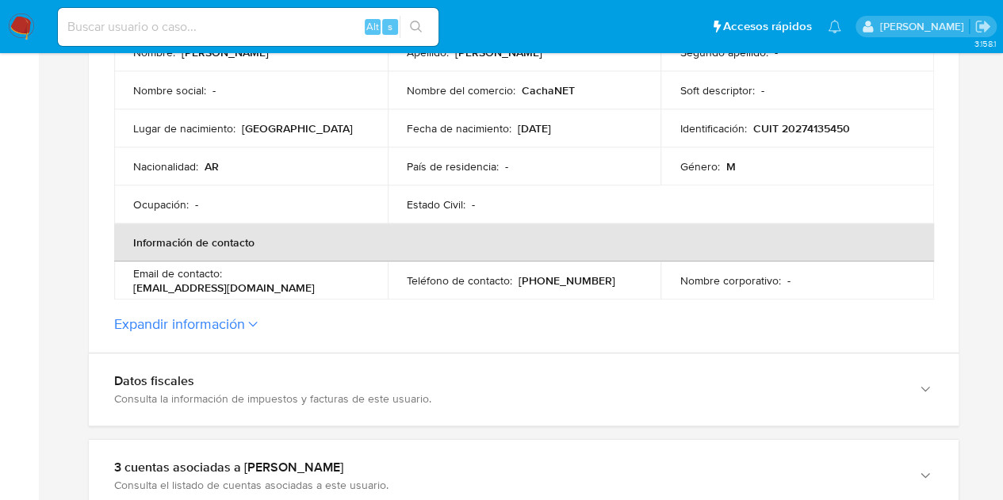
scroll to position [169, 0]
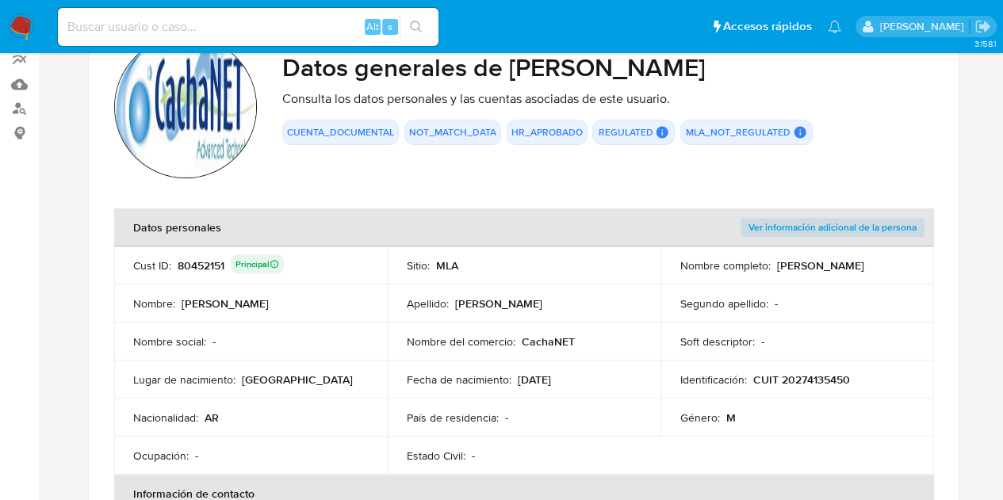
drag, startPoint x: 519, startPoint y: 343, endPoint x: 576, endPoint y: 334, distance: 57.0
click at [576, 335] on div "Nombre del comercio : CachaNET" at bounding box center [525, 342] width 236 height 14
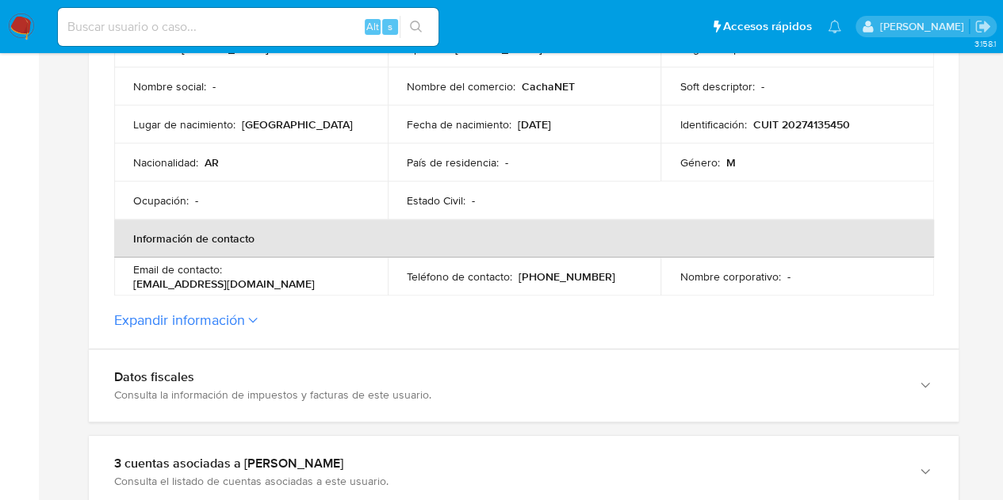
scroll to position [395, 0]
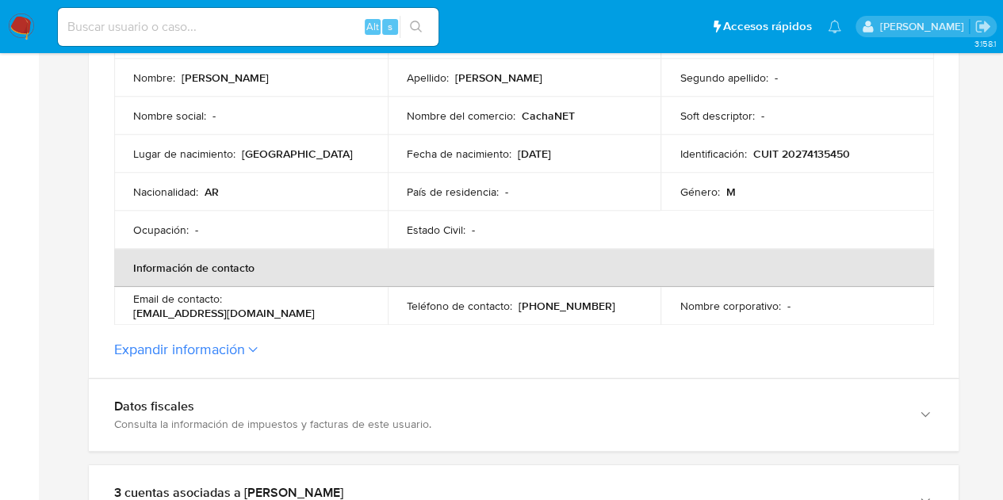
drag, startPoint x: 132, startPoint y: 316, endPoint x: 290, endPoint y: 308, distance: 158.8
click at [290, 308] on td "Email de contacto : [EMAIL_ADDRESS][DOMAIN_NAME]" at bounding box center [251, 306] width 274 height 38
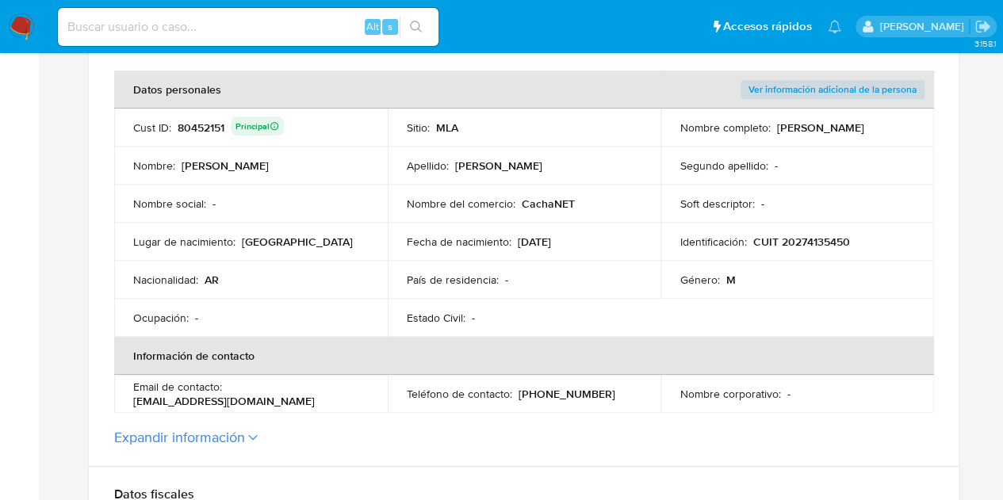
scroll to position [336, 0]
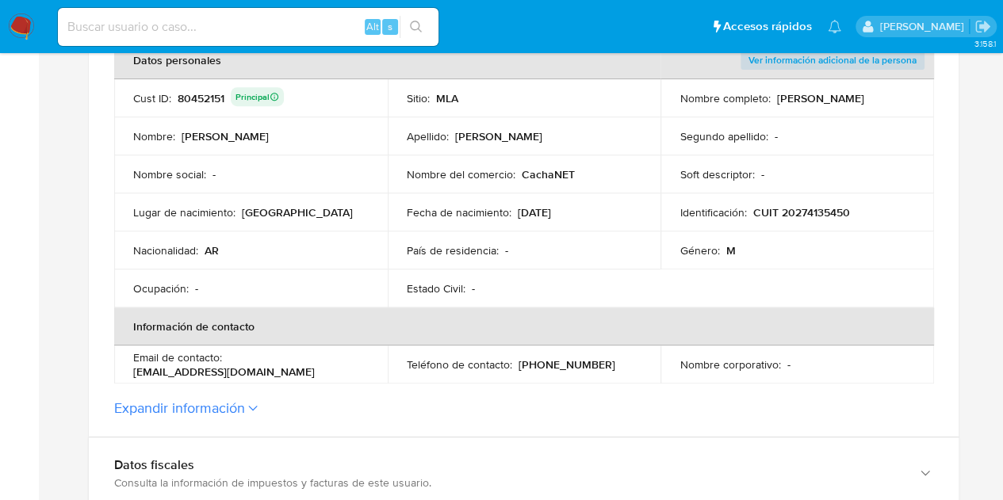
click at [205, 347] on td "Email de contacto : [EMAIL_ADDRESS][DOMAIN_NAME]" at bounding box center [251, 365] width 274 height 38
drag, startPoint x: 131, startPoint y: 372, endPoint x: 290, endPoint y: 371, distance: 159.4
click at [290, 371] on td "Email de contacto : [EMAIL_ADDRESS][DOMAIN_NAME]" at bounding box center [251, 365] width 274 height 38
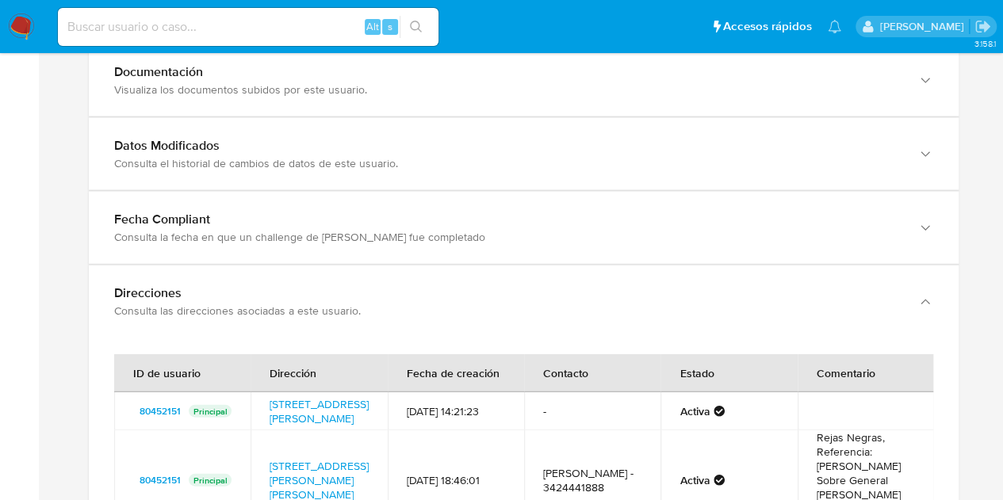
scroll to position [1280, 0]
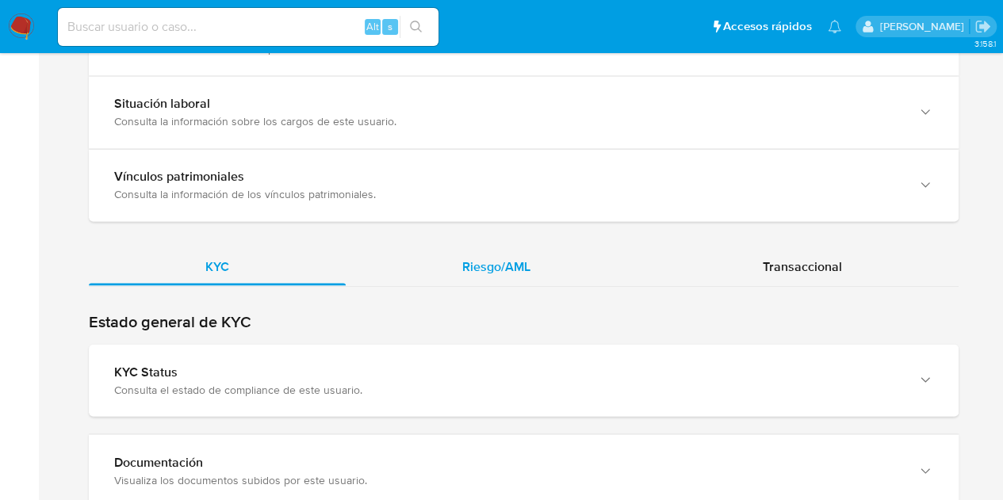
click at [485, 249] on div "Riesgo/AML" at bounding box center [496, 266] width 301 height 38
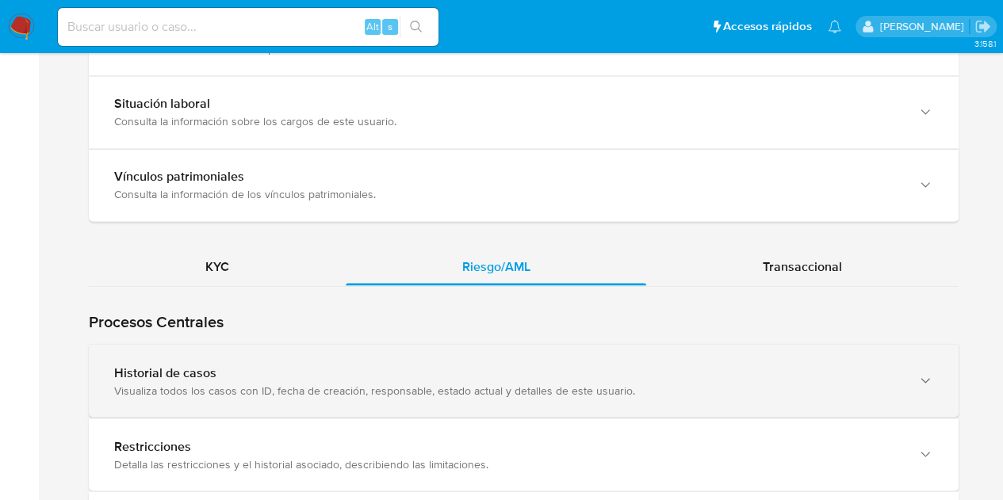
click at [392, 356] on div "Historial de casos Visualiza todos los casos con ID, fecha de creación, respons…" at bounding box center [524, 381] width 870 height 72
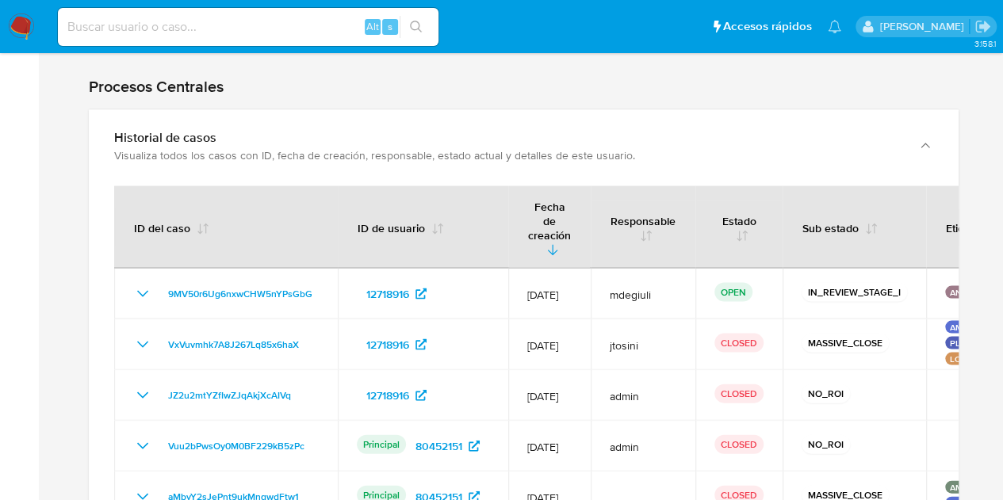
scroll to position [1327, 0]
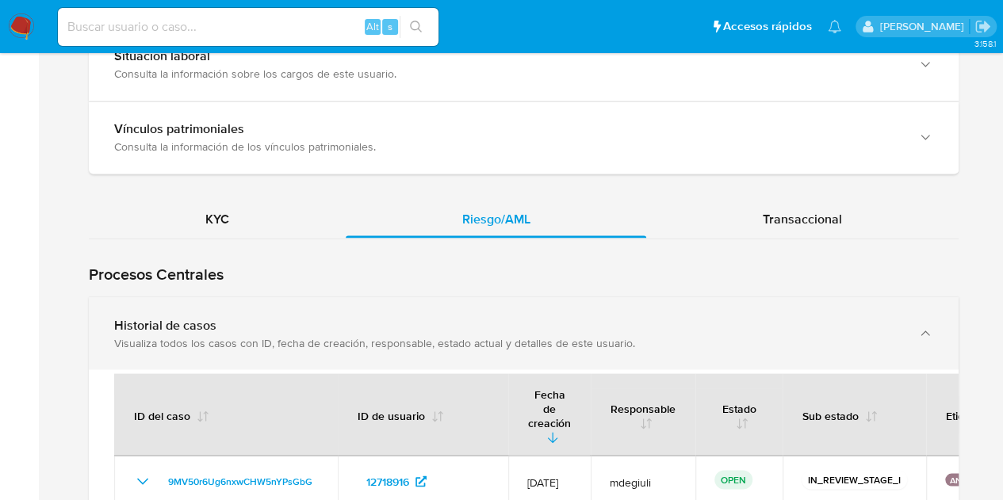
click at [461, 318] on div "Historial de casos" at bounding box center [507, 325] width 787 height 16
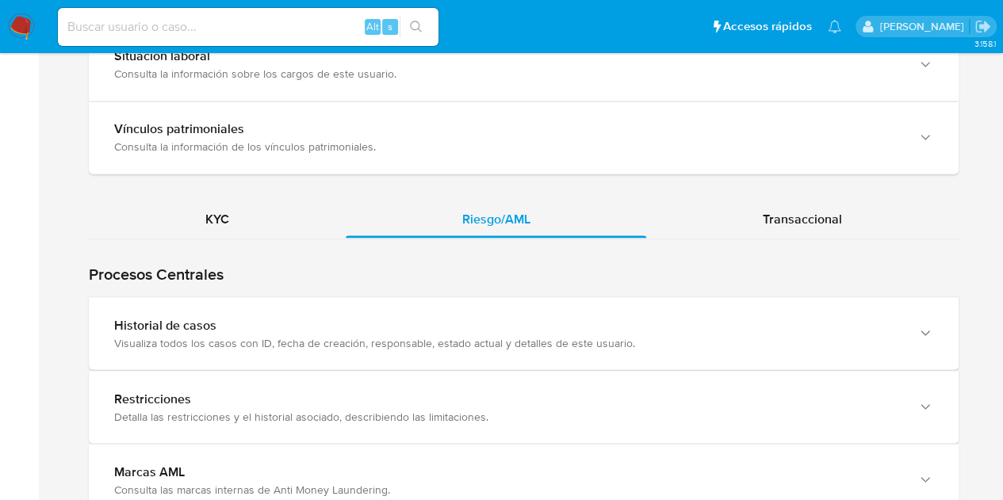
scroll to position [1536, 0]
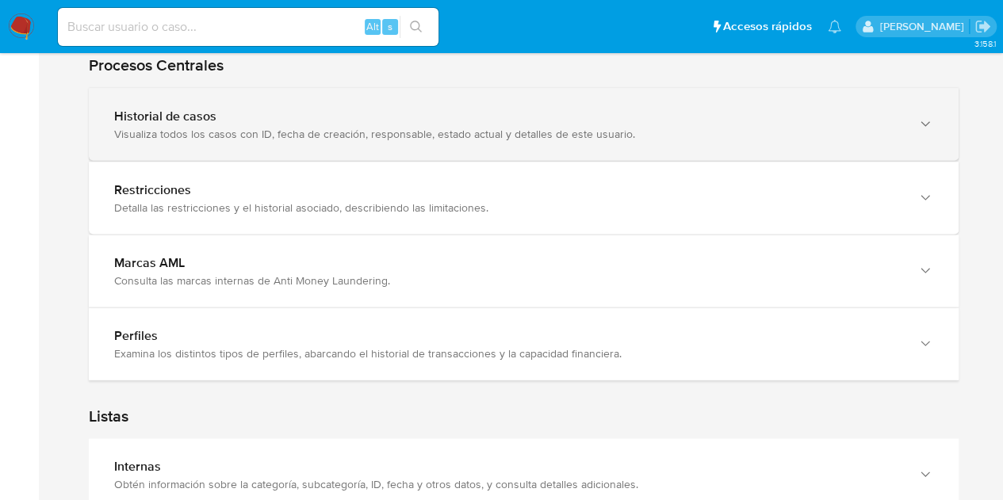
click at [423, 134] on div "Visualiza todos los casos con ID, fecha de creación, responsable, estado actual…" at bounding box center [507, 134] width 787 height 14
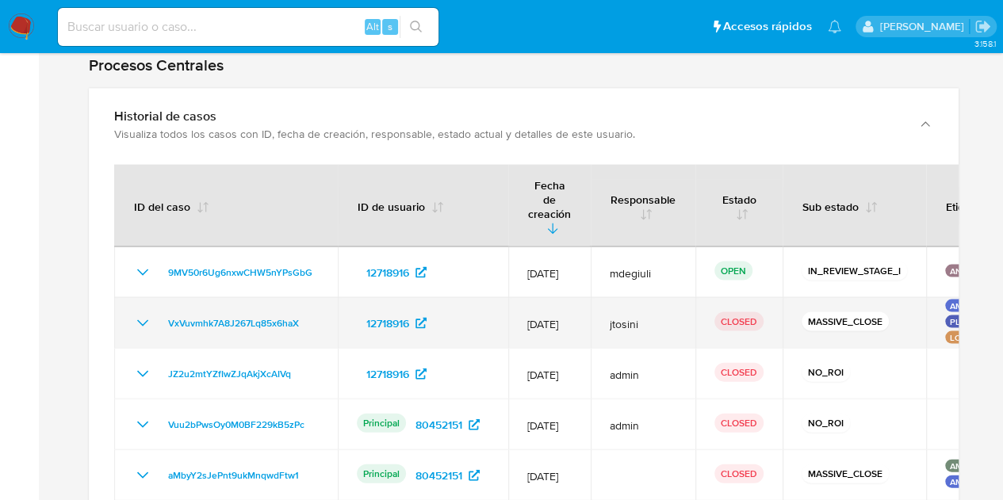
drag, startPoint x: 669, startPoint y: 293, endPoint x: 942, endPoint y: 308, distance: 273.2
click at [942, 308] on tr "VxVuvmhk7A8J267Lq85x6haX 12718916 [DATE] jtosini CLOSED MASSIVE_CLOSE AML_REPOR…" at bounding box center [630, 323] width 1032 height 51
click at [898, 304] on td "MASSIVE_CLOSE" at bounding box center [855, 323] width 144 height 51
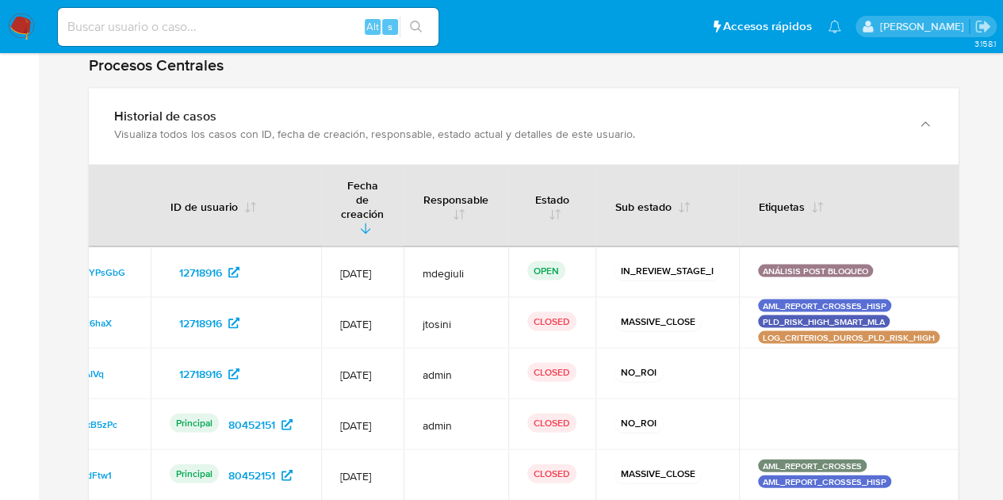
drag, startPoint x: 875, startPoint y: 275, endPoint x: 968, endPoint y: 304, distance: 97.1
click at [995, 294] on main "3.158.1 Home Información de la persona Nivel de conocimiento Verificados y Decl…" at bounding box center [501, 56] width 1003 height 3184
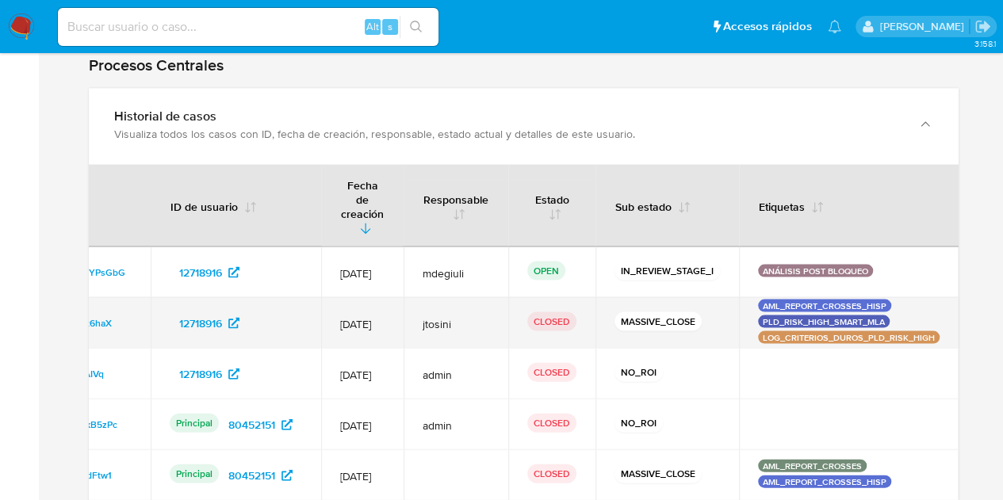
click at [694, 312] on p "MASSIVE_CLOSE" at bounding box center [658, 321] width 87 height 19
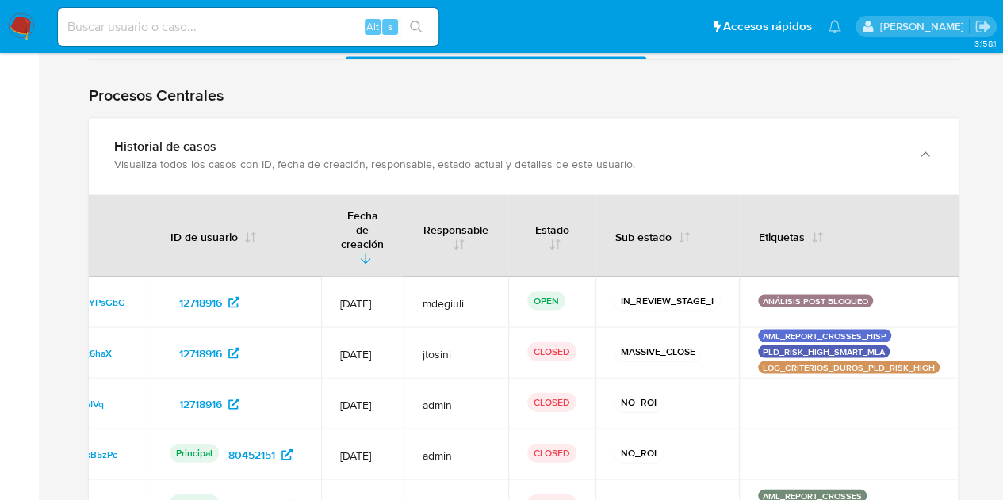
scroll to position [1503, 0]
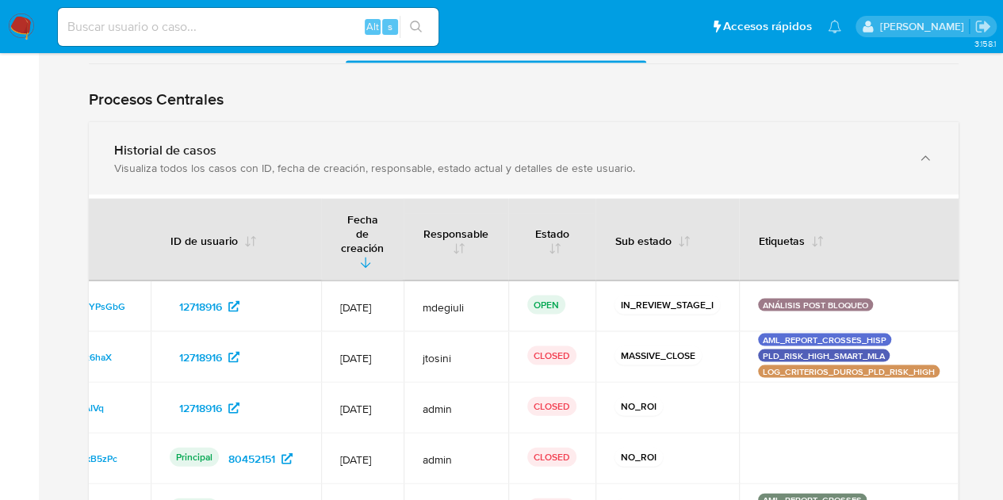
click at [483, 163] on div "Visualiza todos los casos con ID, fecha de creación, responsable, estado actual…" at bounding box center [507, 167] width 787 height 14
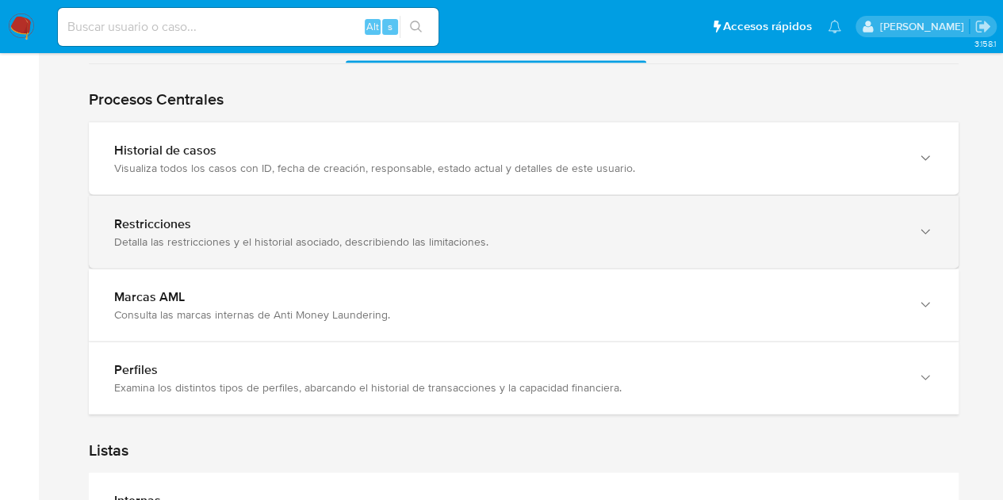
click at [406, 243] on div "Detalla las restricciones y el historial asociado, describiendo las limitacione…" at bounding box center [507, 241] width 787 height 14
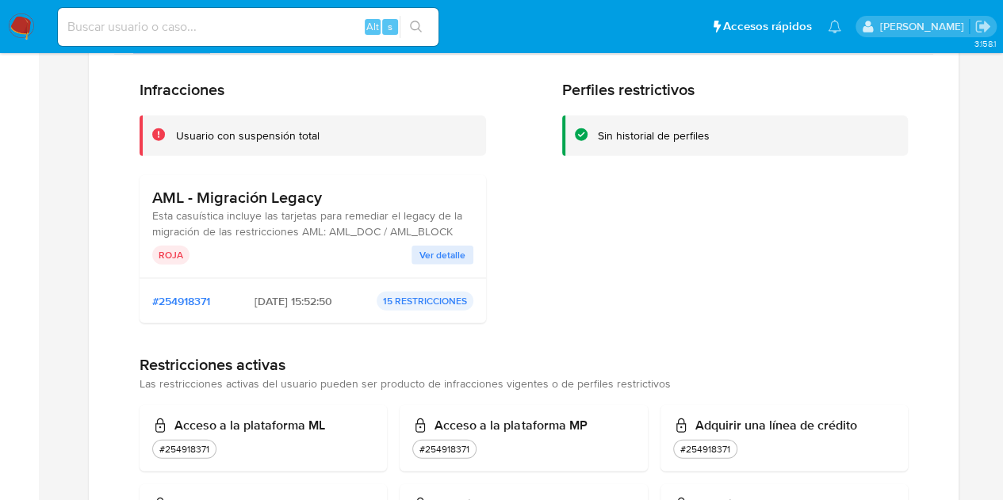
scroll to position [1778, 0]
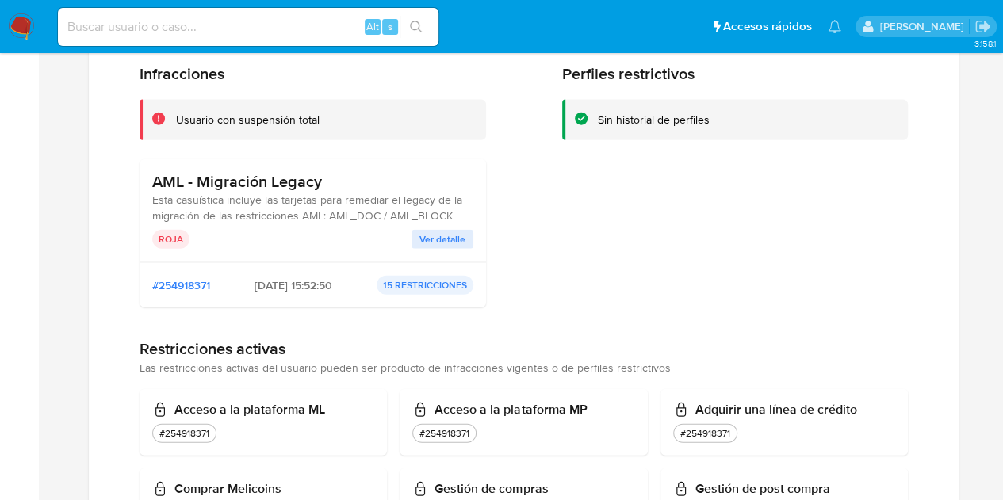
drag, startPoint x: 153, startPoint y: 179, endPoint x: 333, endPoint y: 182, distance: 180.0
click at [333, 182] on h3 "AML - Migración Legacy" at bounding box center [312, 182] width 321 height 20
click at [933, 250] on div at bounding box center [524, 408] width 870 height 831
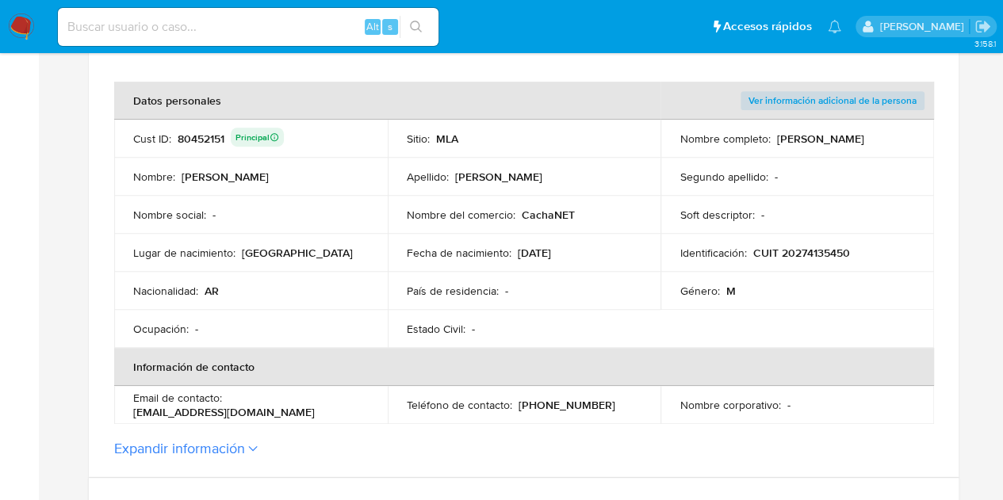
scroll to position [151, 0]
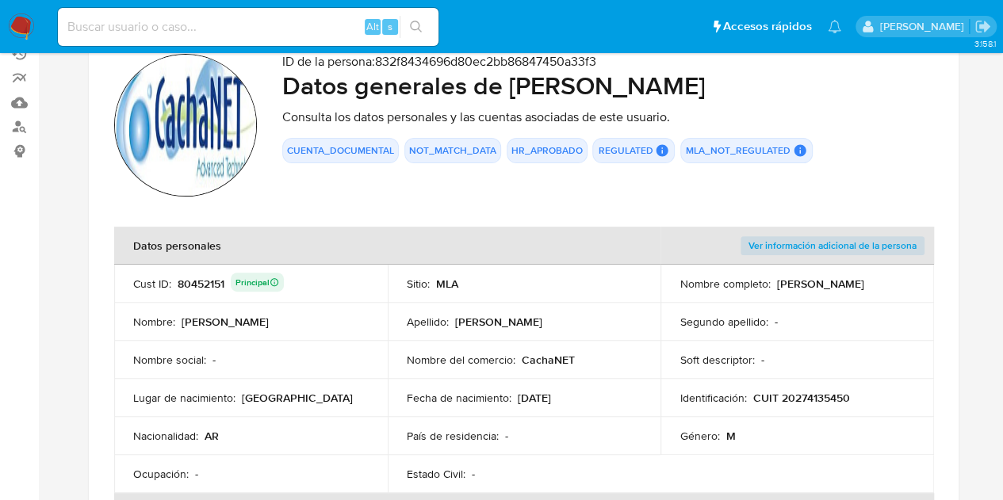
drag, startPoint x: 523, startPoint y: 359, endPoint x: 577, endPoint y: 358, distance: 53.9
click at [577, 358] on div "Nombre del comercio : CachaNET" at bounding box center [525, 360] width 236 height 14
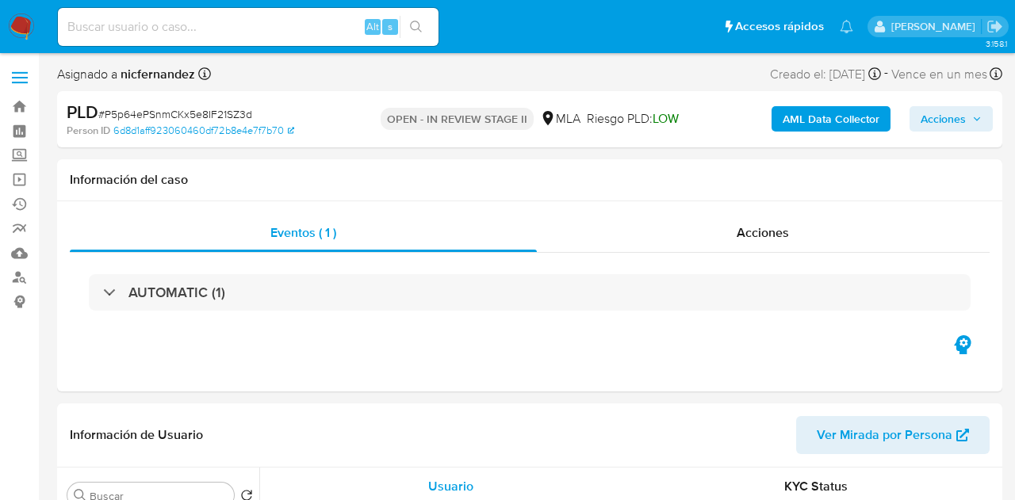
select select "10"
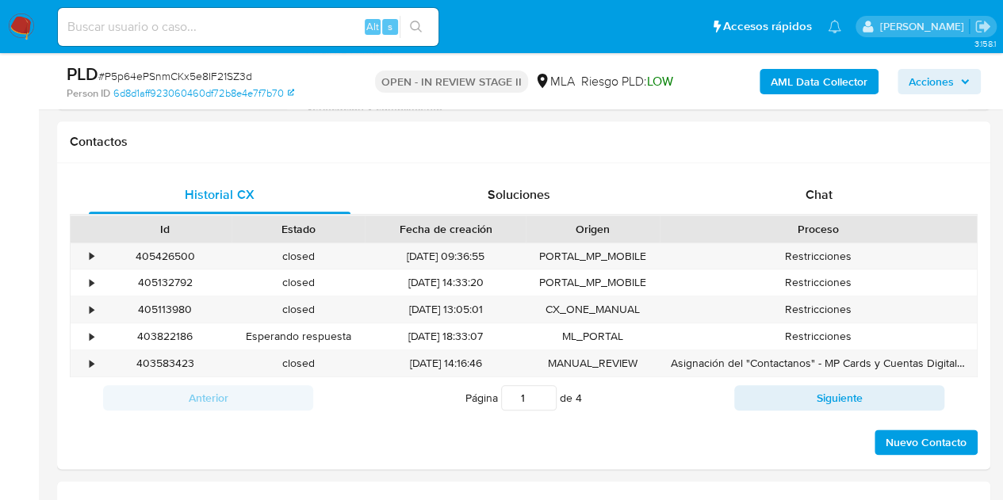
scroll to position [749, 0]
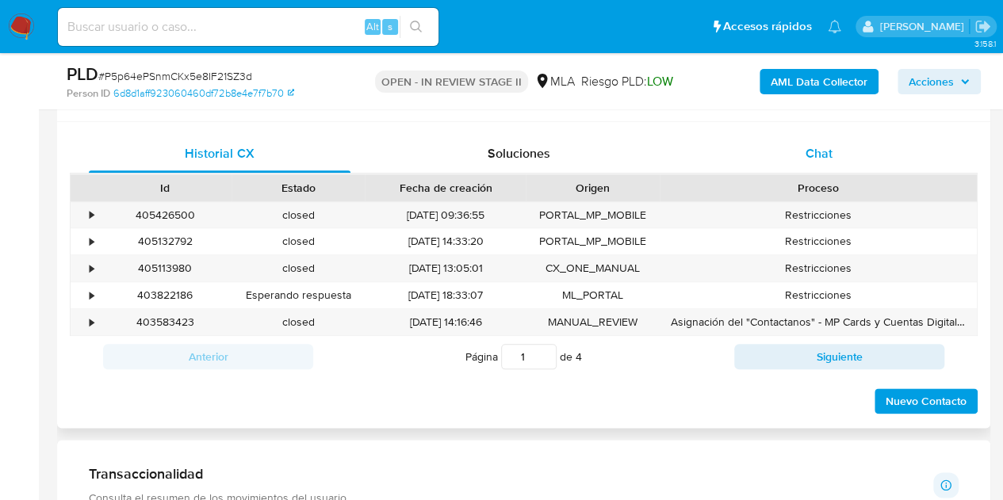
click at [826, 142] on div "Chat" at bounding box center [819, 154] width 262 height 38
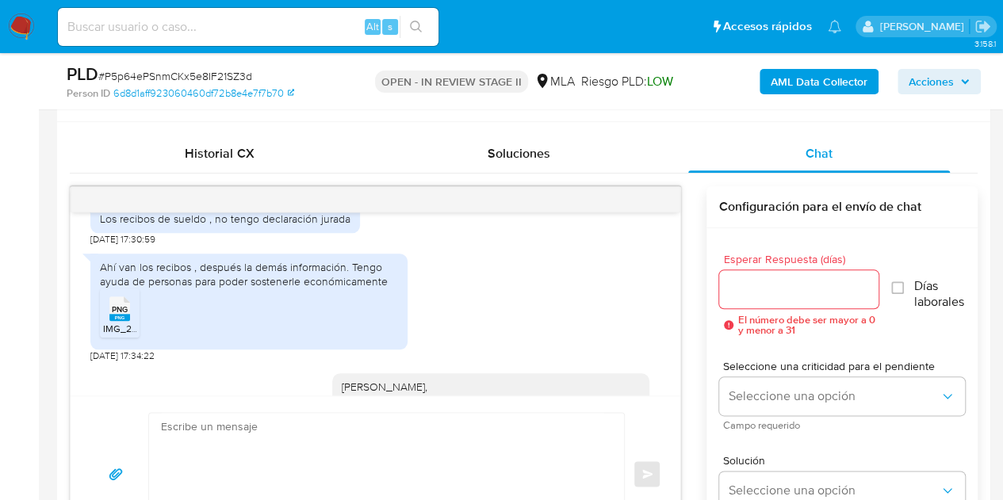
scroll to position [909, 0]
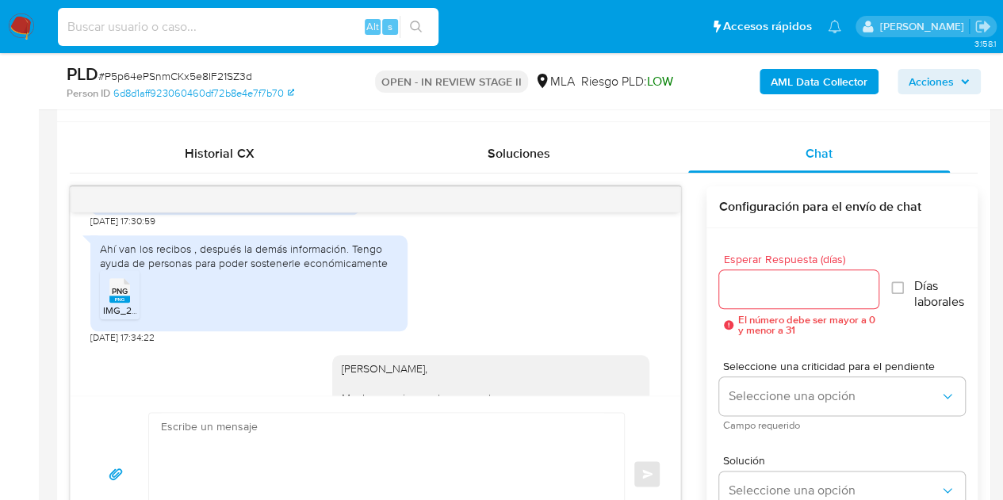
click at [165, 25] on input at bounding box center [248, 27] width 381 height 21
paste input "9B11X0TllAoleRnsaLfuswbi"
type input "9B11X0TllAoleRnsaLfuswbi"
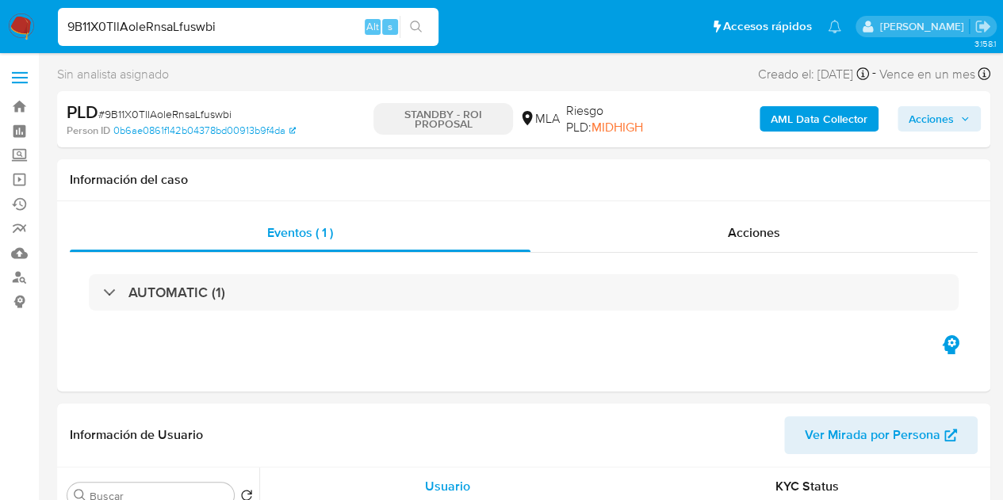
select select "10"
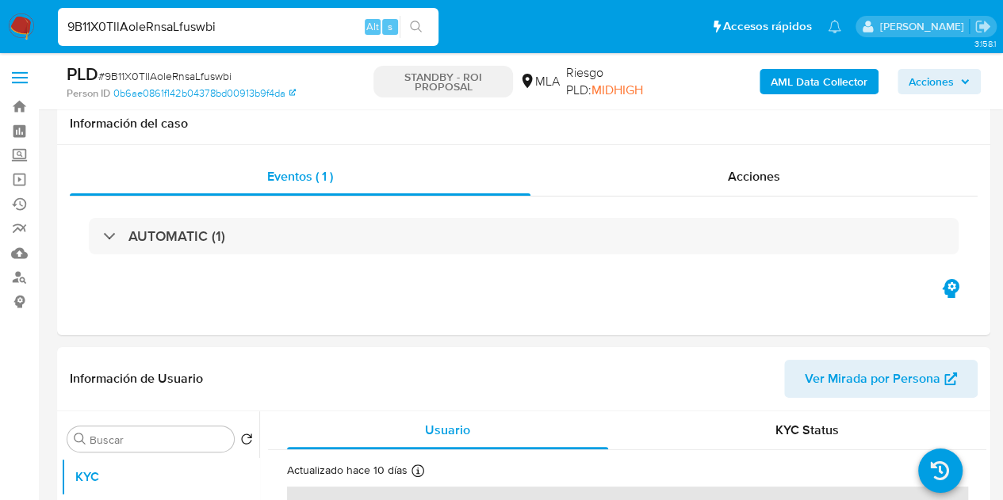
scroll to position [349, 0]
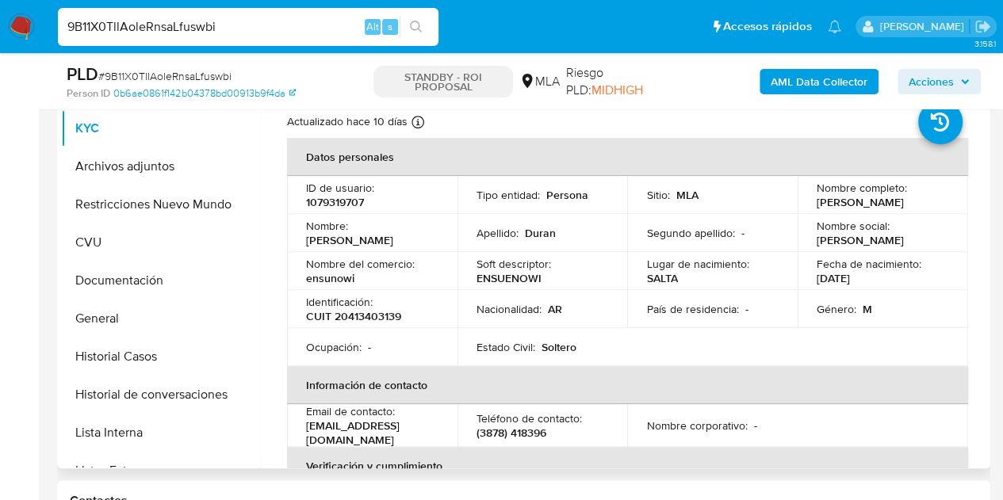
click at [335, 201] on p "1079319707" at bounding box center [335, 202] width 58 height 14
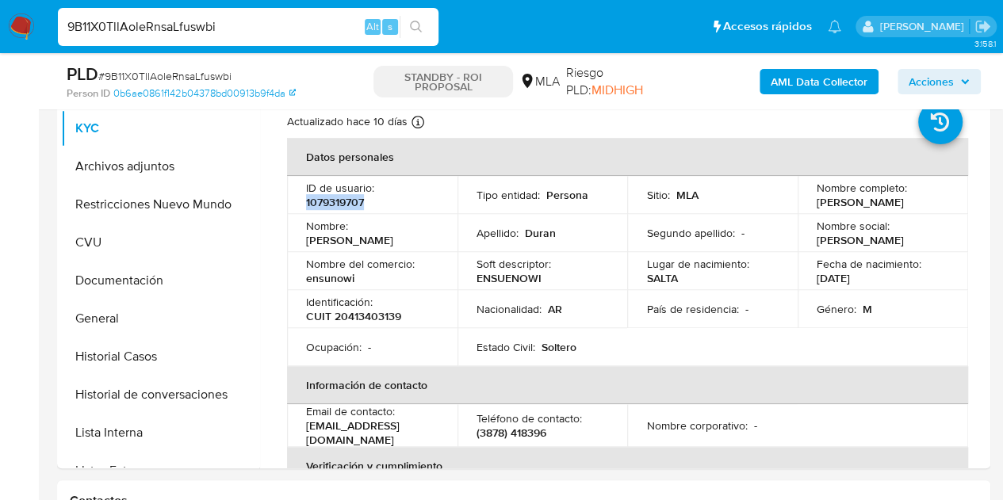
copy p "1079319707"
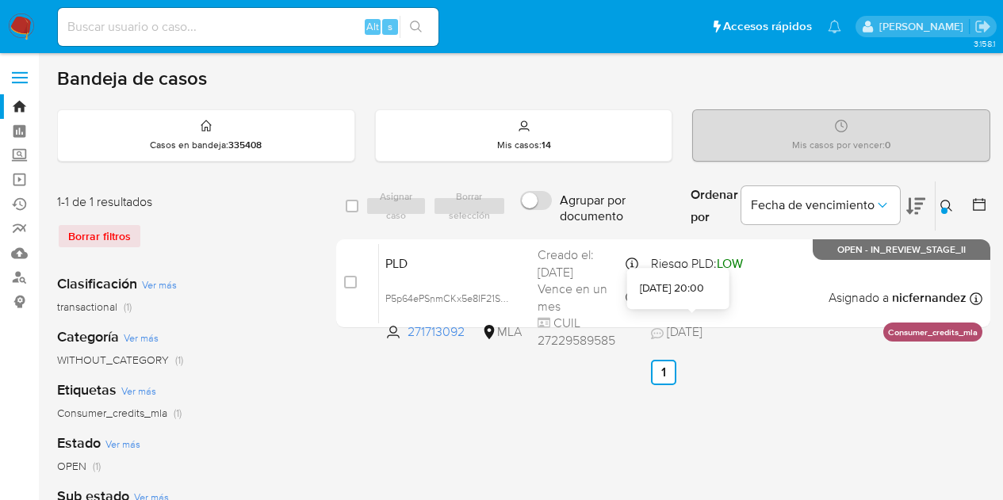
scroll to position [19, 0]
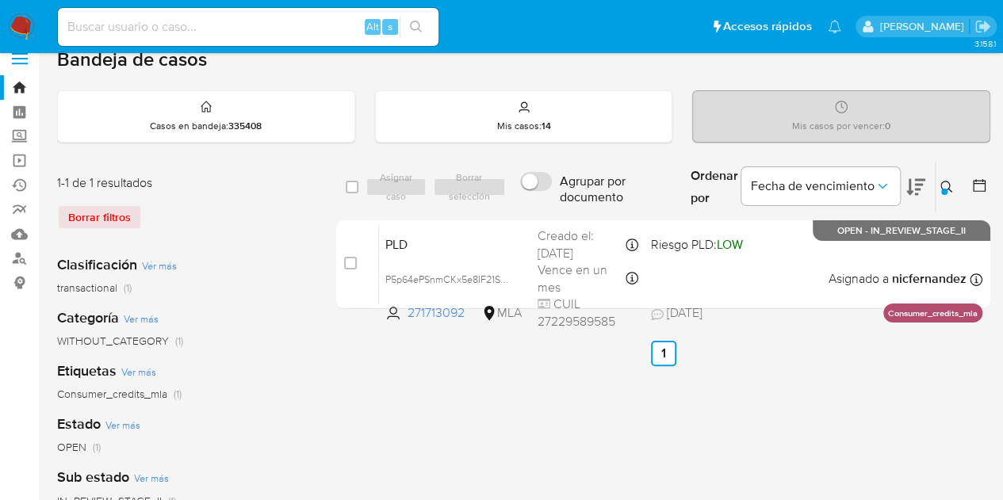
click at [947, 190] on div at bounding box center [944, 192] width 6 height 6
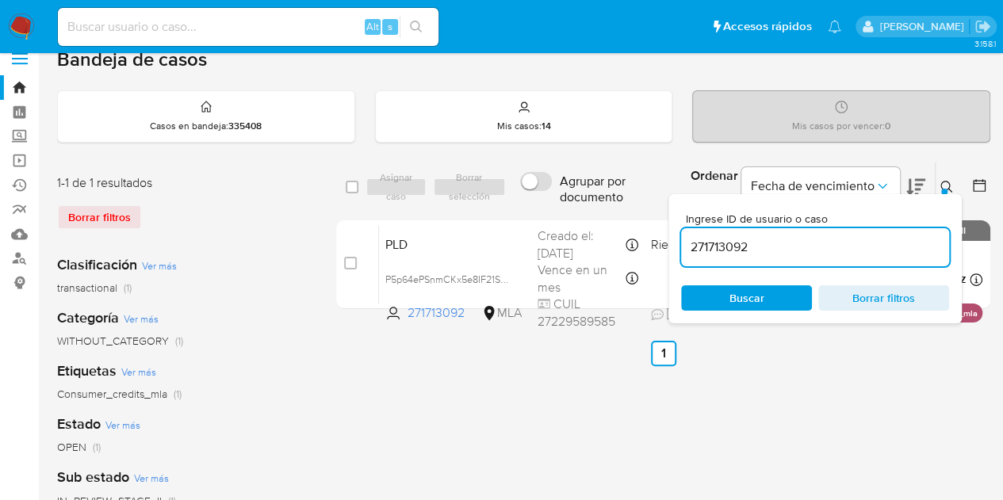
drag, startPoint x: 776, startPoint y: 244, endPoint x: 584, endPoint y: 209, distance: 195.2
click at [584, 209] on div "select-all-cases-checkbox Asignar caso Borrar selección Agrupar por documento O…" at bounding box center [663, 188] width 654 height 52
type input "1079319707"
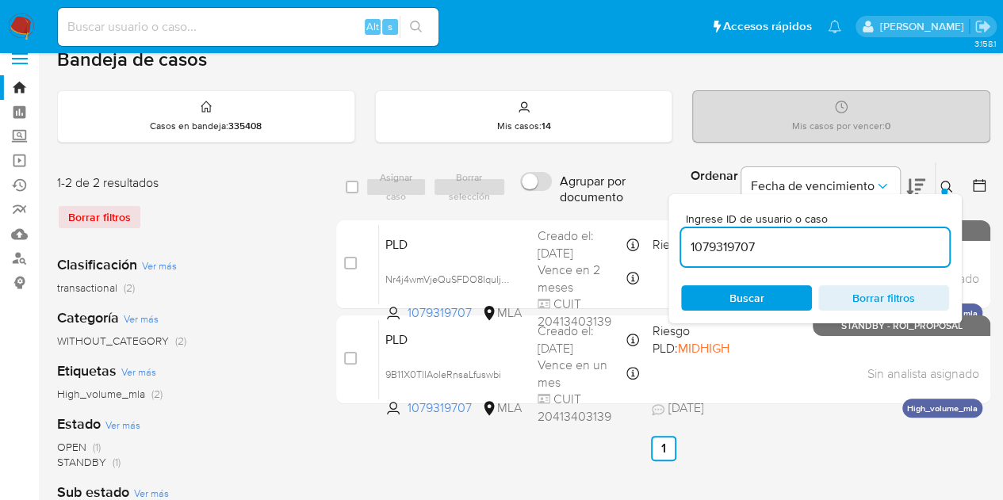
click at [952, 181] on icon at bounding box center [947, 187] width 13 height 13
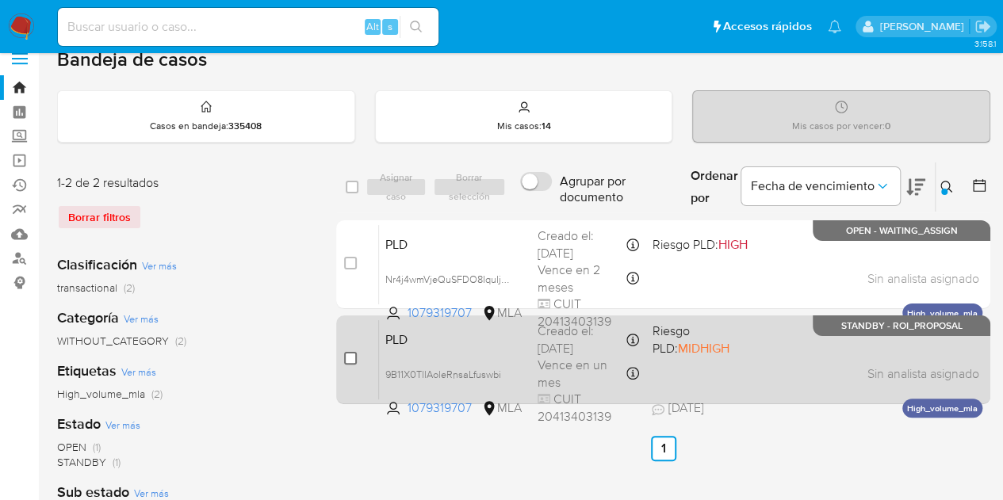
click at [345, 359] on input "checkbox" at bounding box center [350, 358] width 13 height 13
checkbox input "true"
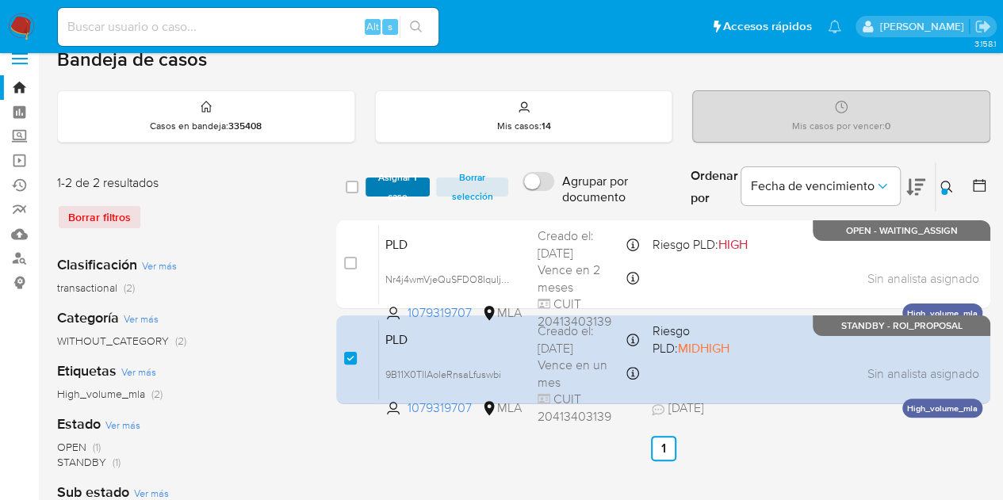
click at [387, 180] on span "Asignar 1 caso" at bounding box center [398, 187] width 49 height 16
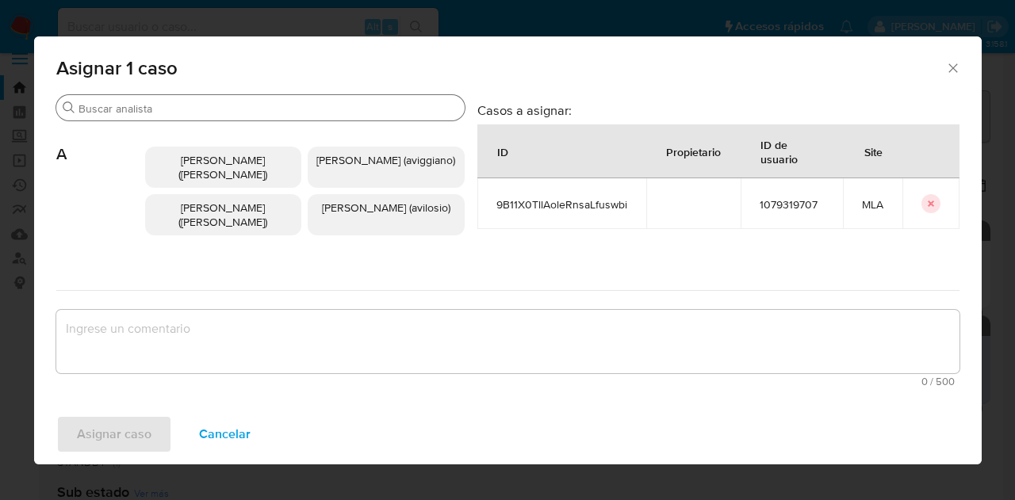
click at [220, 102] on input "Buscar" at bounding box center [269, 109] width 380 height 14
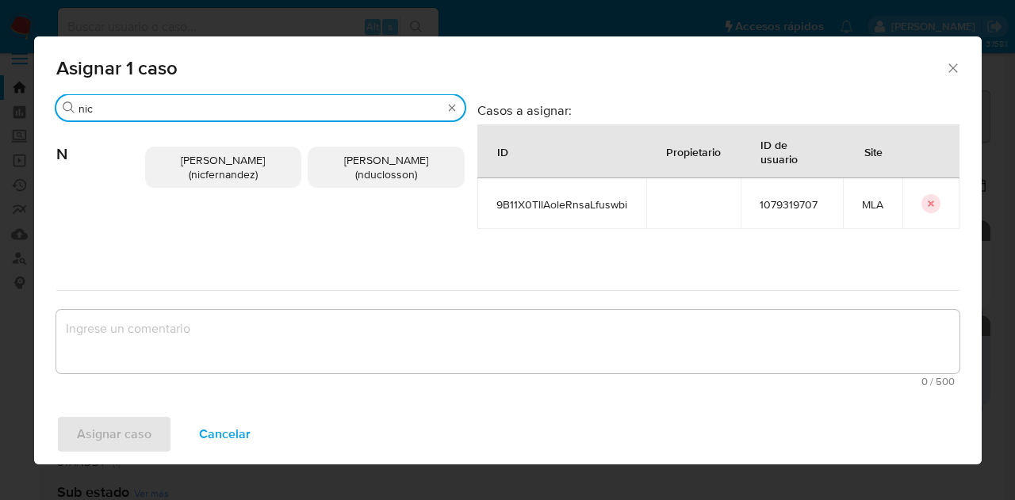
type input "nic"
click at [243, 159] on span "Nicolas Fernandez Allen (nicfernandez)" at bounding box center [223, 167] width 84 height 30
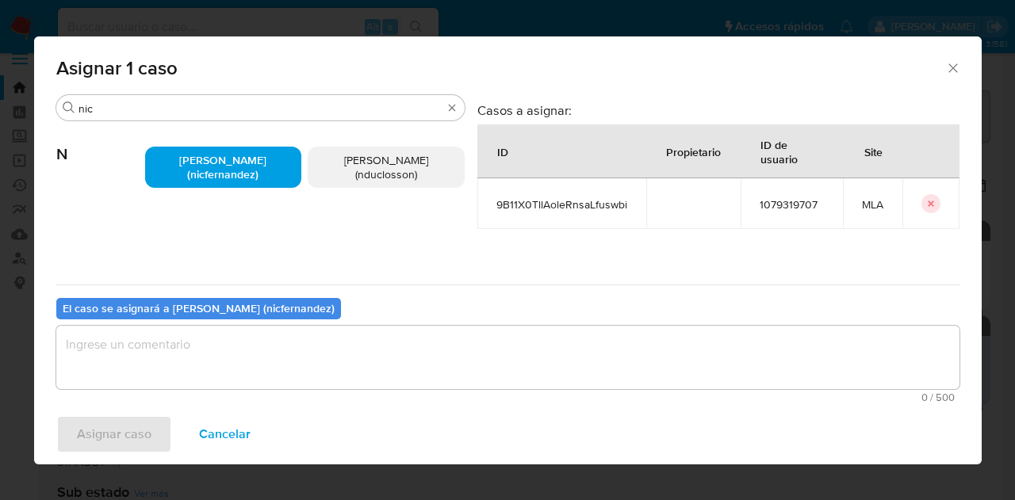
click at [273, 372] on textarea "assign-modal" at bounding box center [507, 357] width 903 height 63
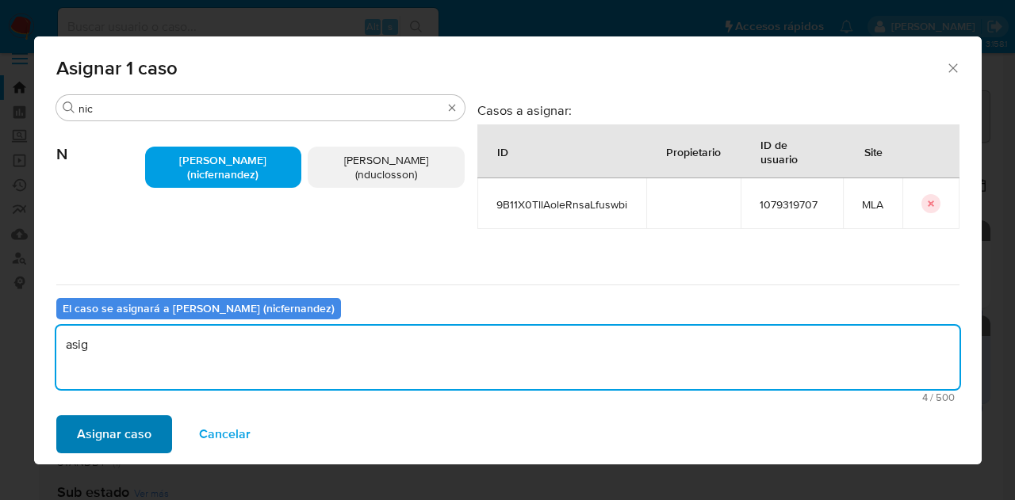
type textarea "asig"
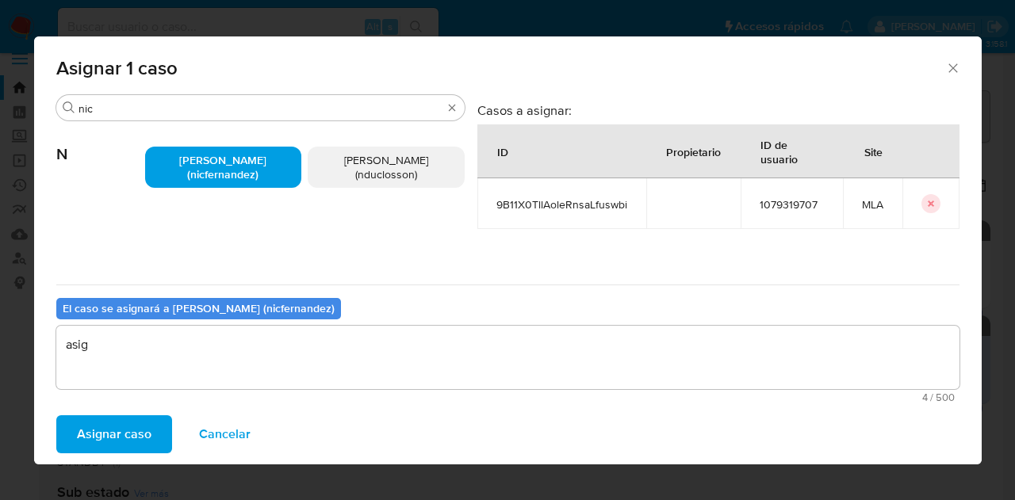
click at [89, 436] on span "Asignar caso" at bounding box center [114, 434] width 75 height 35
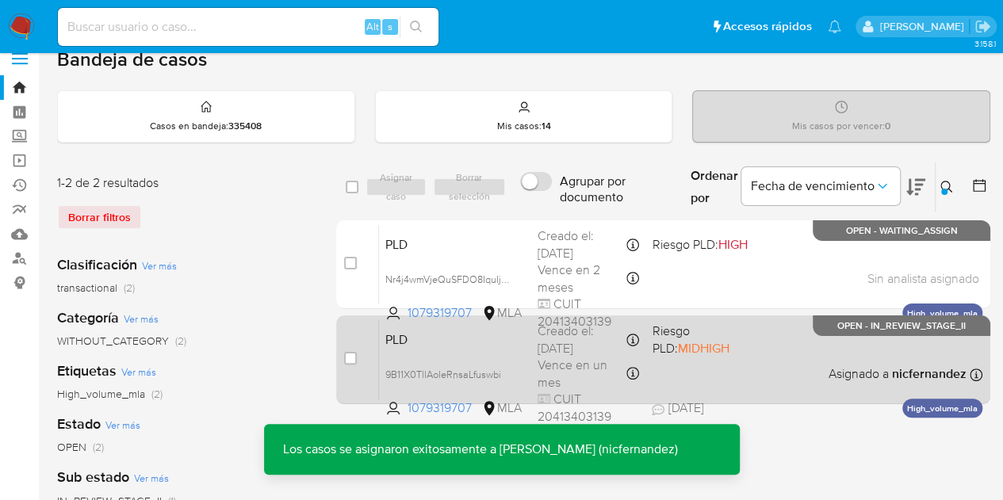
click at [485, 345] on span "PLD" at bounding box center [455, 338] width 140 height 21
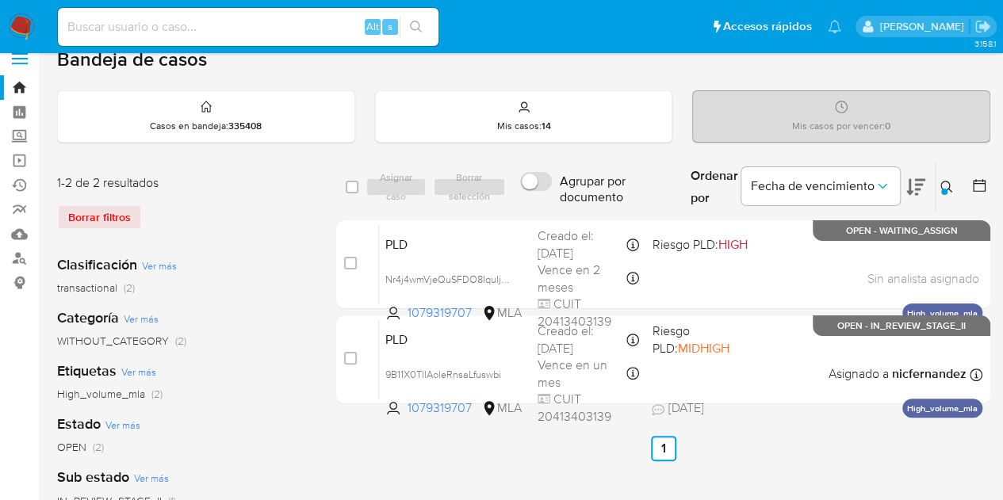
click at [950, 182] on icon at bounding box center [947, 187] width 13 height 13
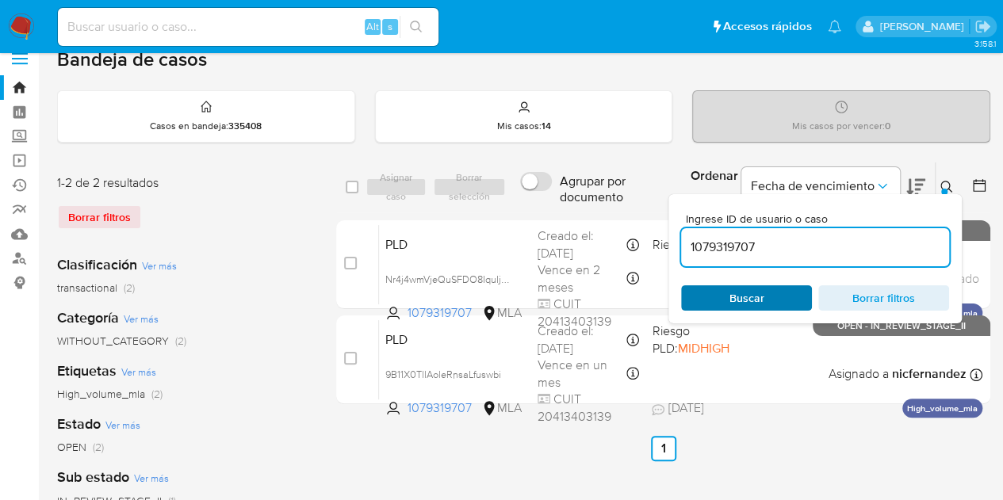
click at [764, 297] on span "Buscar" at bounding box center [746, 298] width 109 height 22
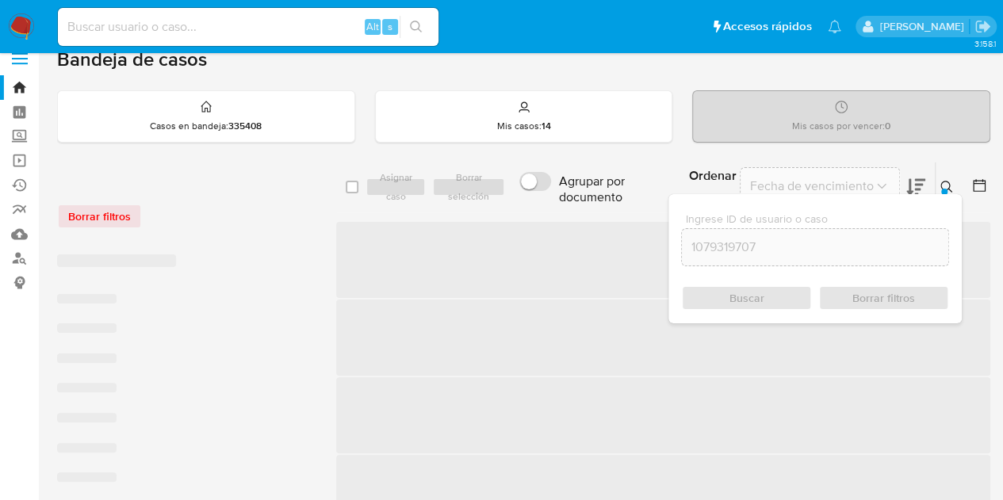
click at [950, 181] on icon at bounding box center [947, 187] width 13 height 13
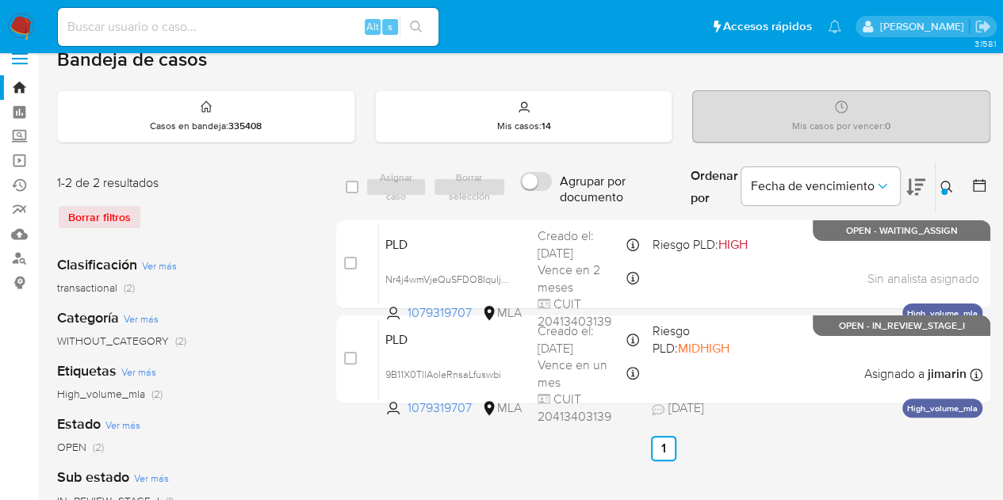
drag, startPoint x: 282, startPoint y: 266, endPoint x: 818, endPoint y: 208, distance: 540.0
click at [282, 266] on div "Clasificación Ver más transactional (2)" at bounding box center [184, 275] width 254 height 40
click at [948, 185] on icon at bounding box center [947, 187] width 13 height 13
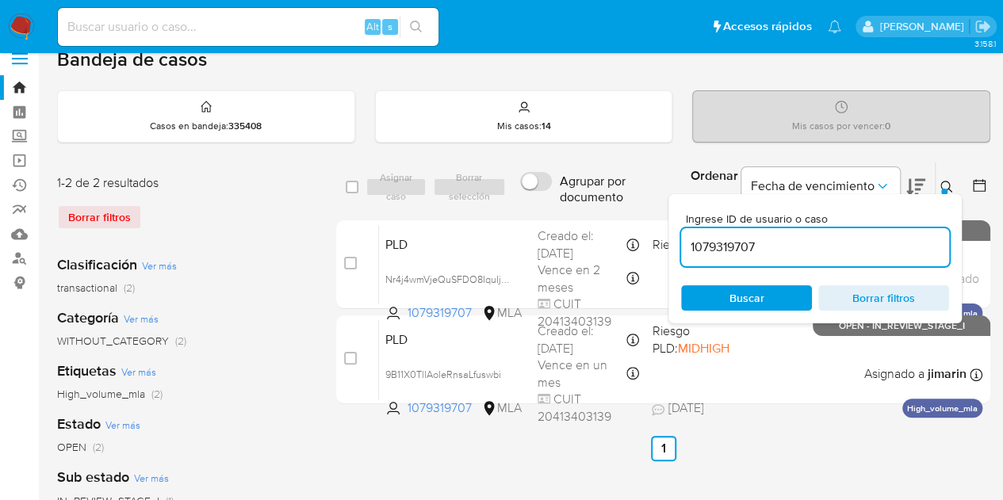
drag, startPoint x: 792, startPoint y: 245, endPoint x: 560, endPoint y: 207, distance: 235.4
click at [560, 207] on div "select-all-cases-checkbox Asignar caso Borrar selección Agrupar por documento O…" at bounding box center [663, 188] width 654 height 52
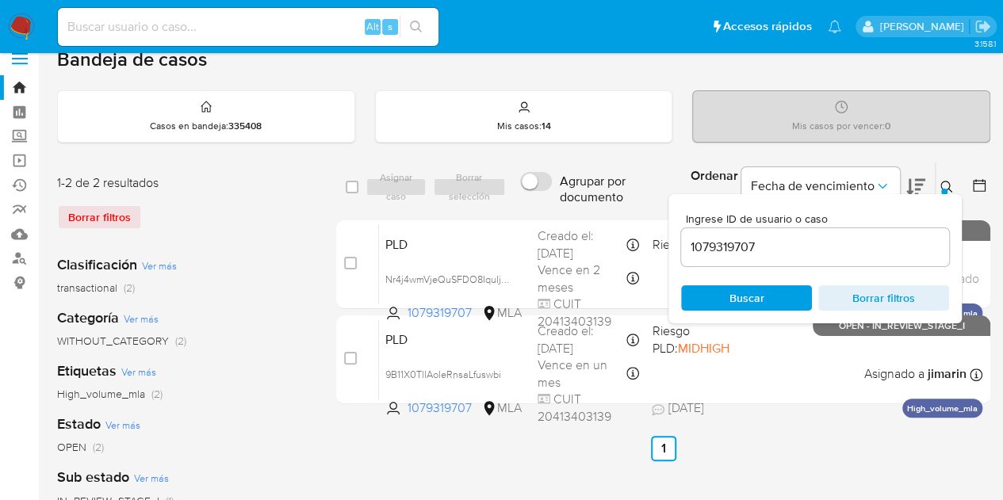
click at [871, 458] on ul "Anterior 1 Siguiente" at bounding box center [663, 448] width 654 height 25
click at [944, 192] on div at bounding box center [944, 192] width 6 height 6
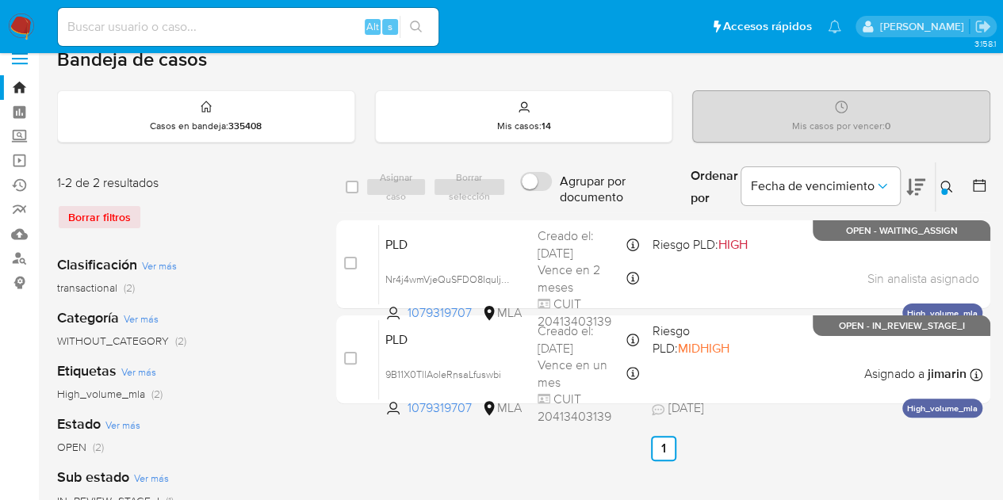
click at [952, 182] on icon at bounding box center [947, 187] width 13 height 13
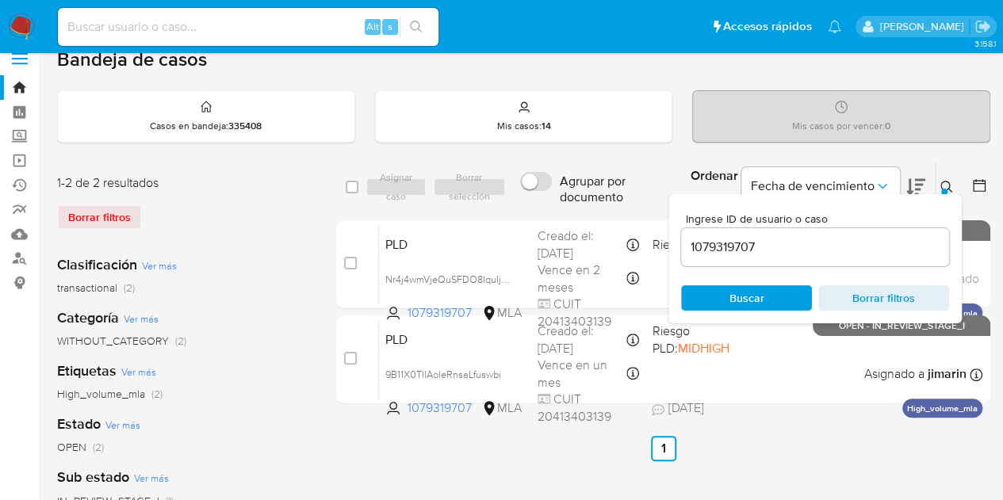
click at [860, 245] on input "1079319707" at bounding box center [815, 247] width 268 height 21
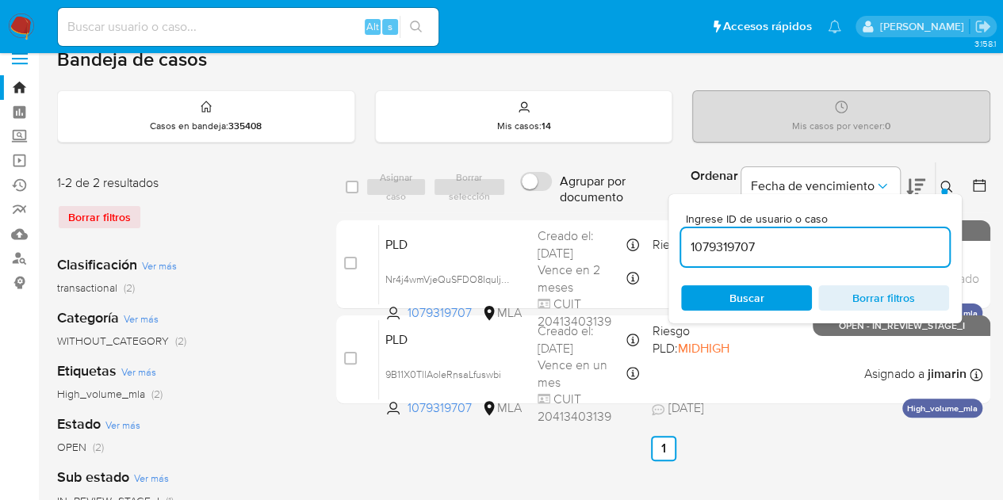
drag, startPoint x: 828, startPoint y: 244, endPoint x: 538, endPoint y: 210, distance: 292.2
click at [538, 210] on div "select-all-cases-checkbox Asignar caso Borrar selección Agrupar por documento O…" at bounding box center [663, 188] width 654 height 52
type input "12718916"
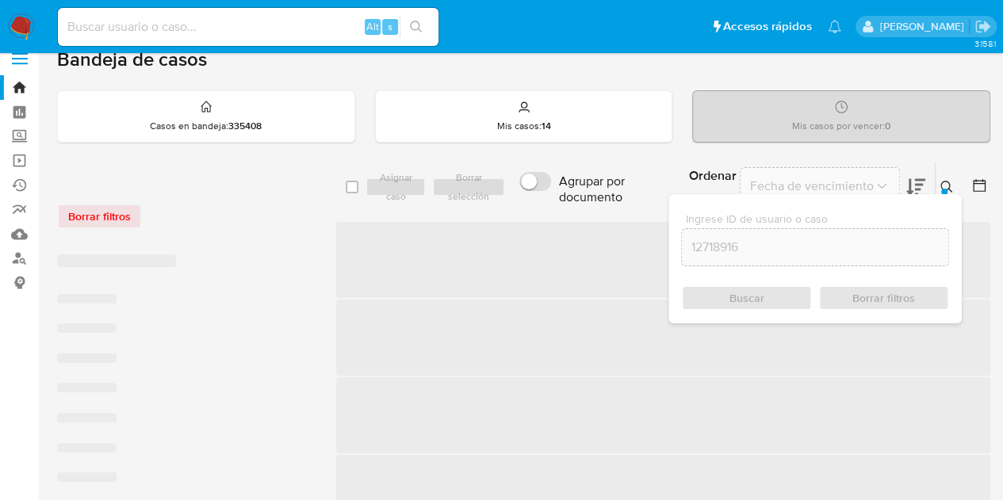
click at [948, 180] on div "Ordenar por Fecha de vencimiento No es posible ordenar los resultados mientras …" at bounding box center [833, 187] width 314 height 49
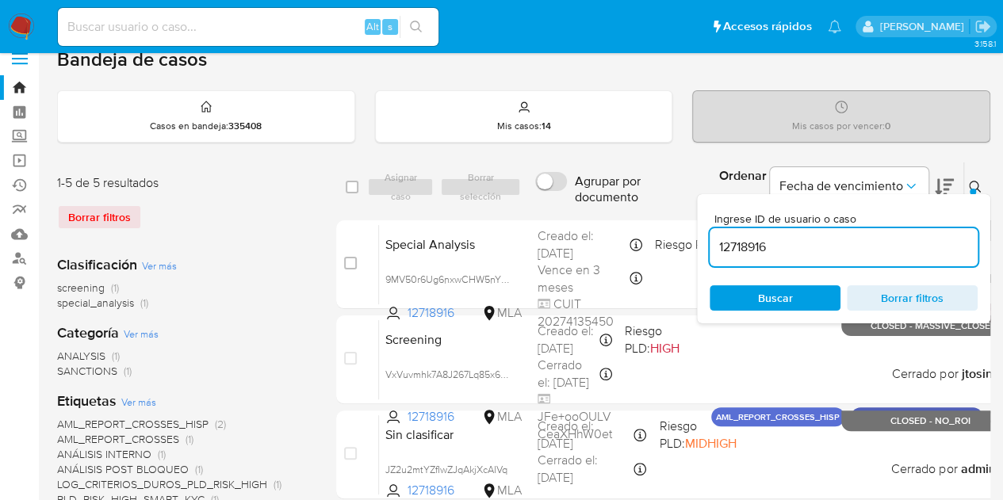
click at [970, 191] on div at bounding box center [973, 192] width 6 height 6
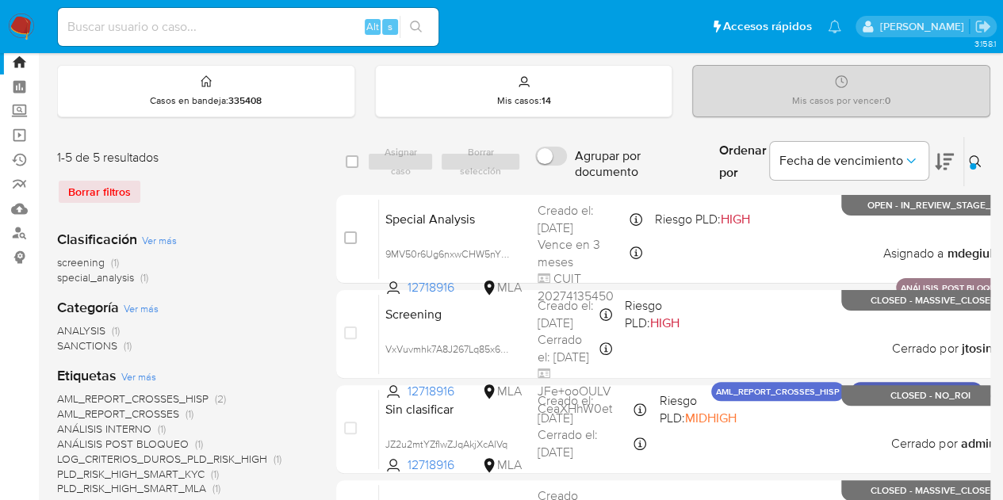
scroll to position [40, 0]
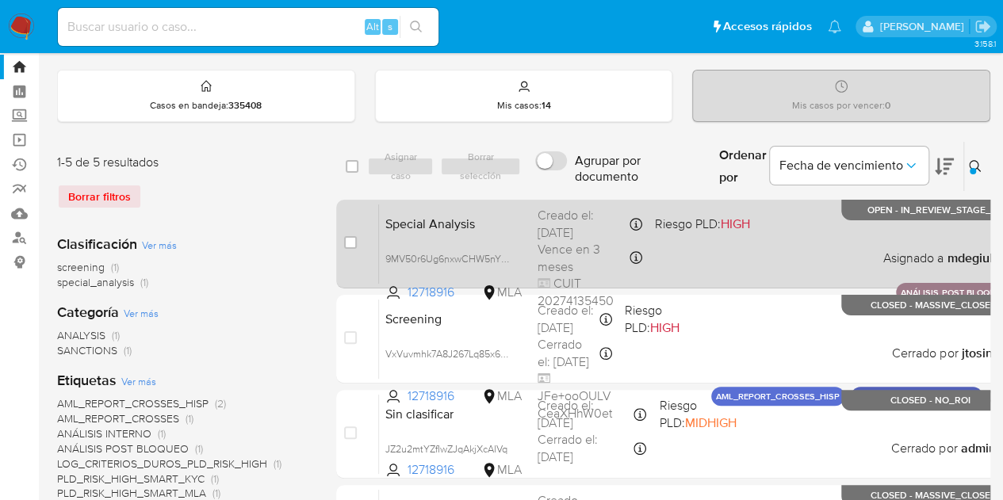
click at [406, 225] on span "Special Analysis" at bounding box center [455, 223] width 140 height 21
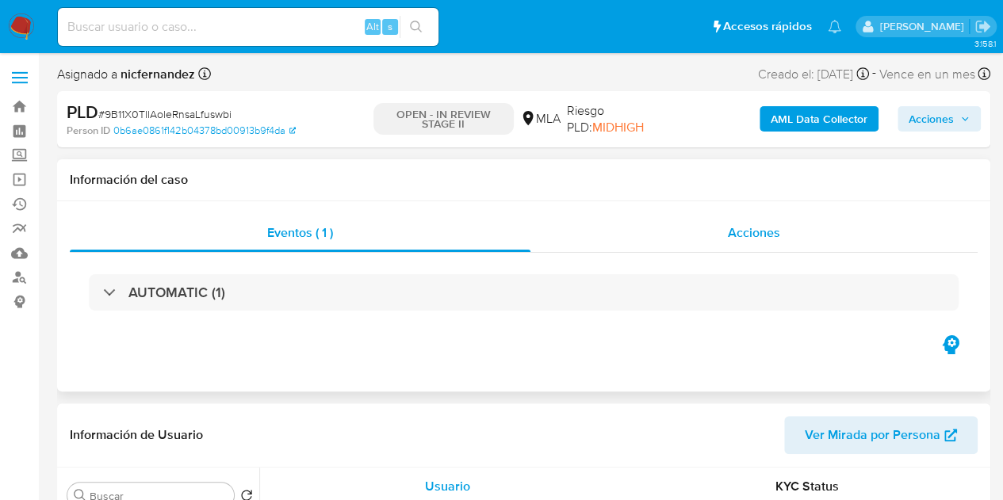
select select "10"
click at [963, 109] on span "Acciones" at bounding box center [939, 119] width 61 height 22
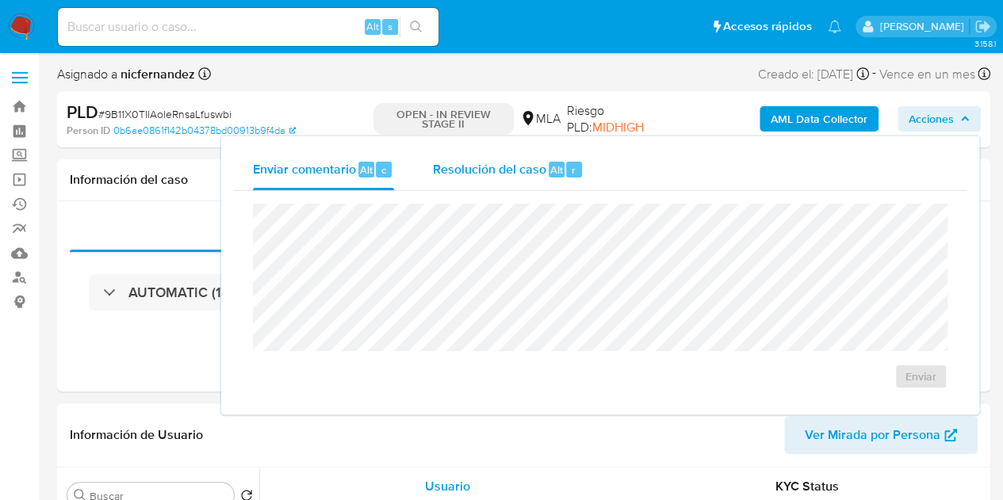
click at [517, 171] on span "Resolución del caso" at bounding box center [488, 169] width 113 height 18
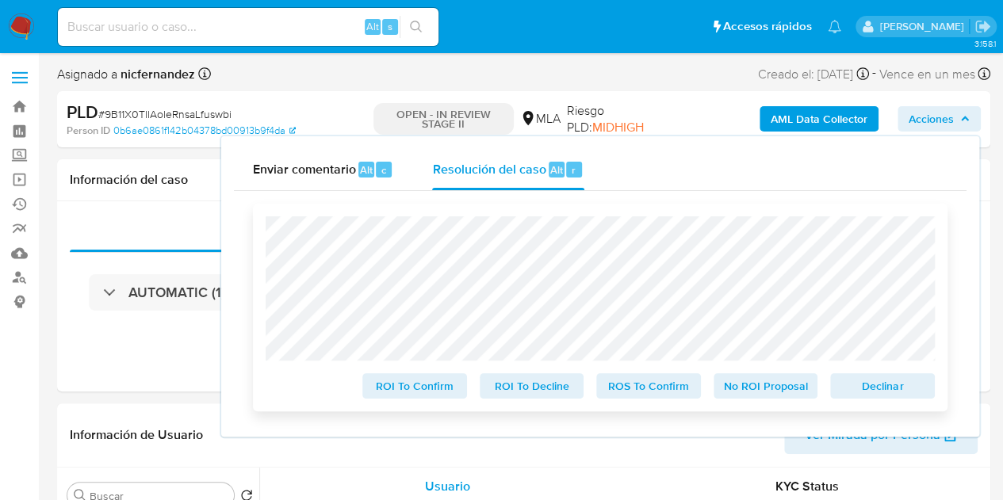
click at [871, 392] on span "Declinar" at bounding box center [882, 386] width 82 height 22
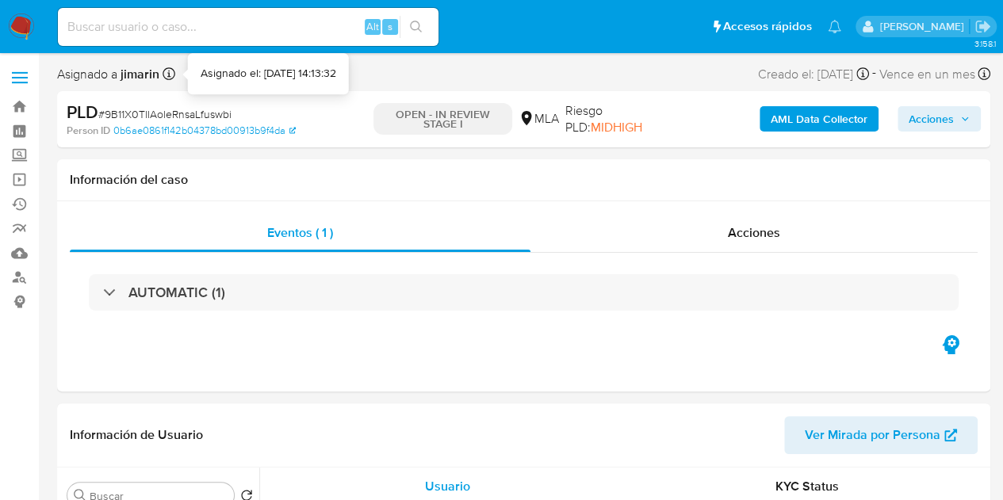
select select "10"
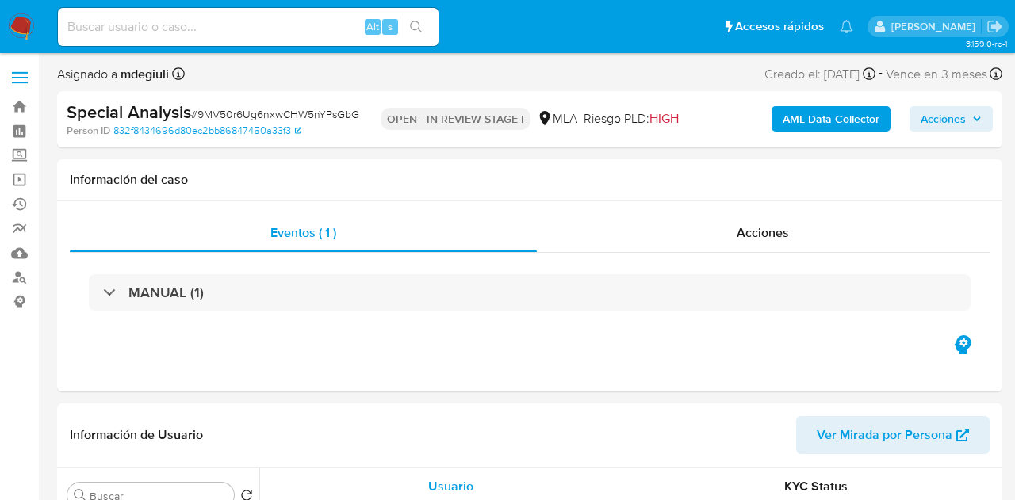
select select "10"
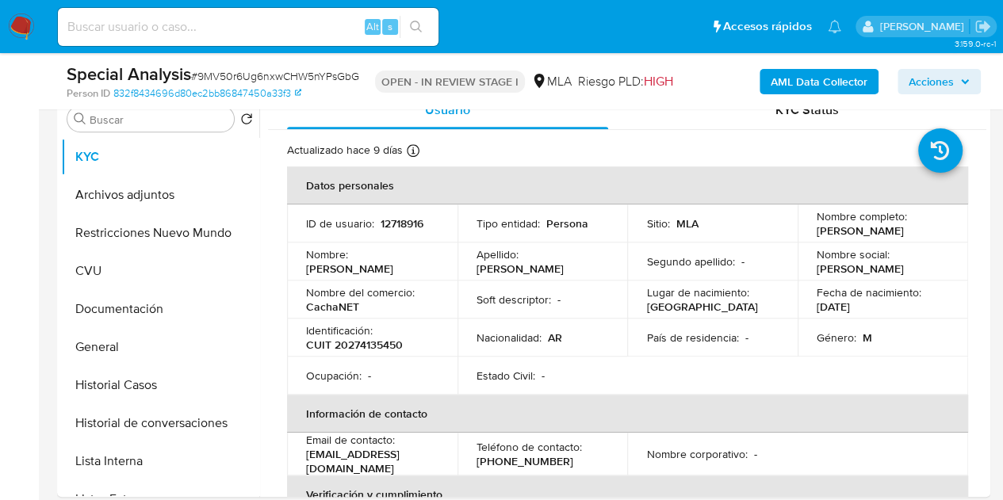
scroll to position [333, 0]
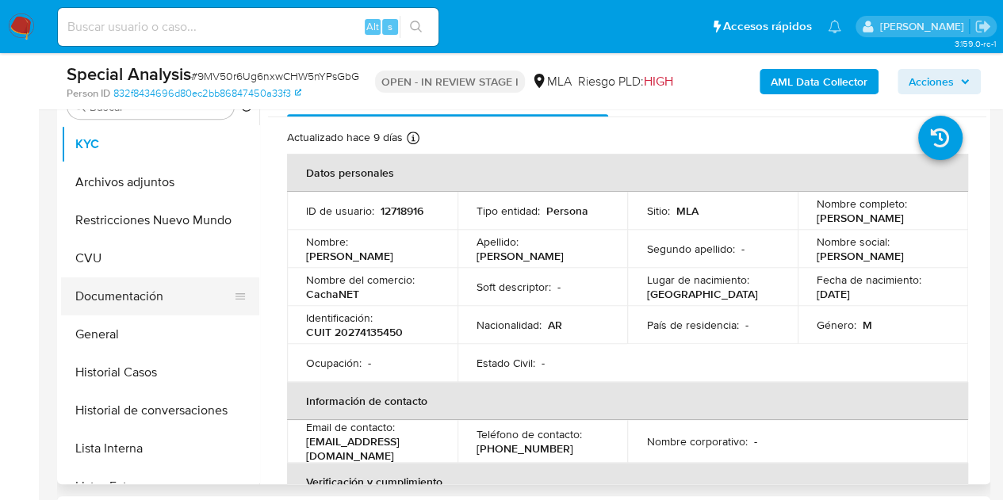
click at [149, 286] on button "Documentación" at bounding box center [154, 297] width 186 height 38
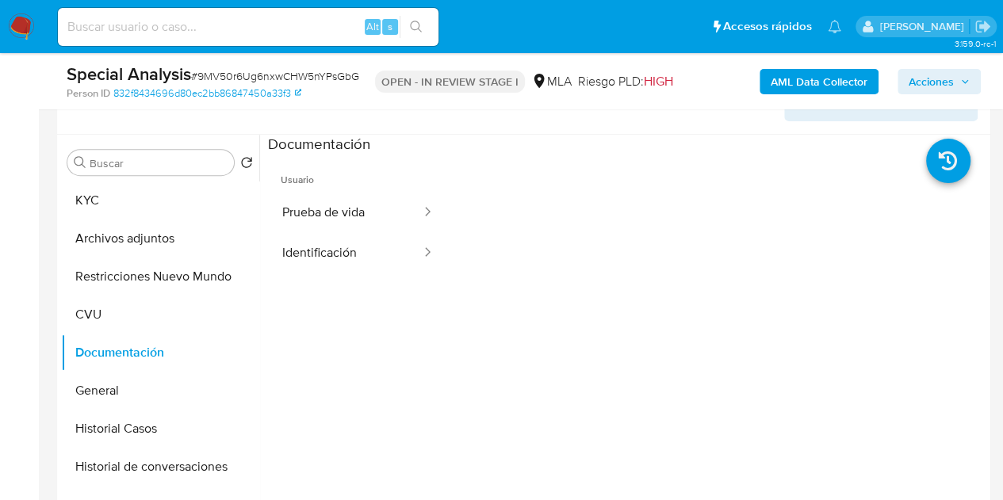
scroll to position [261, 0]
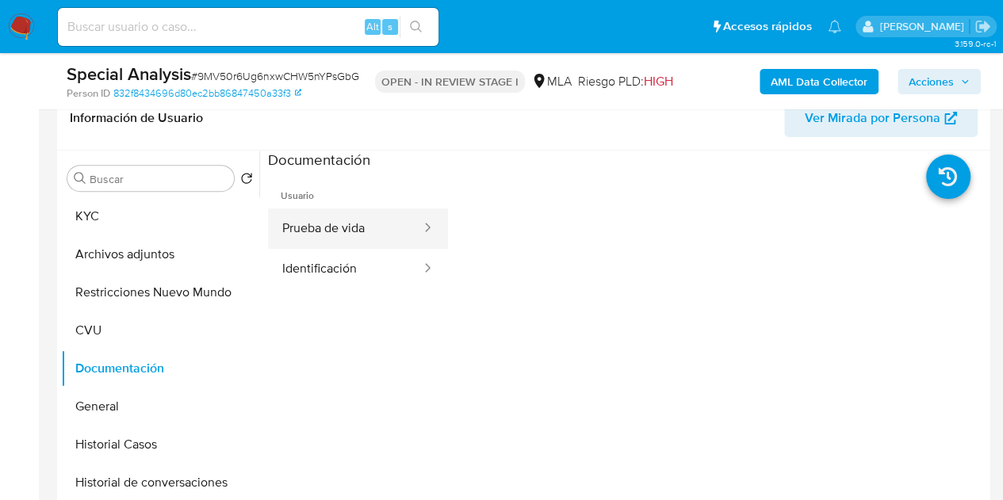
click at [384, 235] on button "Prueba de vida" at bounding box center [345, 229] width 155 height 40
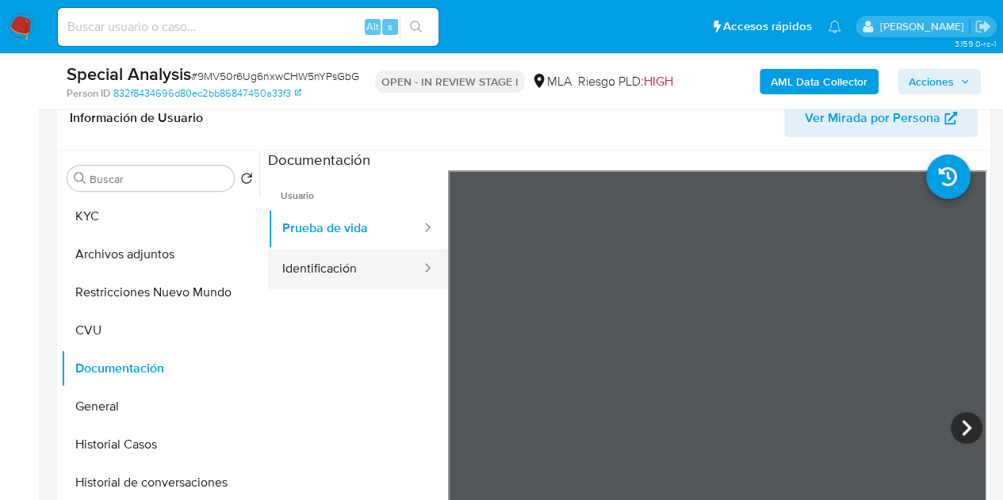
click at [336, 286] on button "Identificación" at bounding box center [345, 269] width 155 height 40
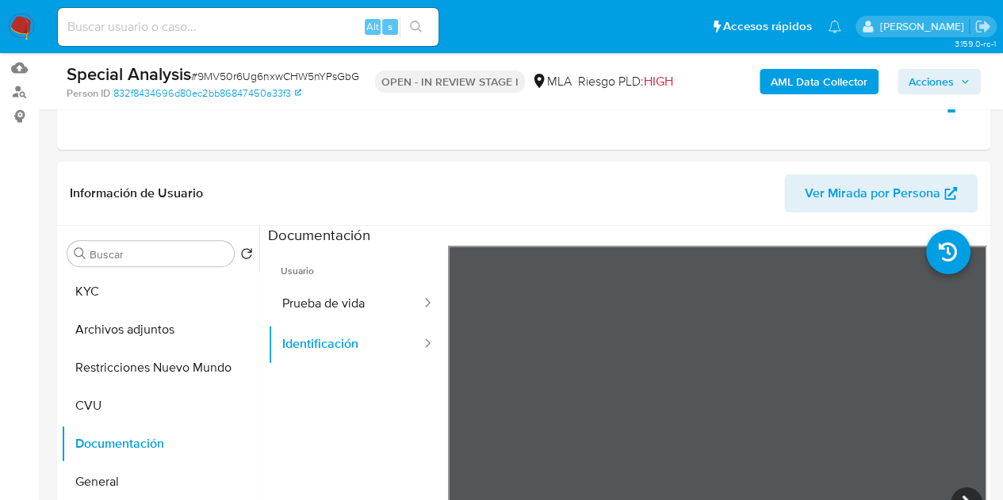
scroll to position [188, 0]
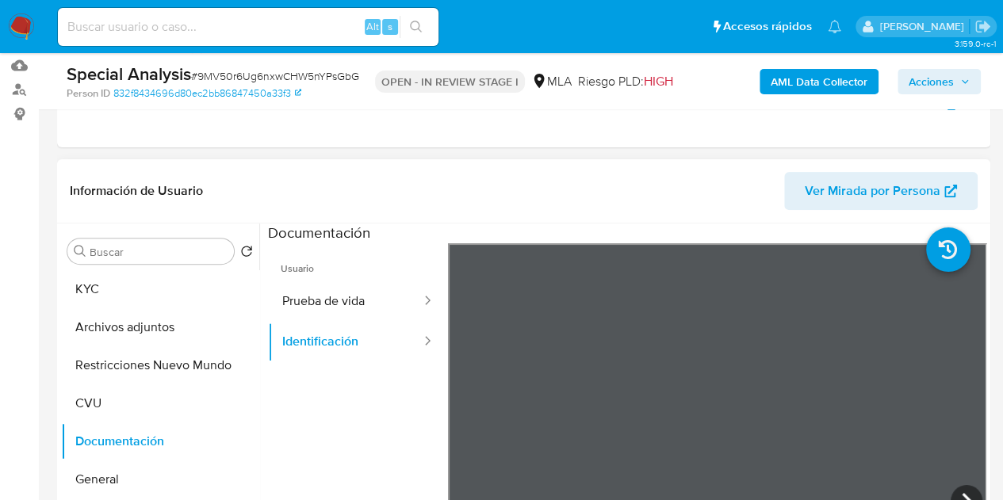
click at [879, 194] on span "Ver Mirada por Persona" at bounding box center [873, 191] width 136 height 38
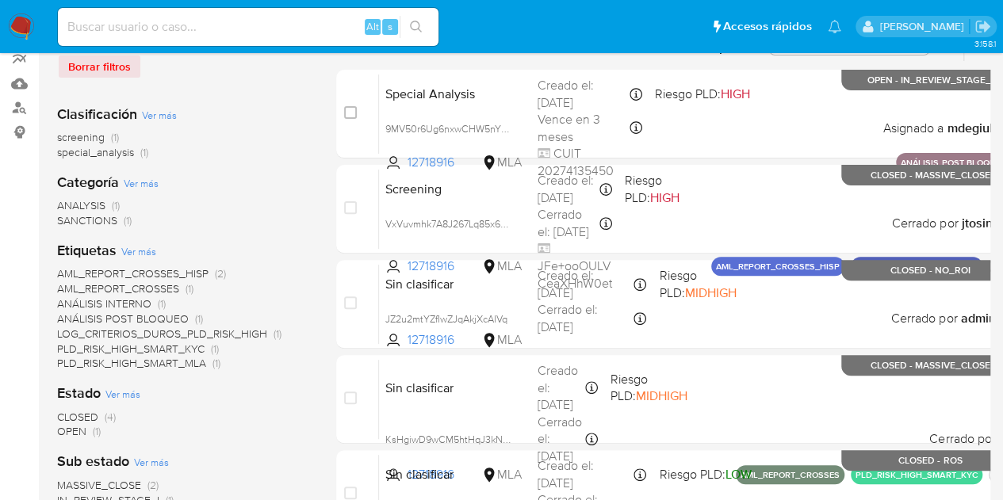
scroll to position [159, 0]
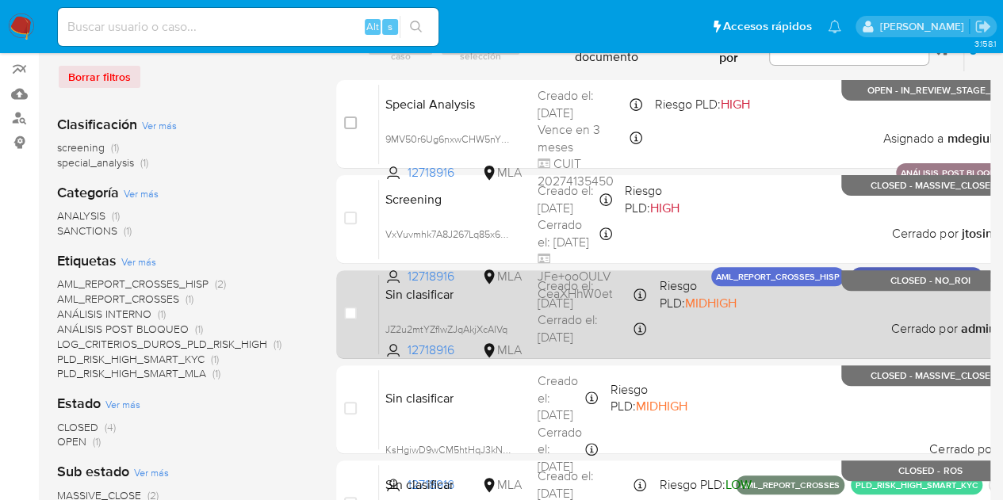
click at [508, 310] on div "Sin clasificar JZ2u2mtYZfIwZJqAkjXcAIVq 12718916 MLA Riesgo PLD: MIDHIGH Creado…" at bounding box center [695, 314] width 632 height 80
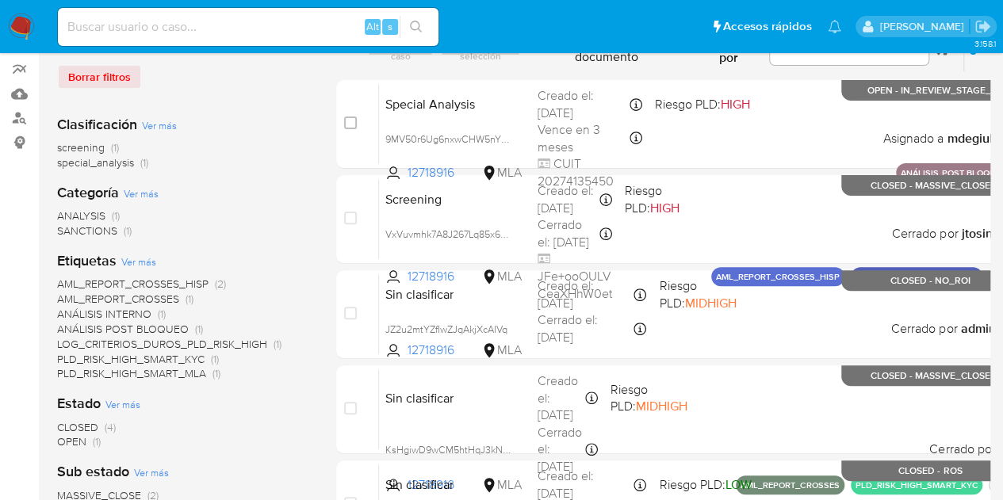
scroll to position [0, 0]
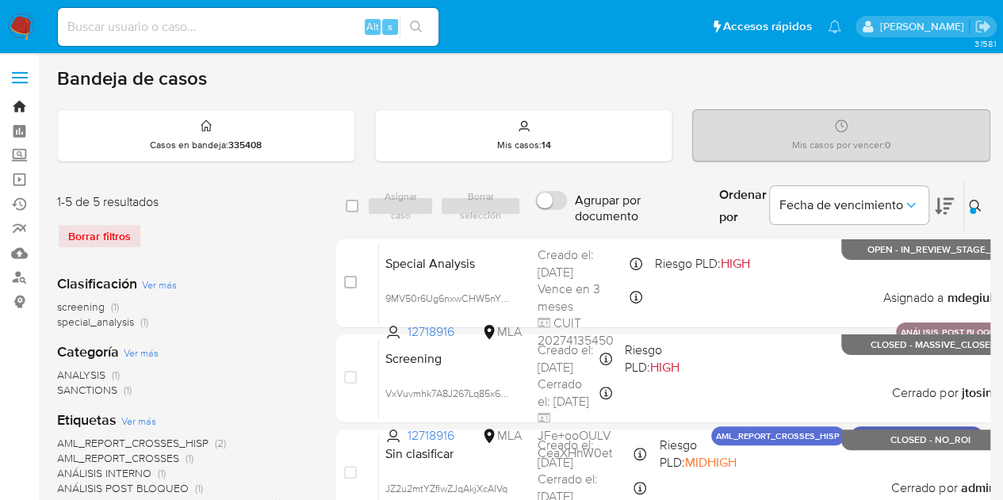
click at [17, 105] on link "Bandeja" at bounding box center [94, 106] width 189 height 25
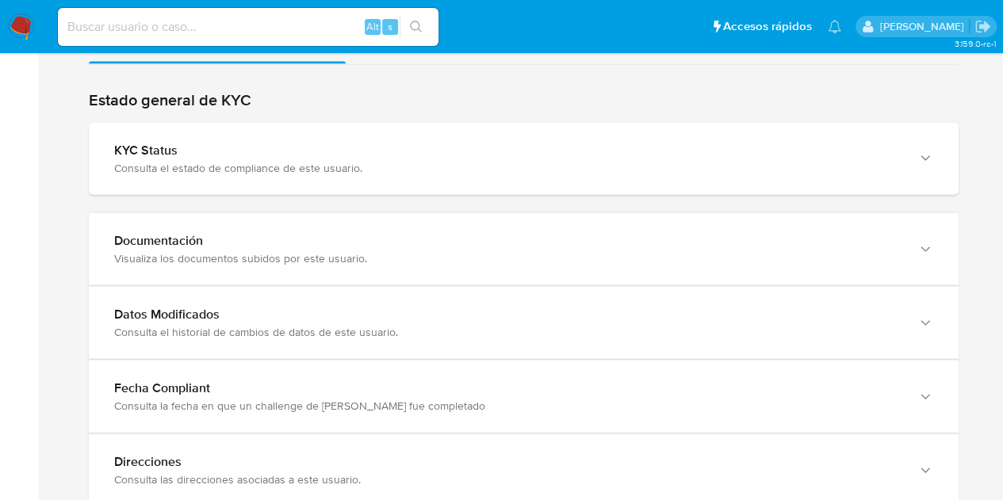
scroll to position [1607, 0]
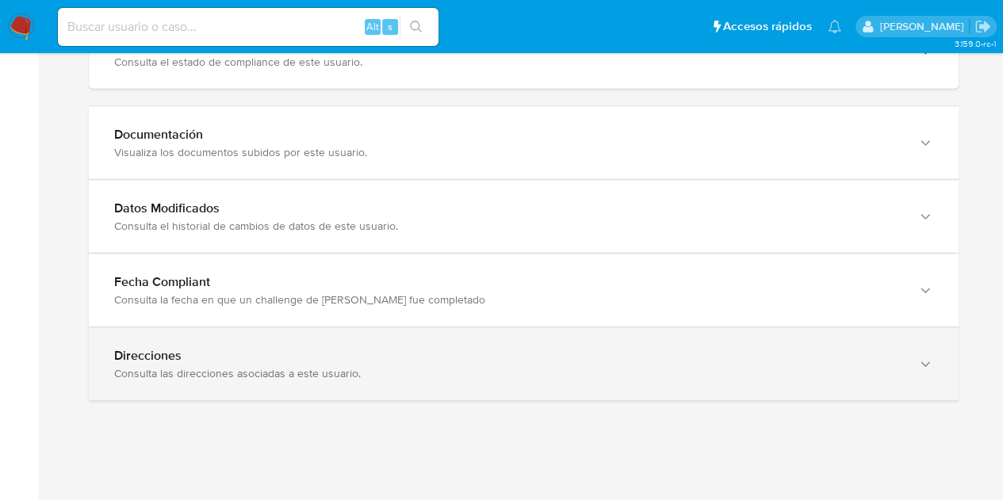
click at [864, 354] on div "Direcciones" at bounding box center [507, 356] width 787 height 16
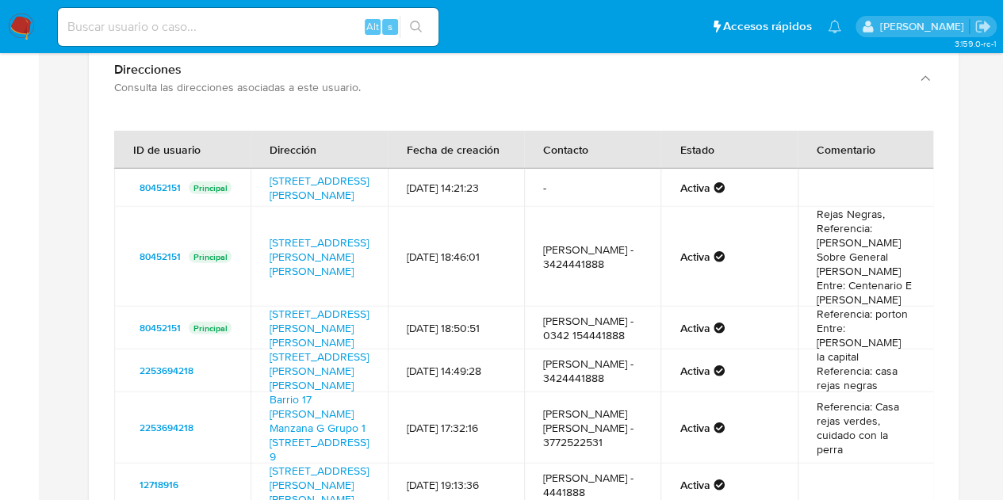
scroll to position [1914, 0]
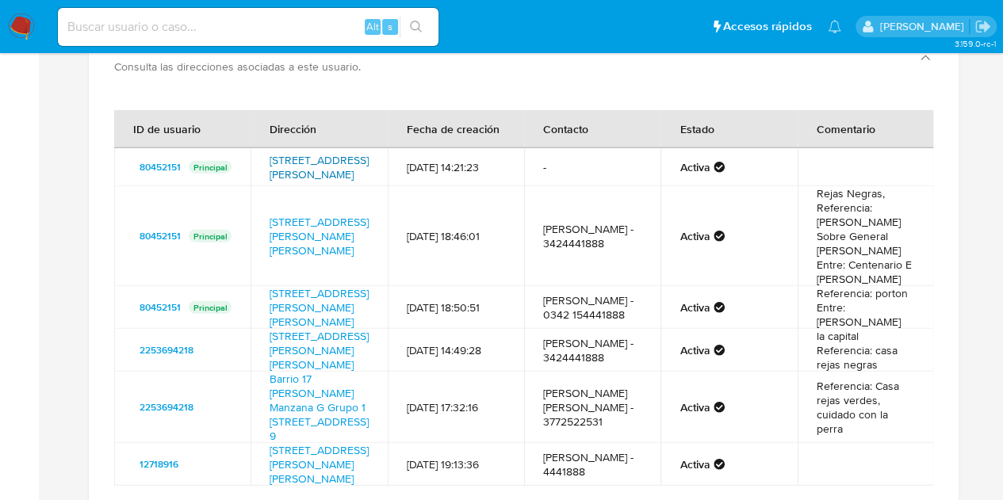
click at [312, 166] on link "25 De Mayo 7843, Santa Fe, Santa Fe, 3000, Argentina 7843" at bounding box center [319, 167] width 99 height 30
click at [330, 226] on link "General Lopez 2035, Santo Tome, Santa Fe, 3016, Argentina 2035" at bounding box center [319, 236] width 99 height 44
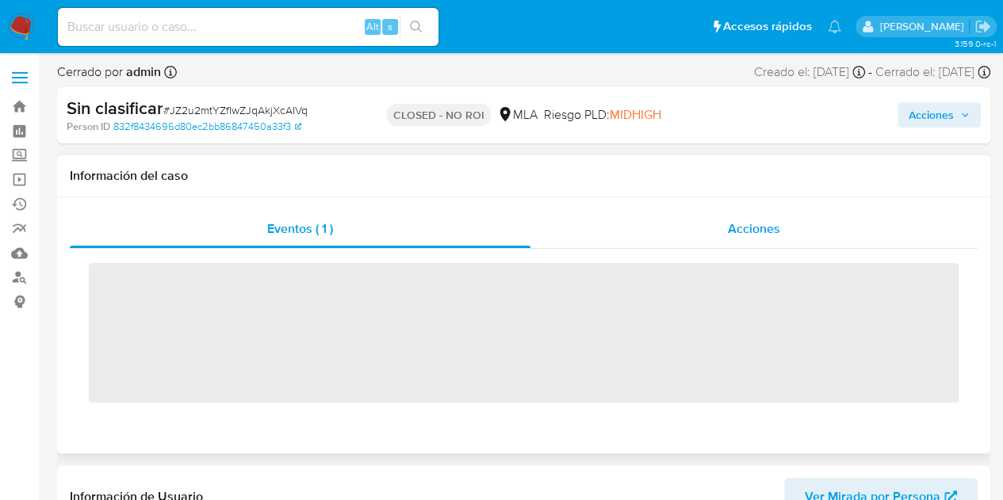
click at [776, 228] on span "Acciones" at bounding box center [754, 229] width 52 height 18
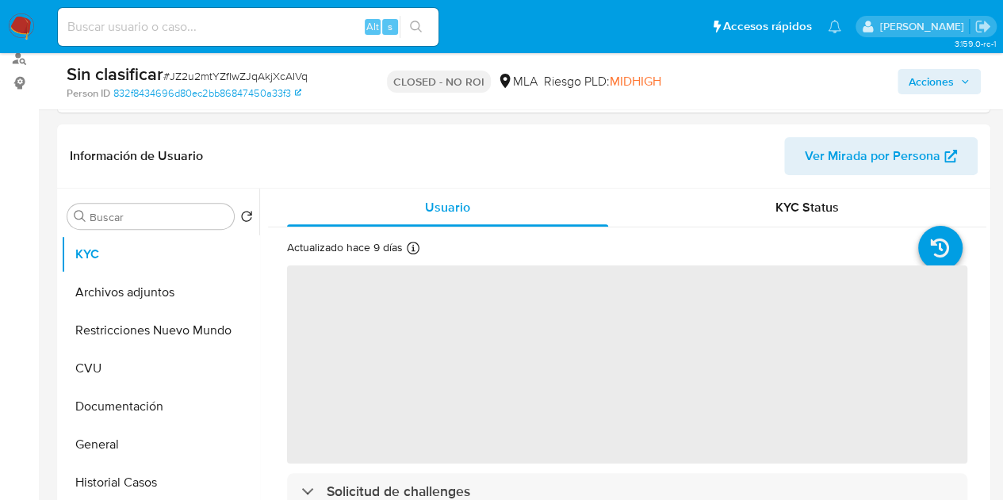
select select "10"
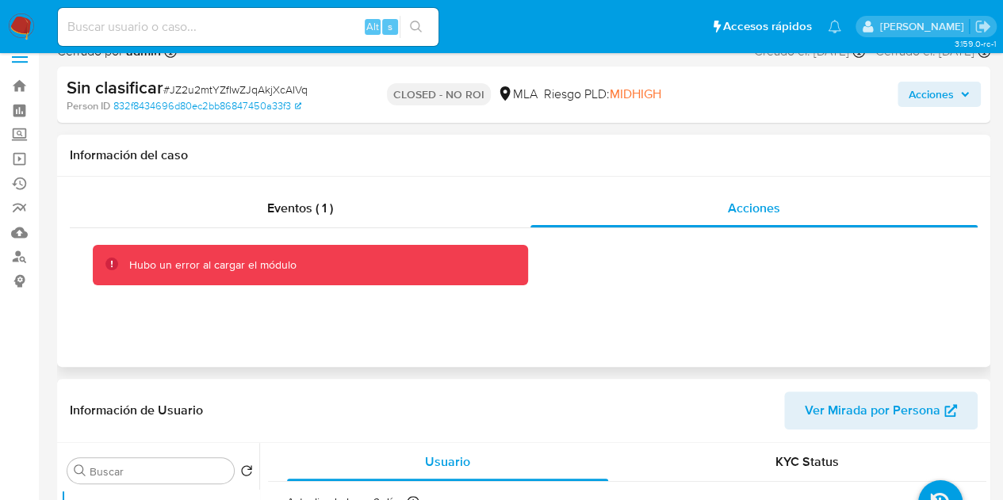
scroll to position [16, 0]
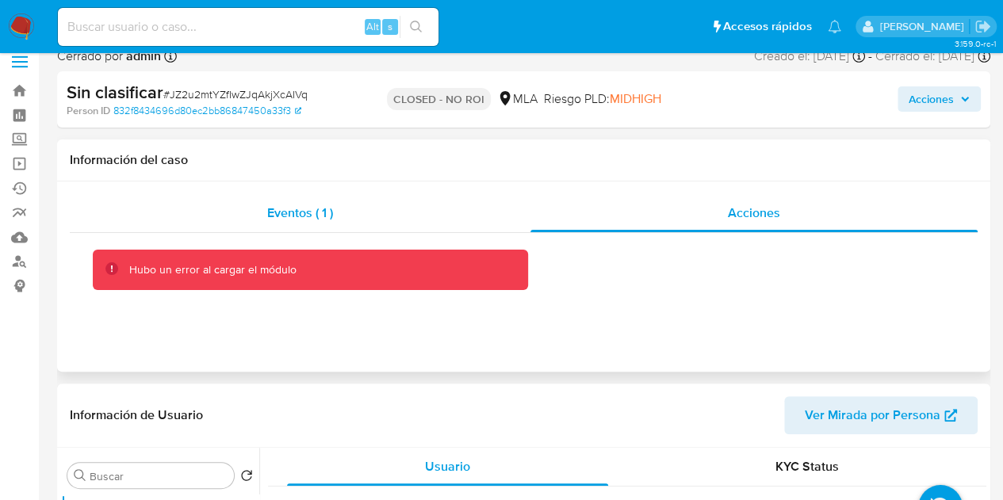
click at [349, 216] on div "Eventos ( 1 )" at bounding box center [300, 213] width 461 height 38
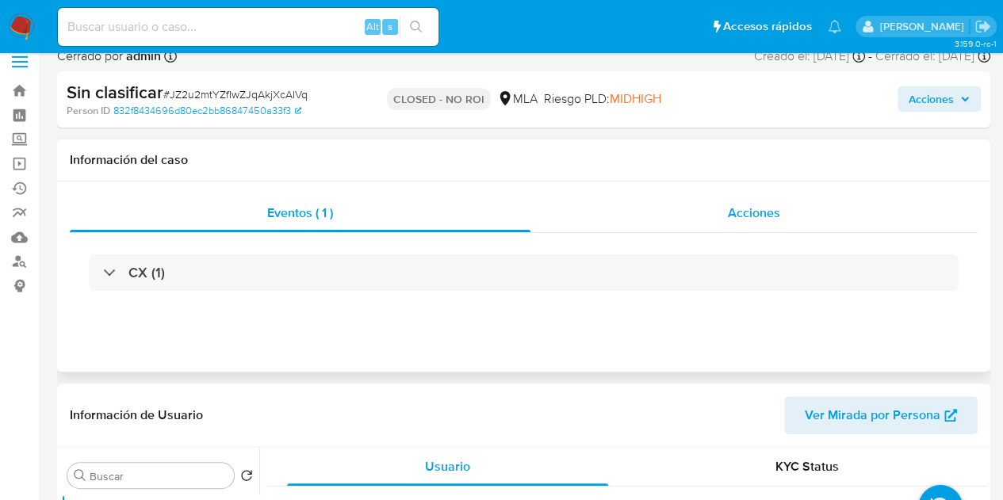
click at [761, 223] on div "Acciones" at bounding box center [754, 213] width 447 height 38
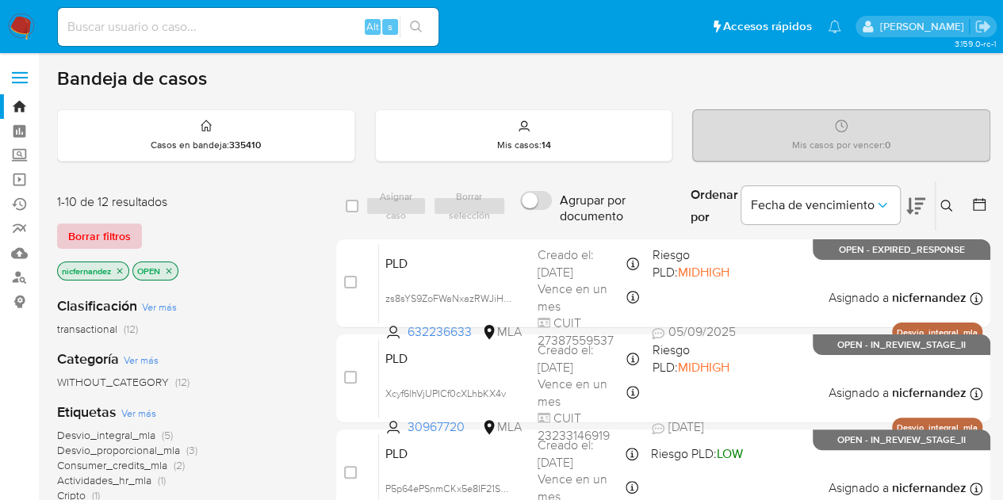
click at [107, 233] on span "Borrar filtros" at bounding box center [99, 236] width 63 height 22
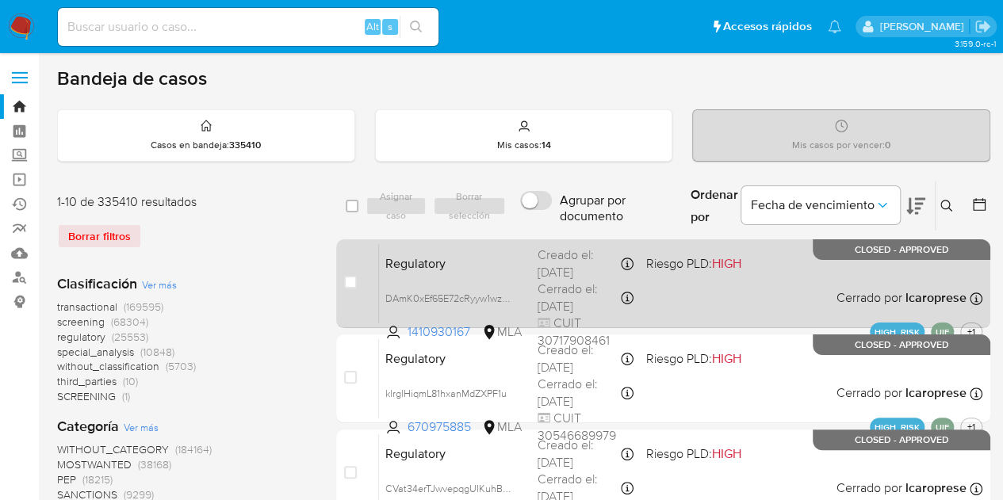
drag, startPoint x: 273, startPoint y: 280, endPoint x: 920, endPoint y: 245, distance: 648.0
click at [279, 280] on div "Clasificación Ver más transactional (169595) screening (68304) regulatory (2555…" at bounding box center [184, 339] width 254 height 131
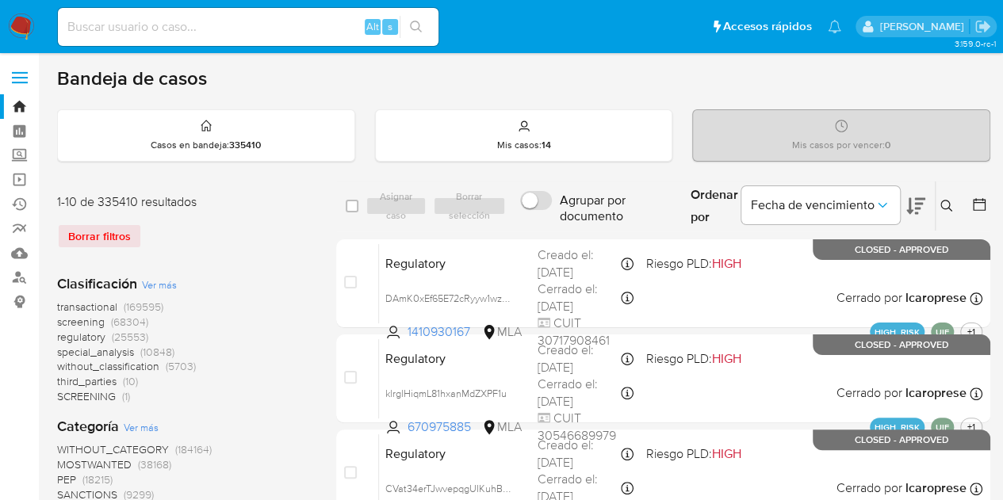
click at [950, 205] on icon at bounding box center [947, 206] width 13 height 13
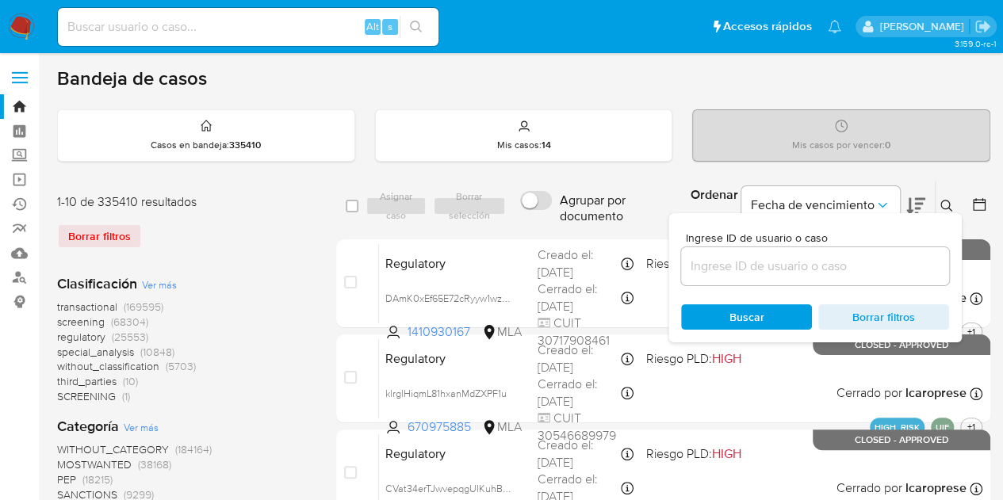
click at [828, 257] on input at bounding box center [815, 266] width 268 height 21
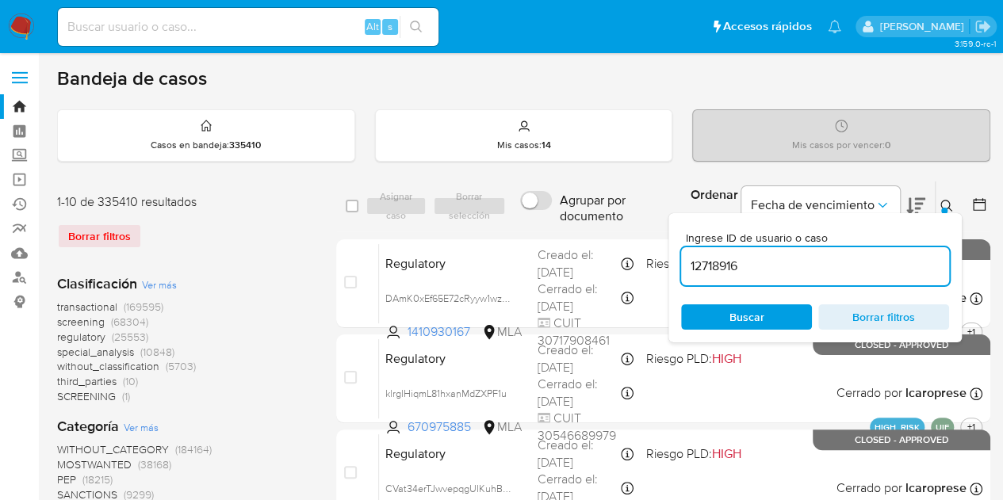
type input "12718916"
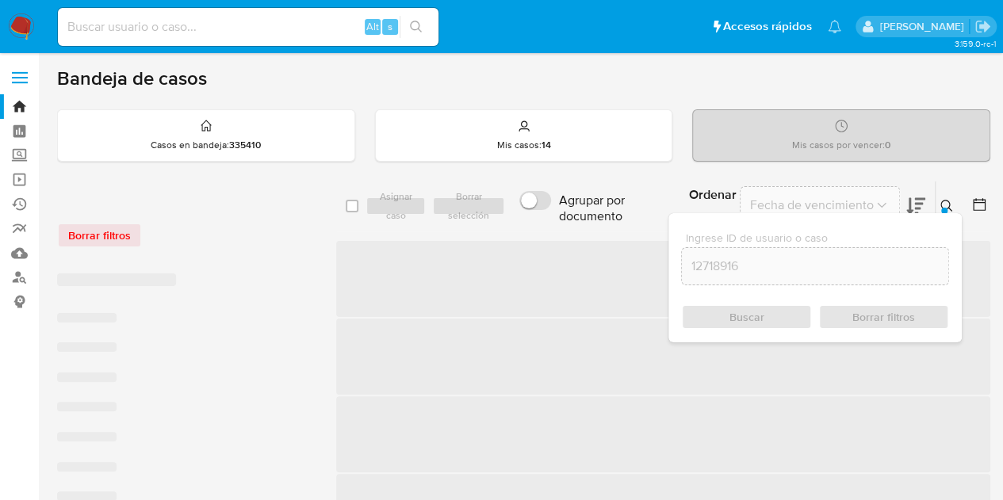
click at [950, 194] on div "Ordenar por Fecha de vencimiento No es posible ordenar los resultados mientras …" at bounding box center [833, 206] width 314 height 49
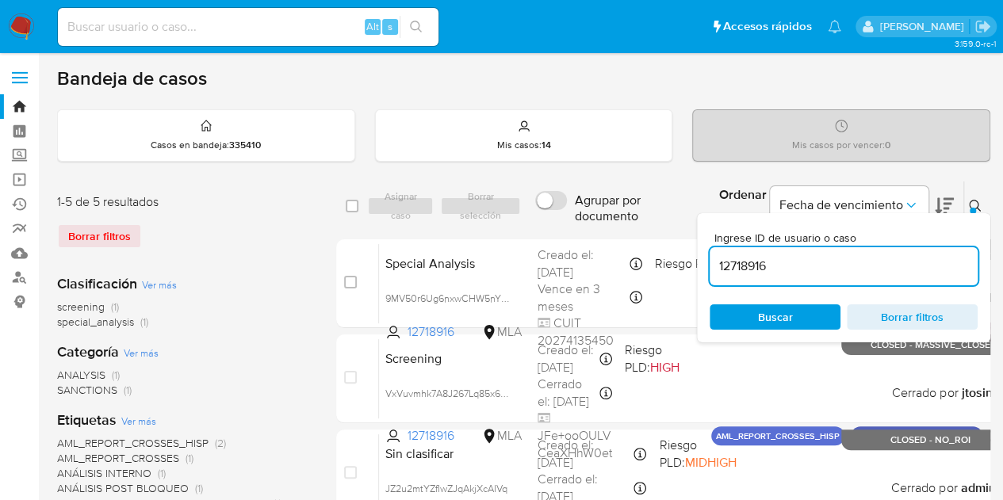
click at [950, 204] on div "Ordenar por Fecha de vencimiento" at bounding box center [835, 206] width 257 height 49
click at [969, 201] on icon at bounding box center [975, 206] width 13 height 13
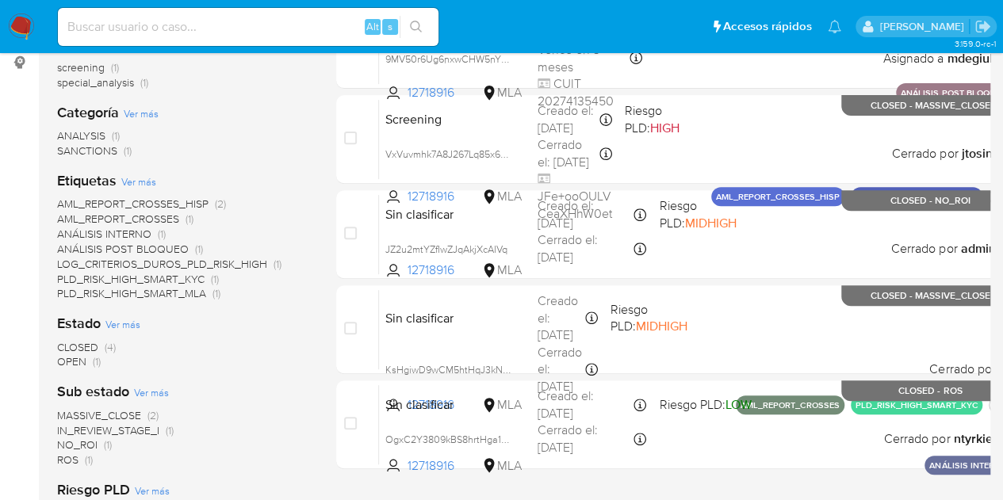
scroll to position [244, 0]
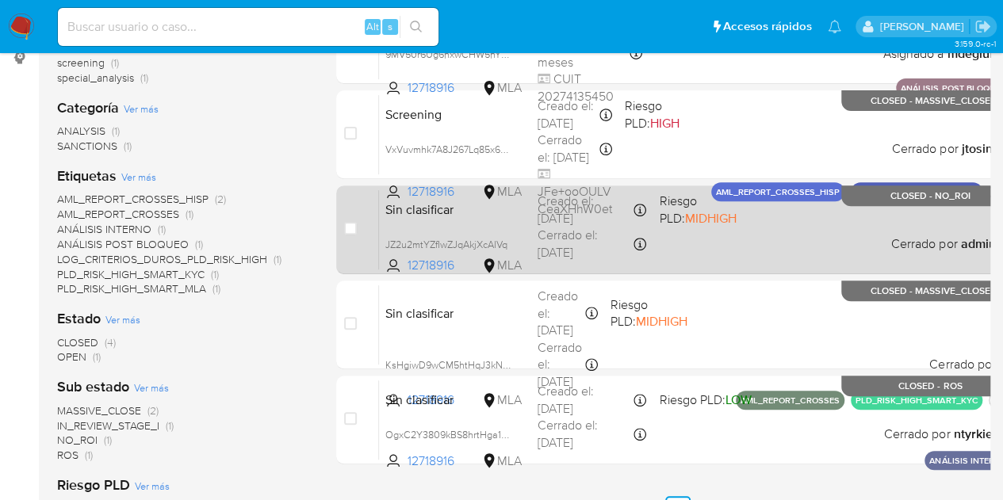
click at [470, 218] on div "Sin clasificar JZ2u2mtYZfIwZJqAkjXcAIVq 12718916 MLA Riesgo PLD: MIDHIGH Creado…" at bounding box center [695, 230] width 632 height 80
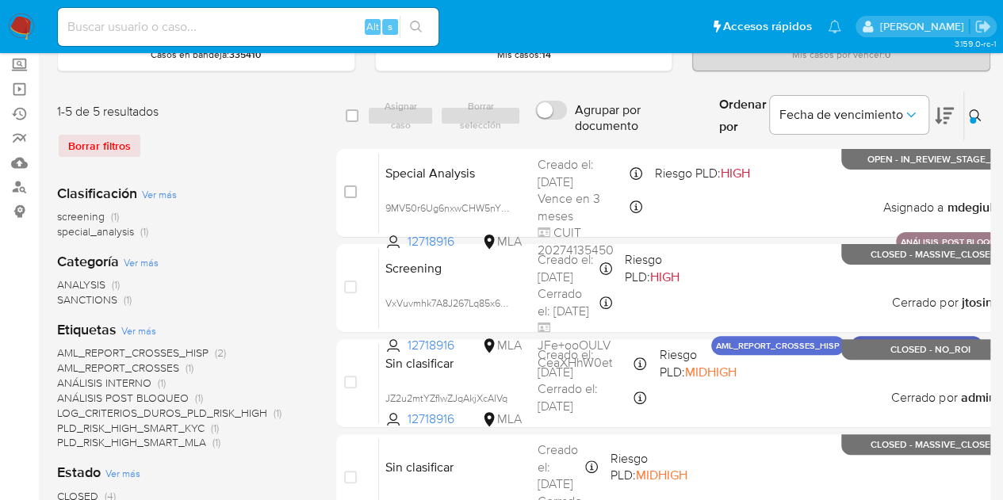
scroll to position [92, 0]
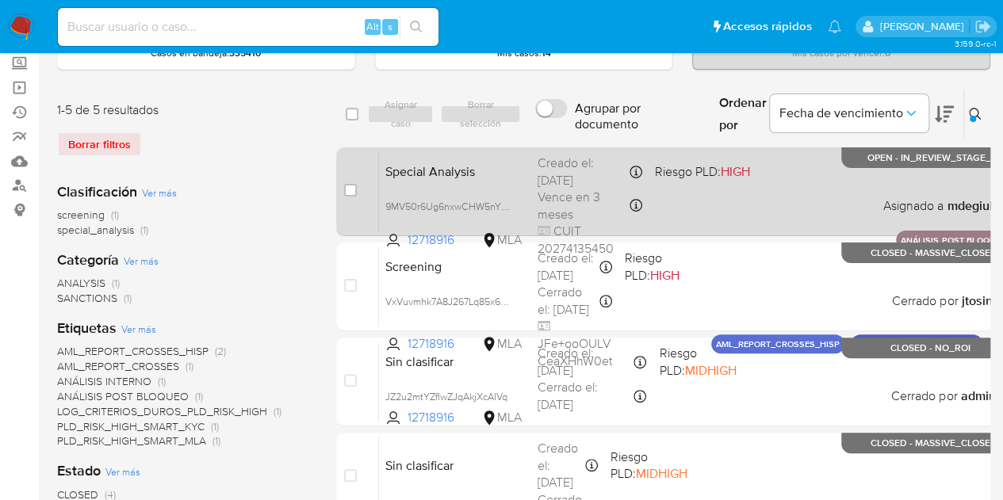
click at [456, 183] on div "Special Analysis 9MV50r6Ug6nxwCHW5nYPsGbG 12718916 MLA Riesgo PLD: HIGH Creado …" at bounding box center [695, 191] width 632 height 80
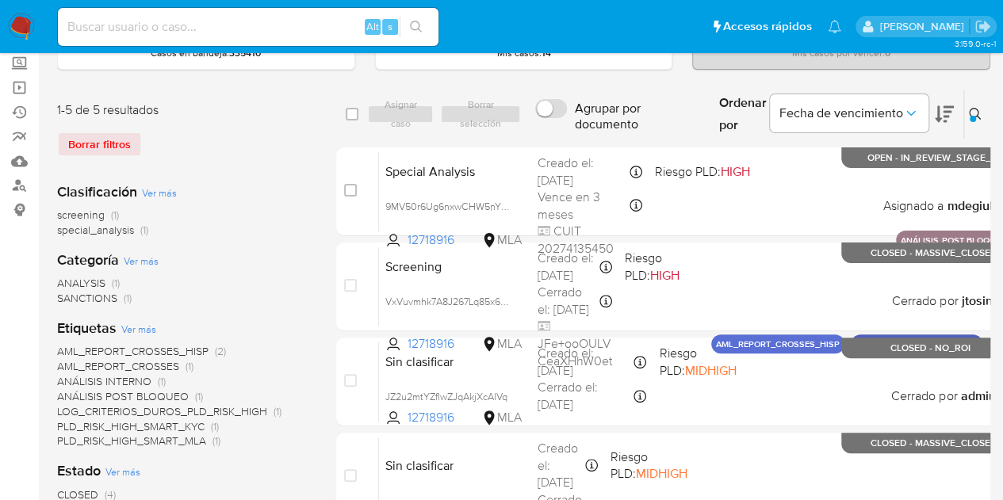
scroll to position [0, 0]
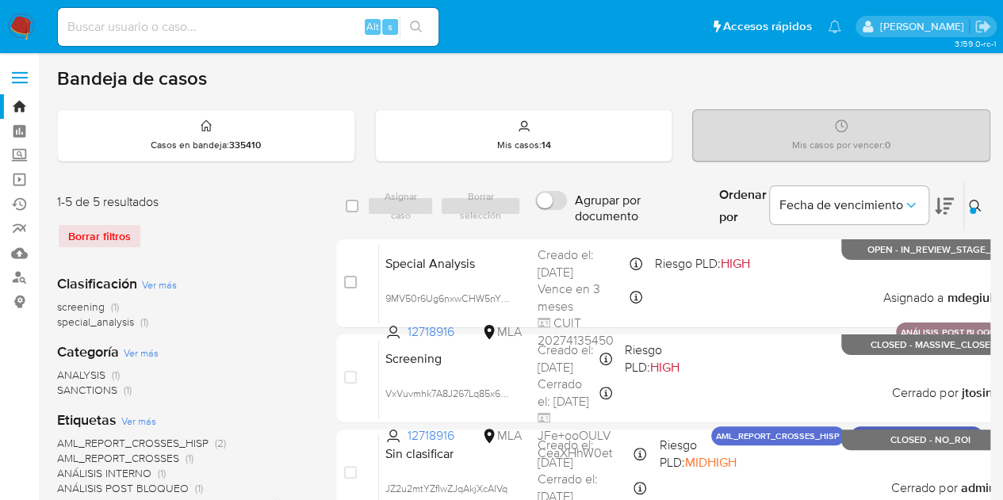
click at [306, 285] on div "Clasificación Ver más screening (1) special_analysis (1)" at bounding box center [184, 302] width 254 height 56
click at [21, 29] on img at bounding box center [21, 26] width 27 height 27
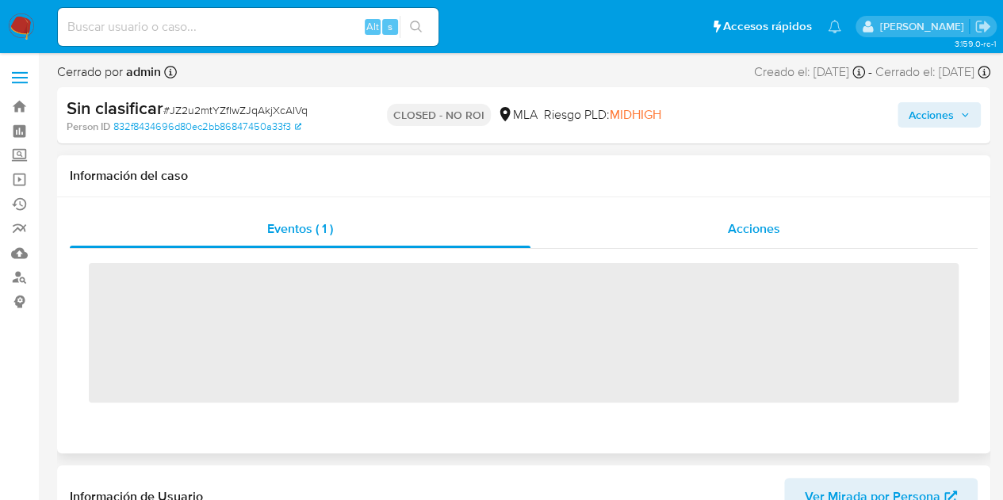
click at [723, 236] on div "Acciones" at bounding box center [754, 229] width 447 height 38
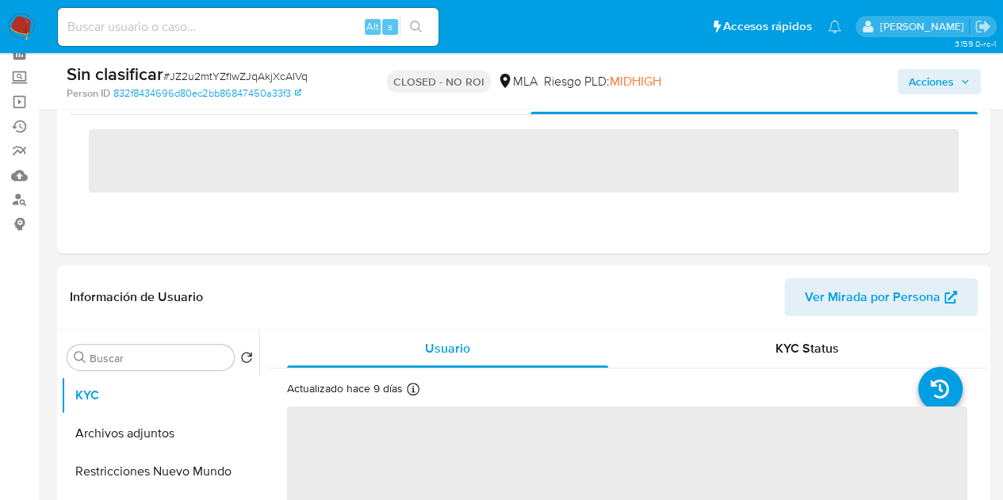
select select "10"
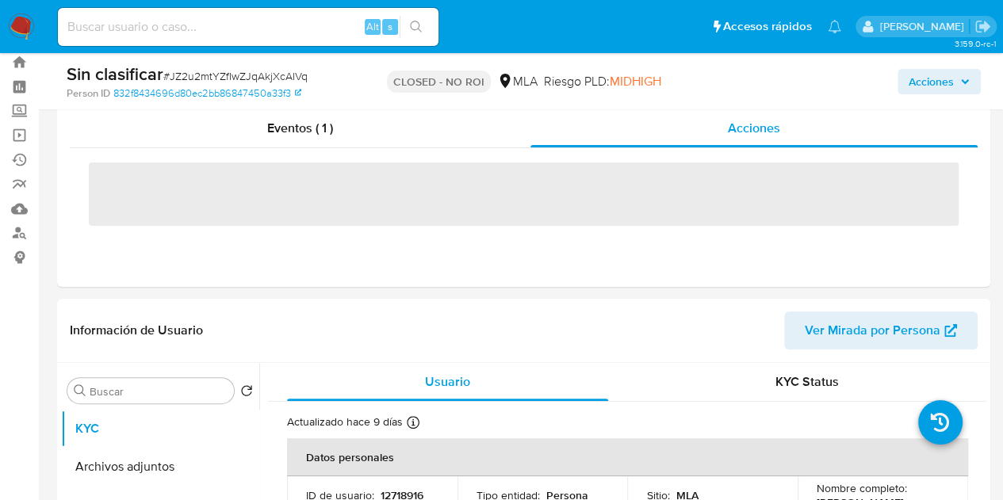
scroll to position [52, 0]
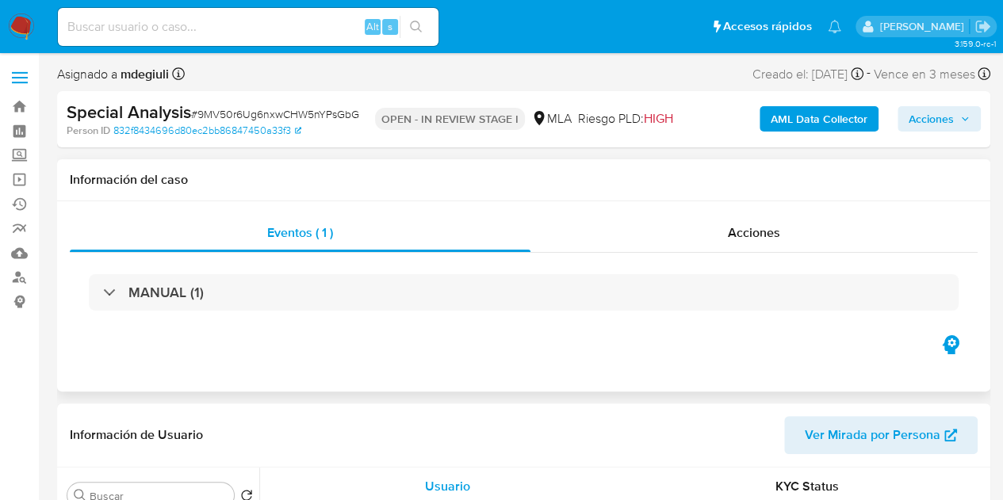
select select "10"
click at [723, 228] on div "Acciones" at bounding box center [754, 233] width 447 height 38
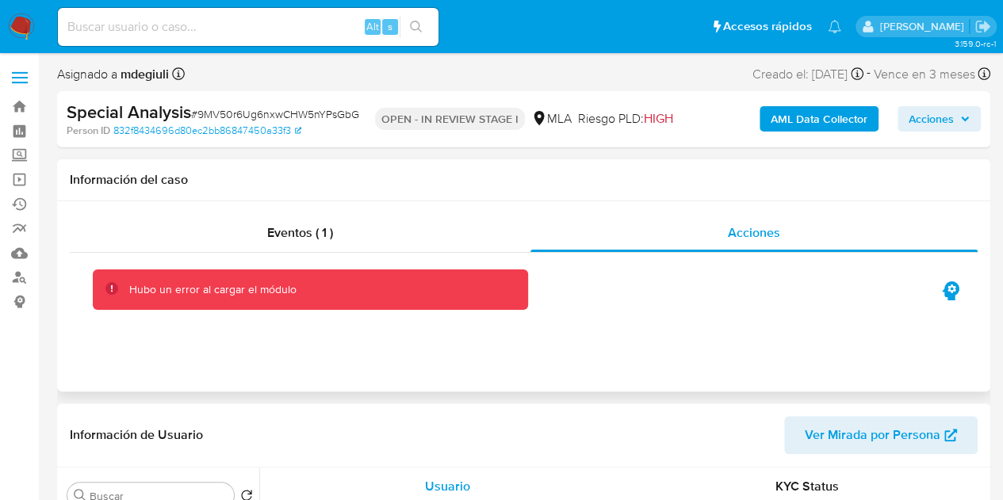
drag, startPoint x: 300, startPoint y: 176, endPoint x: 287, endPoint y: 162, distance: 19.1
click at [300, 176] on h1 "Información del caso" at bounding box center [524, 180] width 908 height 16
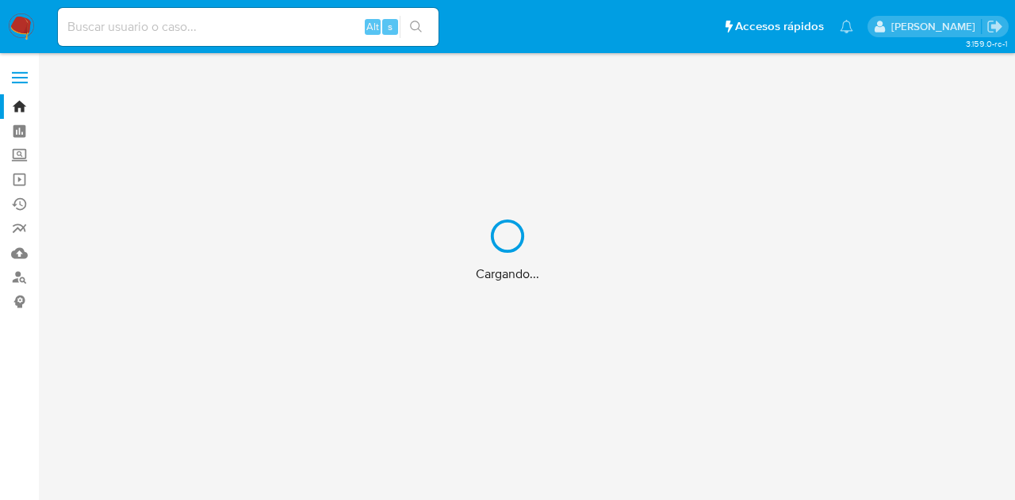
click at [21, 29] on div "Cargando..." at bounding box center [507, 250] width 1015 height 500
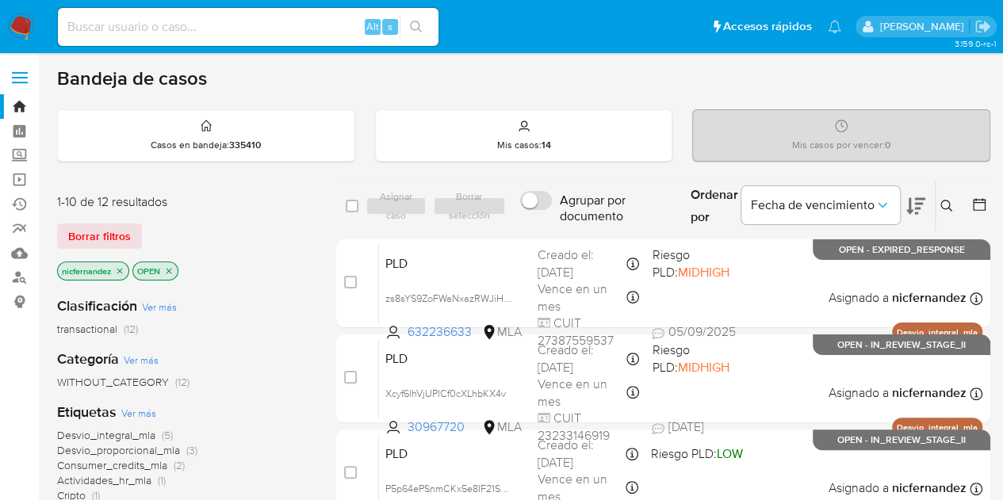
click at [15, 25] on img at bounding box center [21, 26] width 27 height 27
click at [106, 236] on span "Borrar filtros" at bounding box center [99, 236] width 63 height 22
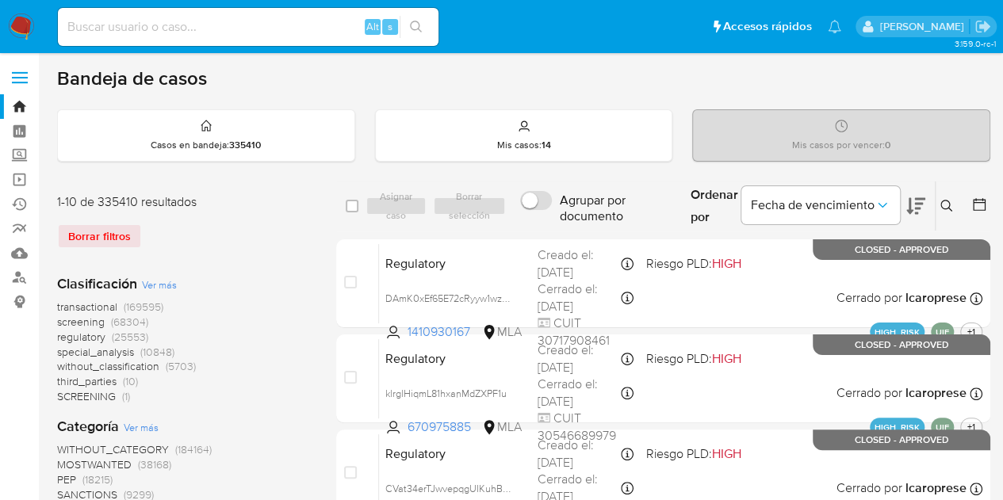
drag, startPoint x: 269, startPoint y: 282, endPoint x: 640, endPoint y: 220, distance: 376.2
click at [278, 284] on div "Clasificación Ver más transactional (169595) screening (68304) regulatory (2555…" at bounding box center [184, 339] width 254 height 131
click at [941, 209] on icon at bounding box center [947, 206] width 13 height 13
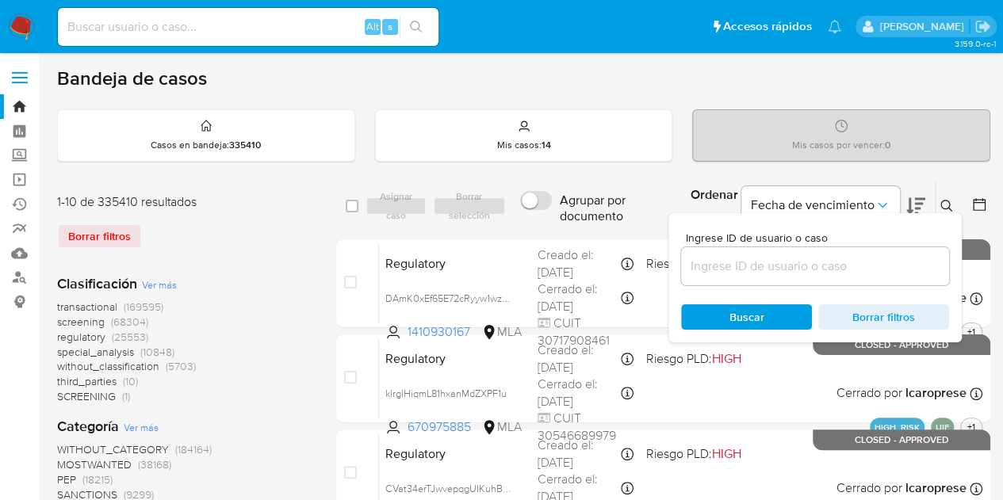
click at [826, 265] on input at bounding box center [815, 266] width 268 height 21
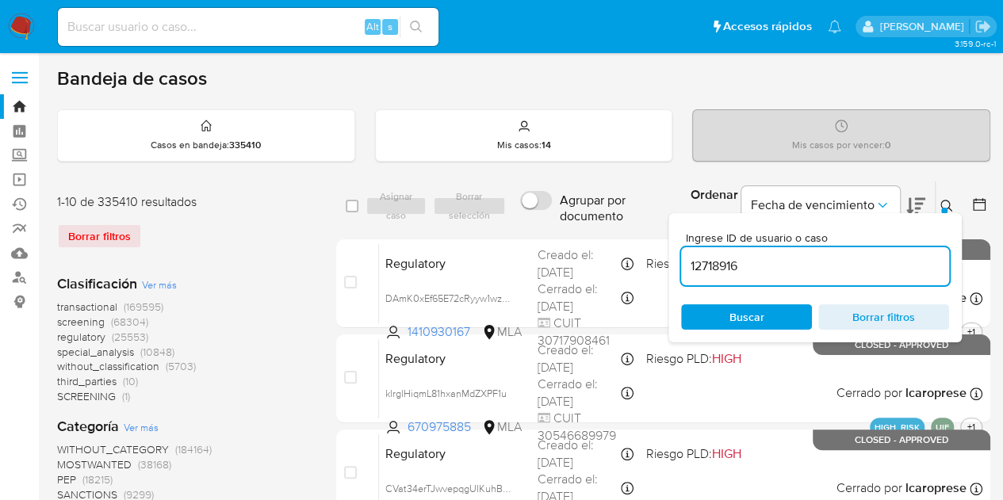
type input "12718916"
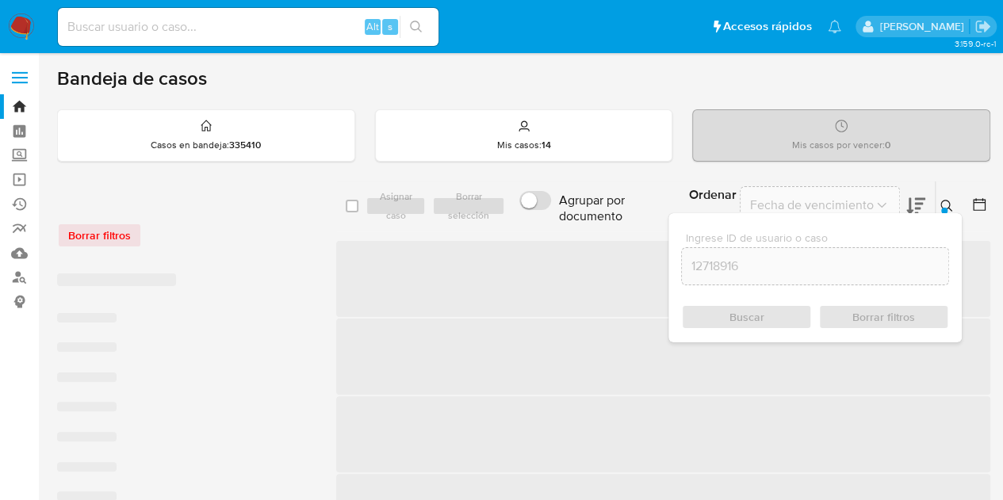
click at [941, 201] on icon at bounding box center [947, 206] width 12 height 12
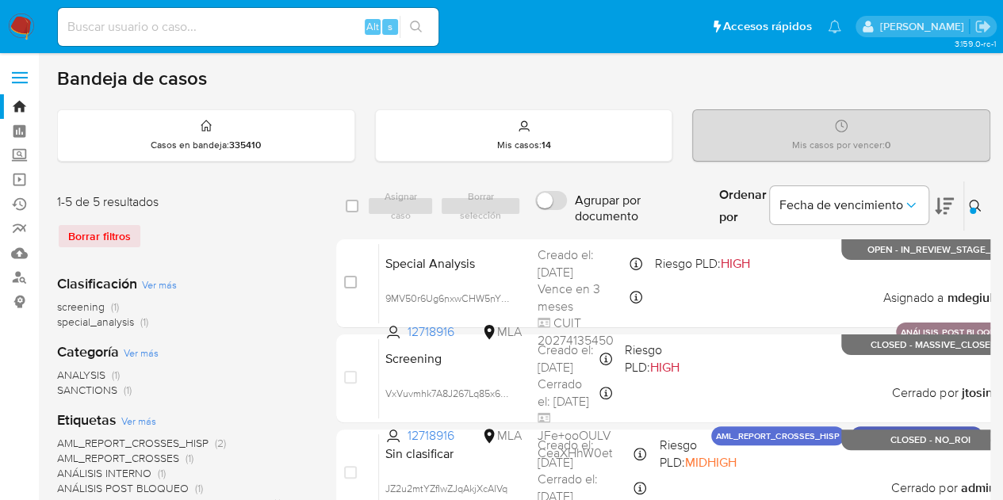
scroll to position [55, 0]
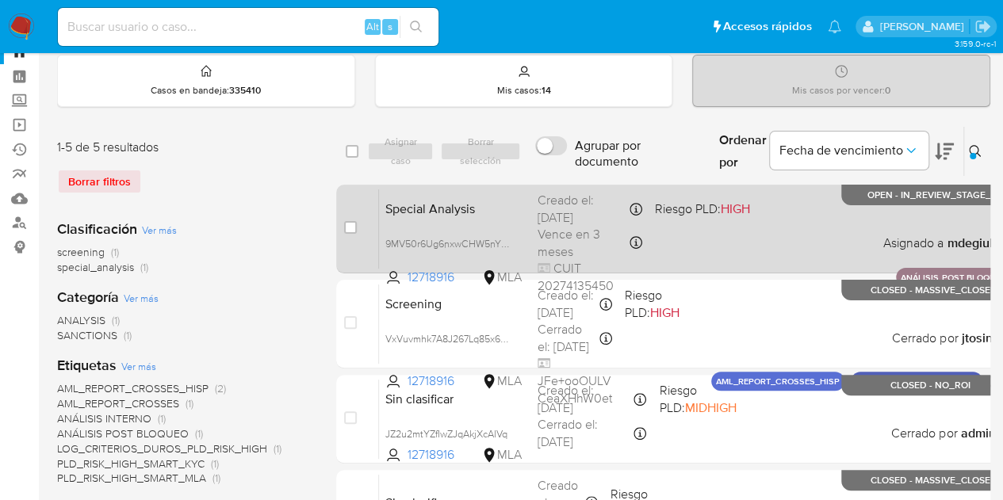
click at [471, 212] on span "Special Analysis" at bounding box center [455, 207] width 140 height 21
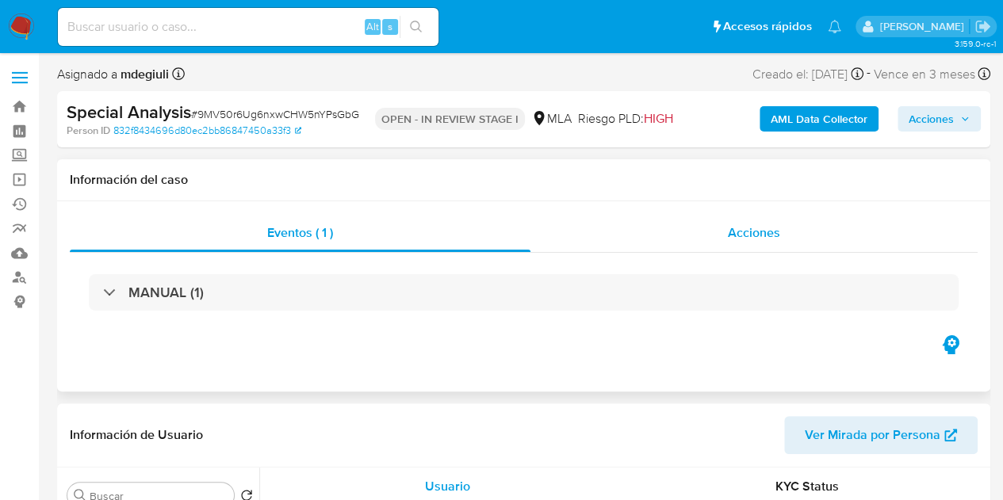
drag, startPoint x: 38, startPoint y: 344, endPoint x: 619, endPoint y: 214, distance: 594.9
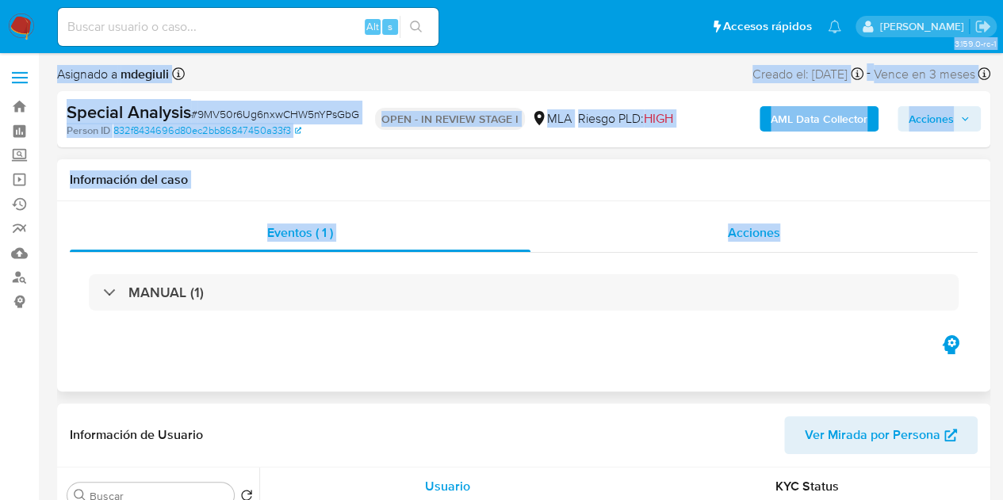
select select "10"
click at [695, 214] on div "Acciones" at bounding box center [754, 233] width 447 height 38
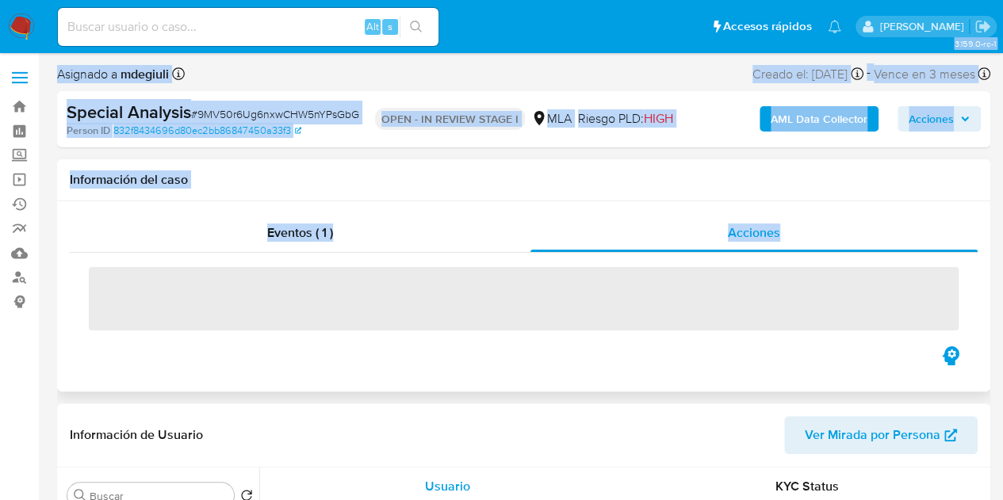
click at [311, 188] on div "Información del caso" at bounding box center [523, 180] width 933 height 42
